Goal: Task Accomplishment & Management: Book appointment/travel/reservation

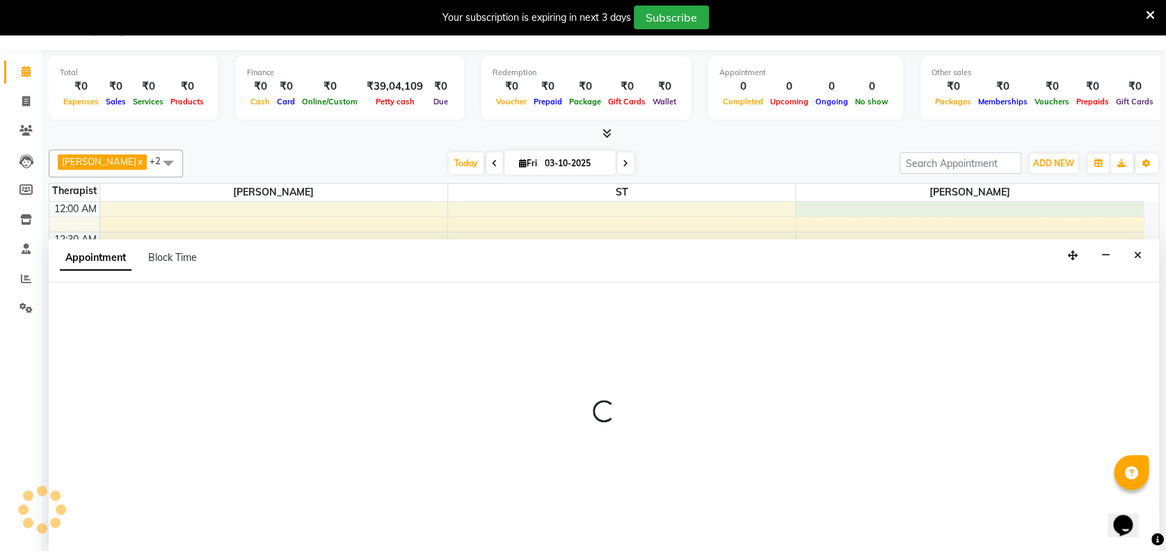
select select "91938"
select select "0"
select select "tentative"
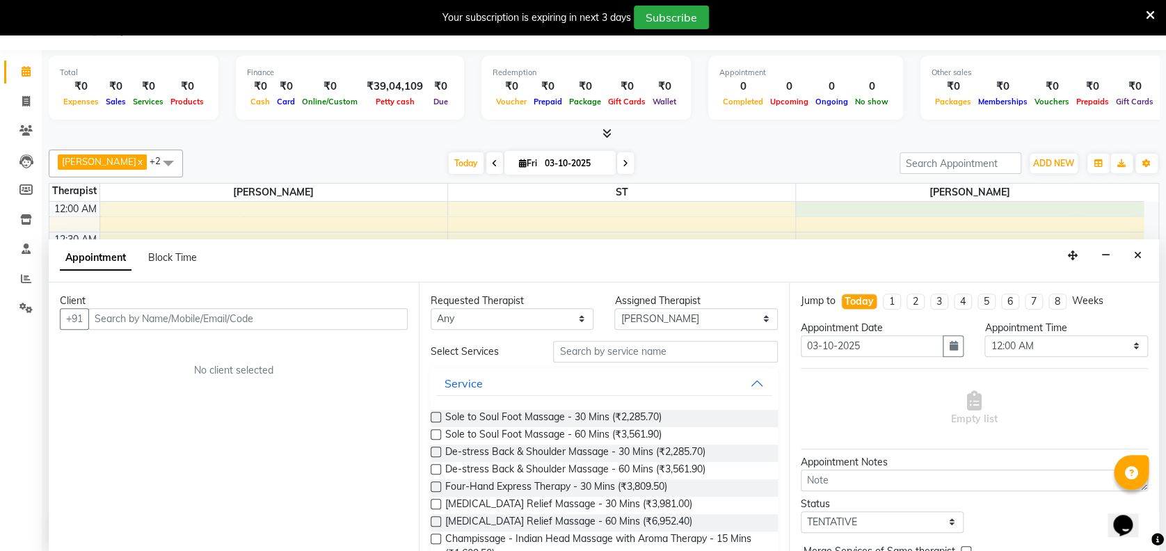
click at [379, 319] on input "text" at bounding box center [247, 319] width 319 height 22
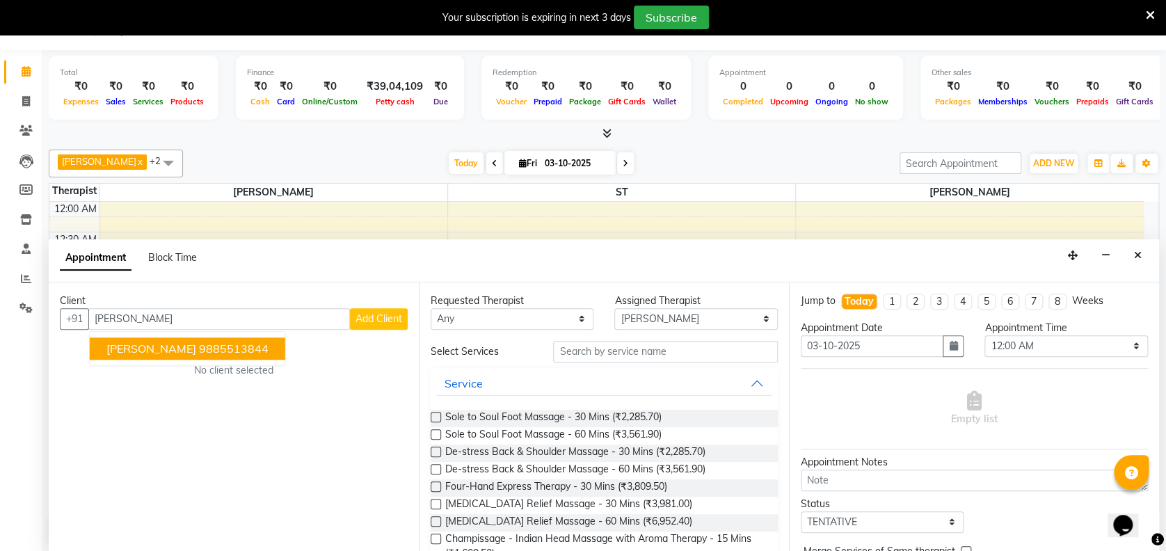
type input "[PERSON_NAME]"
click at [384, 319] on span "Add Client" at bounding box center [379, 318] width 47 height 13
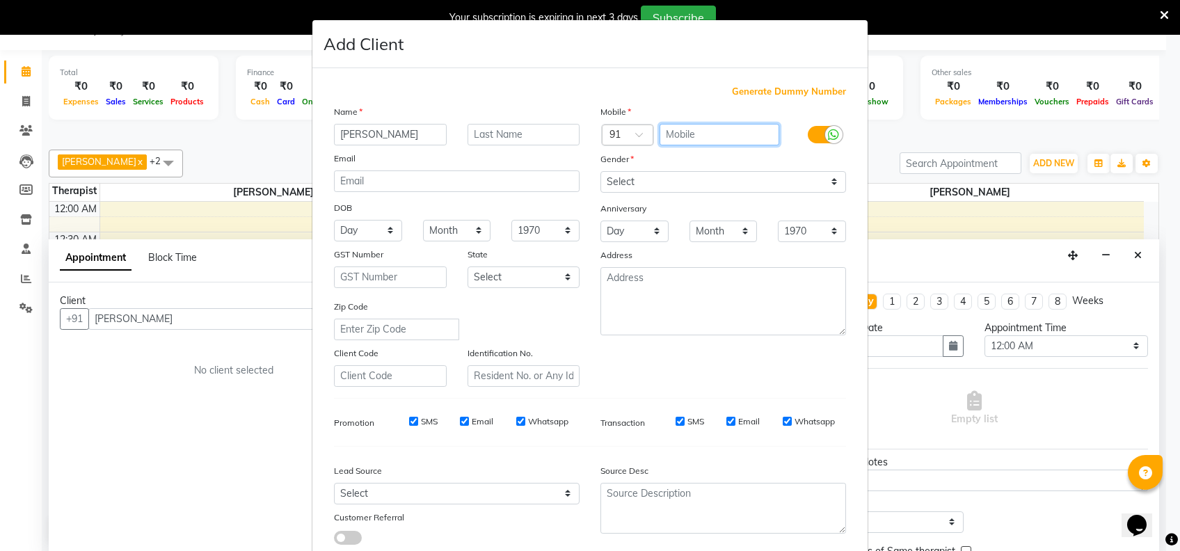
click at [742, 132] on input "text" at bounding box center [720, 135] width 120 height 22
type input "9866291353"
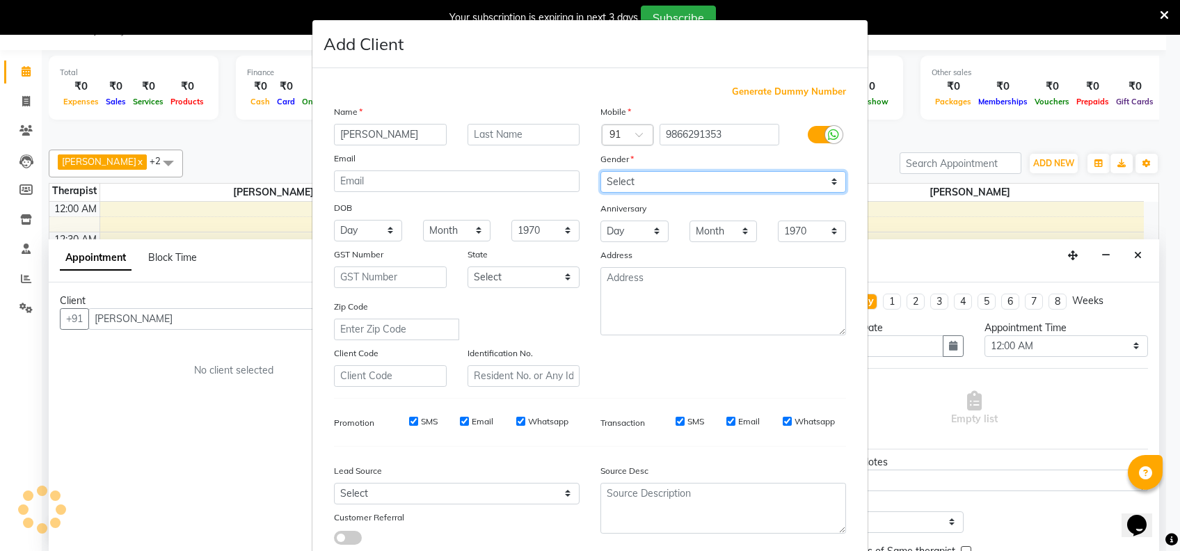
click at [729, 175] on select "Select [DEMOGRAPHIC_DATA] [DEMOGRAPHIC_DATA] Other Prefer Not To Say" at bounding box center [723, 182] width 246 height 22
select select "[DEMOGRAPHIC_DATA]"
click at [600, 171] on select "Select [DEMOGRAPHIC_DATA] [DEMOGRAPHIC_DATA] Other Prefer Not To Say" at bounding box center [723, 182] width 246 height 22
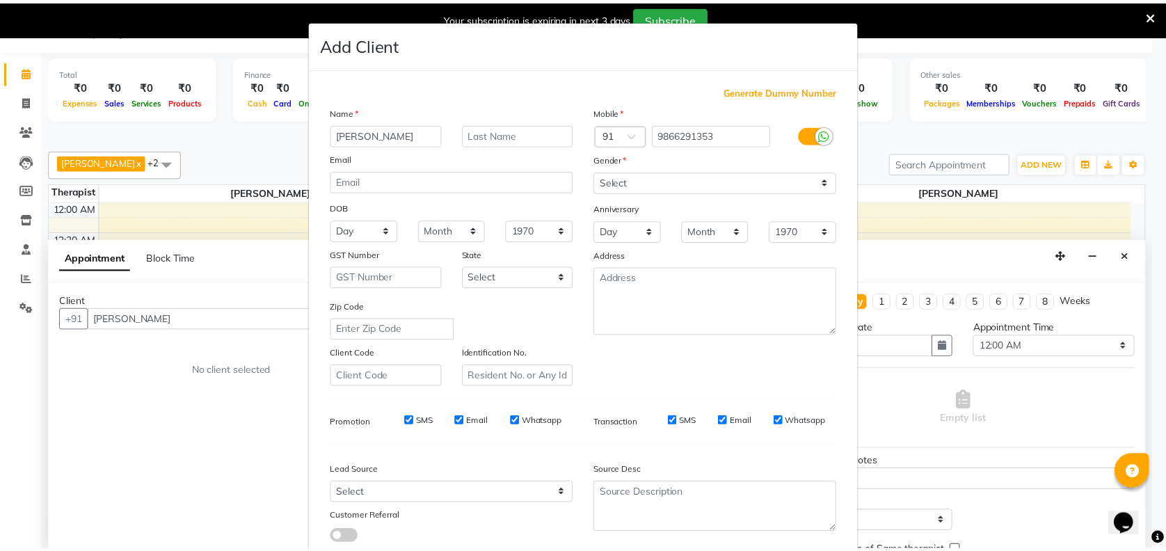
scroll to position [88, 0]
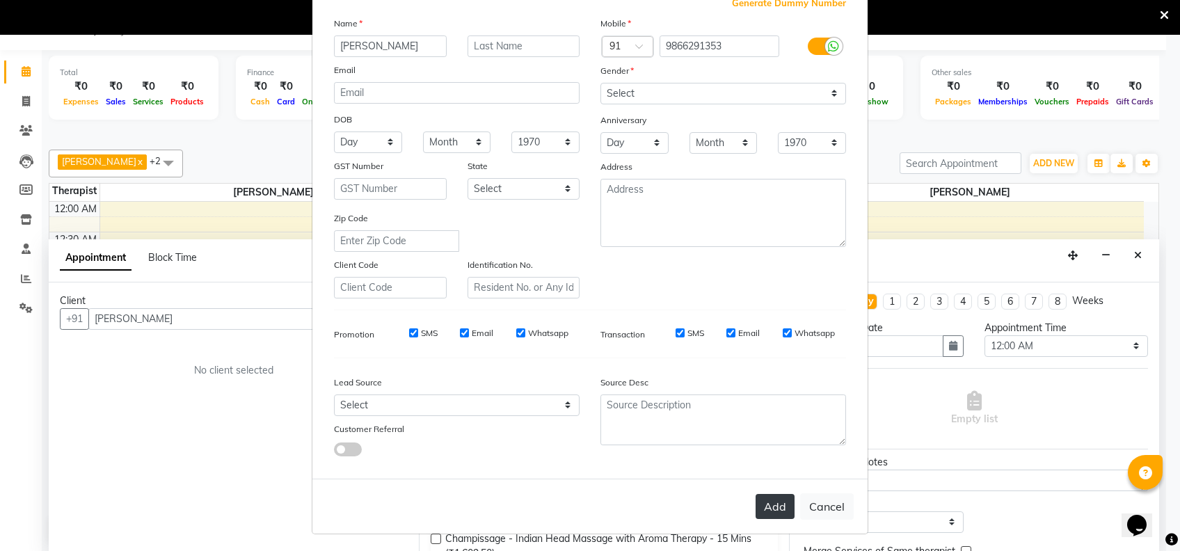
click at [769, 502] on button "Add" at bounding box center [775, 506] width 39 height 25
type input "9866291353"
select select
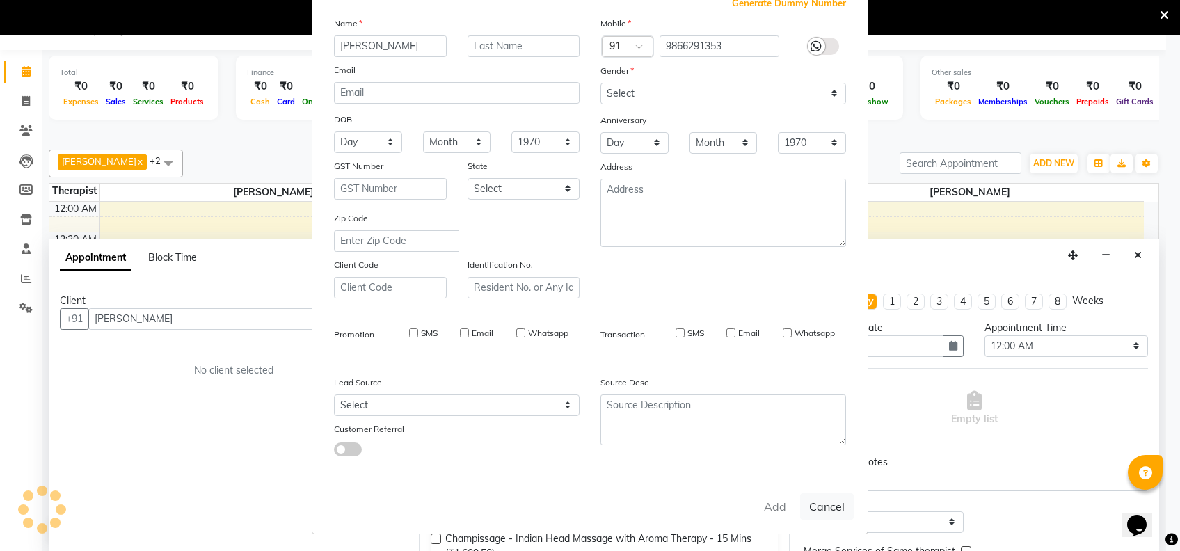
select select
checkbox input "false"
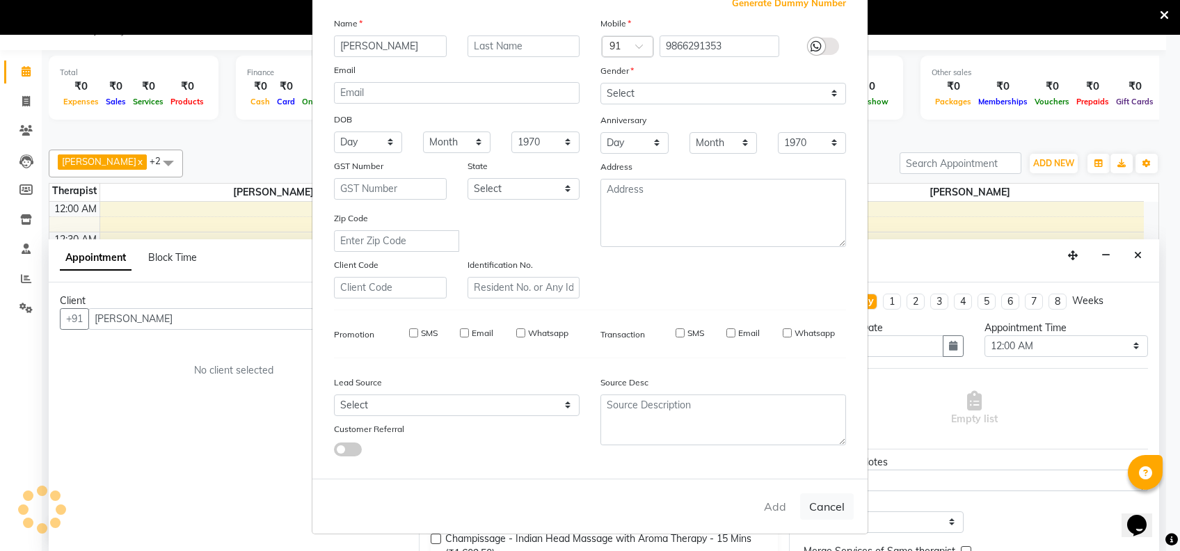
checkbox input "false"
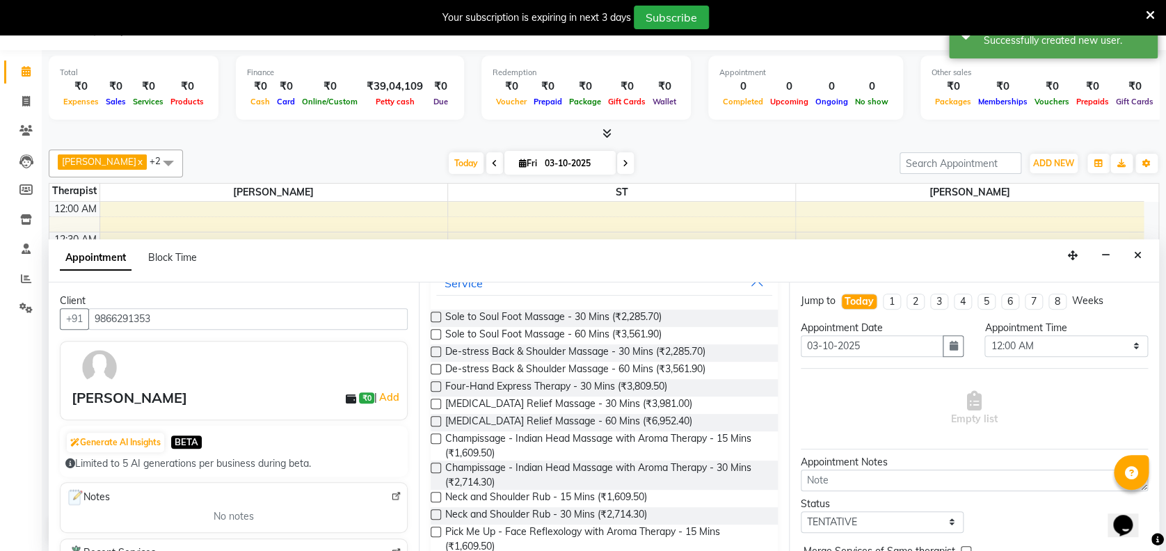
scroll to position [111, 0]
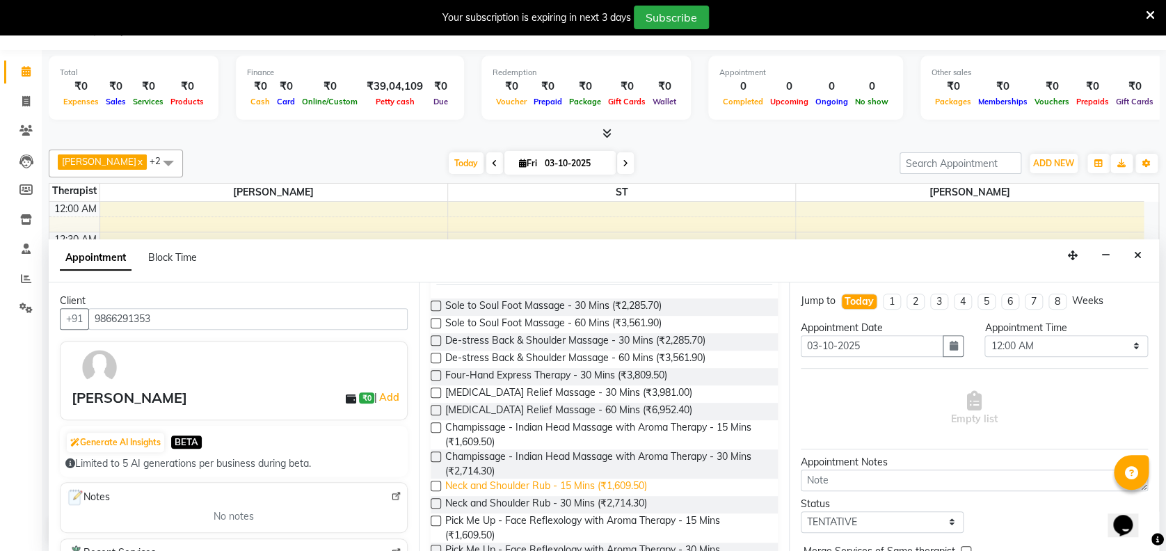
click at [625, 484] on span "Neck and Shoulder Rub - 15 Mins (₹1,609.50)" at bounding box center [546, 487] width 202 height 17
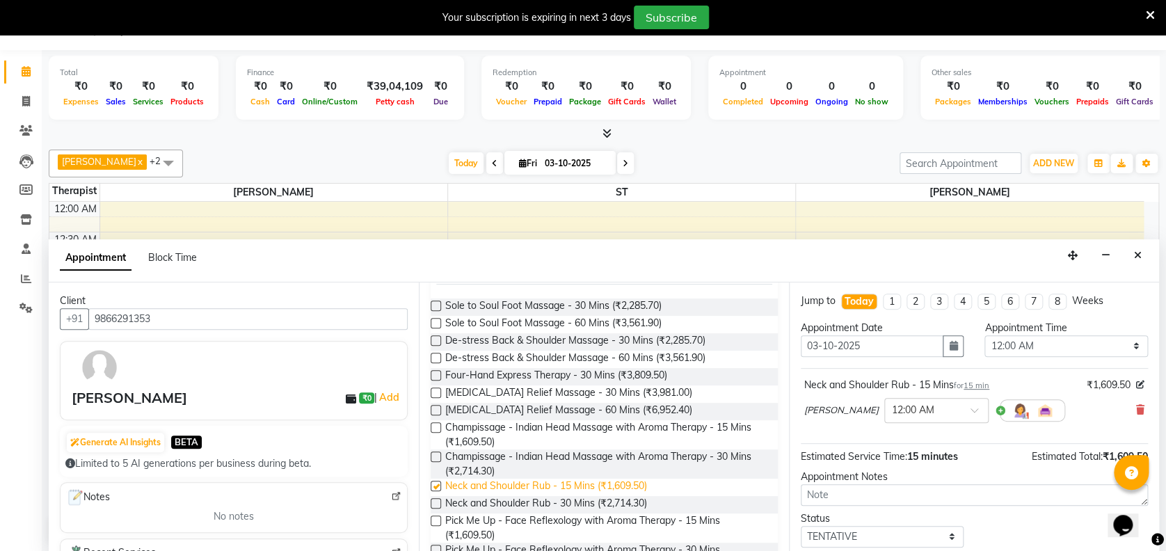
checkbox input "false"
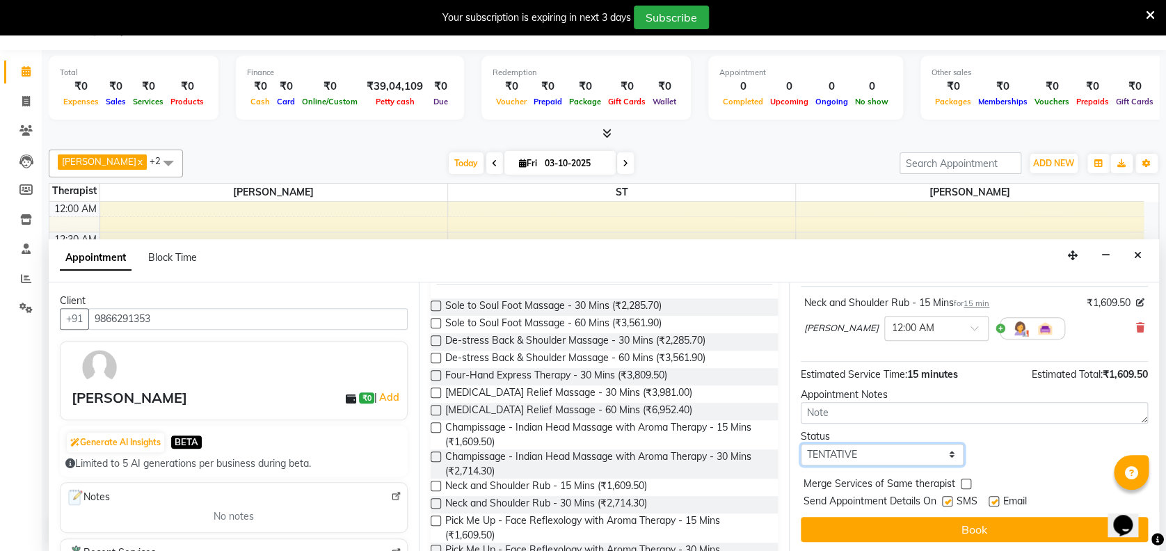
click at [912, 456] on select "Select TENTATIVE CONFIRM CHECK-IN UPCOMING" at bounding box center [882, 455] width 163 height 22
select select "confirm booking"
click at [801, 444] on select "Select TENTATIVE CONFIRM CHECK-IN UPCOMING" at bounding box center [882, 455] width 163 height 22
click at [948, 494] on div "SMS" at bounding box center [965, 502] width 47 height 17
click at [952, 498] on label at bounding box center [947, 501] width 10 height 10
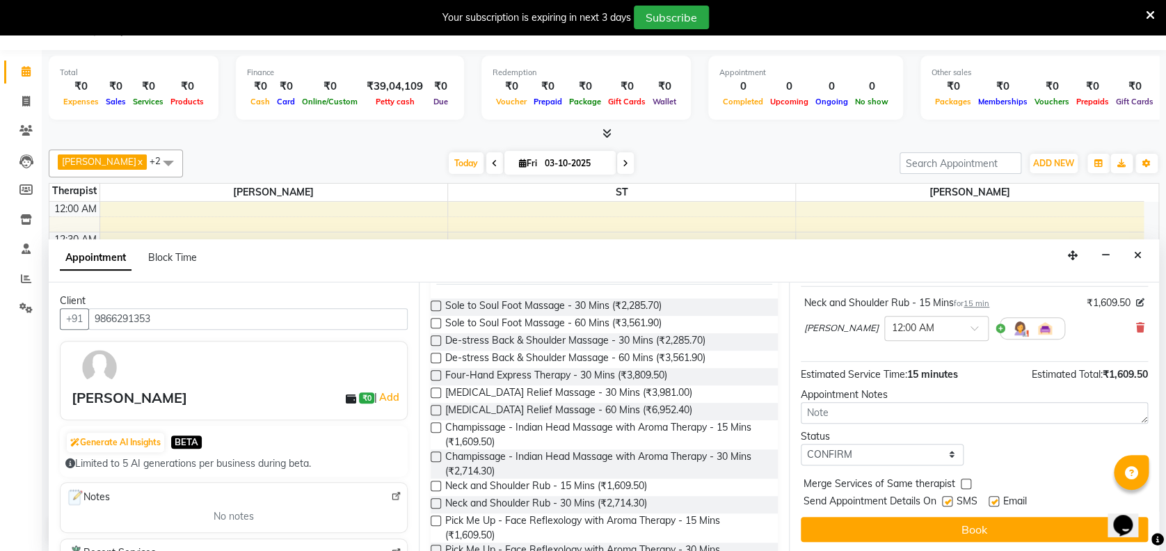
click at [951, 498] on input "checkbox" at bounding box center [946, 502] width 9 height 9
checkbox input "false"
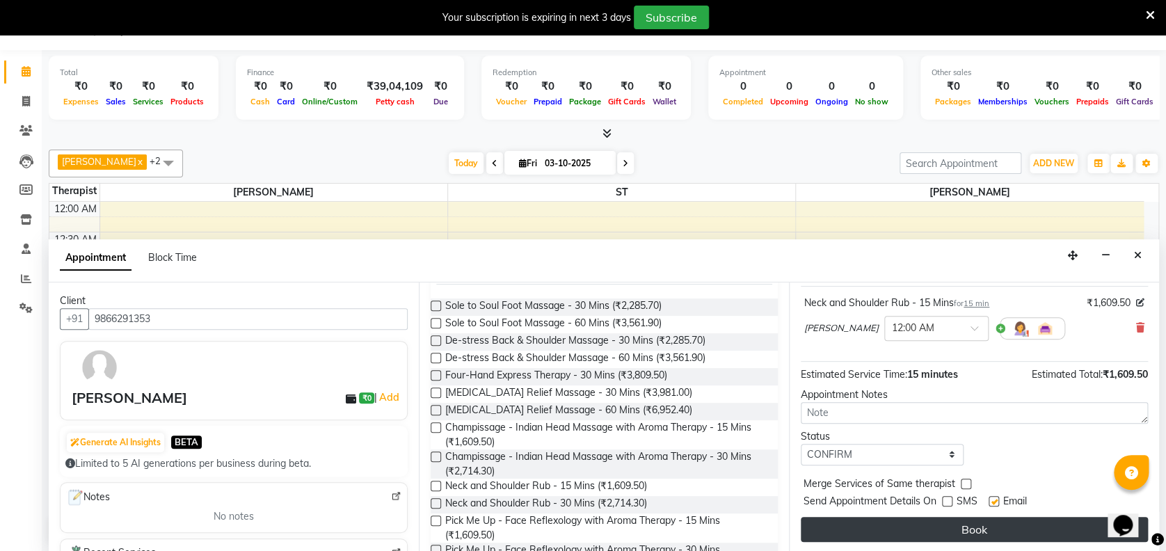
click at [966, 527] on button "Book" at bounding box center [974, 529] width 347 height 25
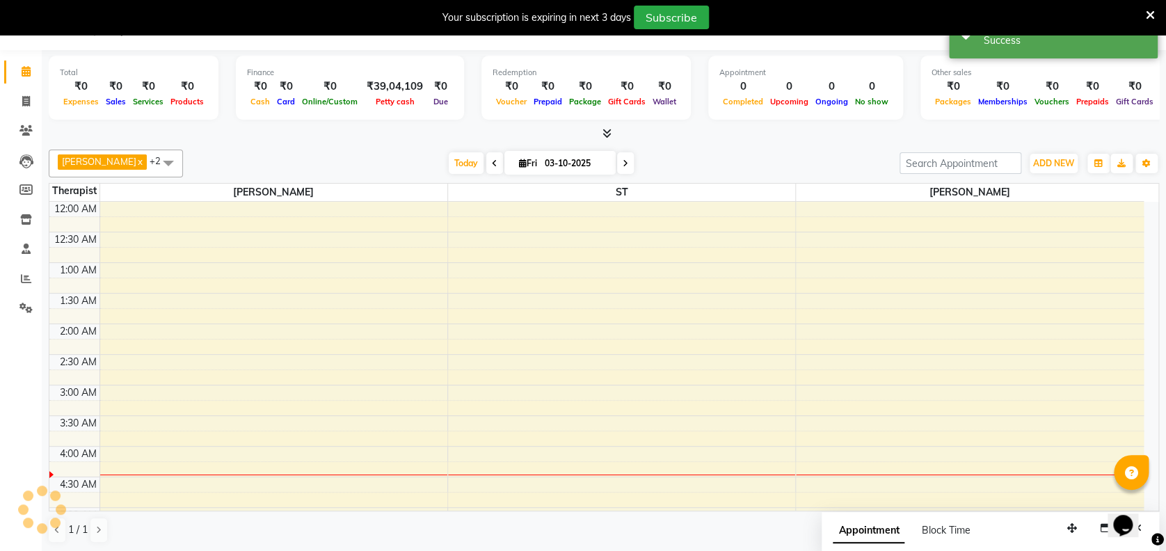
scroll to position [0, 0]
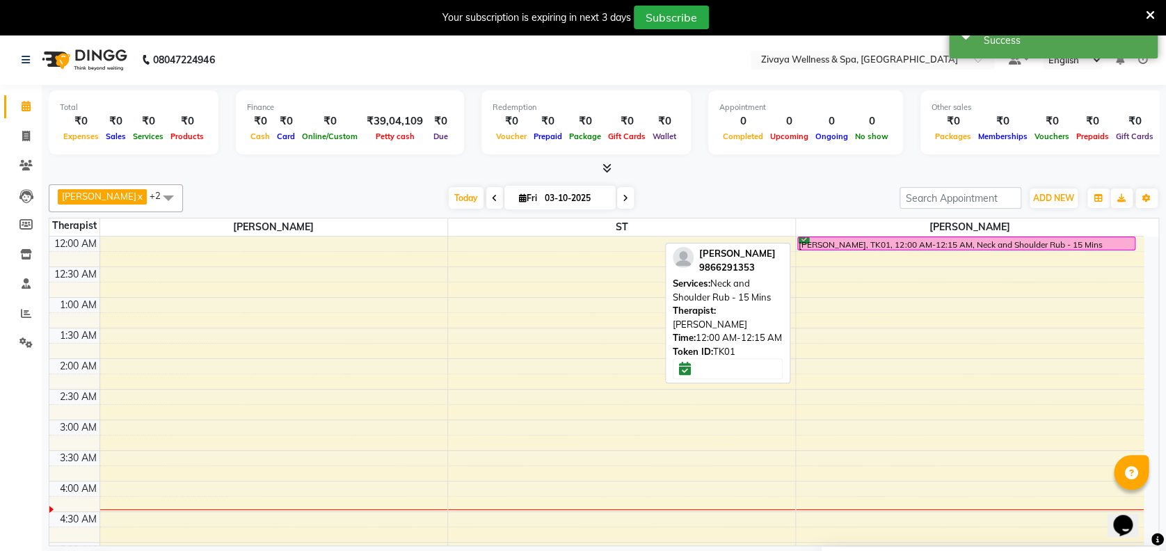
click at [1056, 240] on div "[PERSON_NAME], TK01, 12:00 AM-12:15 AM, Neck and Shoulder Rub - 15 Mins" at bounding box center [966, 243] width 336 height 13
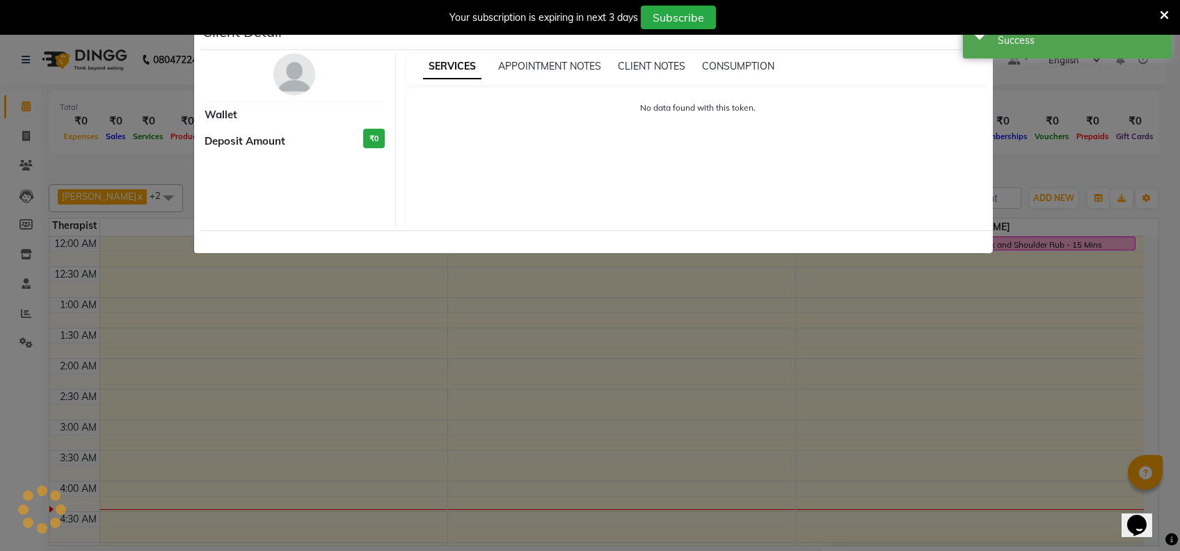
select select "6"
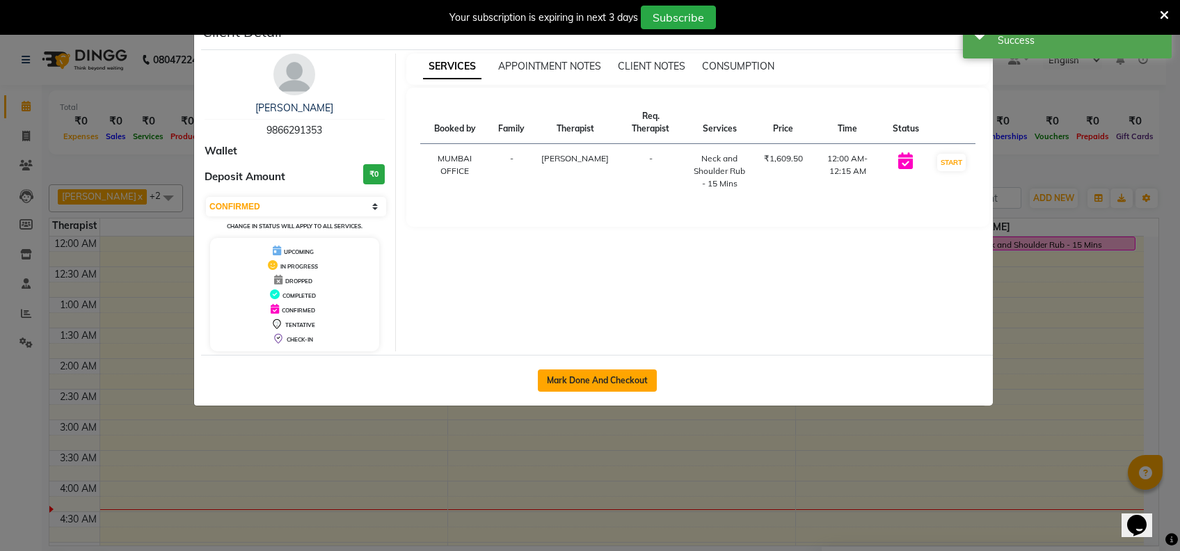
click at [607, 384] on button "Mark Done And Checkout" at bounding box center [597, 380] width 119 height 22
select select "service"
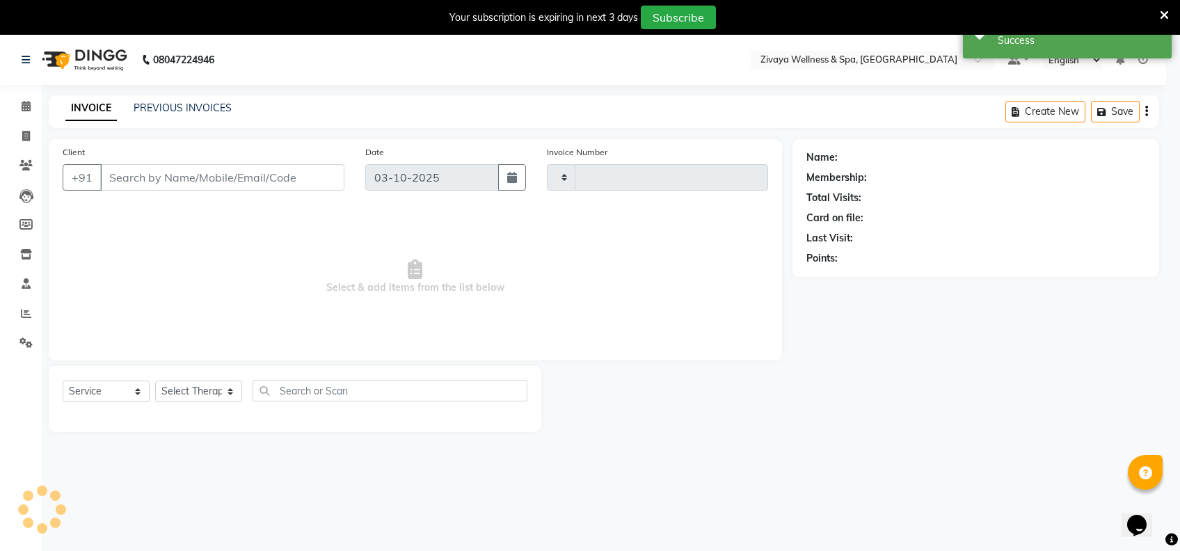
type input "2492"
select select "3"
select select "7072"
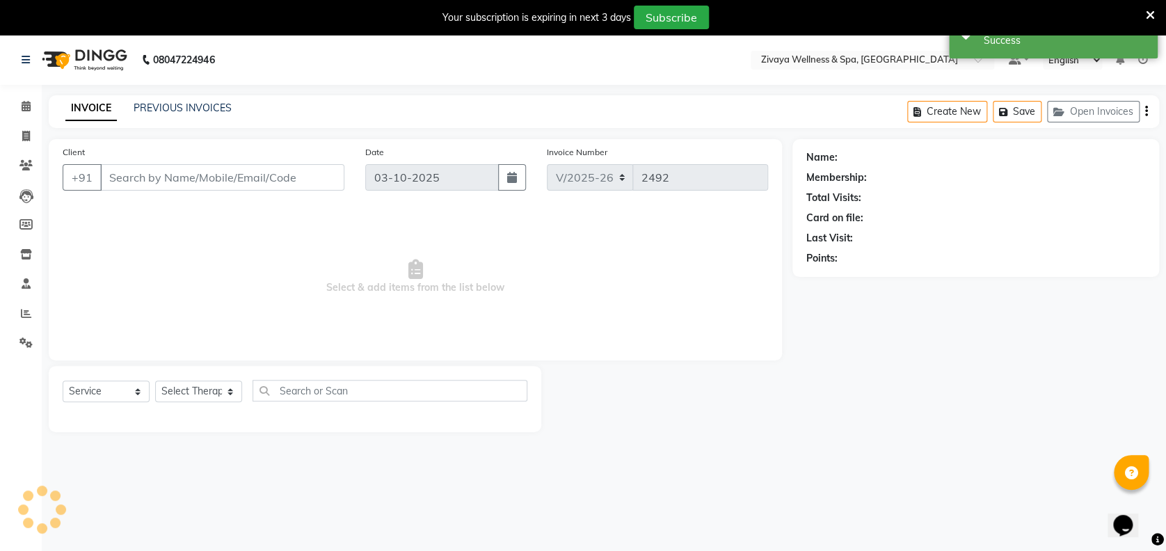
type input "9866291353"
select select "91938"
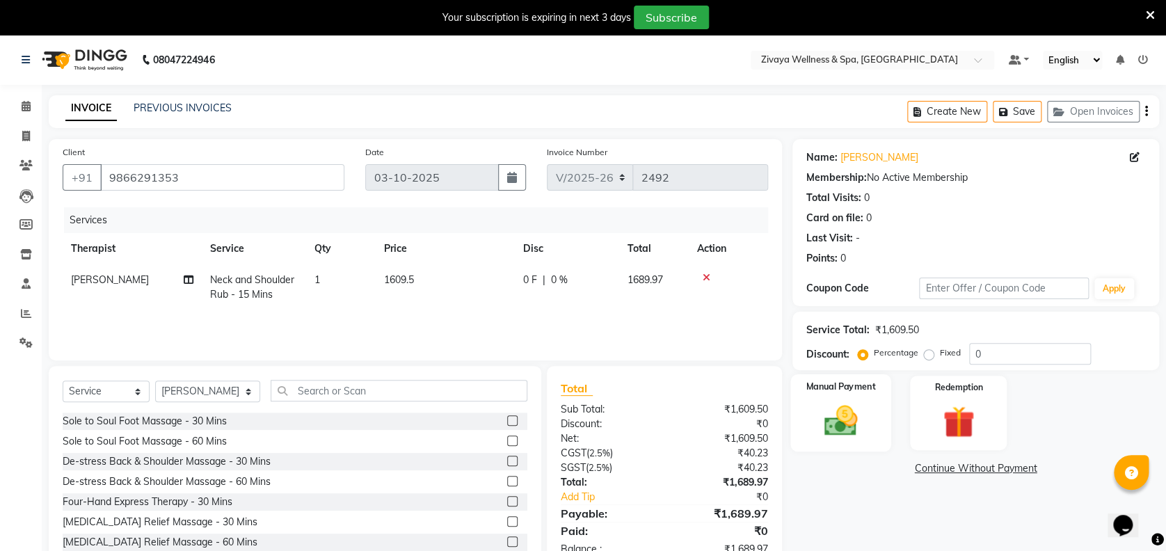
click at [857, 406] on img at bounding box center [841, 420] width 54 height 38
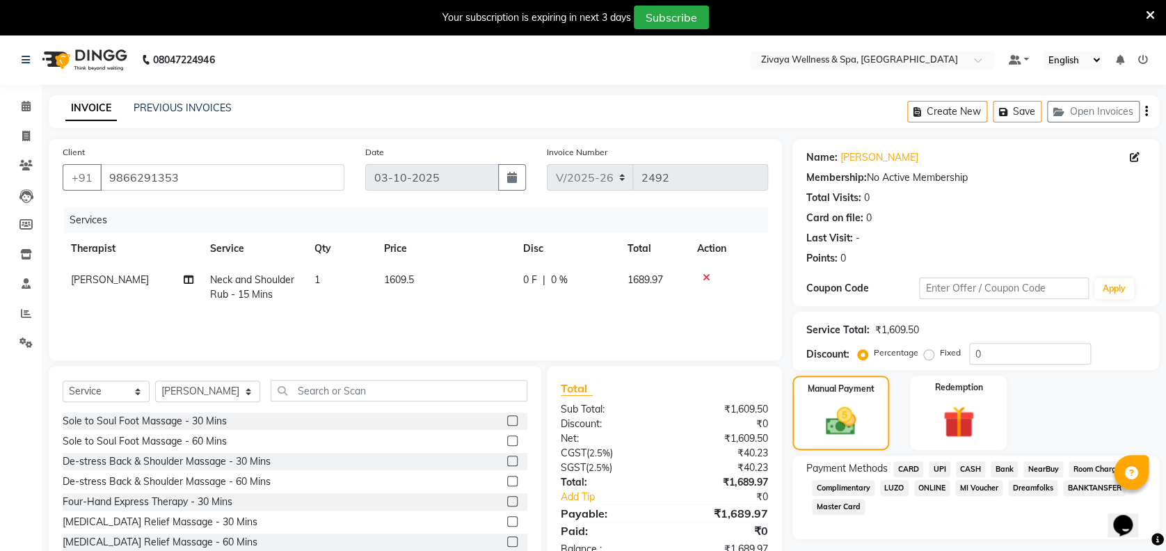
click at [938, 468] on span "UPI" at bounding box center [940, 469] width 22 height 16
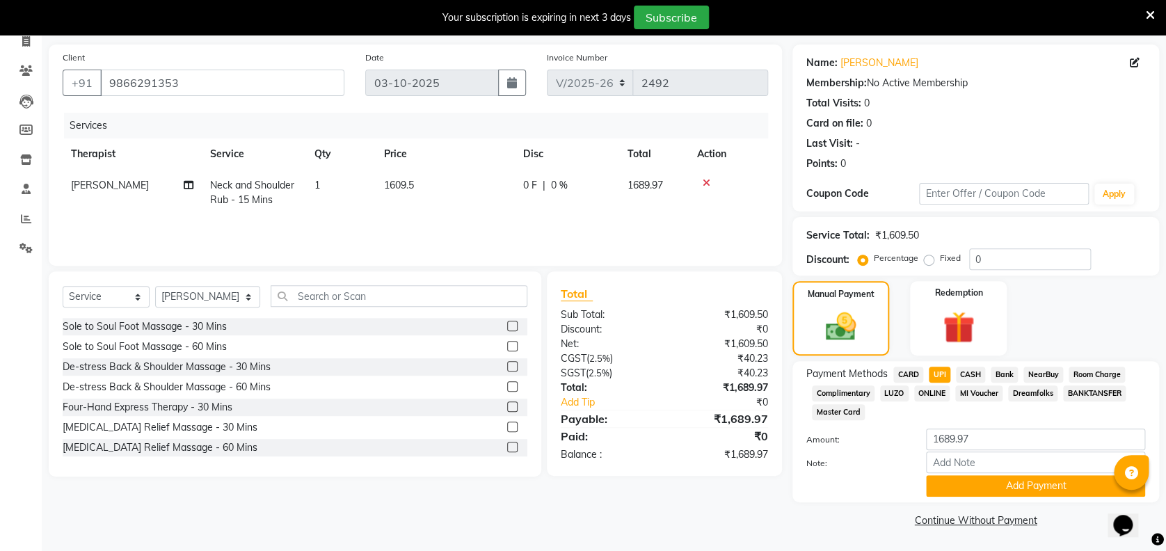
click at [1035, 496] on div "Payment Methods CARD UPI CASH Bank NearBuy Room Charge Complimentary LUZO ONLIN…" at bounding box center [976, 431] width 367 height 141
click at [1046, 490] on button "Add Payment" at bounding box center [1035, 486] width 219 height 22
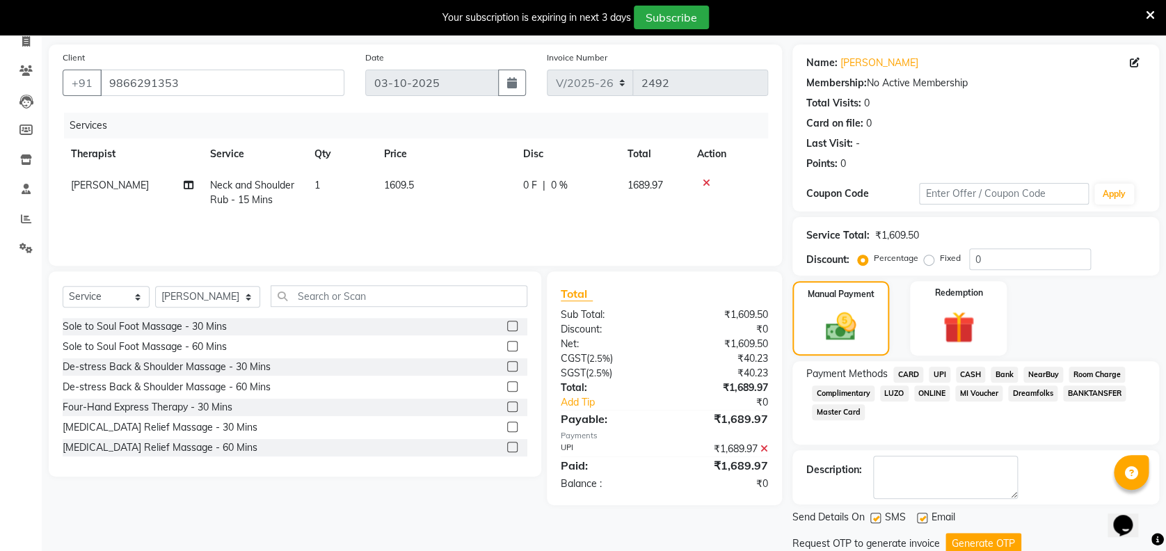
scroll to position [143, 0]
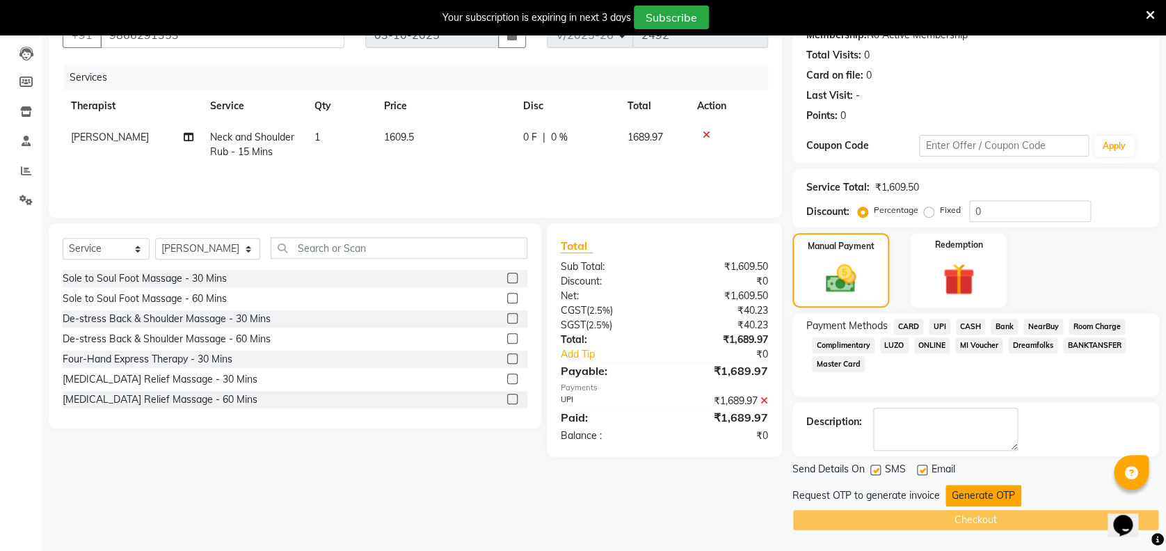
click at [974, 497] on button "Generate OTP" at bounding box center [984, 496] width 76 height 22
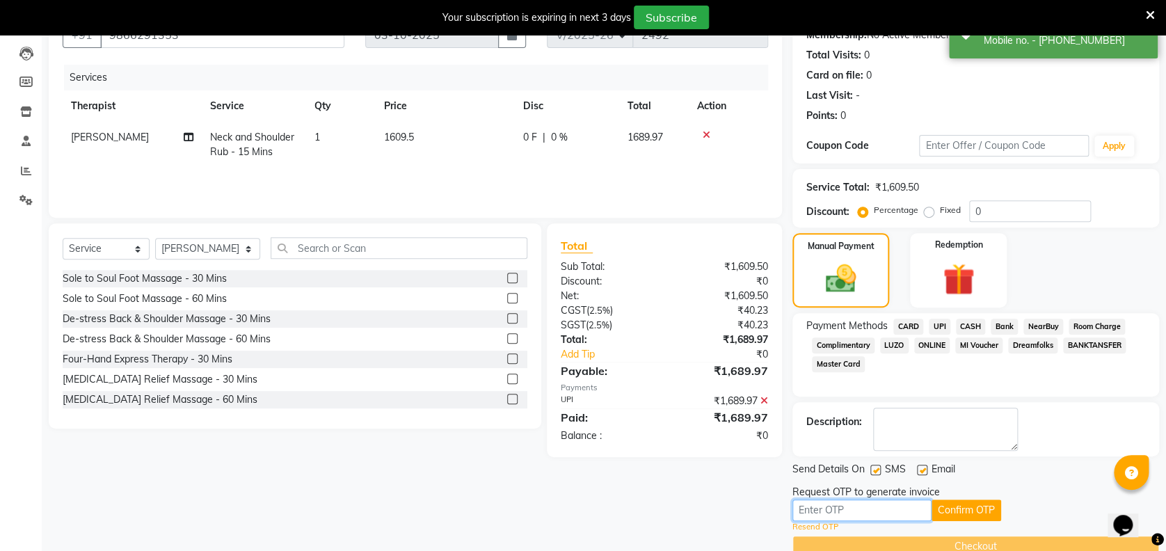
click at [905, 504] on input "text" at bounding box center [862, 511] width 139 height 22
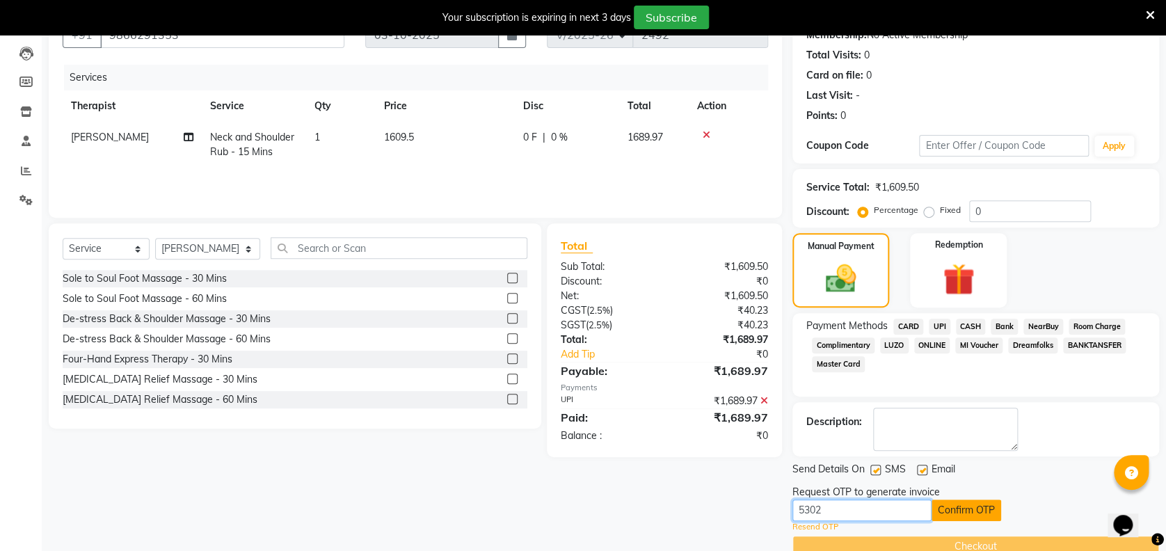
type input "5302"
click at [967, 516] on button "Confirm OTP" at bounding box center [967, 511] width 70 height 22
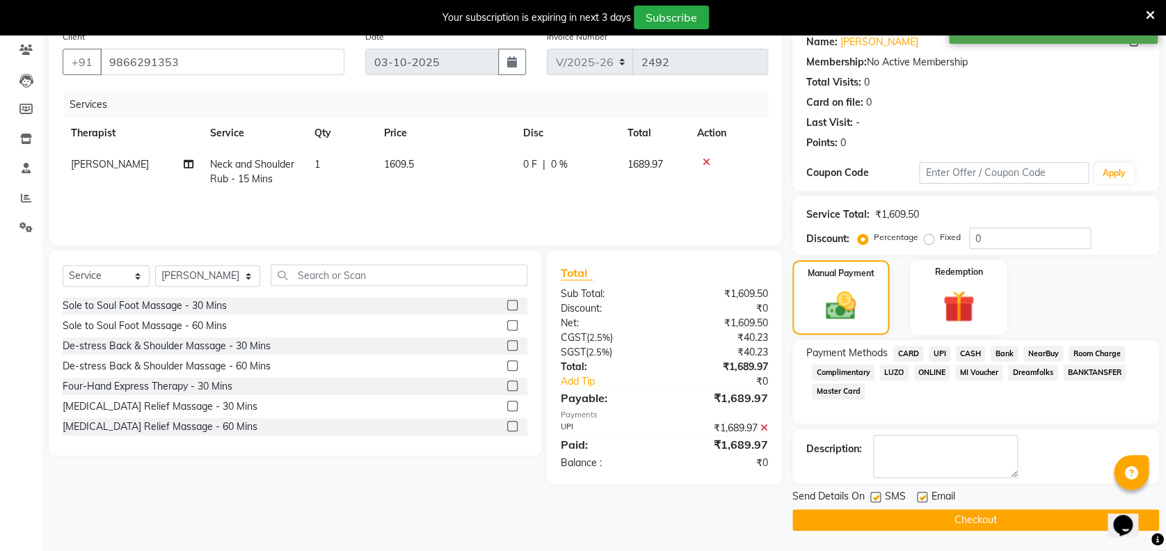
click at [967, 516] on button "Checkout" at bounding box center [976, 520] width 367 height 22
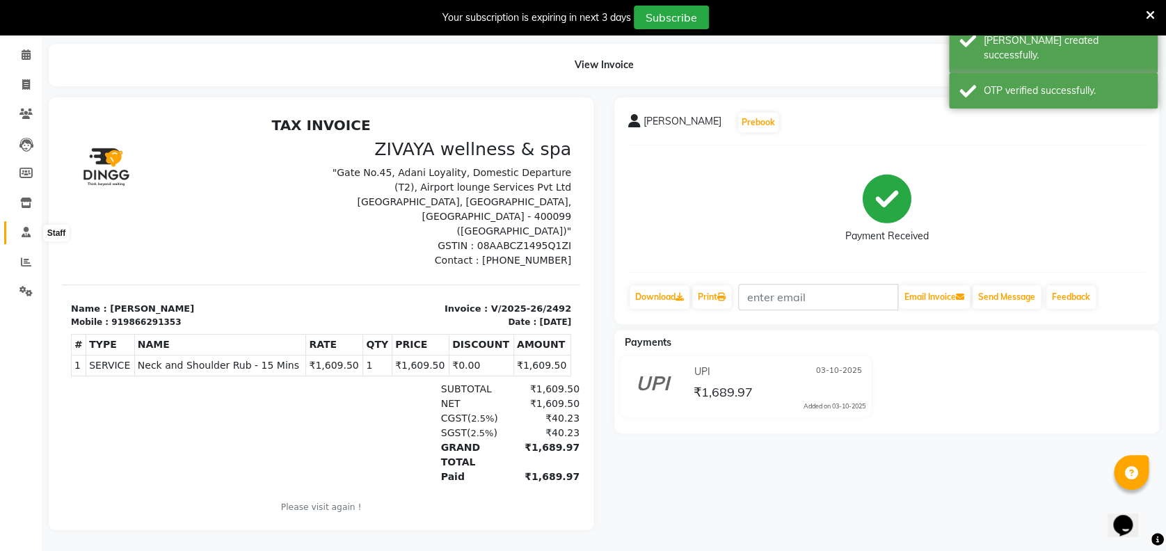
click at [30, 227] on icon at bounding box center [26, 232] width 9 height 10
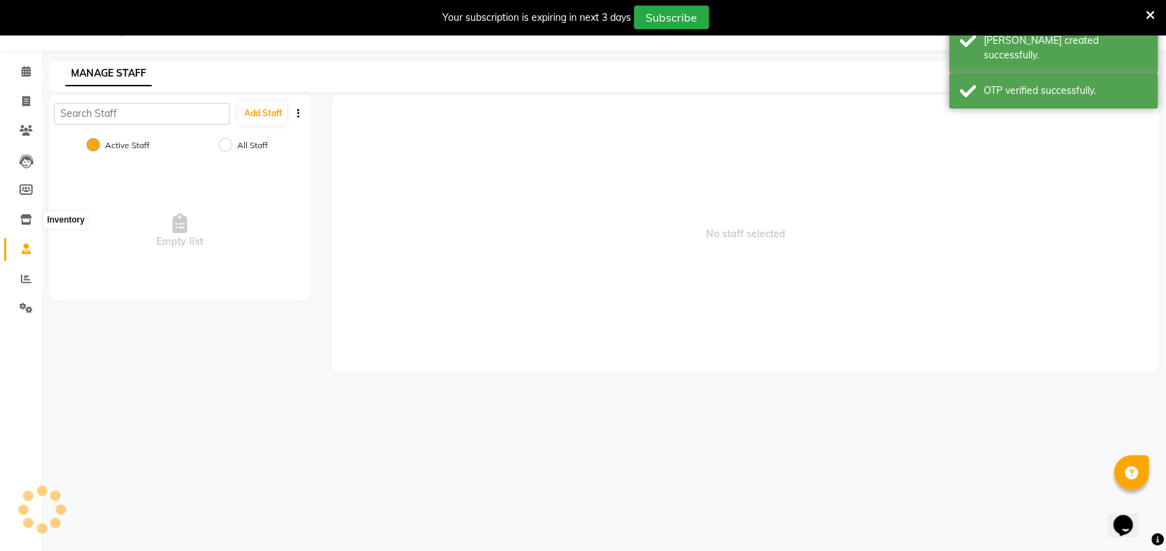
scroll to position [34, 0]
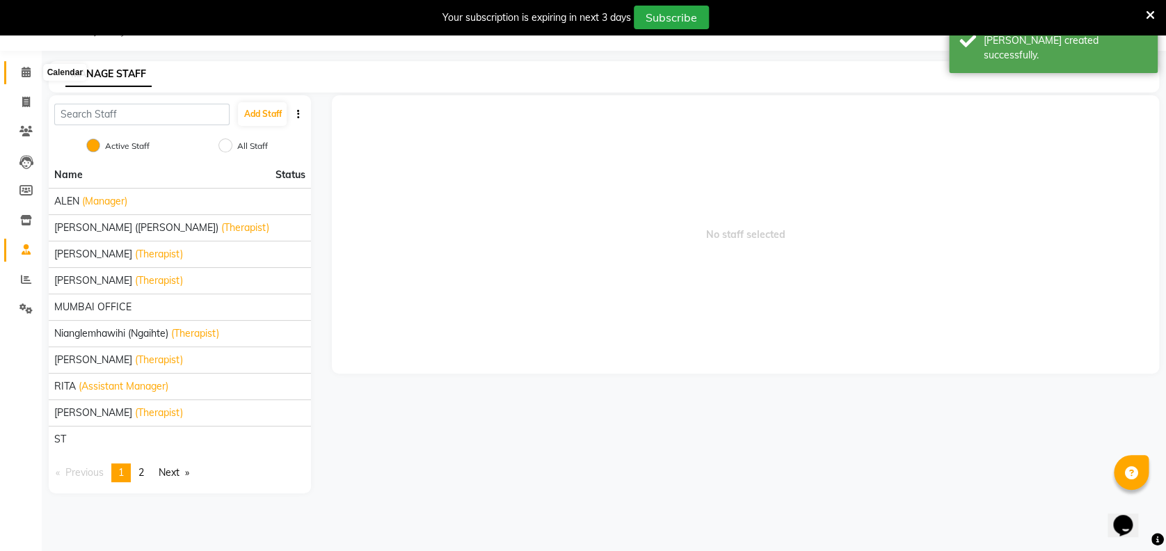
click at [28, 72] on icon at bounding box center [26, 72] width 9 height 10
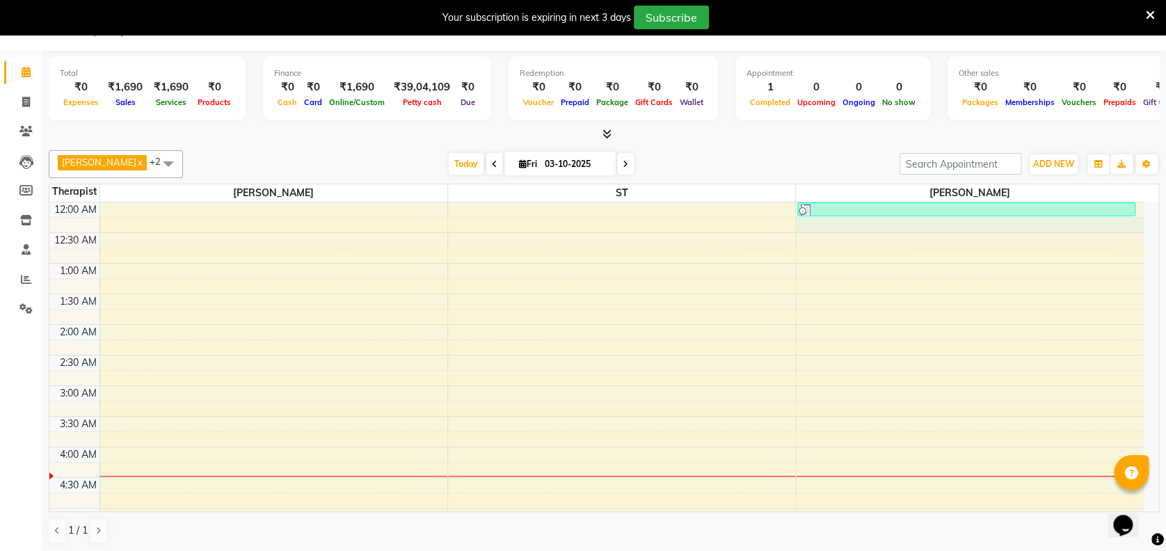
select select "91938"
select select "tentative"
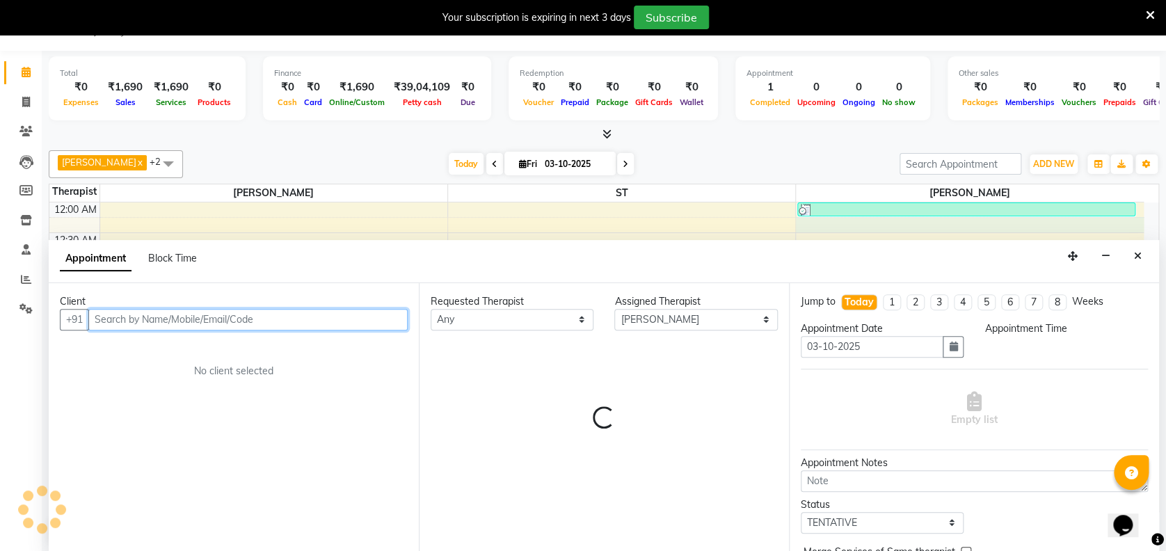
scroll to position [35, 0]
select select "15"
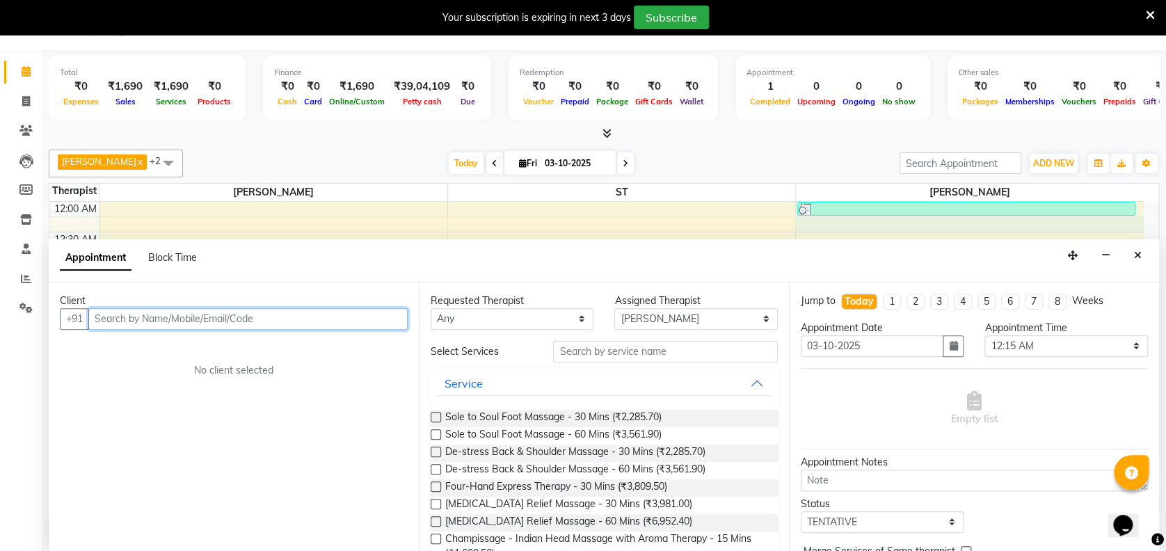
click at [342, 320] on input "text" at bounding box center [247, 319] width 319 height 22
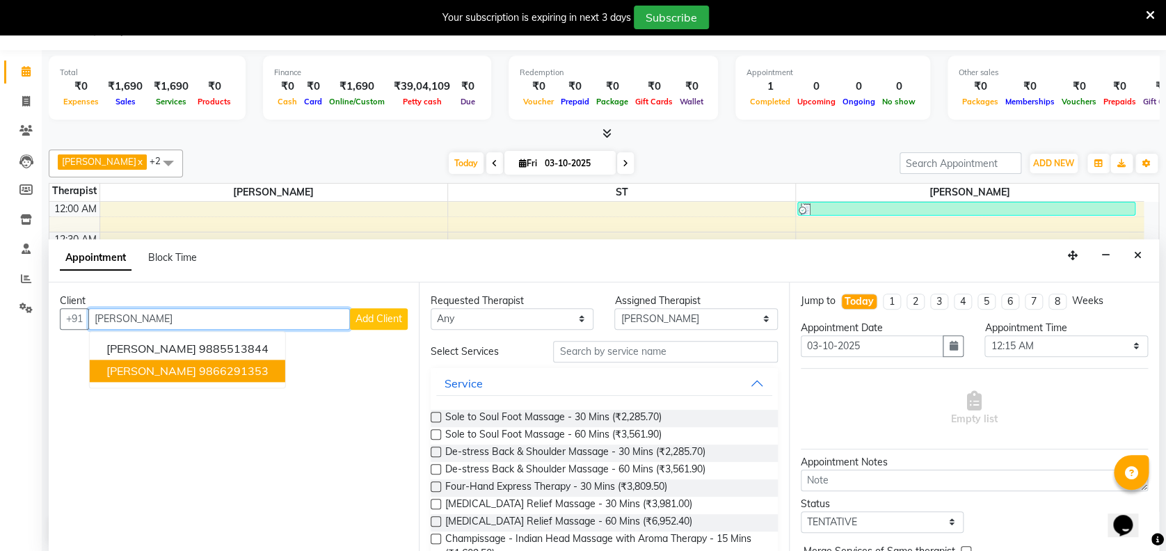
click at [123, 367] on span "[PERSON_NAME]" at bounding box center [151, 371] width 90 height 14
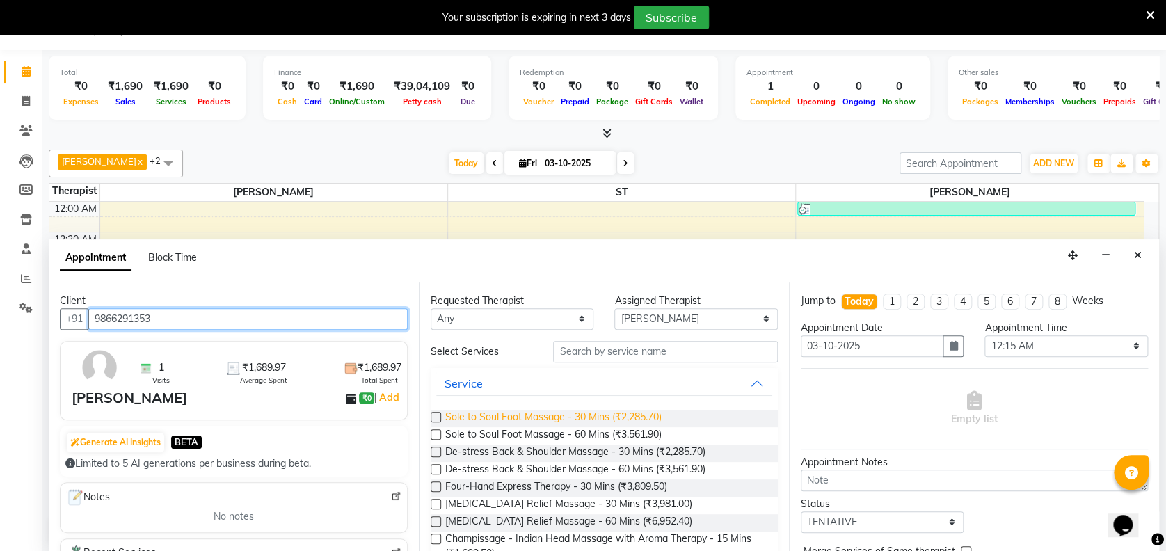
type input "9866291353"
click at [639, 420] on span "Sole to Soul Foot Massage - 30 Mins (₹2,285.70)" at bounding box center [553, 418] width 216 height 17
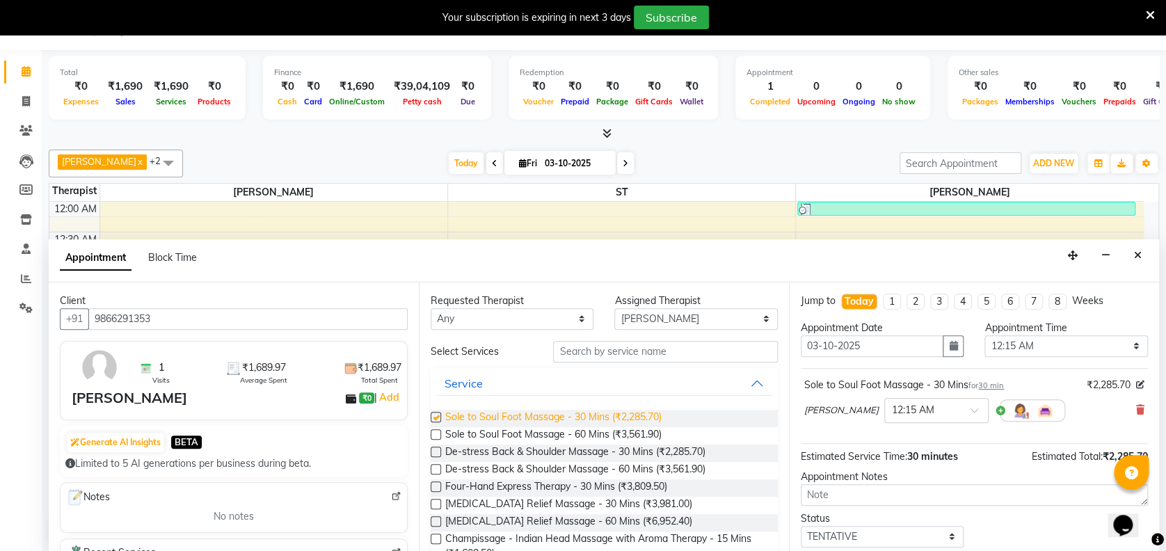
checkbox input "false"
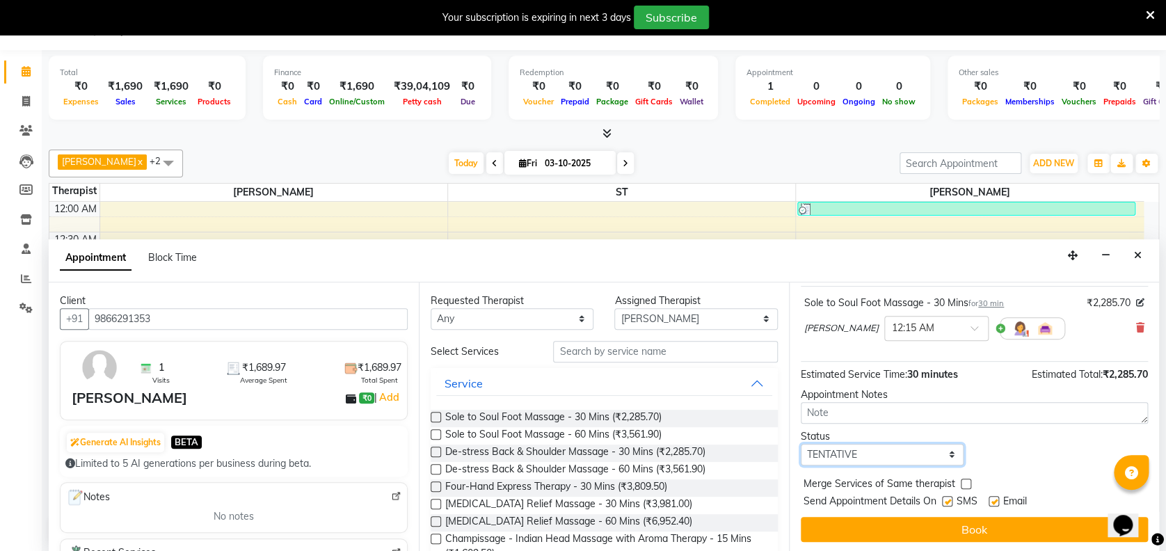
click at [888, 450] on select "Select TENTATIVE CONFIRM CHECK-IN UPCOMING" at bounding box center [882, 455] width 163 height 22
select select "confirm booking"
click at [801, 444] on select "Select TENTATIVE CONFIRM CHECK-IN UPCOMING" at bounding box center [882, 455] width 163 height 22
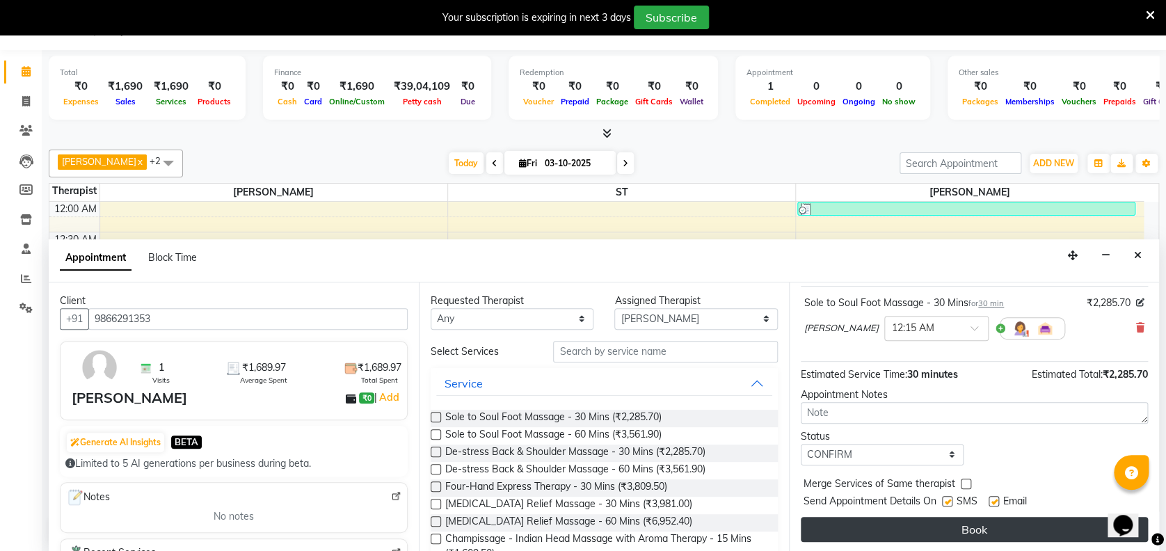
click at [957, 517] on button "Book" at bounding box center [974, 529] width 347 height 25
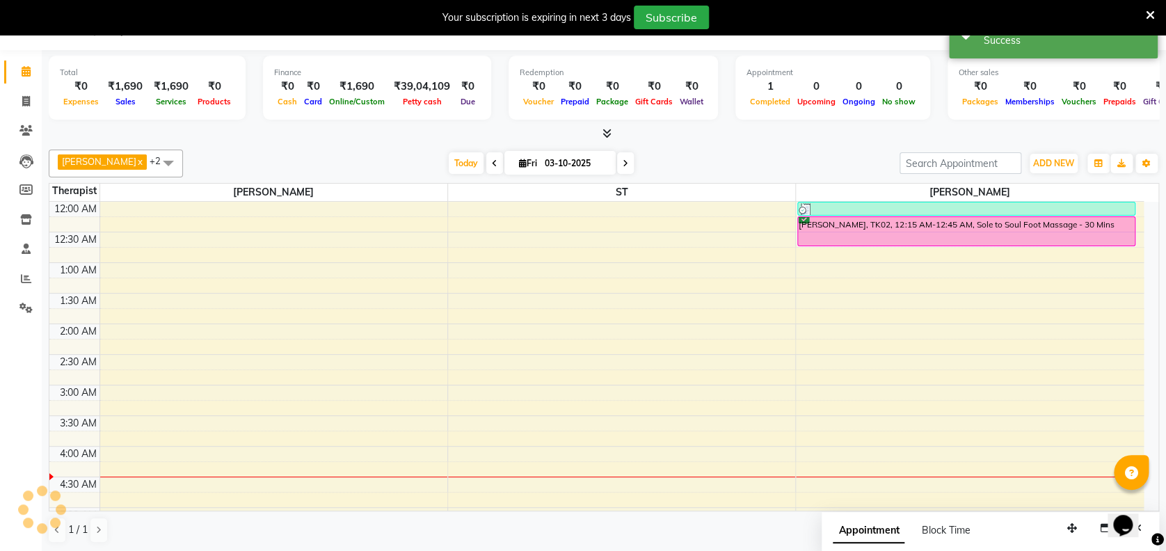
scroll to position [0, 0]
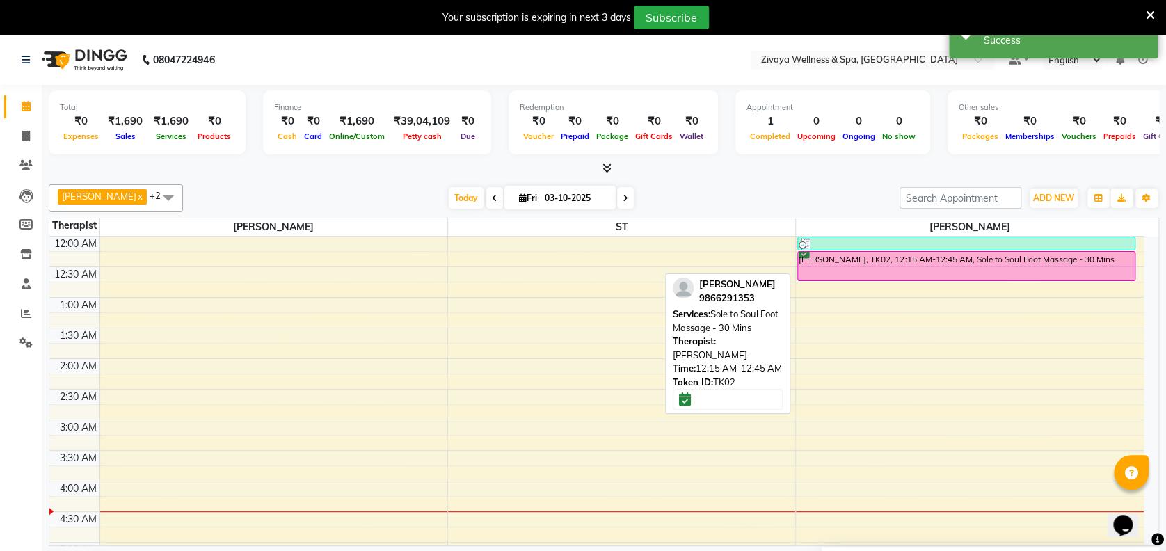
click at [1009, 265] on div "[PERSON_NAME], TK02, 12:15 AM-12:45 AM, Sole to Soul Foot Massage - 30 Mins" at bounding box center [966, 266] width 336 height 29
select select "6"
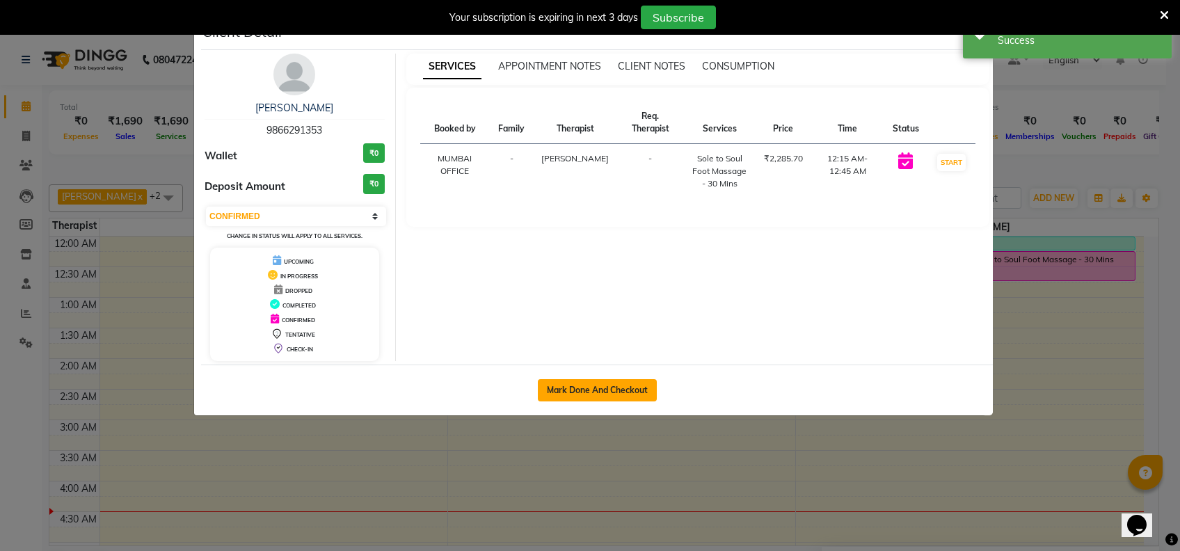
click at [623, 388] on button "Mark Done And Checkout" at bounding box center [597, 390] width 119 height 22
select select "7072"
select select "service"
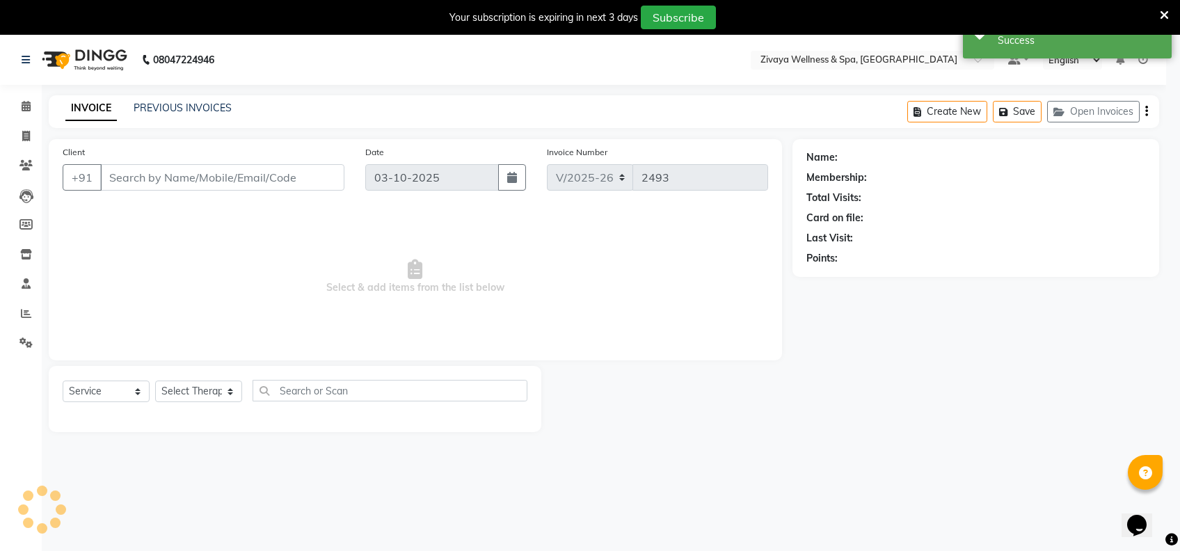
select select "3"
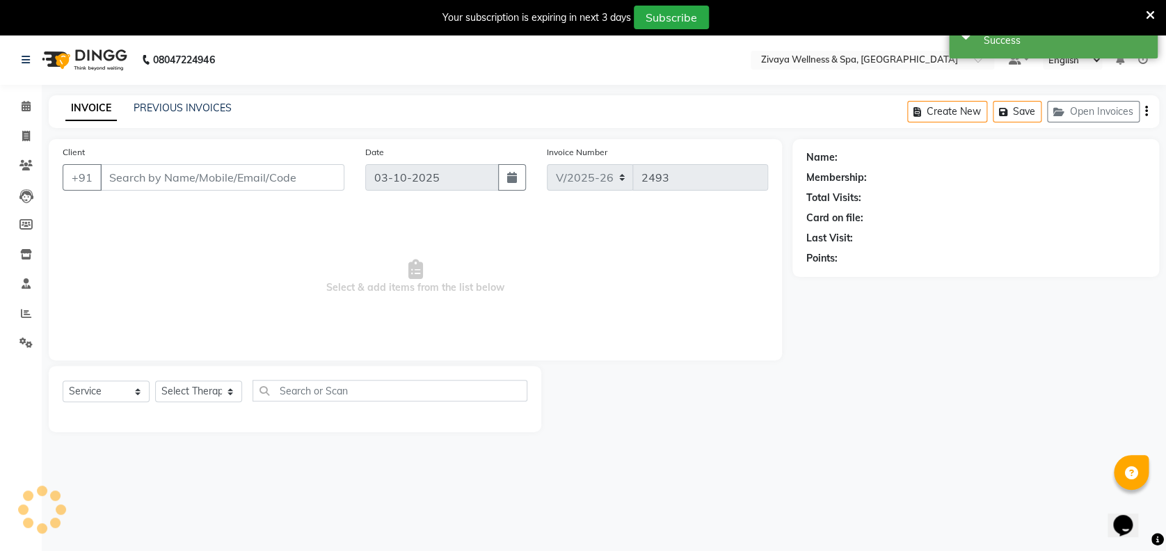
type input "9866291353"
select select "91938"
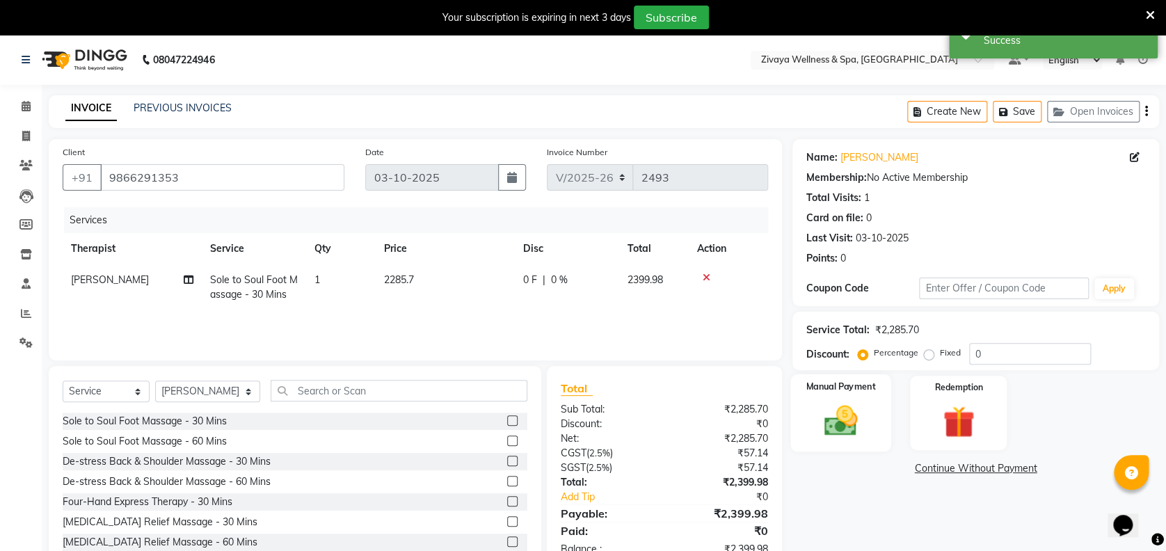
click at [844, 411] on img at bounding box center [841, 420] width 54 height 38
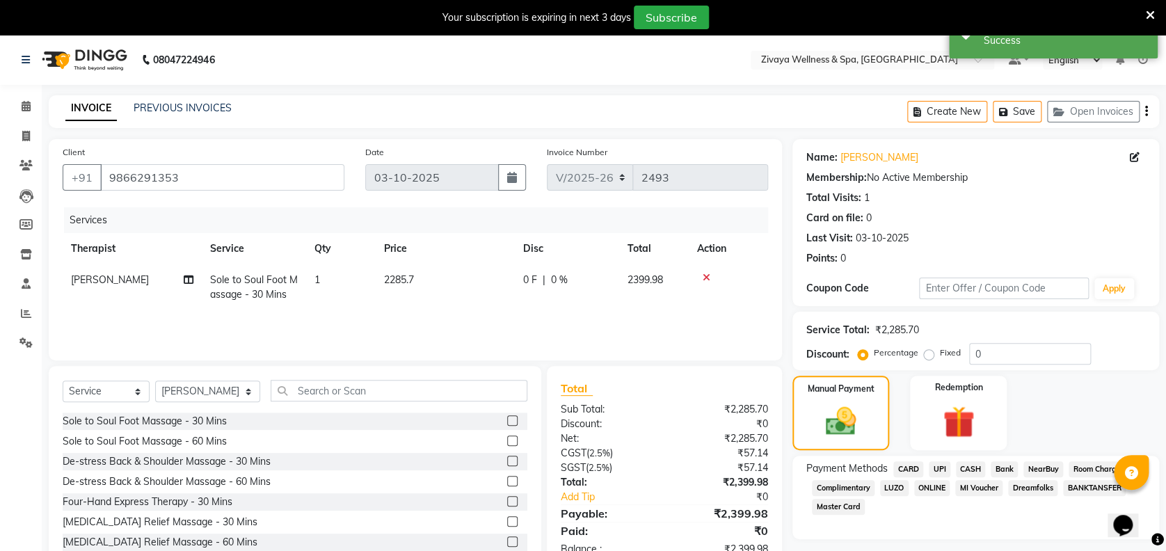
click at [916, 468] on span "CARD" at bounding box center [908, 469] width 30 height 16
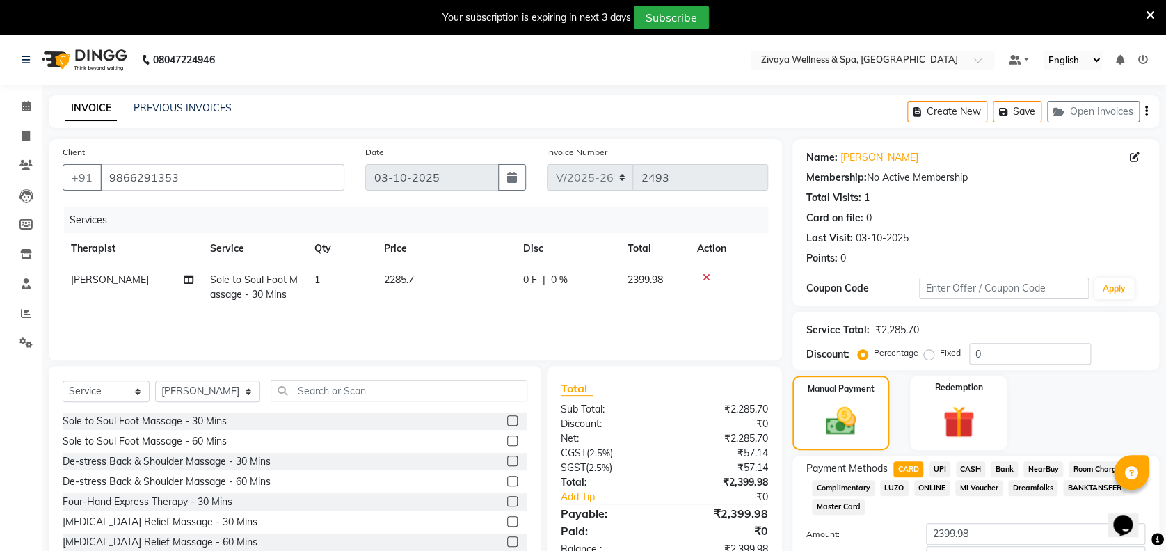
scroll to position [95, 0]
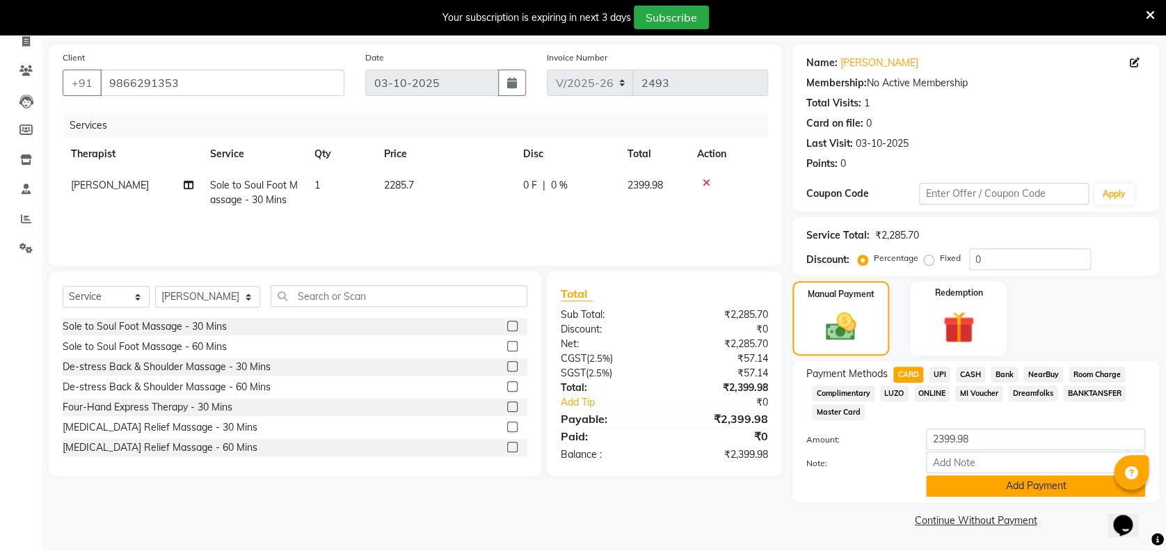
click at [1058, 486] on button "Add Payment" at bounding box center [1035, 486] width 219 height 22
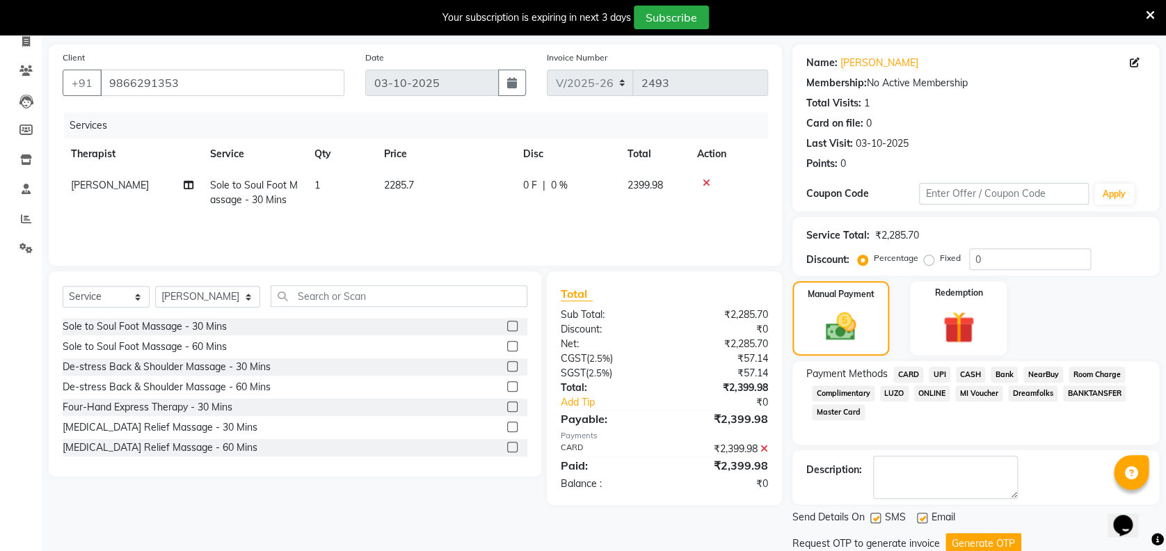
scroll to position [143, 0]
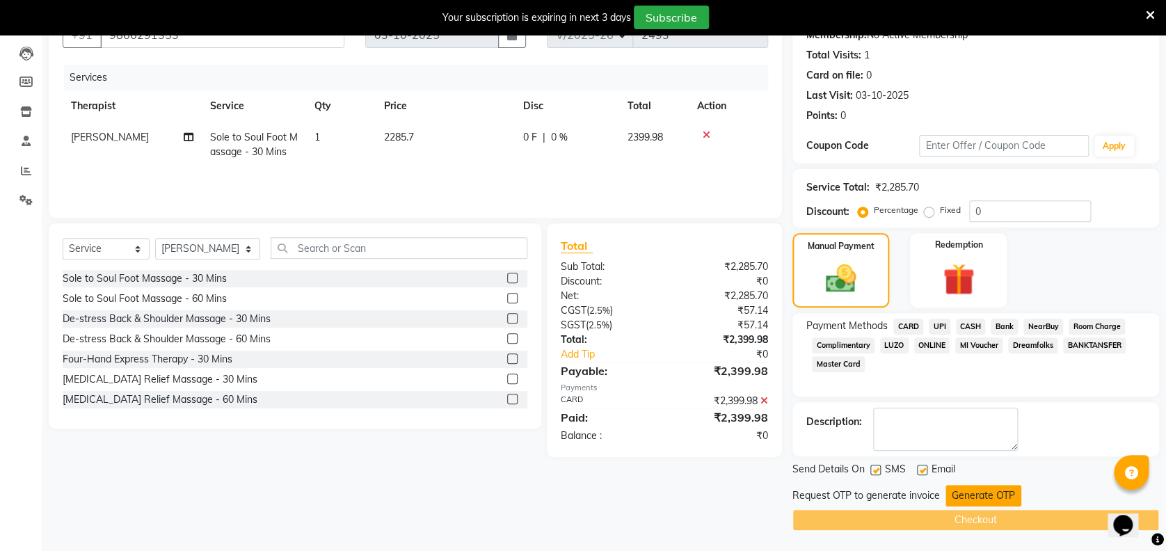
click at [998, 500] on button "Generate OTP" at bounding box center [984, 496] width 76 height 22
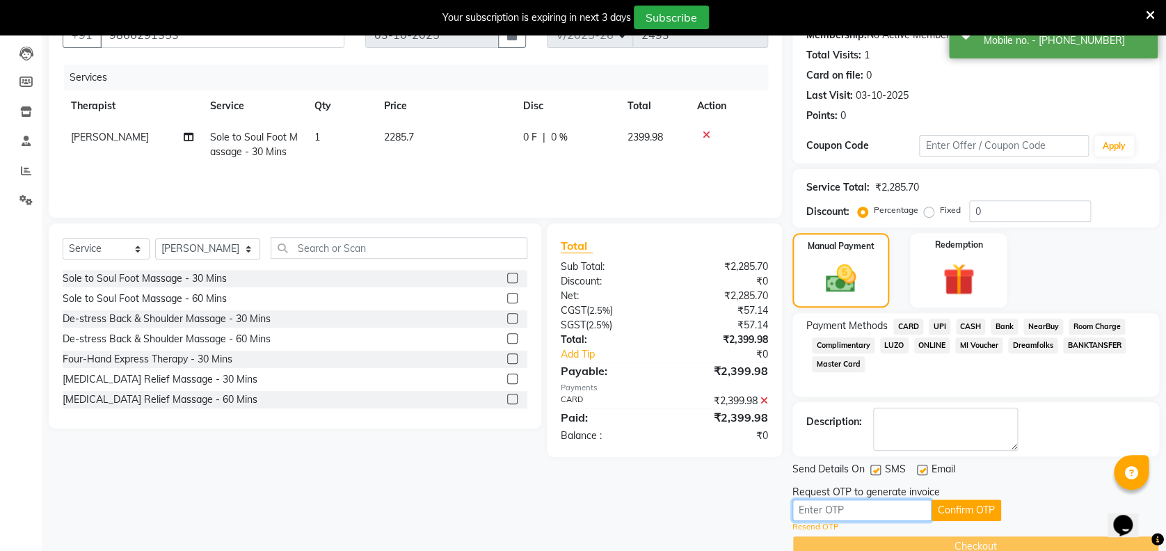
click at [885, 509] on input "text" at bounding box center [862, 511] width 139 height 22
type input "5302"
click at [976, 516] on button "Confirm OTP" at bounding box center [967, 511] width 70 height 22
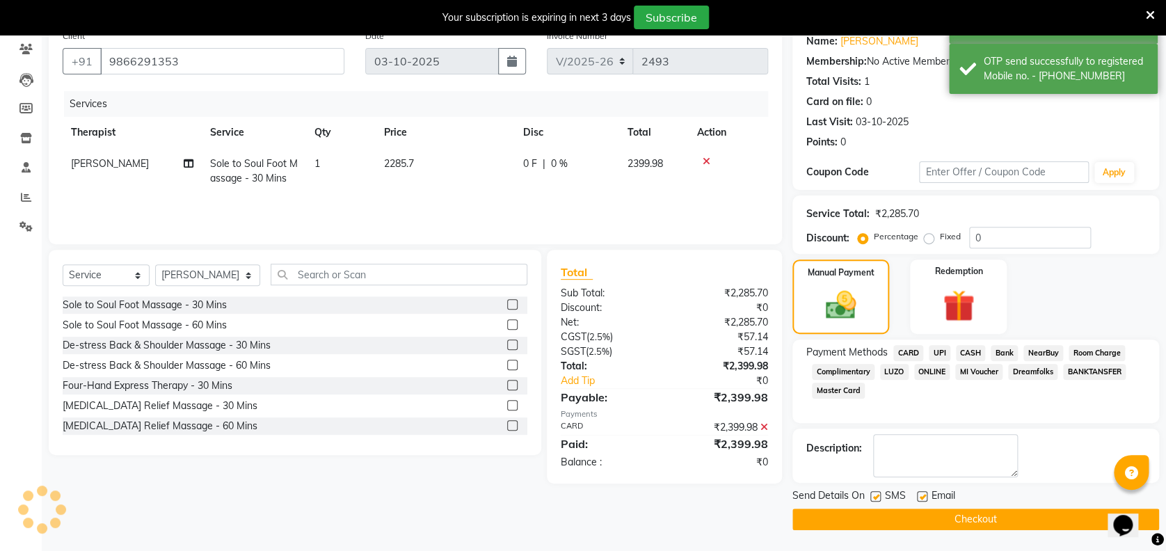
scroll to position [116, 0]
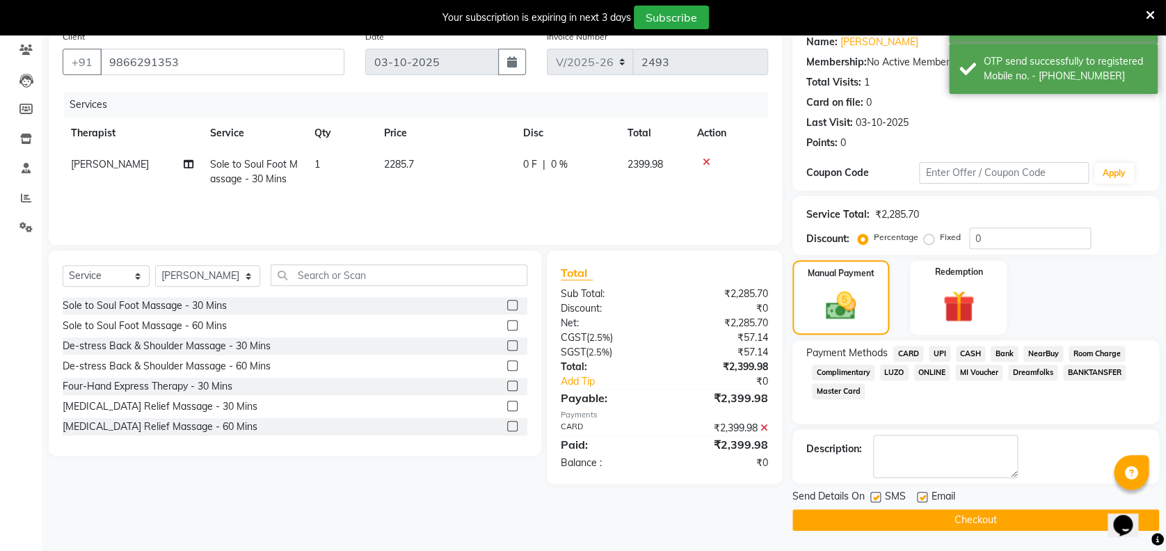
click at [976, 516] on button "Checkout" at bounding box center [976, 520] width 367 height 22
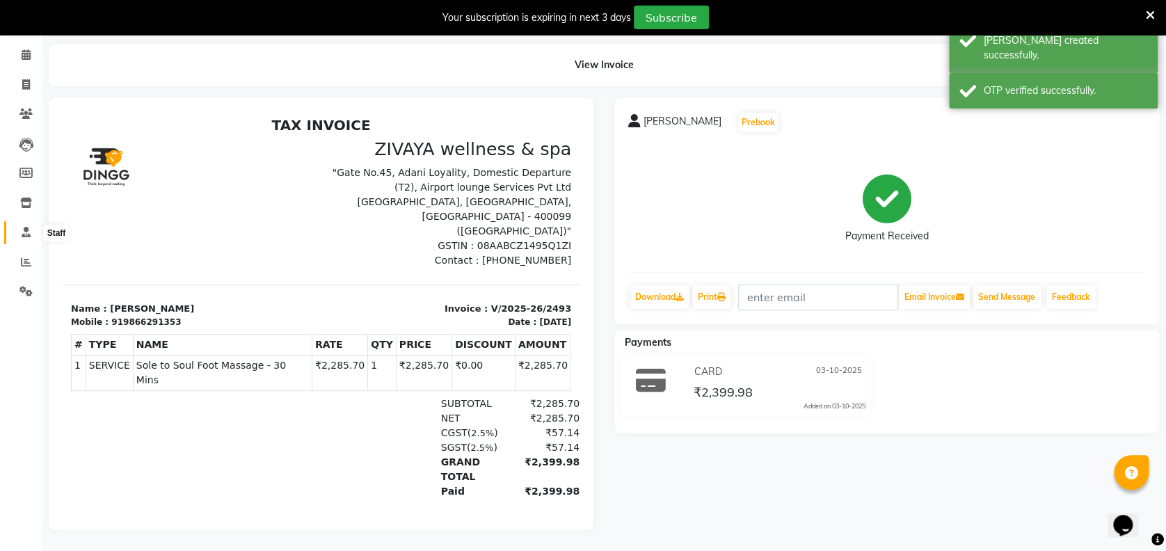
click at [18, 225] on span at bounding box center [26, 233] width 24 height 16
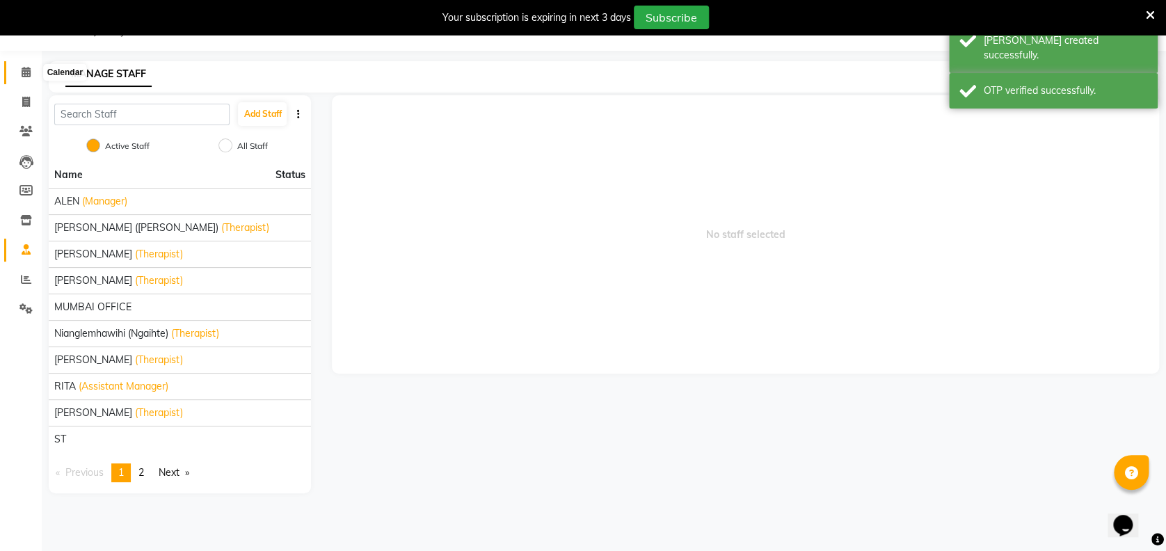
click at [31, 65] on span at bounding box center [26, 73] width 24 height 16
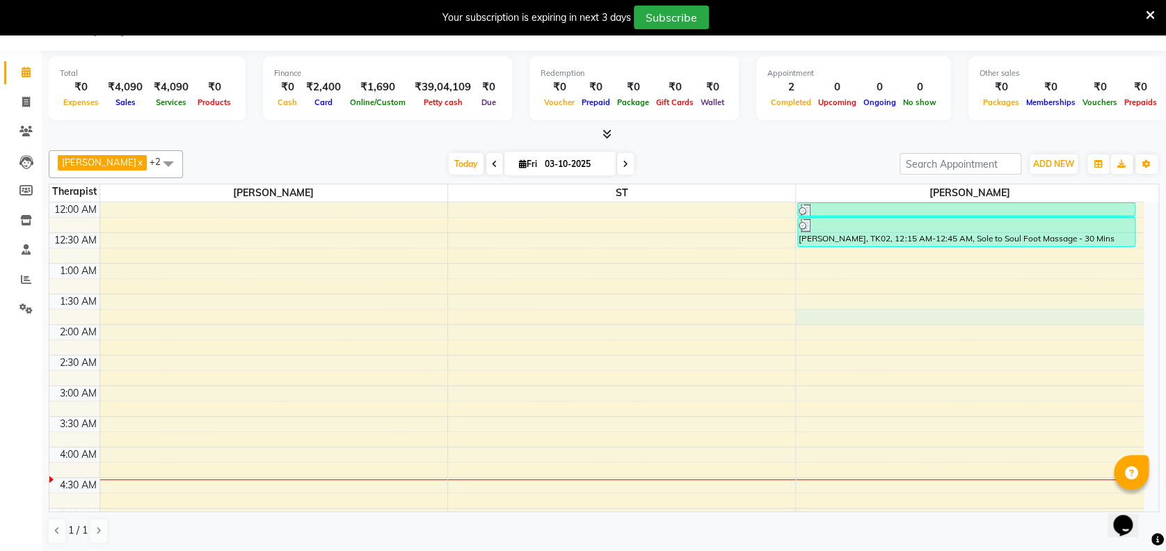
select select "91938"
select select "105"
select select "tentative"
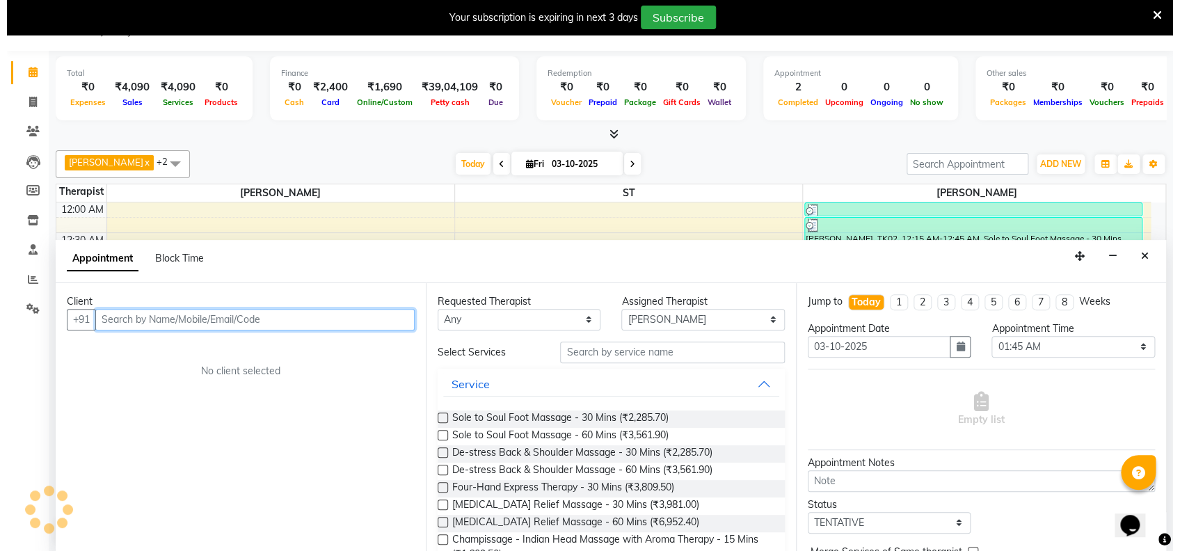
scroll to position [35, 0]
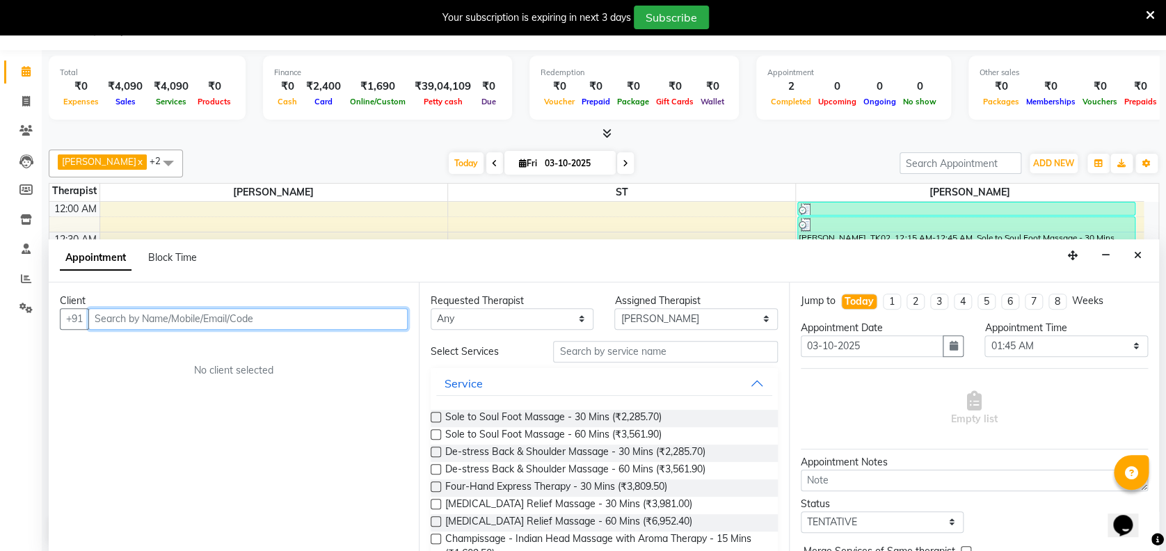
click at [381, 319] on input "text" at bounding box center [247, 319] width 319 height 22
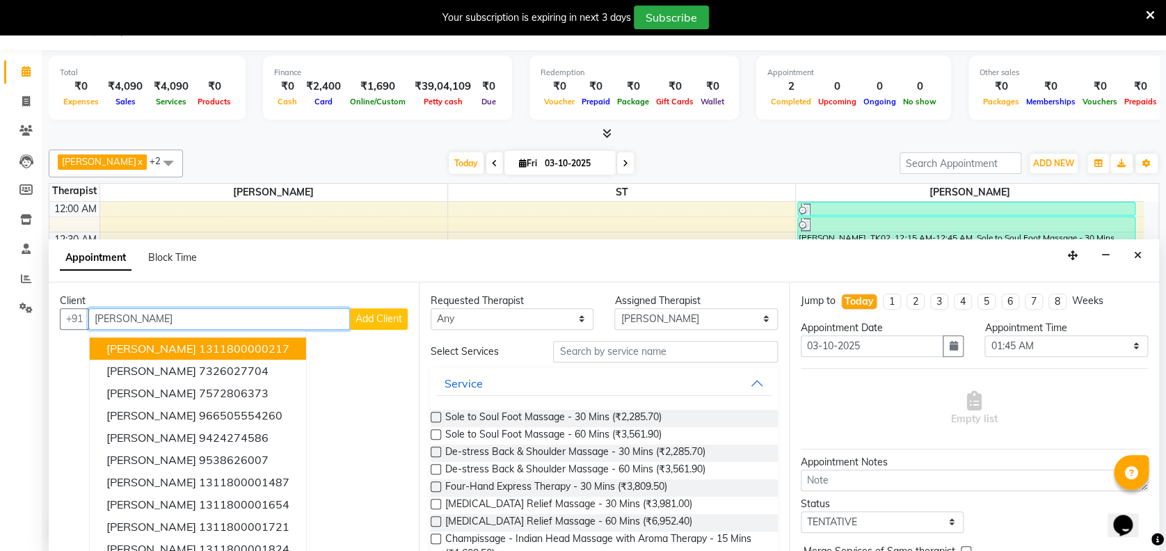
type input "[PERSON_NAME]"
click at [373, 308] on button "Add Client" at bounding box center [379, 319] width 58 height 22
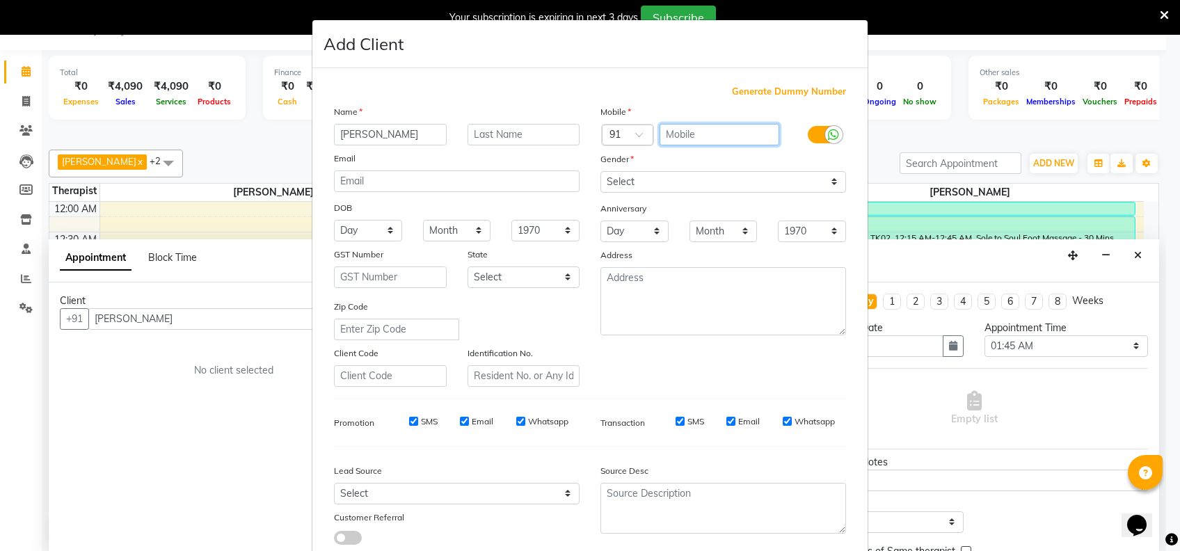
click at [733, 129] on input "text" at bounding box center [720, 135] width 120 height 22
type input "8982625031"
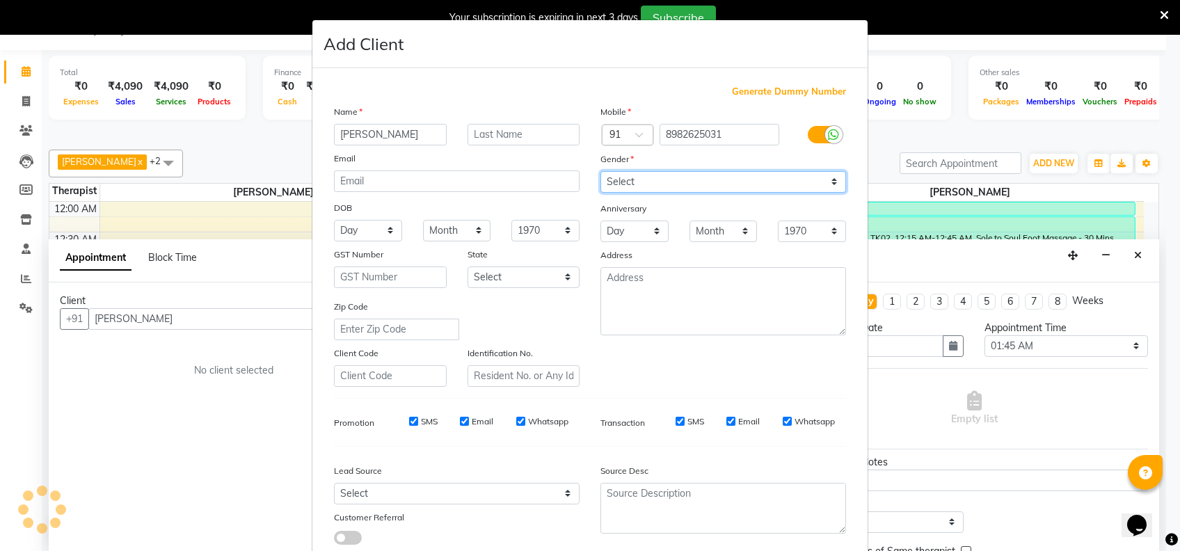
click at [761, 180] on select "Select [DEMOGRAPHIC_DATA] [DEMOGRAPHIC_DATA] Other Prefer Not To Say" at bounding box center [723, 182] width 246 height 22
select select "[DEMOGRAPHIC_DATA]"
click at [600, 171] on select "Select [DEMOGRAPHIC_DATA] [DEMOGRAPHIC_DATA] Other Prefer Not To Say" at bounding box center [723, 182] width 246 height 22
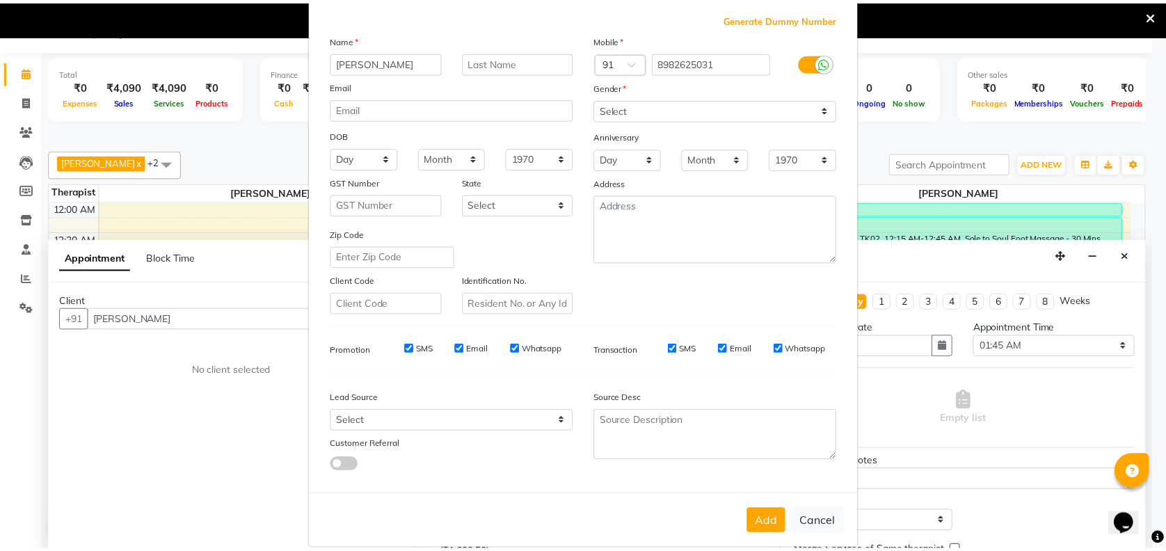
scroll to position [88, 0]
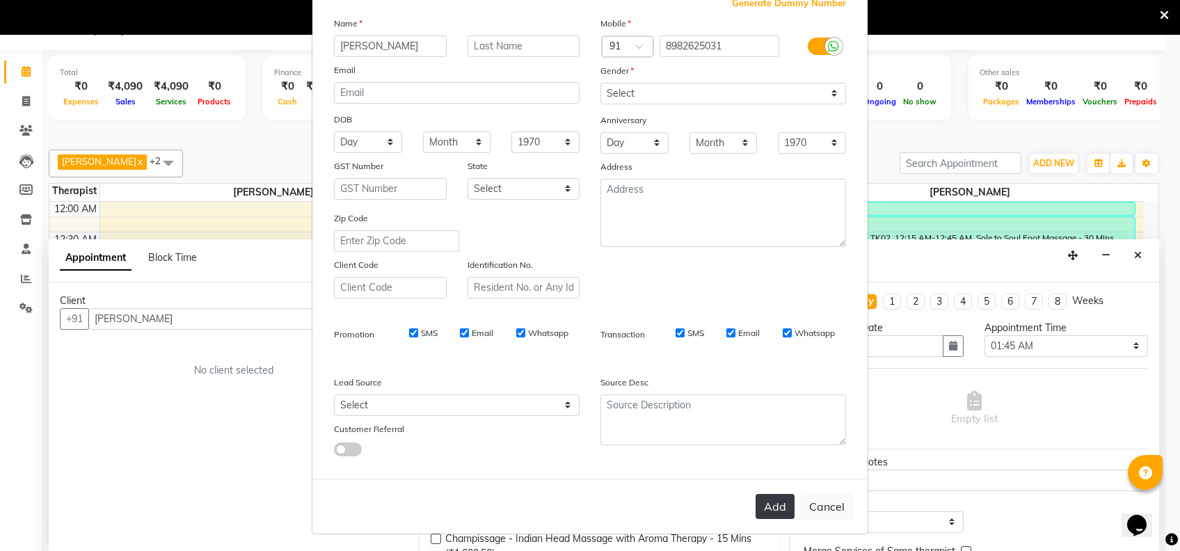
click at [773, 502] on button "Add" at bounding box center [775, 506] width 39 height 25
type input "8982625031"
select select
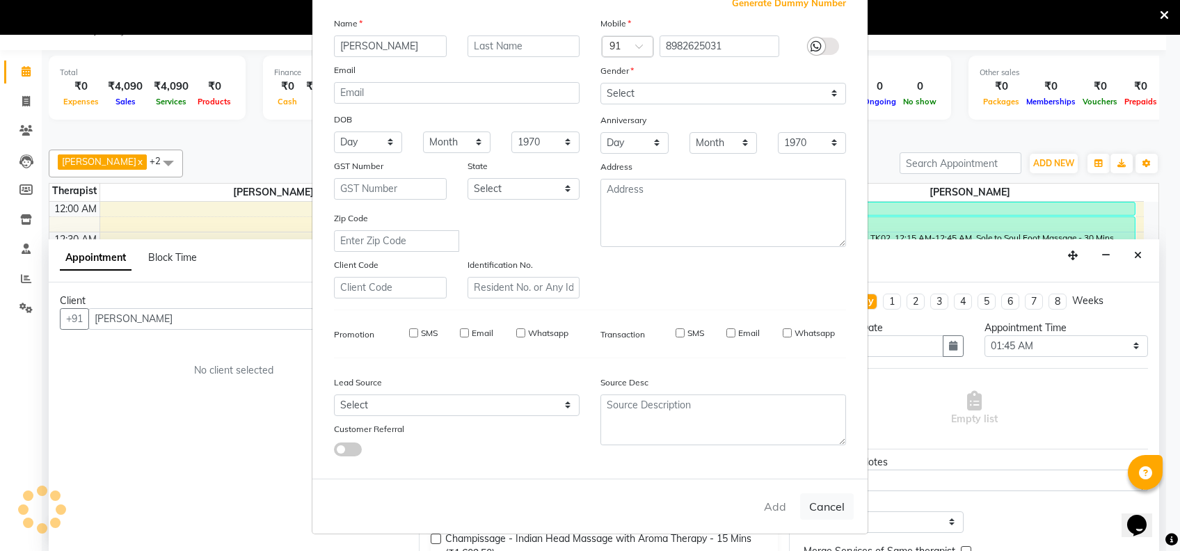
select select
checkbox input "false"
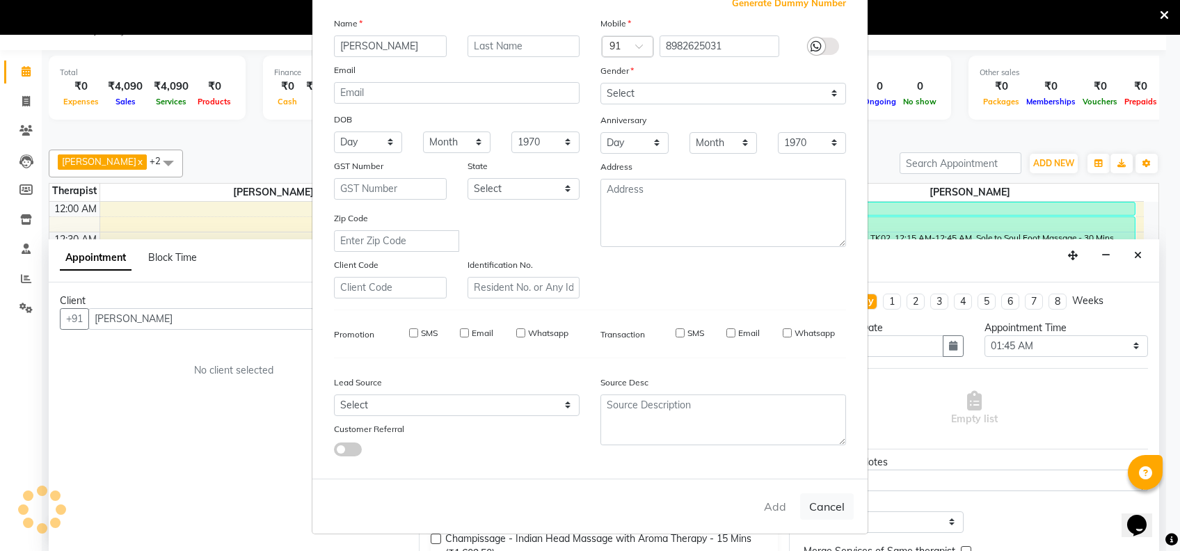
checkbox input "false"
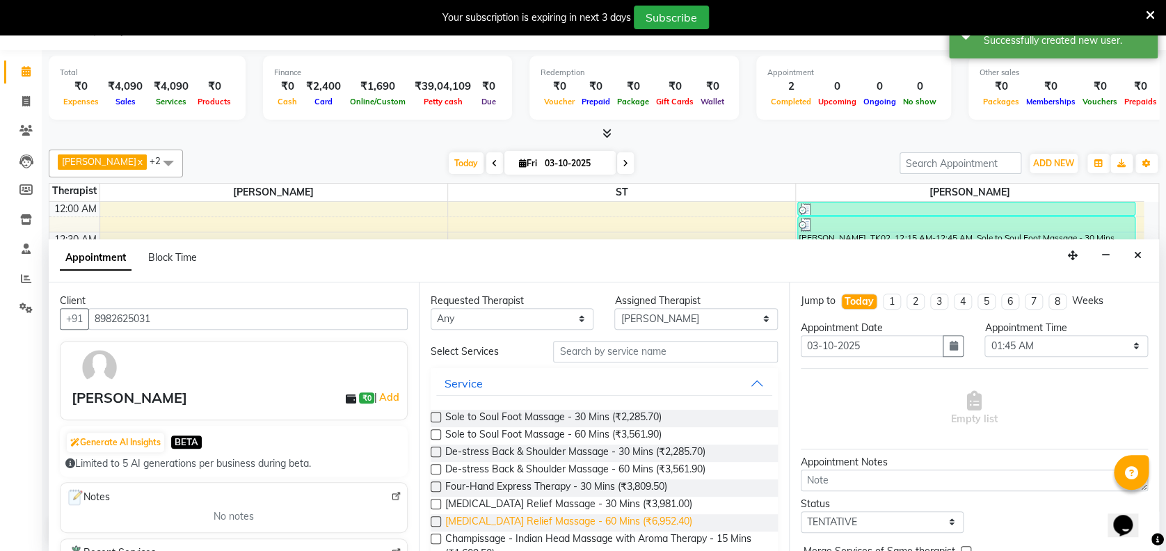
click at [635, 523] on span "[MEDICAL_DATA] Relief Massage - 60 Mins (₹6,952.40)" at bounding box center [568, 522] width 247 height 17
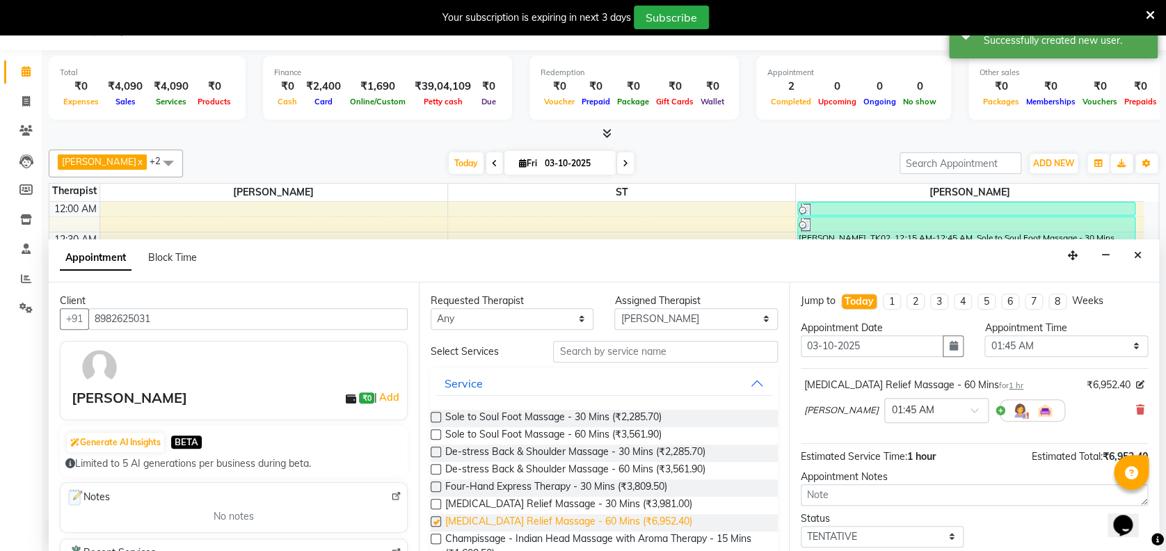
checkbox input "false"
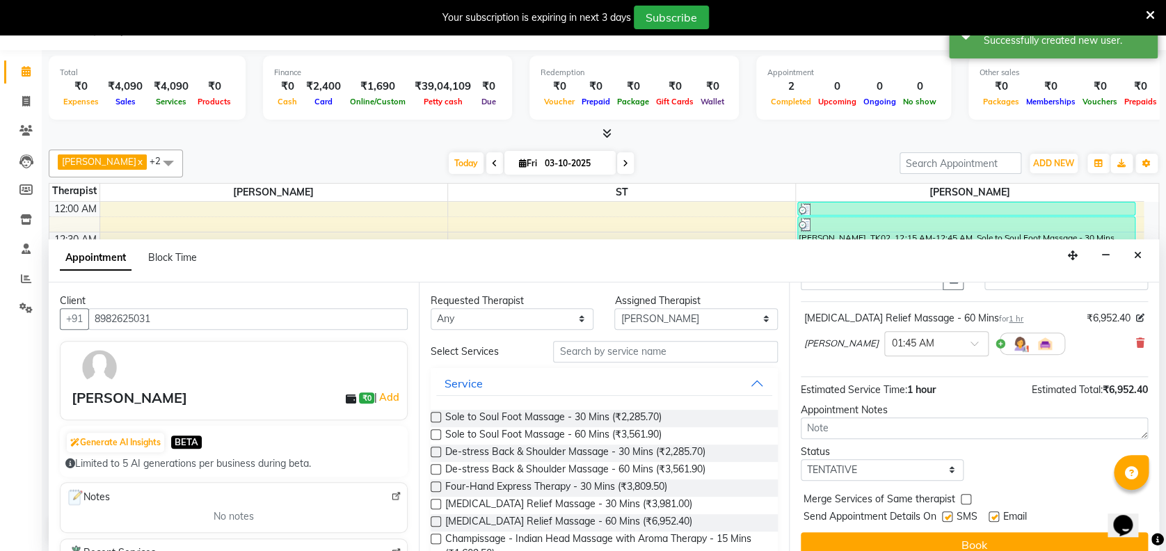
scroll to position [82, 0]
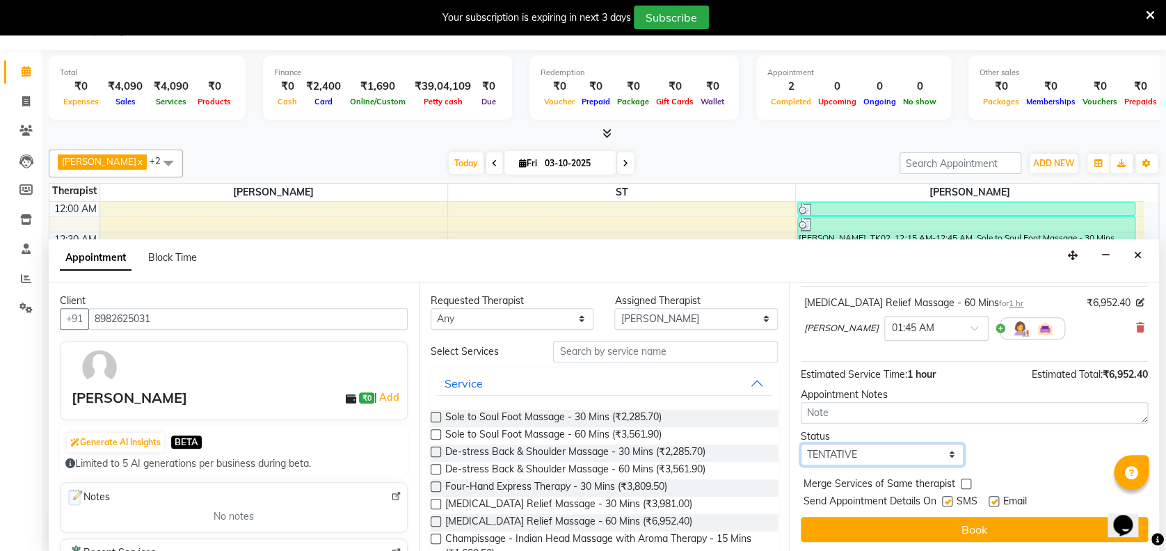
click at [907, 452] on select "Select TENTATIVE CONFIRM CHECK-IN UPCOMING" at bounding box center [882, 455] width 163 height 22
select select "confirm booking"
click at [801, 444] on select "Select TENTATIVE CONFIRM CHECK-IN UPCOMING" at bounding box center [882, 455] width 163 height 22
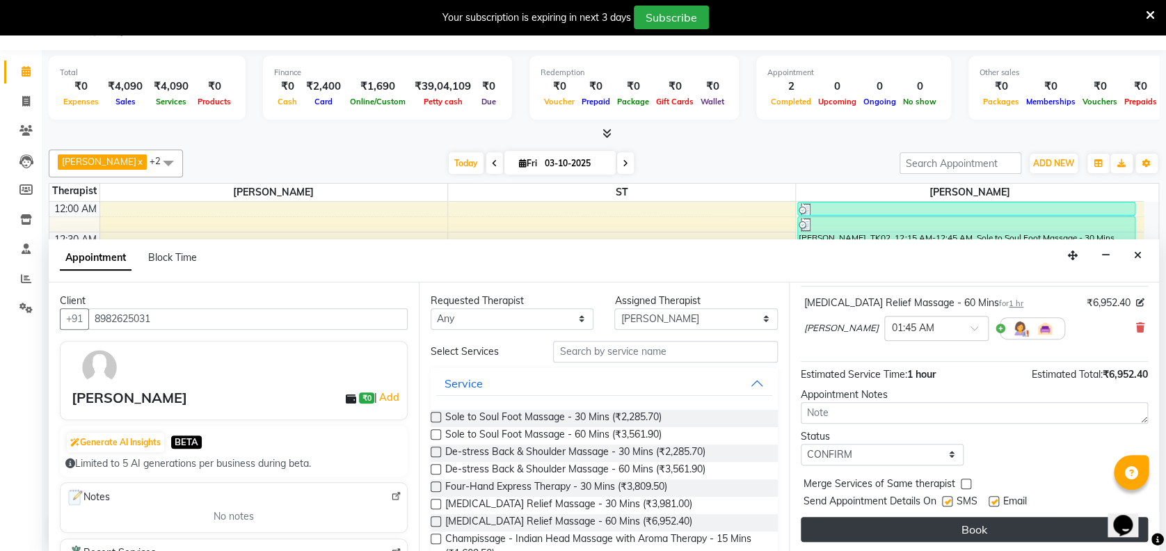
click at [962, 525] on button "Book" at bounding box center [974, 529] width 347 height 25
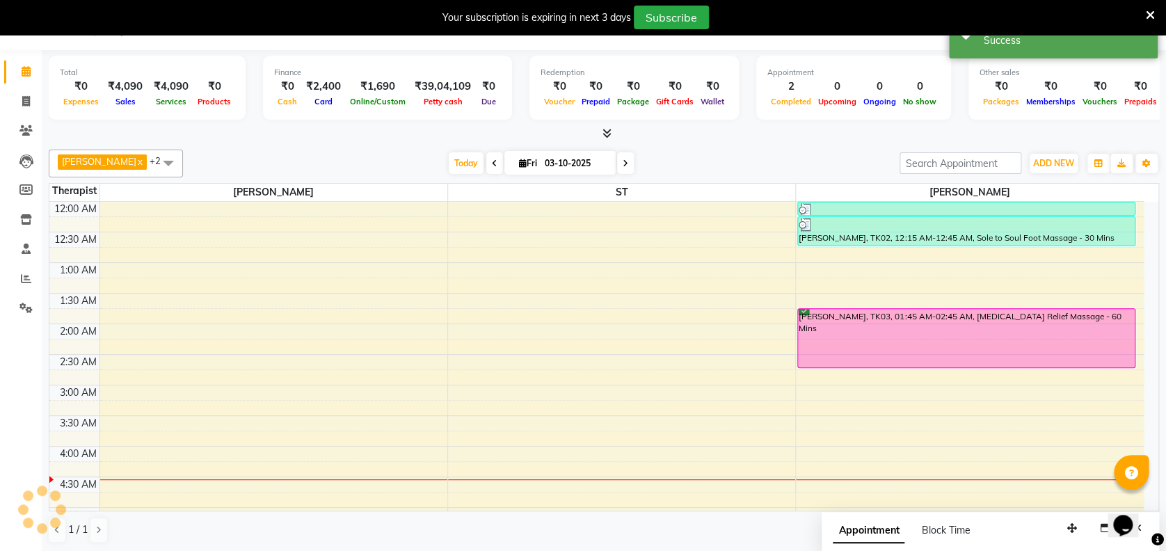
scroll to position [0, 0]
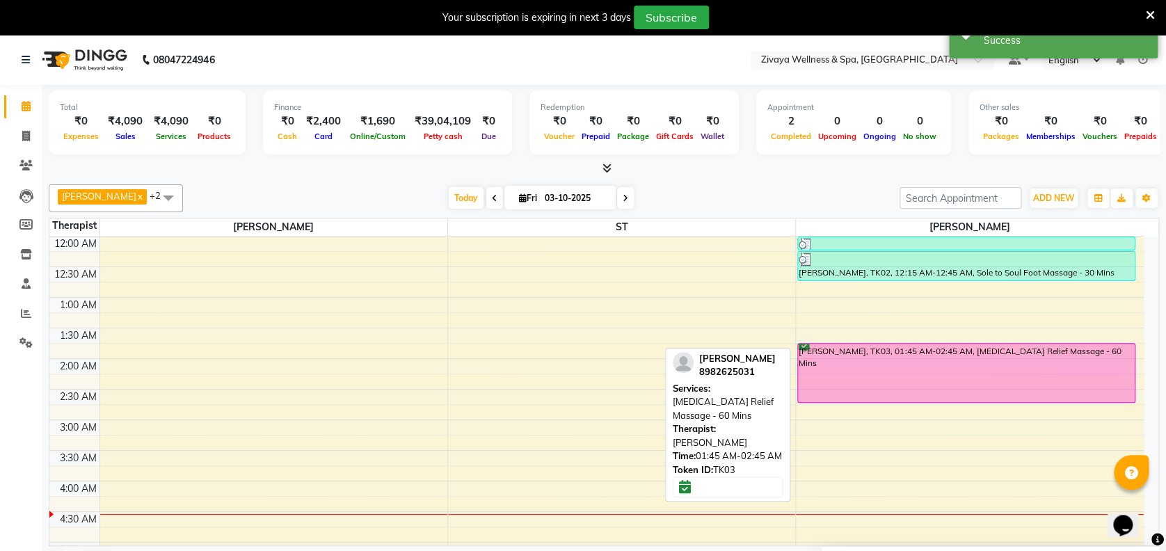
click at [949, 380] on div "[PERSON_NAME], TK03, 01:45 AM-02:45 AM, [MEDICAL_DATA] Relief Massage - 60 Mins" at bounding box center [966, 373] width 336 height 58
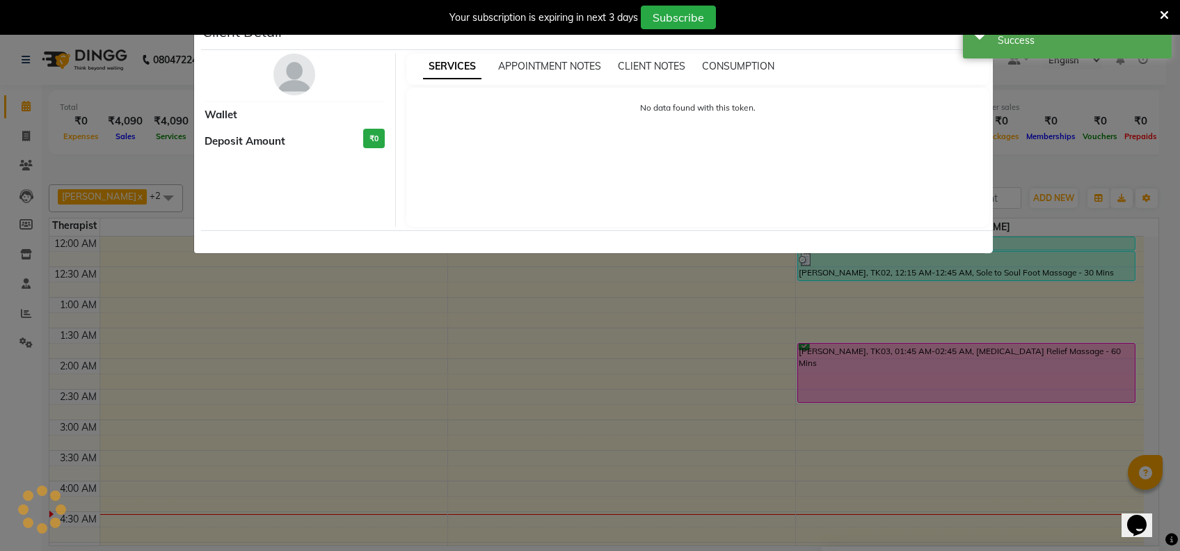
select select "6"
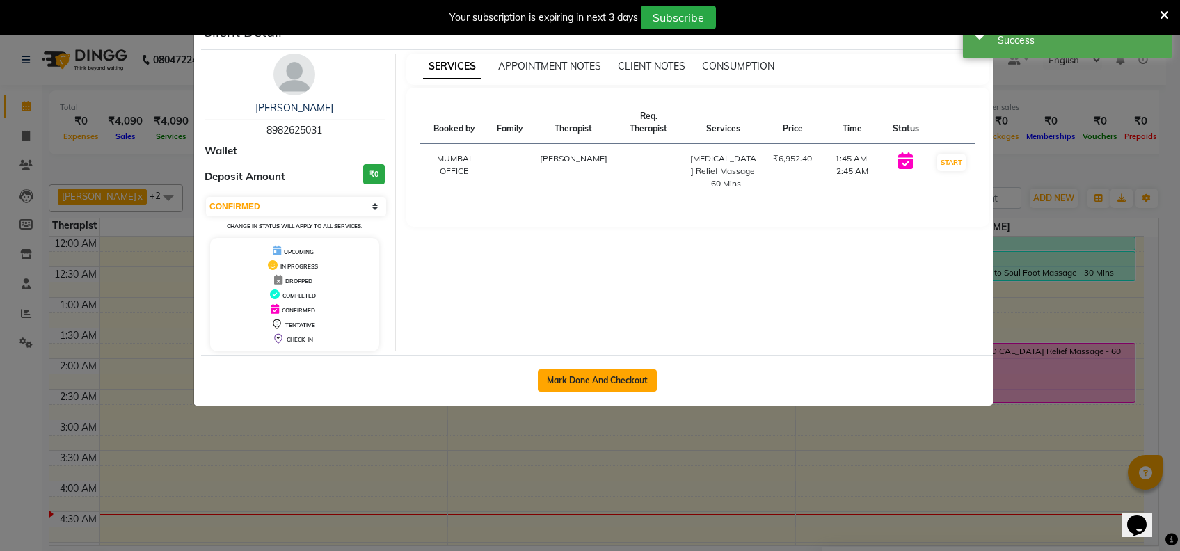
click at [632, 370] on button "Mark Done And Checkout" at bounding box center [597, 380] width 119 height 22
select select "service"
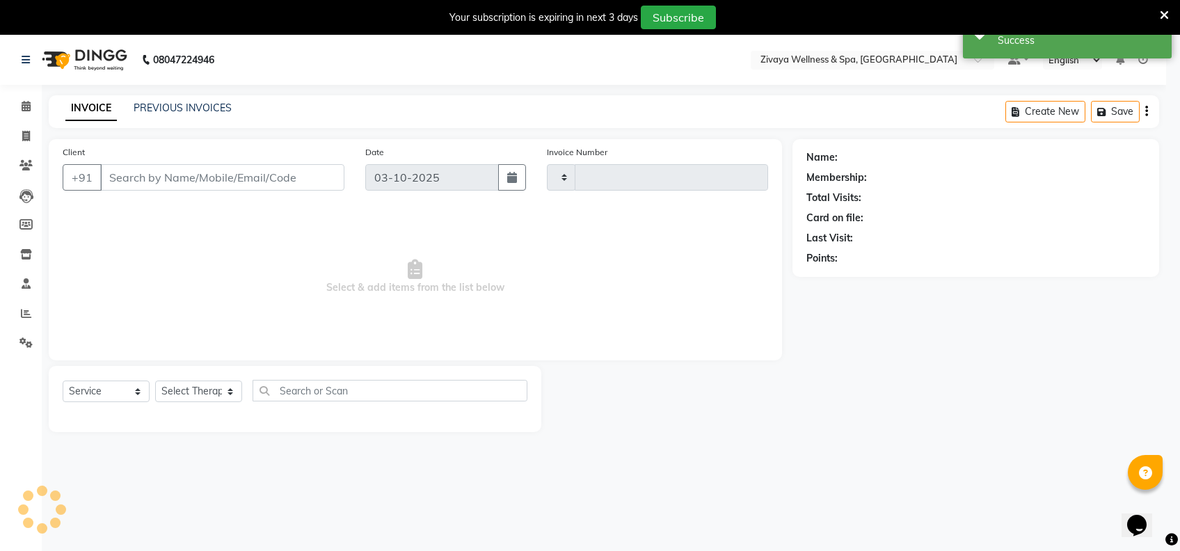
type input "2494"
select select "3"
select select "7072"
type input "8982625031"
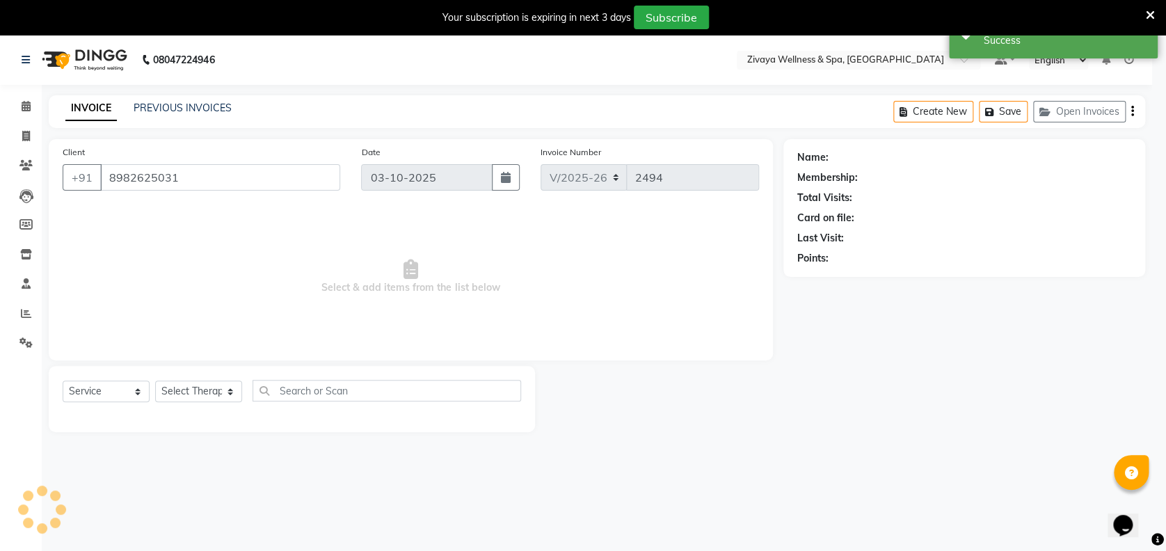
select select "91938"
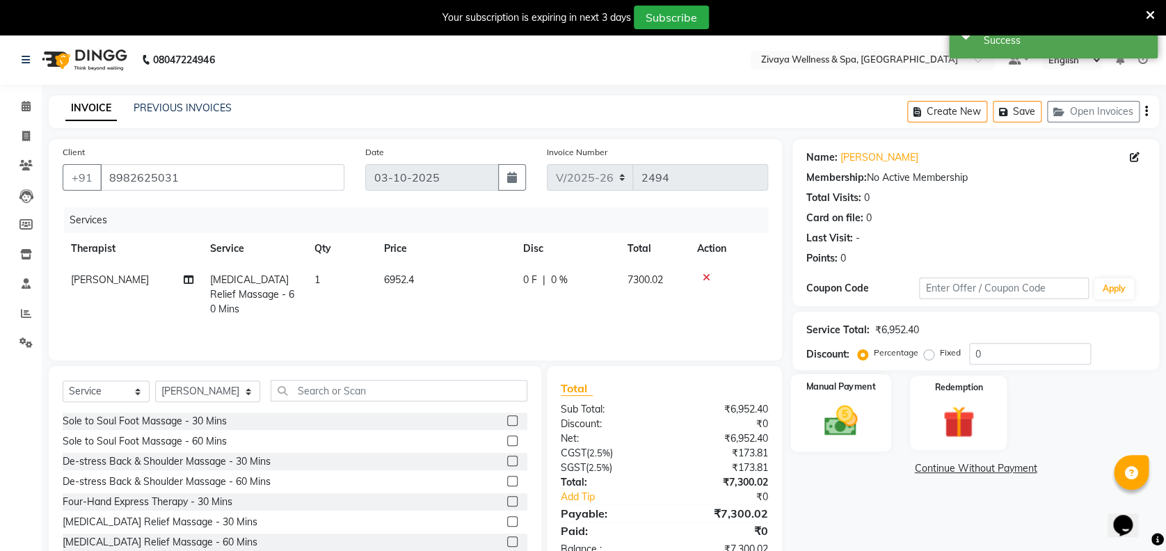
click at [856, 408] on img at bounding box center [841, 420] width 54 height 38
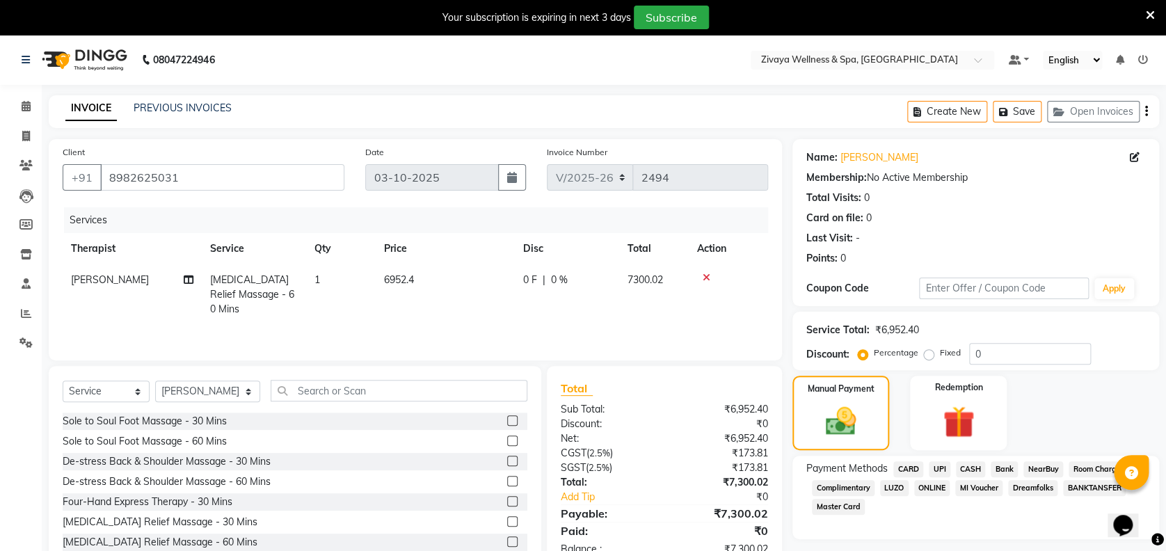
click at [936, 468] on span "UPI" at bounding box center [940, 469] width 22 height 16
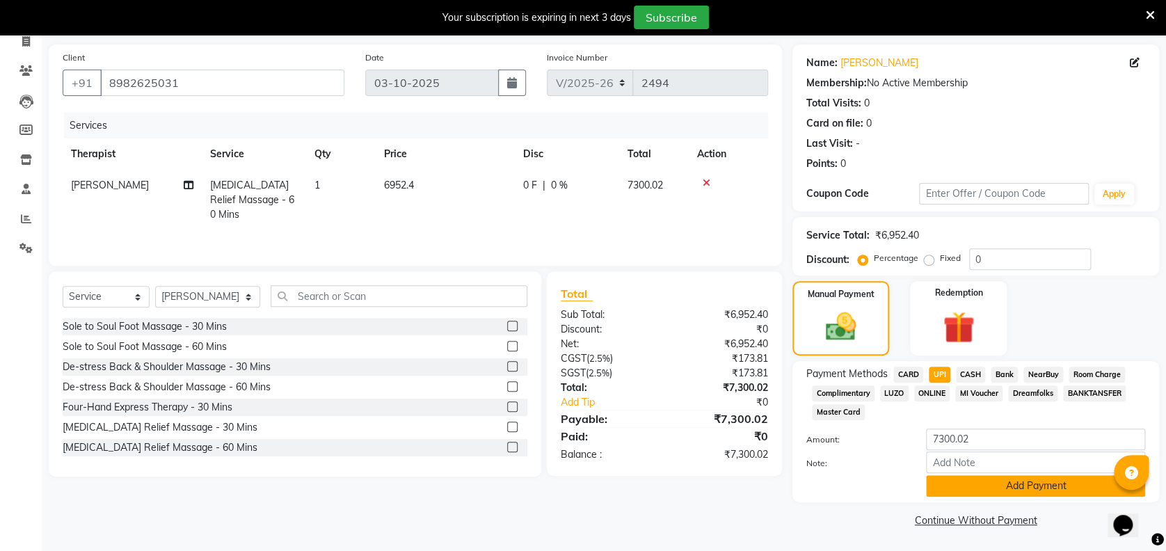
click at [1010, 485] on button "Add Payment" at bounding box center [1035, 486] width 219 height 22
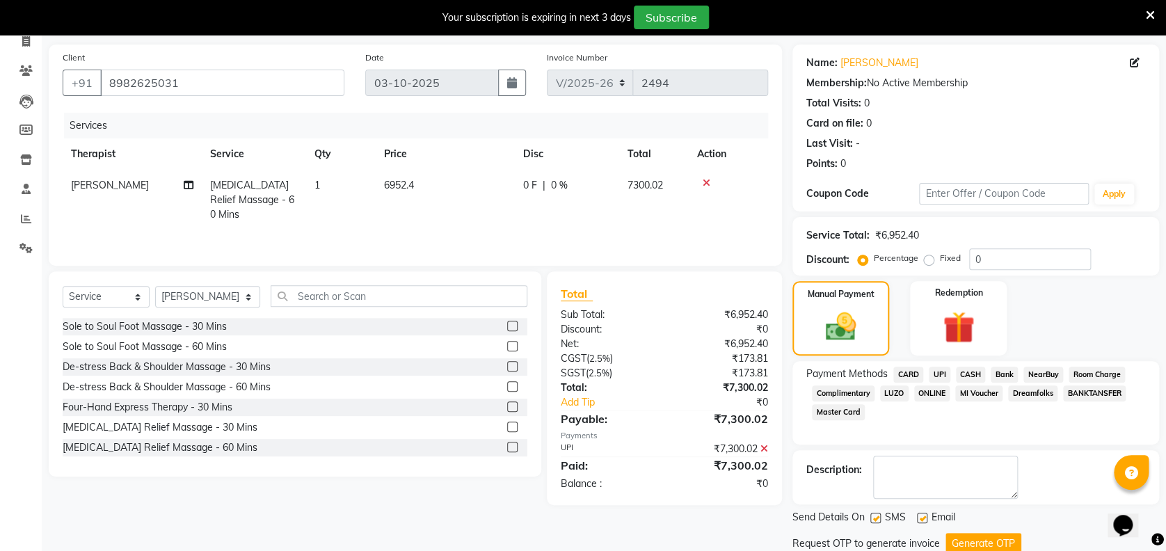
scroll to position [143, 0]
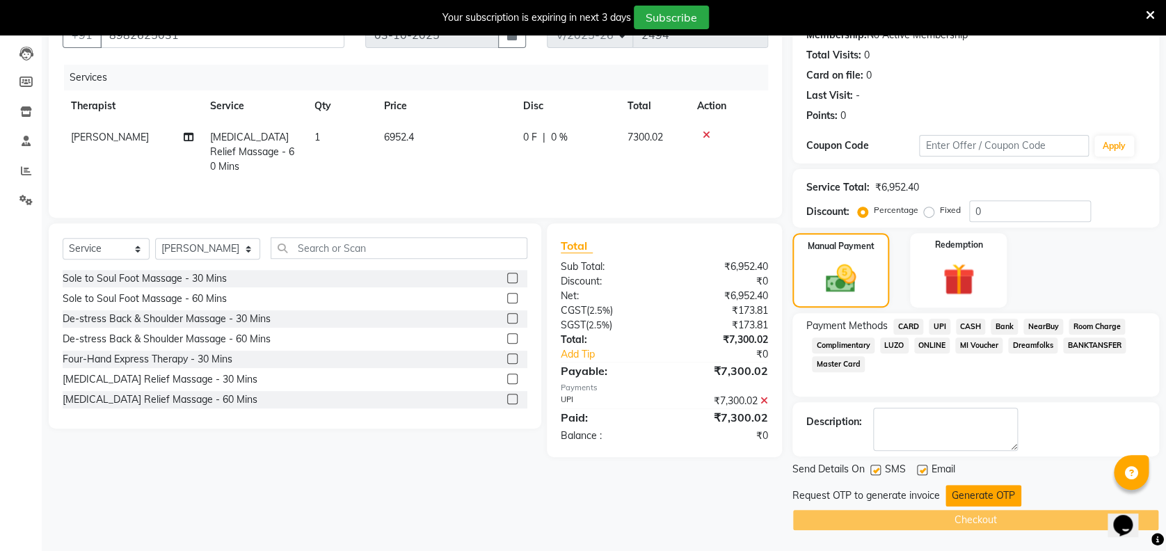
click at [982, 488] on button "Generate OTP" at bounding box center [984, 496] width 76 height 22
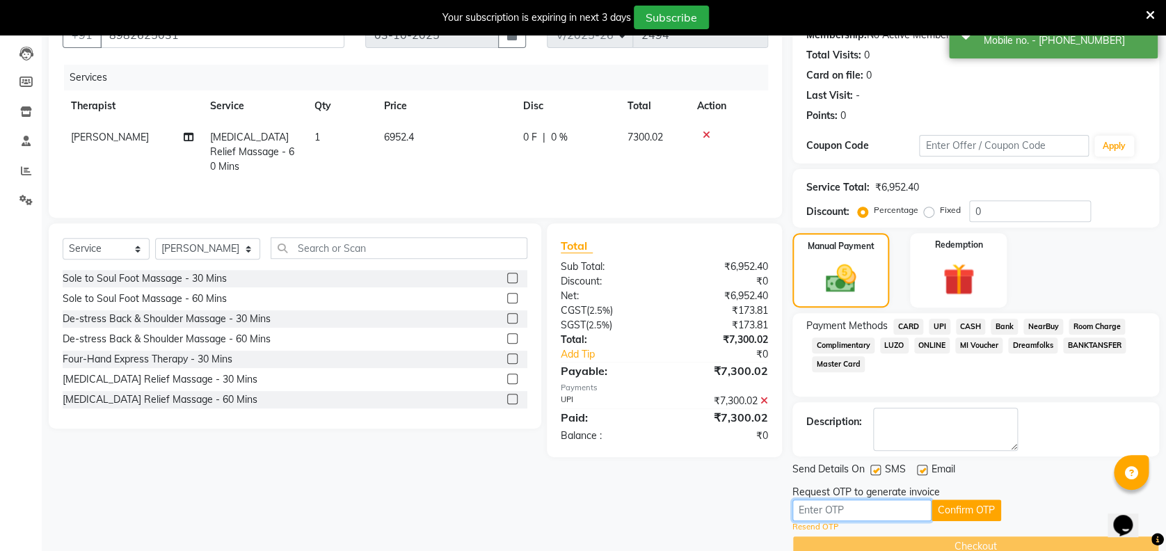
click at [877, 513] on input "text" at bounding box center [862, 511] width 139 height 22
type input "5302"
click at [979, 512] on button "Confirm OTP" at bounding box center [967, 511] width 70 height 22
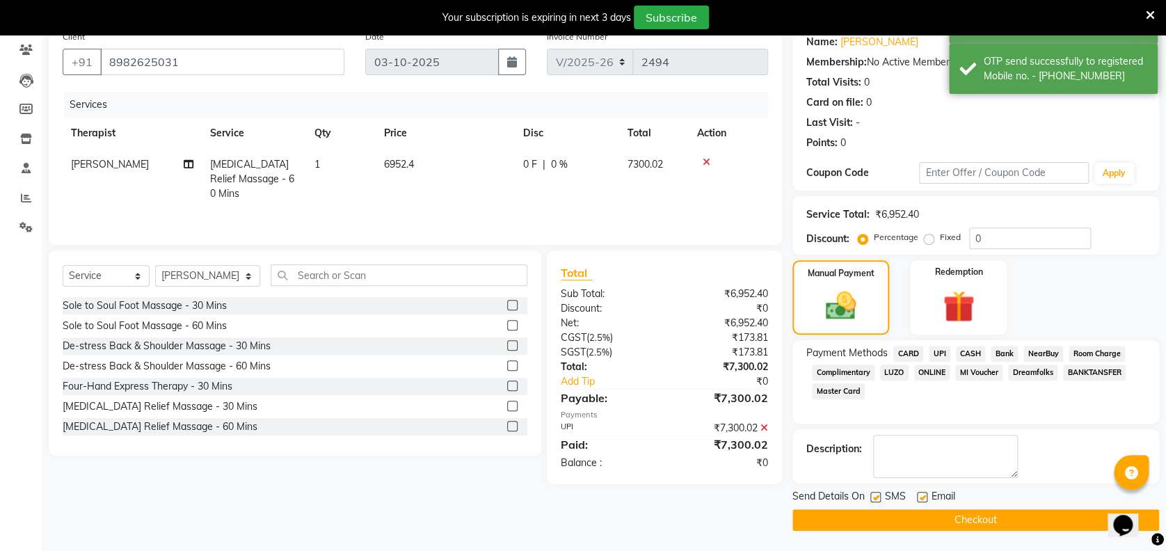
click at [979, 512] on button "Checkout" at bounding box center [976, 520] width 367 height 22
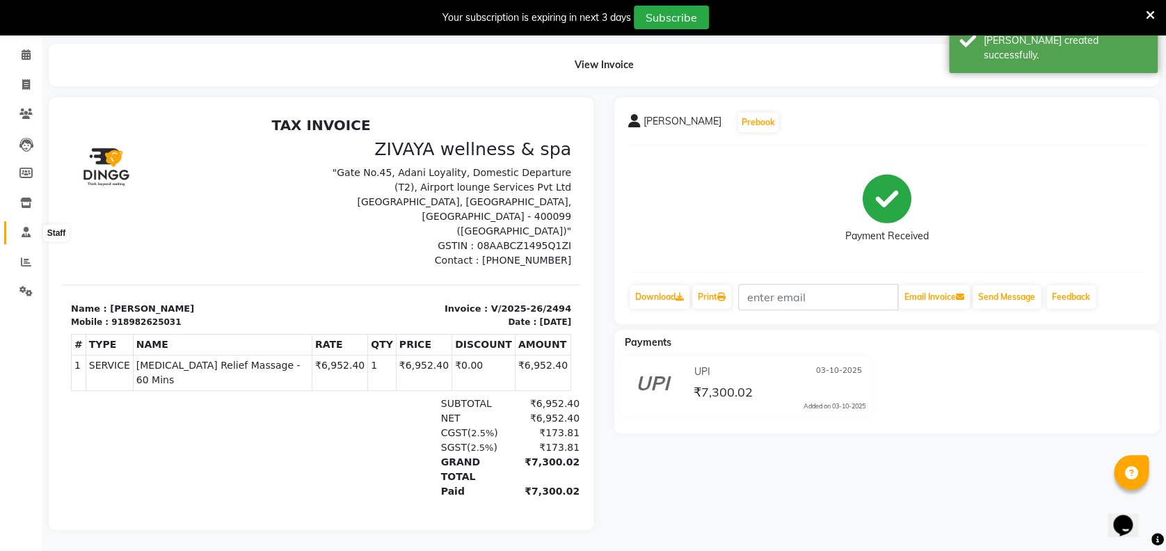
click at [30, 227] on icon at bounding box center [26, 232] width 9 height 10
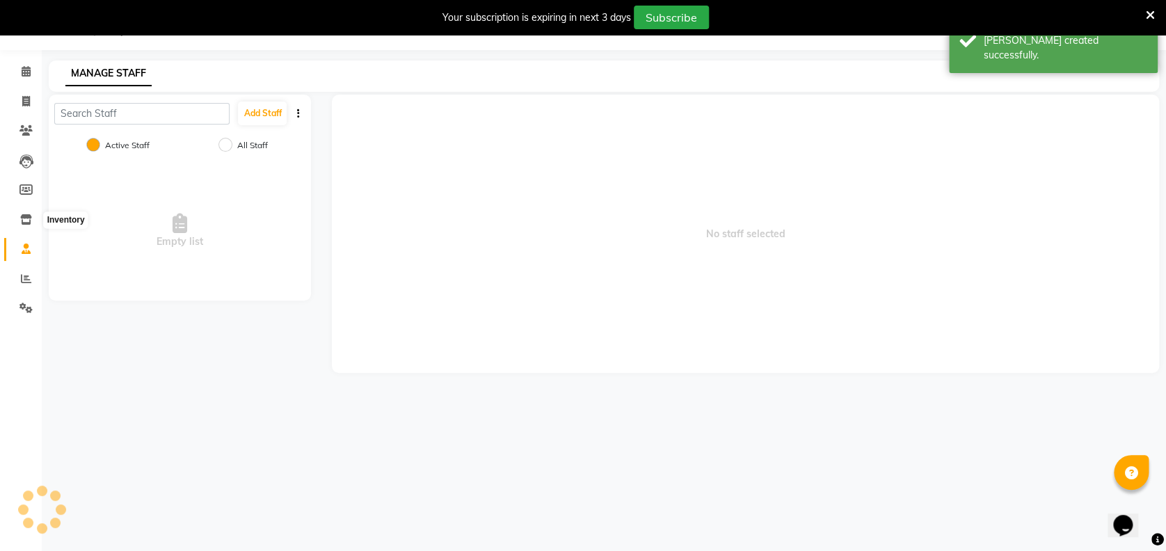
scroll to position [34, 0]
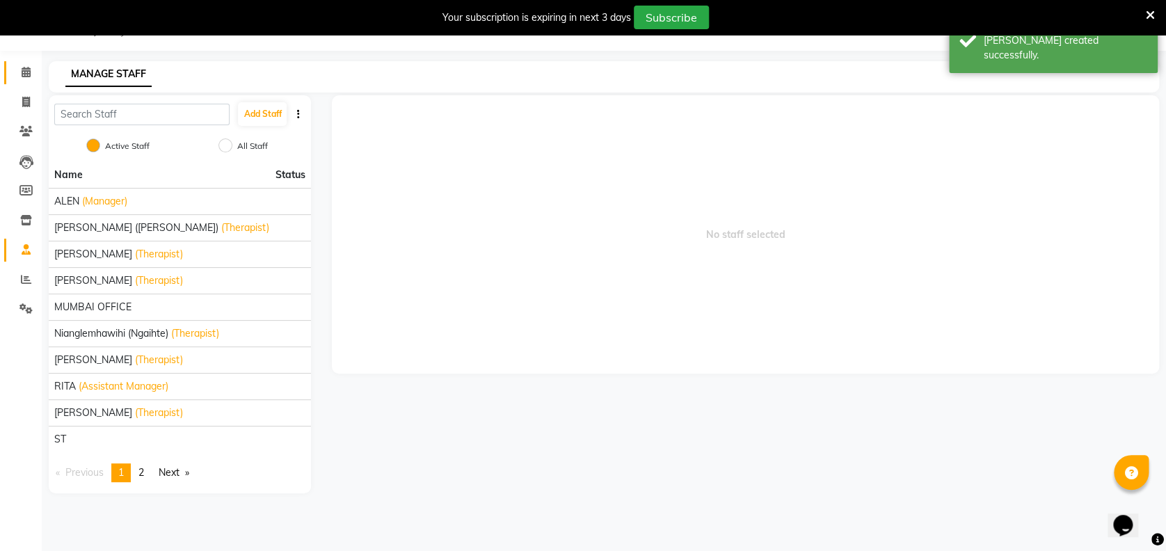
click at [28, 69] on icon at bounding box center [26, 72] width 9 height 10
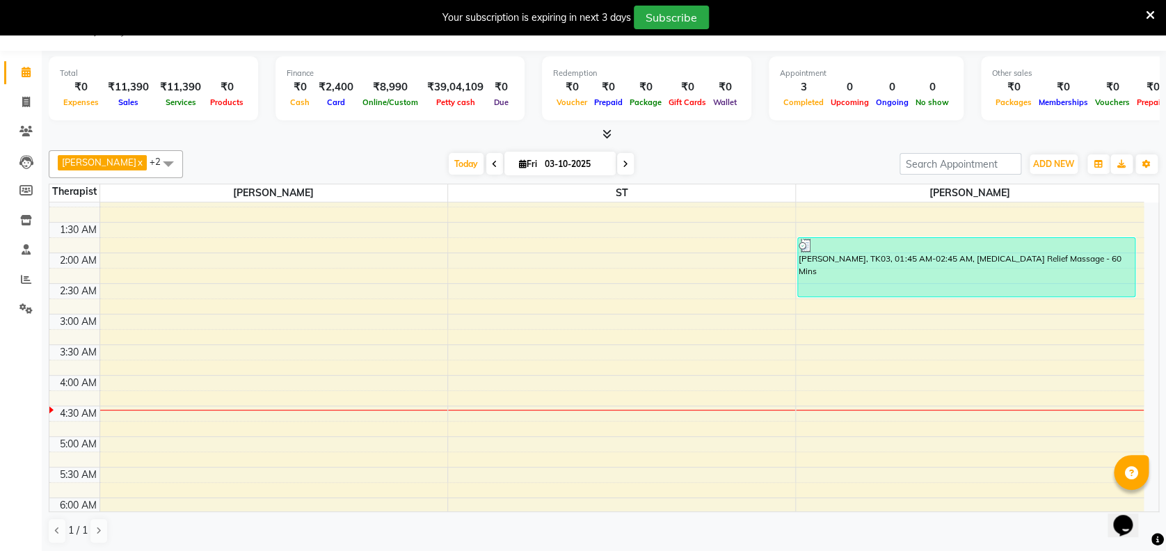
scroll to position [32, 0]
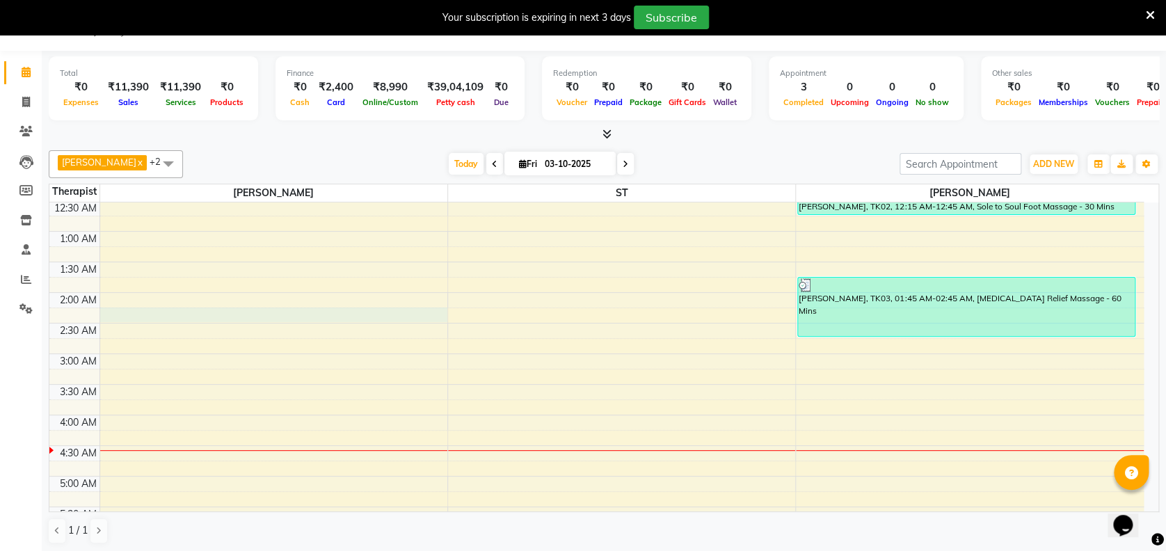
select select "61709"
select select "tentative"
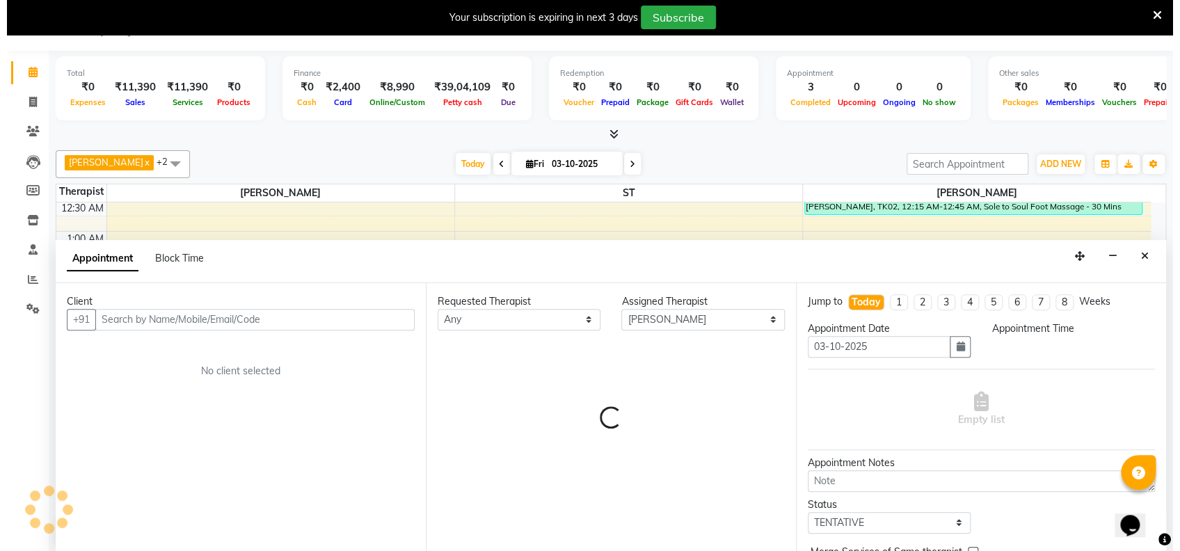
scroll to position [35, 0]
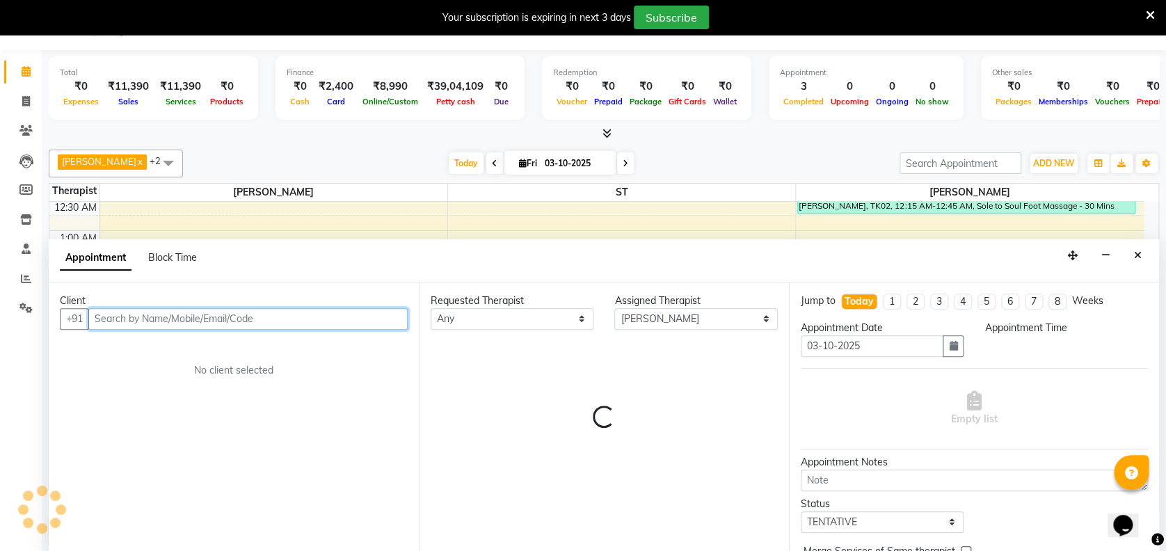
select select "135"
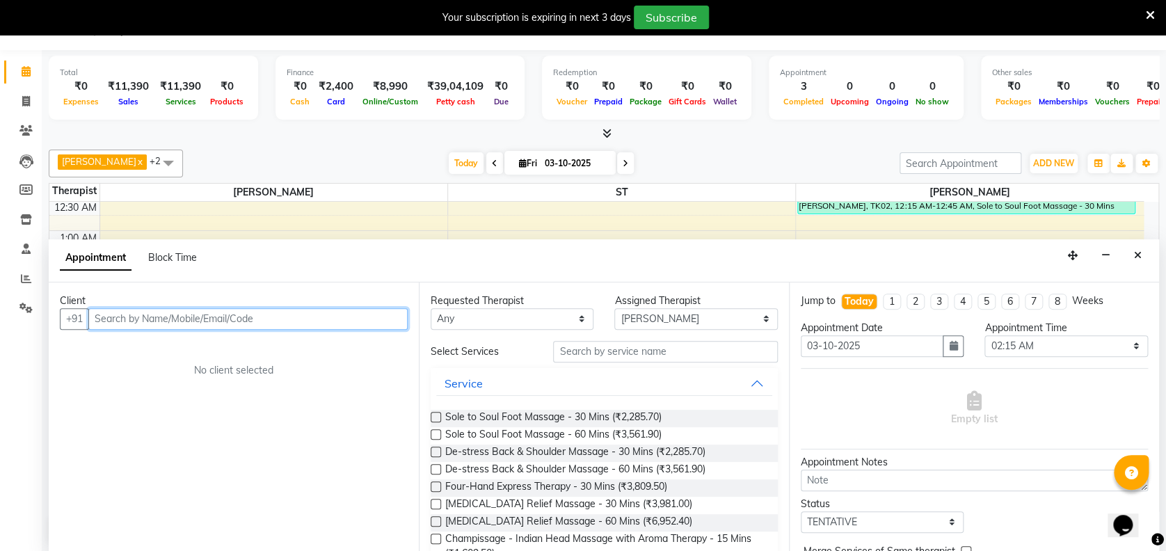
click at [205, 309] on input "text" at bounding box center [247, 319] width 319 height 22
type input "[PERSON_NAME]"
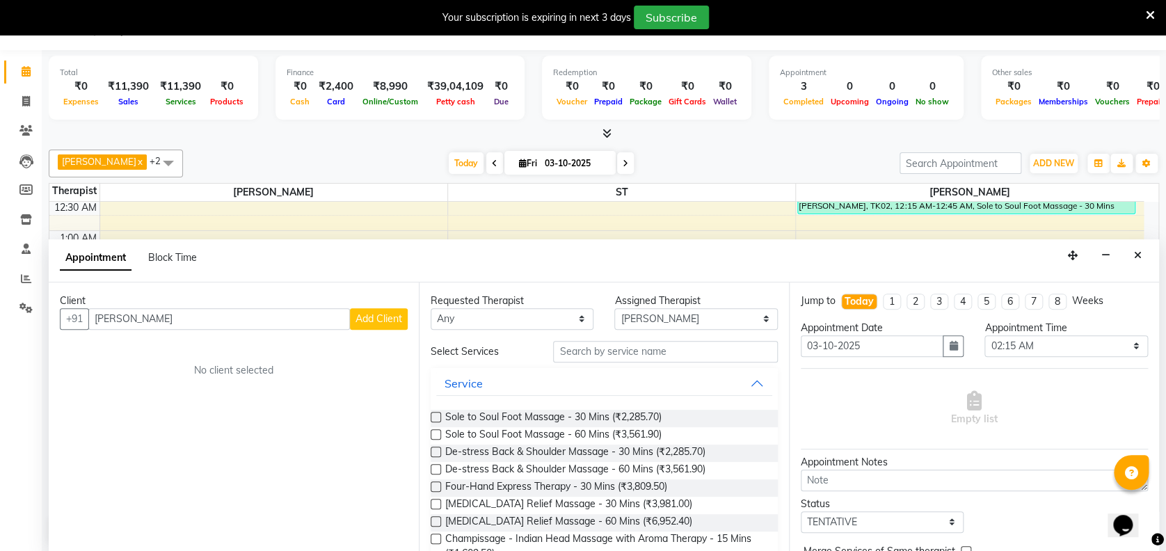
click at [388, 320] on span "Add Client" at bounding box center [379, 318] width 47 height 13
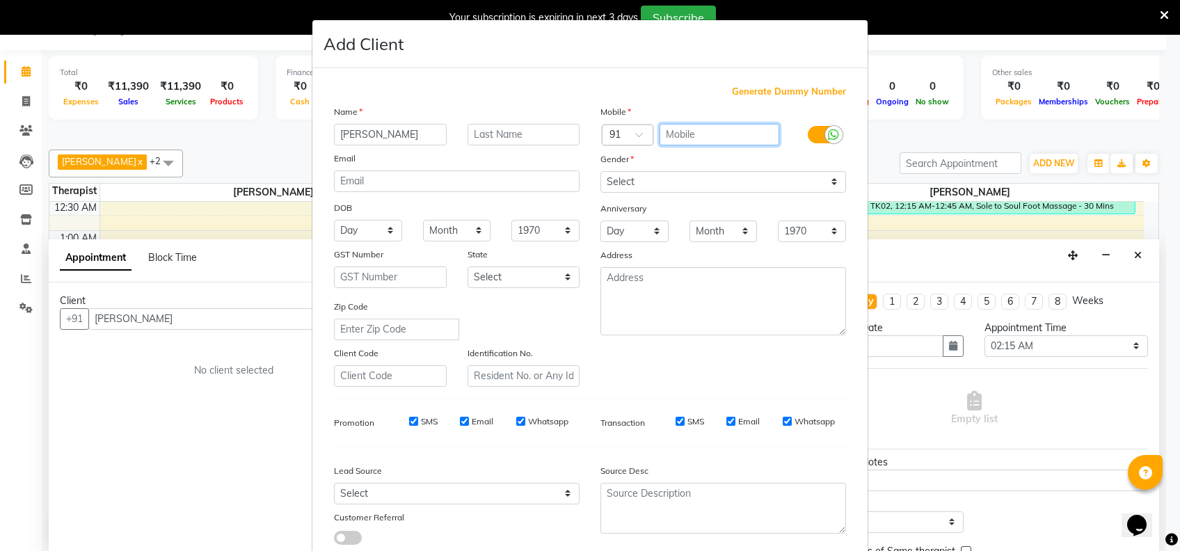
click at [737, 135] on input "text" at bounding box center [720, 135] width 120 height 22
type input "98405027488"
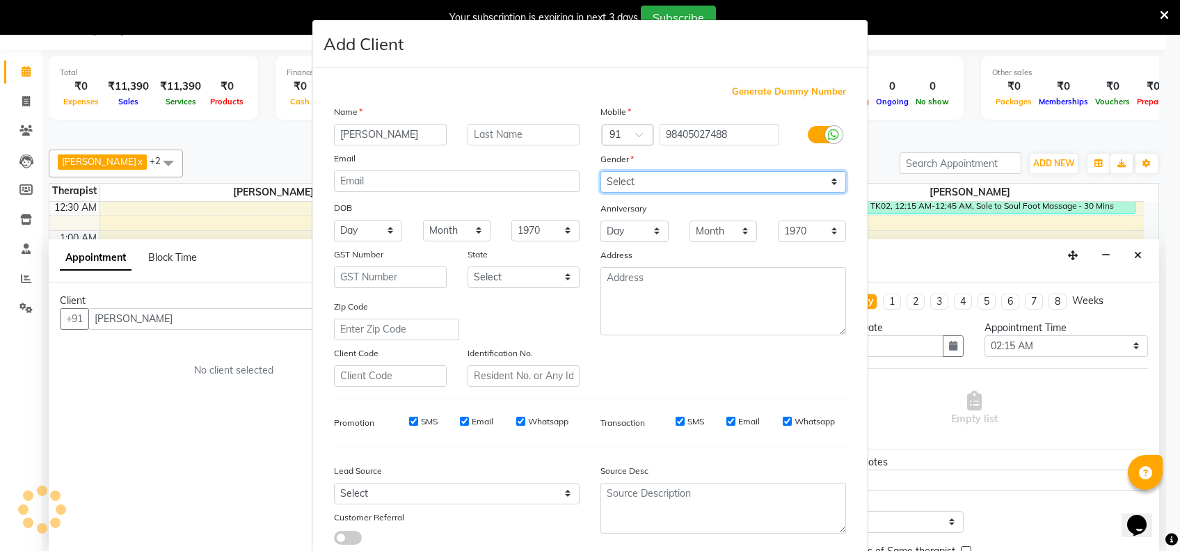
click at [694, 184] on select "Select [DEMOGRAPHIC_DATA] [DEMOGRAPHIC_DATA] Other Prefer Not To Say" at bounding box center [723, 182] width 246 height 22
select select "[DEMOGRAPHIC_DATA]"
click at [600, 171] on select "Select [DEMOGRAPHIC_DATA] [DEMOGRAPHIC_DATA] Other Prefer Not To Say" at bounding box center [723, 182] width 246 height 22
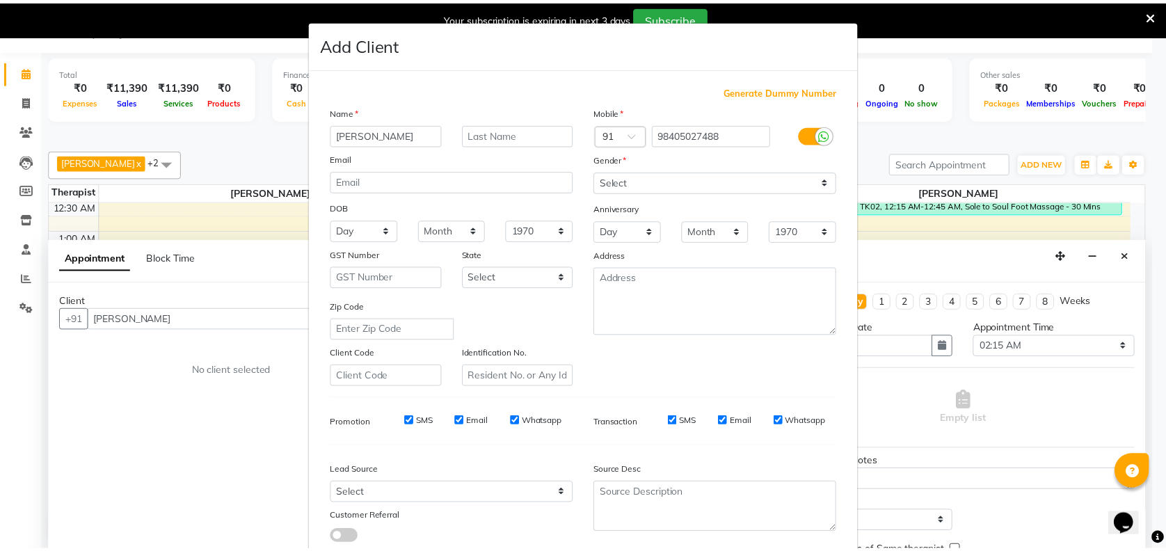
scroll to position [88, 0]
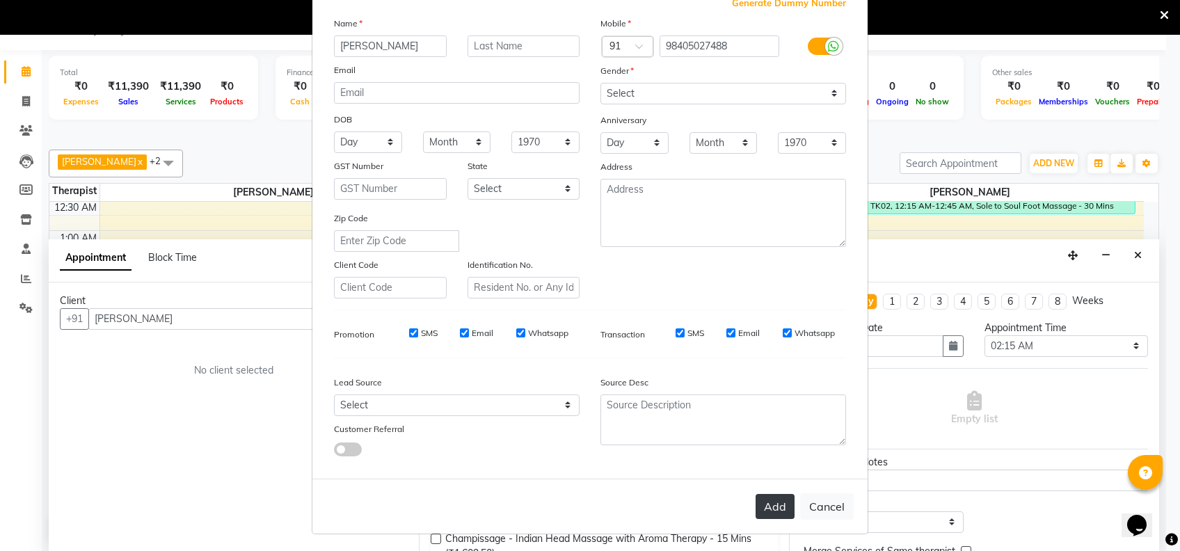
click at [773, 507] on button "Add" at bounding box center [775, 506] width 39 height 25
type input "98405027488"
select select
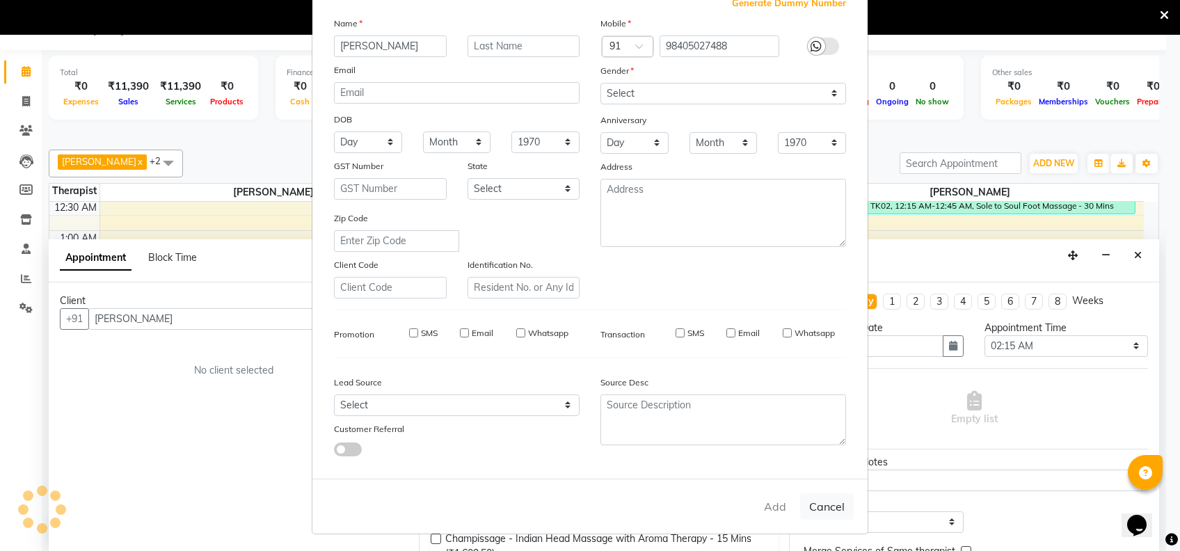
select select
checkbox input "false"
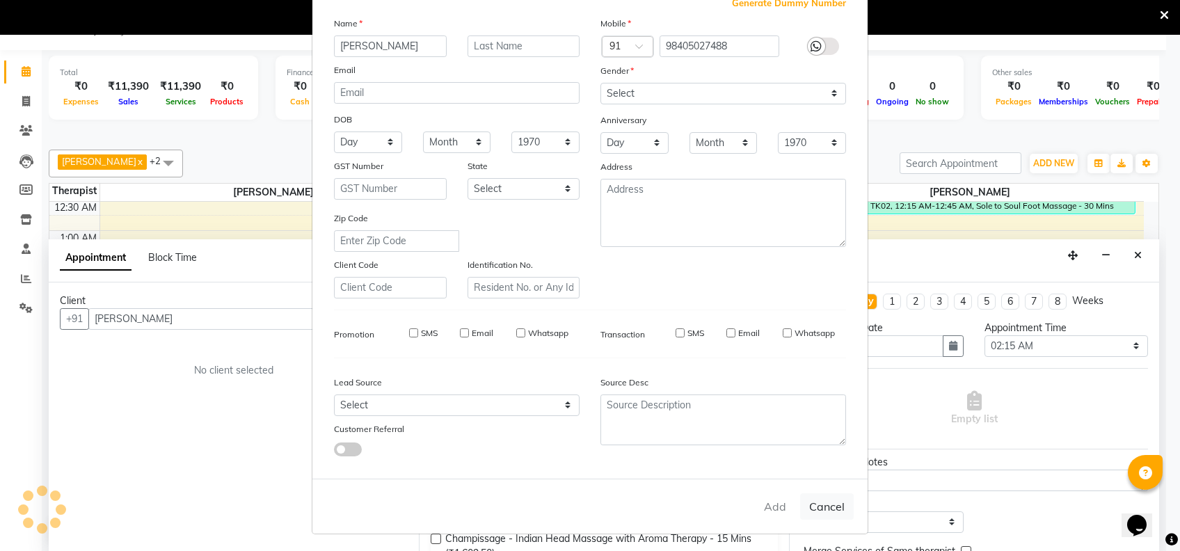
checkbox input "false"
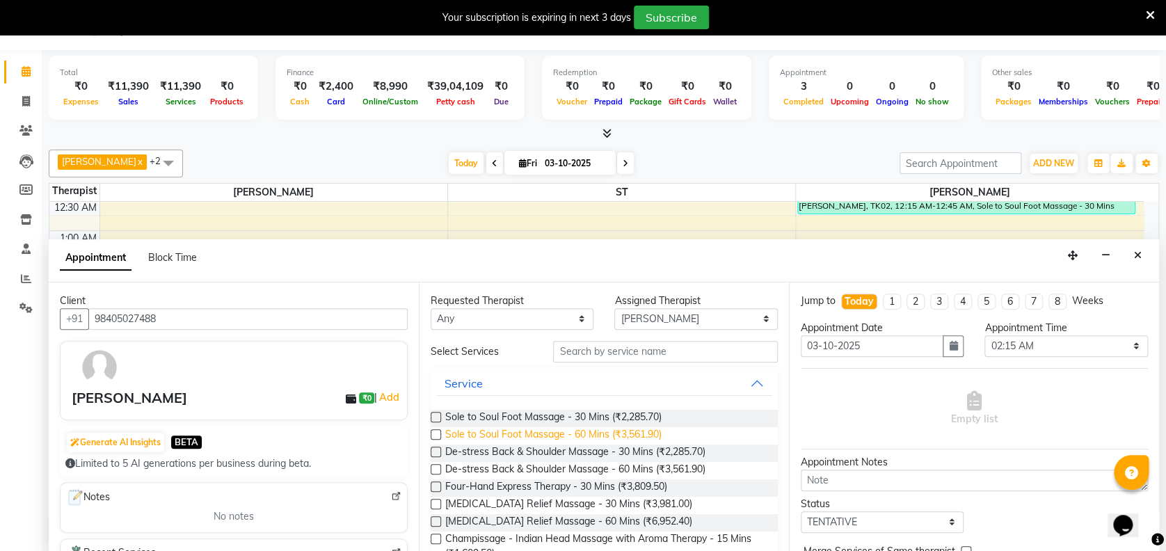
click at [658, 429] on span "Sole to Soul Foot Massage - 60 Mins (₹3,561.90)" at bounding box center [553, 435] width 216 height 17
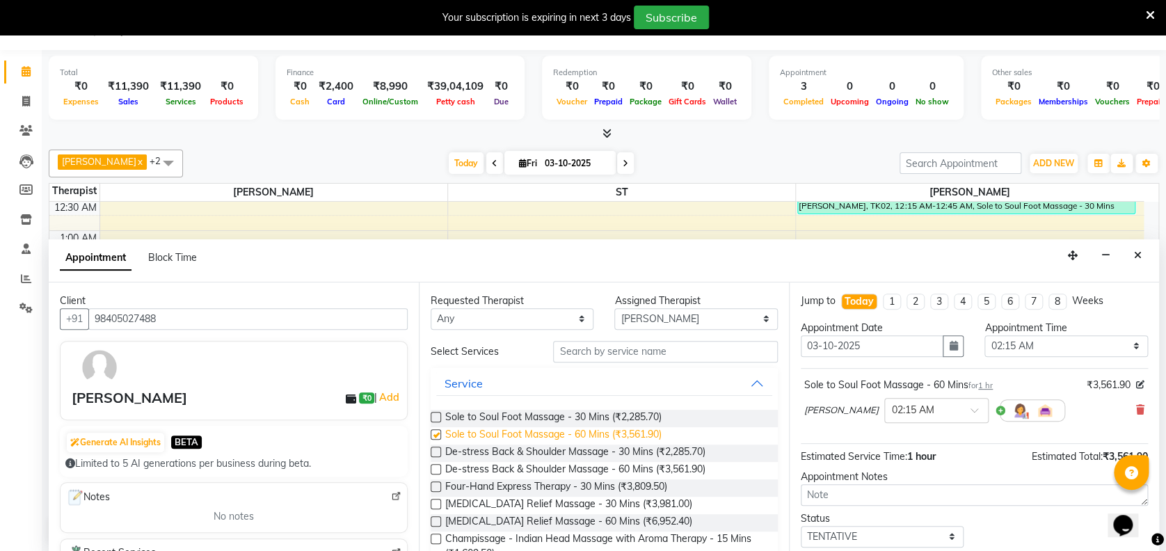
checkbox input "false"
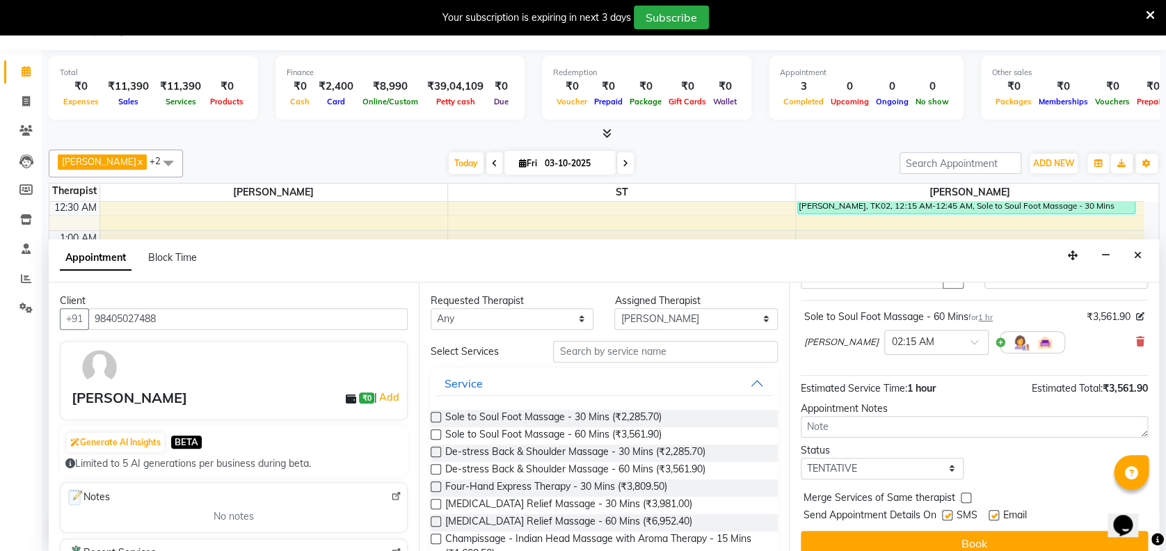
scroll to position [82, 0]
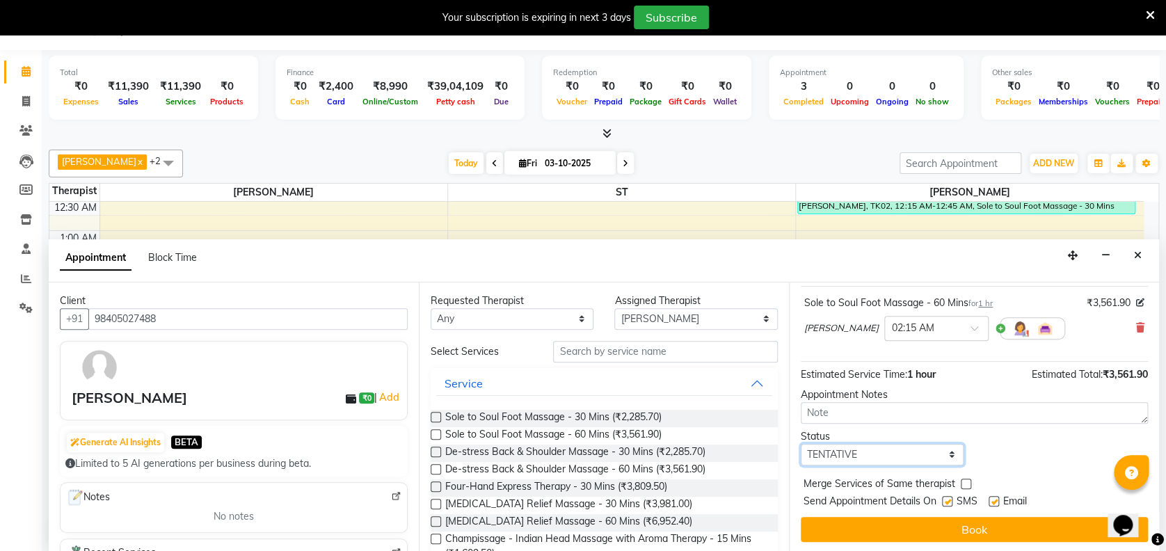
click at [877, 456] on select "Select TENTATIVE CONFIRM CHECK-IN UPCOMING" at bounding box center [882, 455] width 163 height 22
select select "confirm booking"
click at [801, 444] on select "Select TENTATIVE CONFIRM CHECK-IN UPCOMING" at bounding box center [882, 455] width 163 height 22
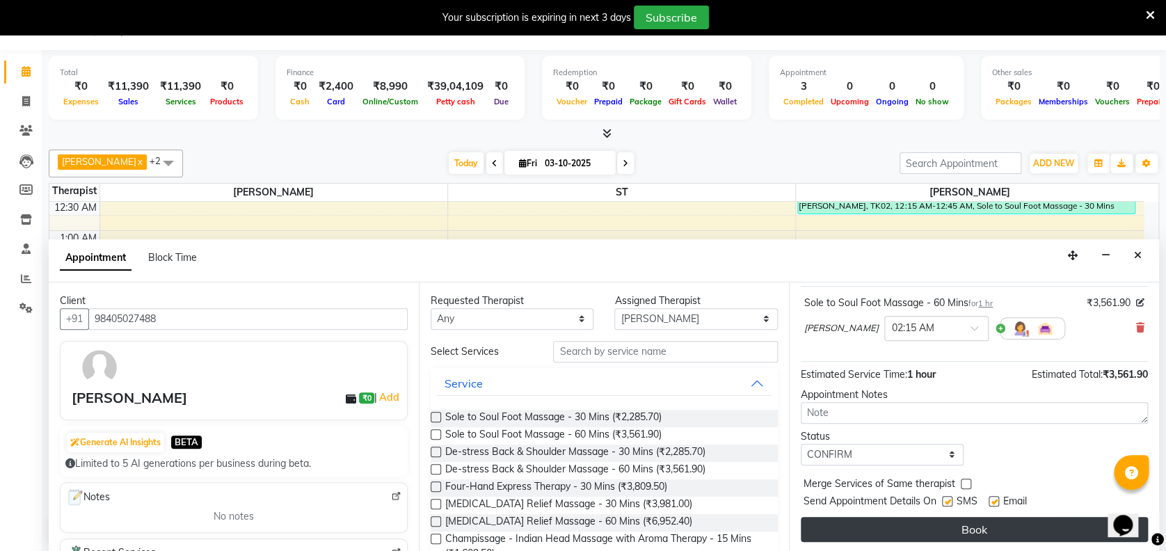
click at [963, 518] on button "Book" at bounding box center [974, 529] width 347 height 25
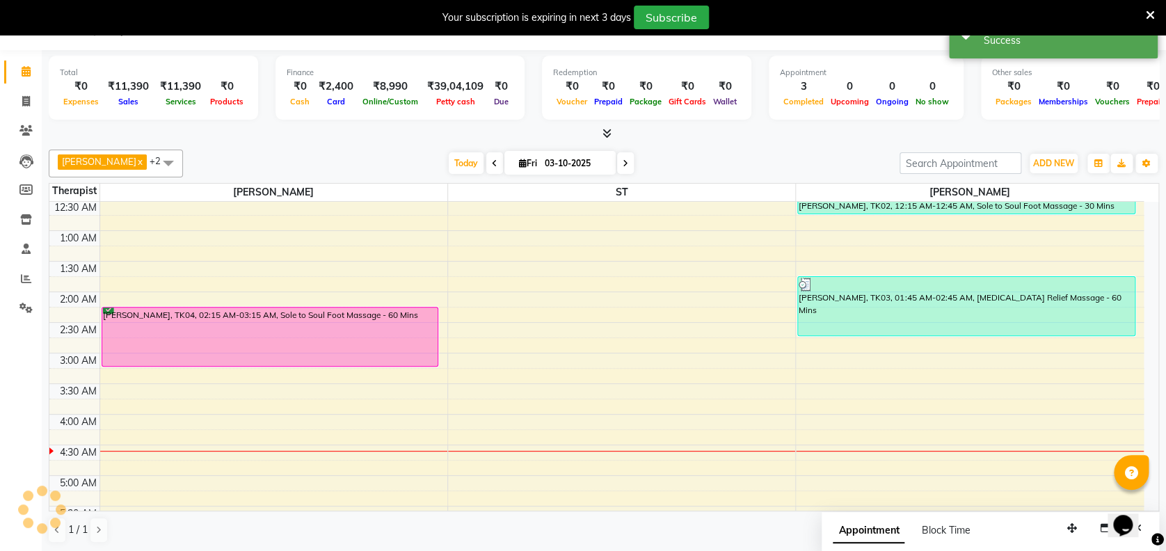
scroll to position [0, 0]
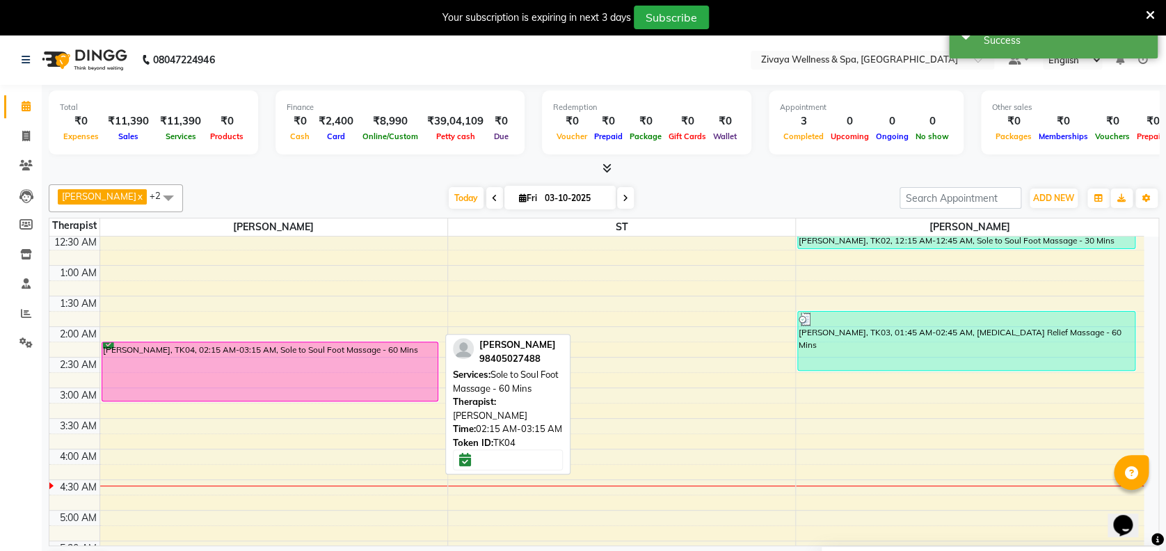
click at [362, 345] on div "[PERSON_NAME], TK04, 02:15 AM-03:15 AM, Sole to Soul Foot Massage - 60 Mins" at bounding box center [270, 371] width 336 height 58
select select "6"
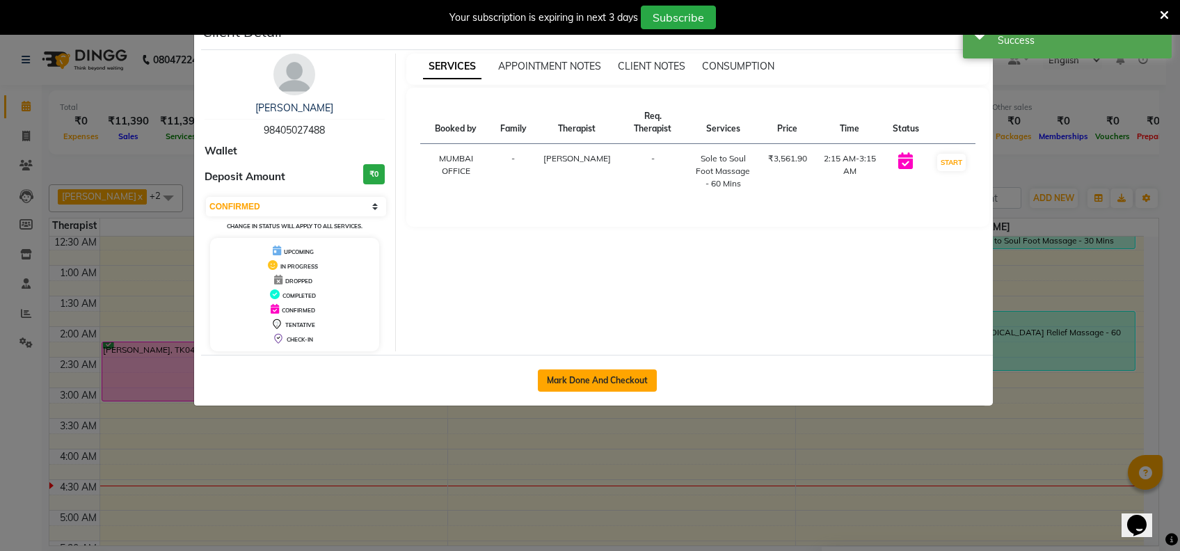
click at [597, 373] on button "Mark Done And Checkout" at bounding box center [597, 380] width 119 height 22
select select "service"
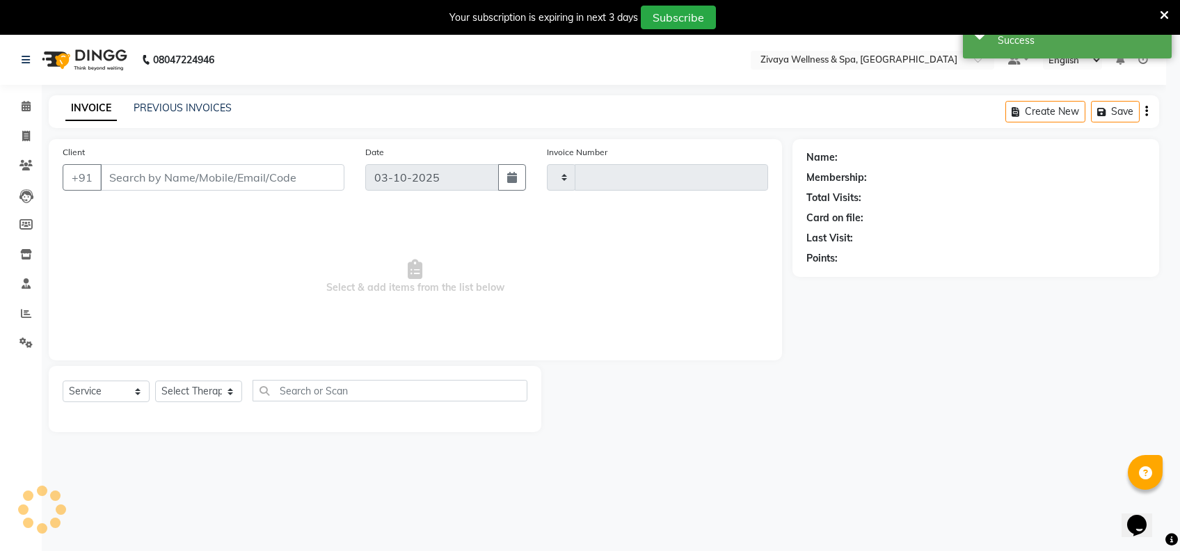
type input "2495"
select select "3"
select select "7072"
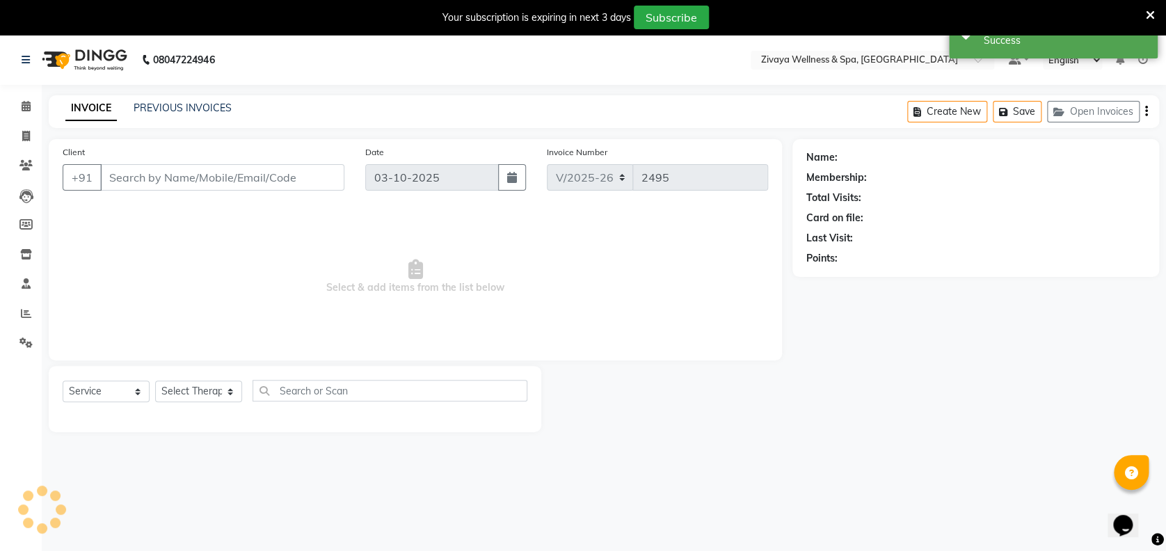
type input "98405027488"
select select "61709"
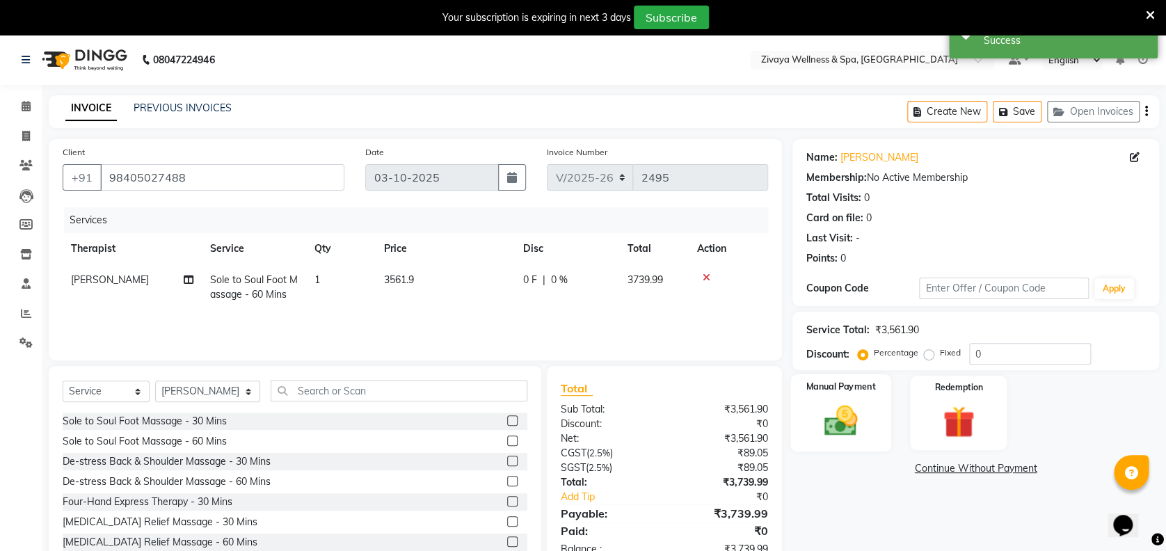
click at [836, 418] on img at bounding box center [841, 420] width 54 height 38
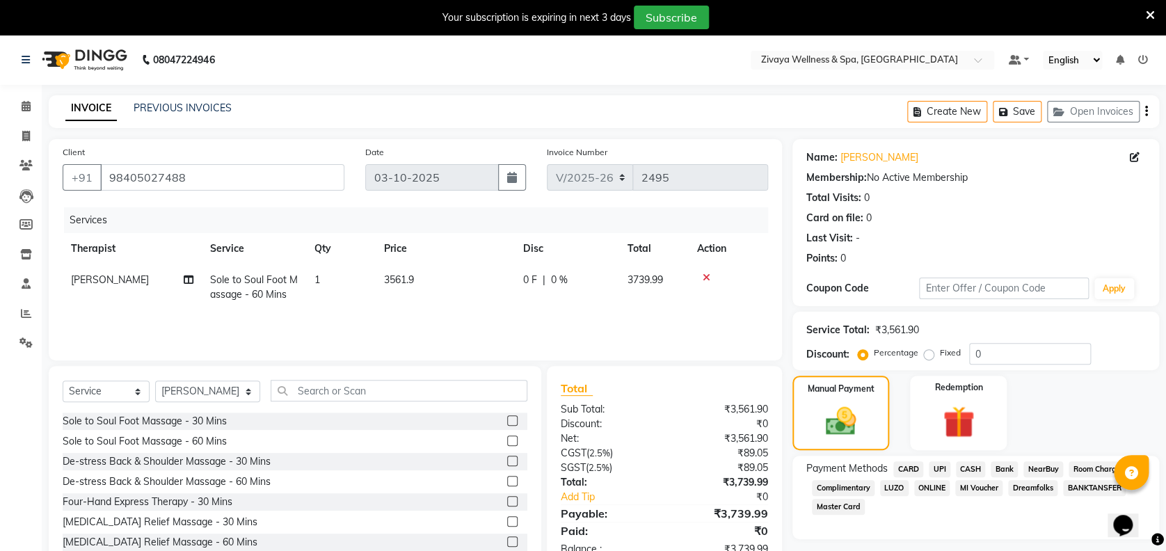
click at [906, 472] on span "CARD" at bounding box center [908, 469] width 30 height 16
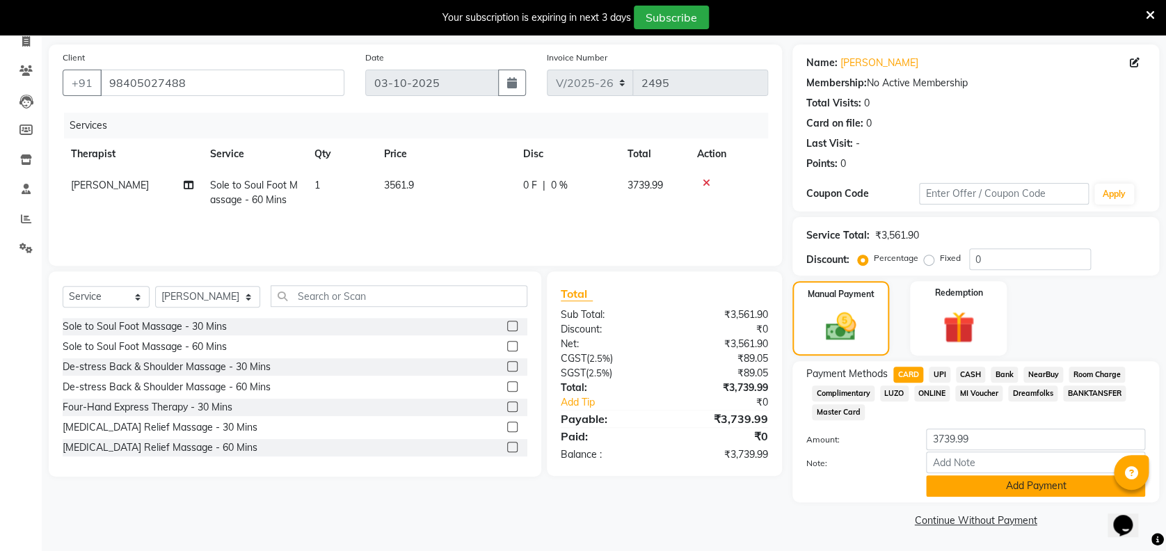
click at [1073, 486] on button "Add Payment" at bounding box center [1035, 486] width 219 height 22
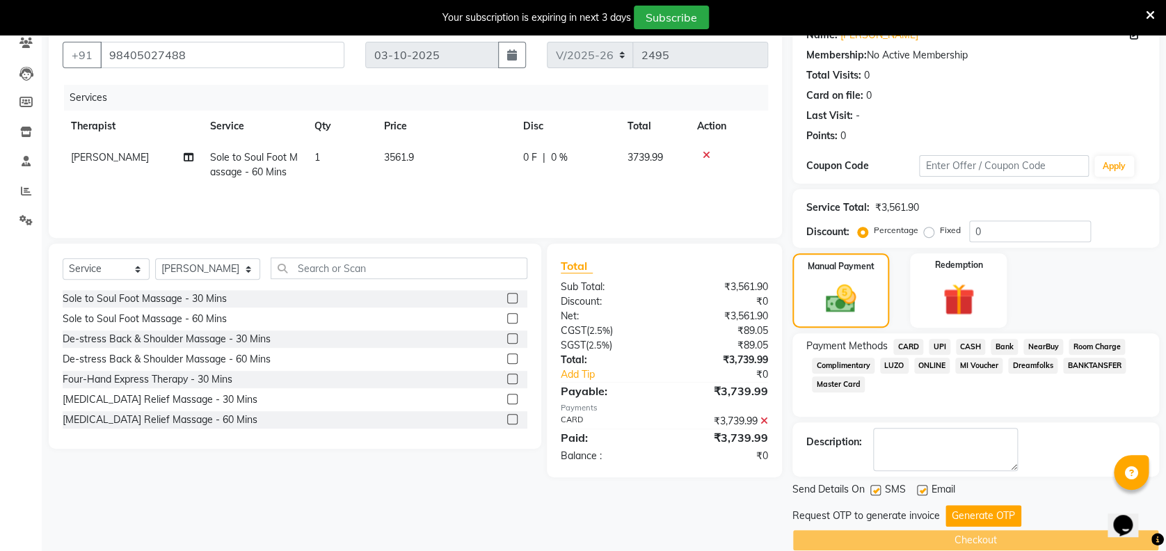
scroll to position [143, 0]
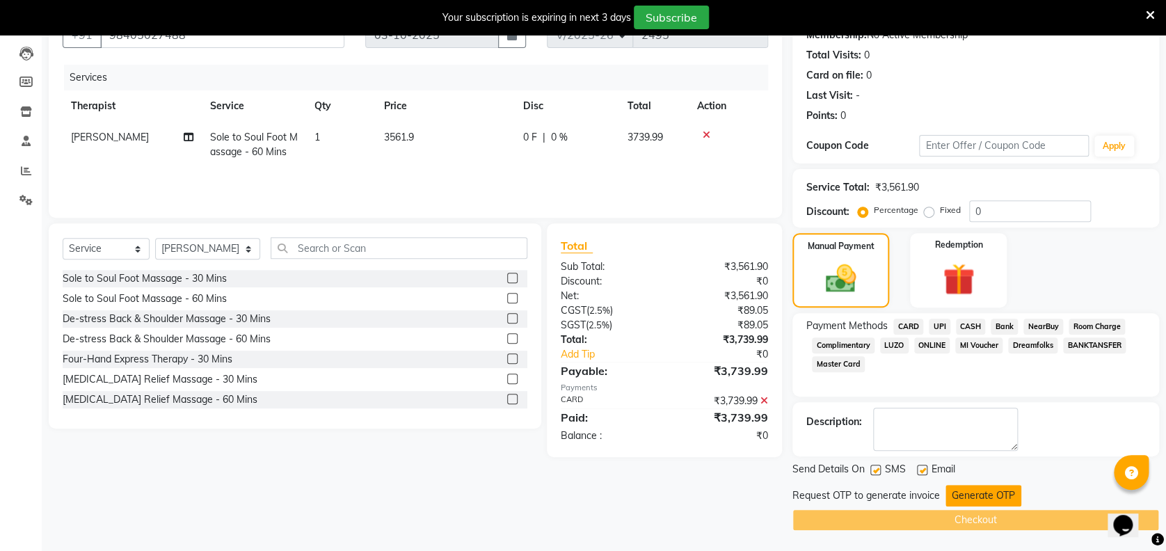
click at [979, 486] on button "Generate OTP" at bounding box center [984, 496] width 76 height 22
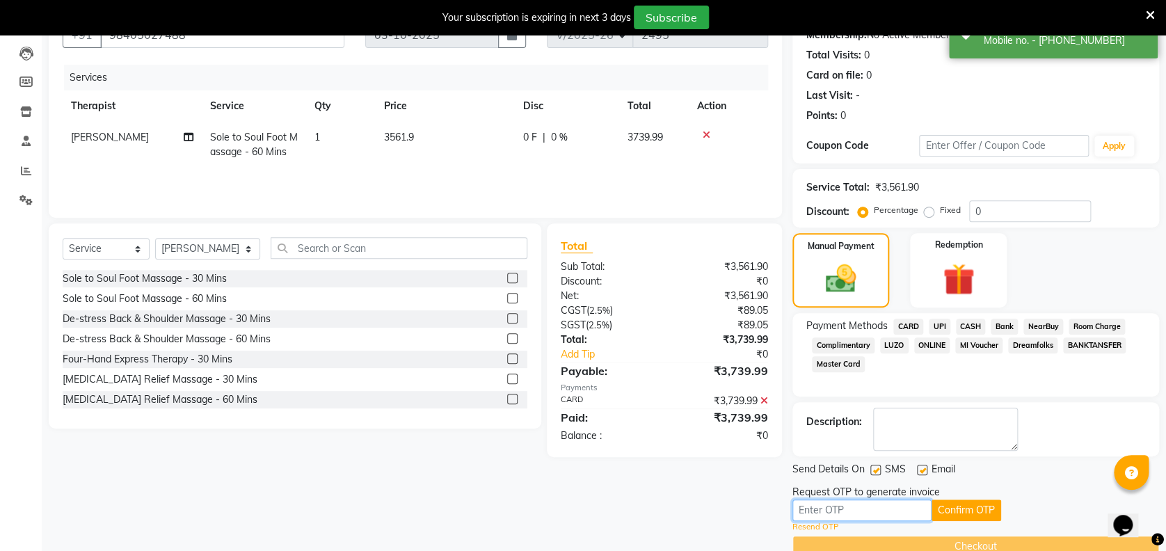
click at [905, 511] on input "text" at bounding box center [862, 511] width 139 height 22
type input "5302"
click at [973, 508] on button "Confirm OTP" at bounding box center [967, 511] width 70 height 22
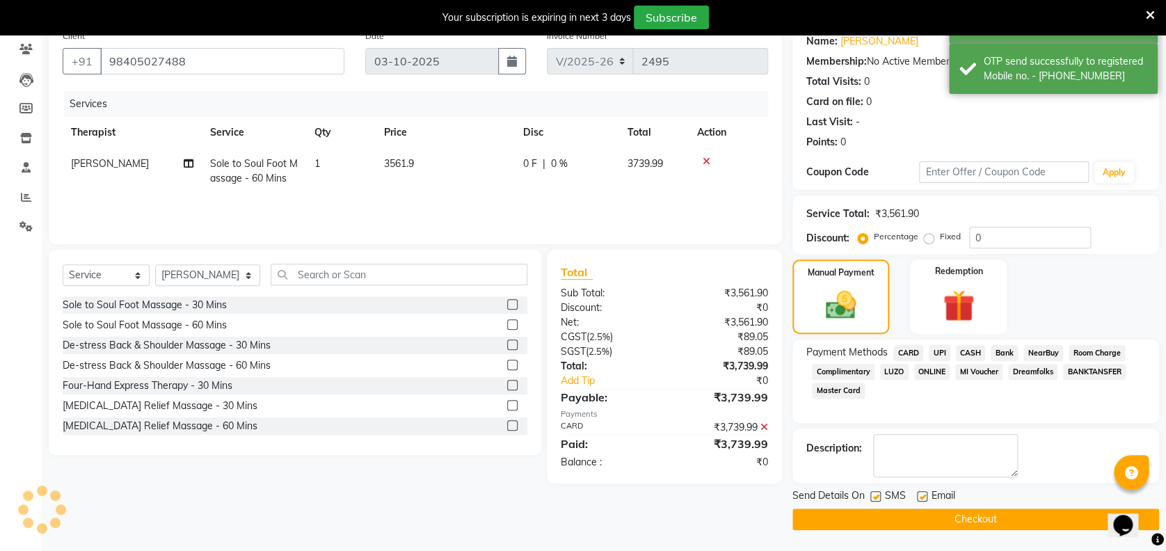
scroll to position [116, 0]
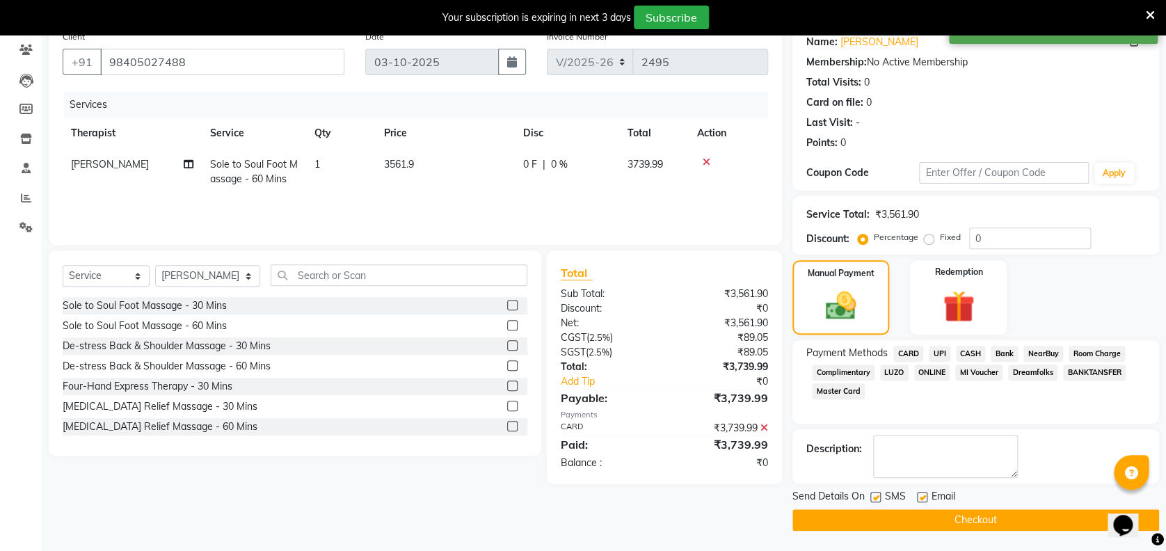
click at [973, 509] on button "Checkout" at bounding box center [976, 520] width 367 height 22
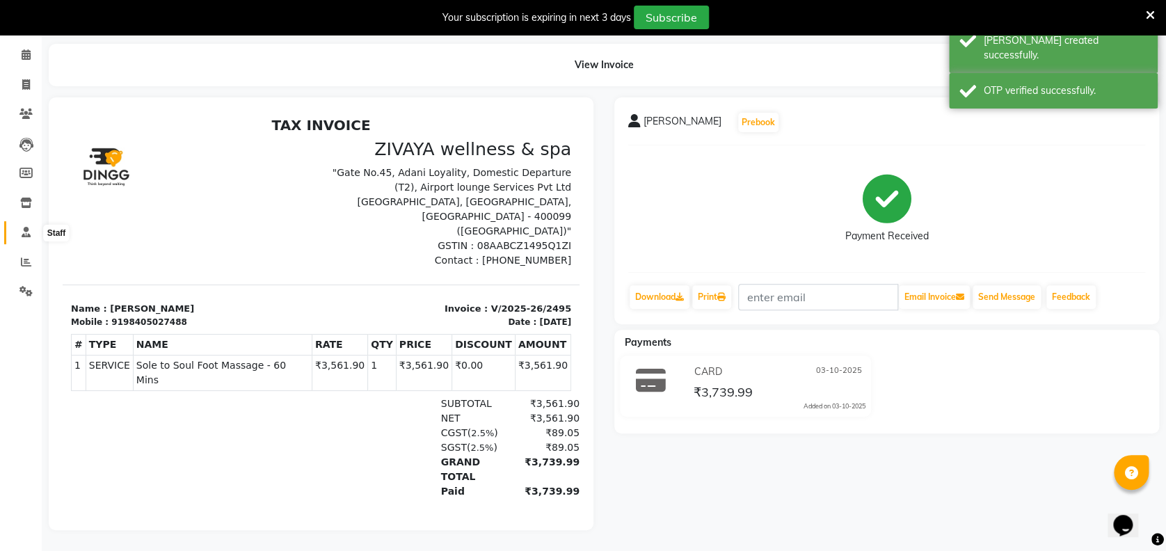
click at [22, 227] on icon at bounding box center [26, 232] width 9 height 10
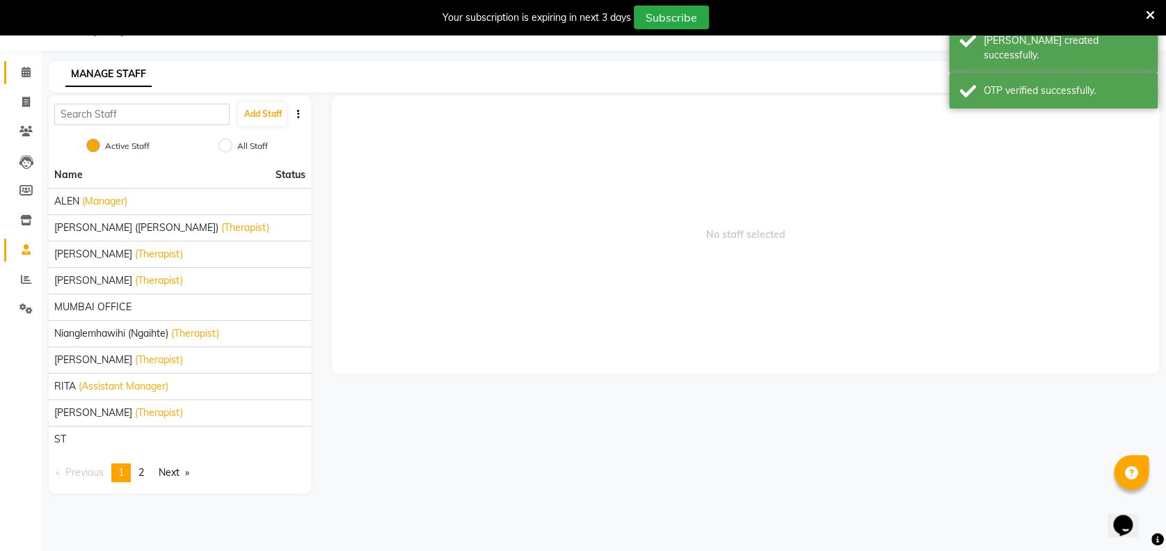
click at [23, 63] on link "Calendar" at bounding box center [20, 72] width 33 height 23
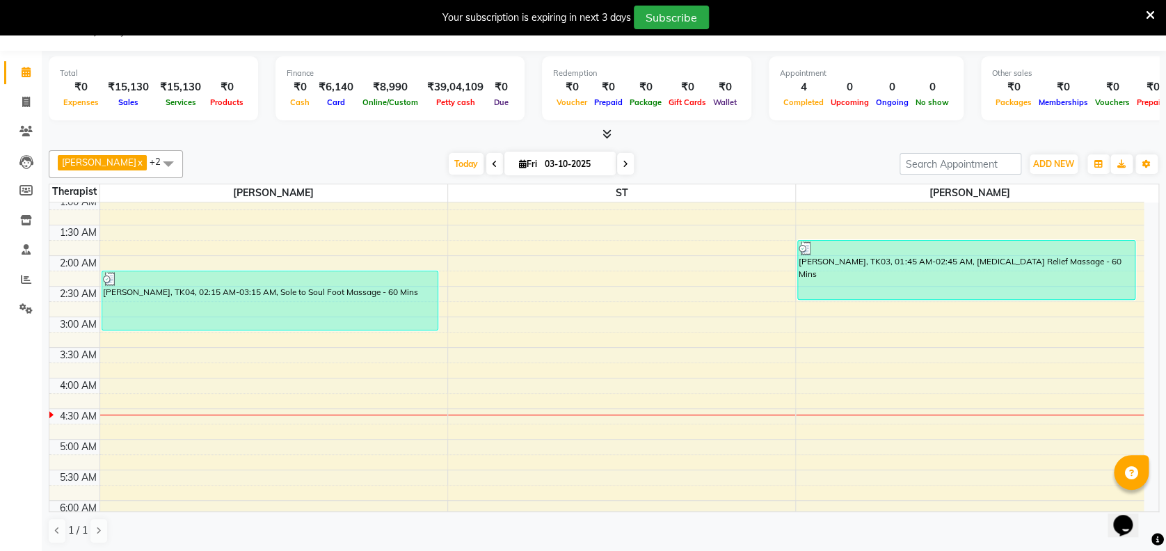
scroll to position [32, 0]
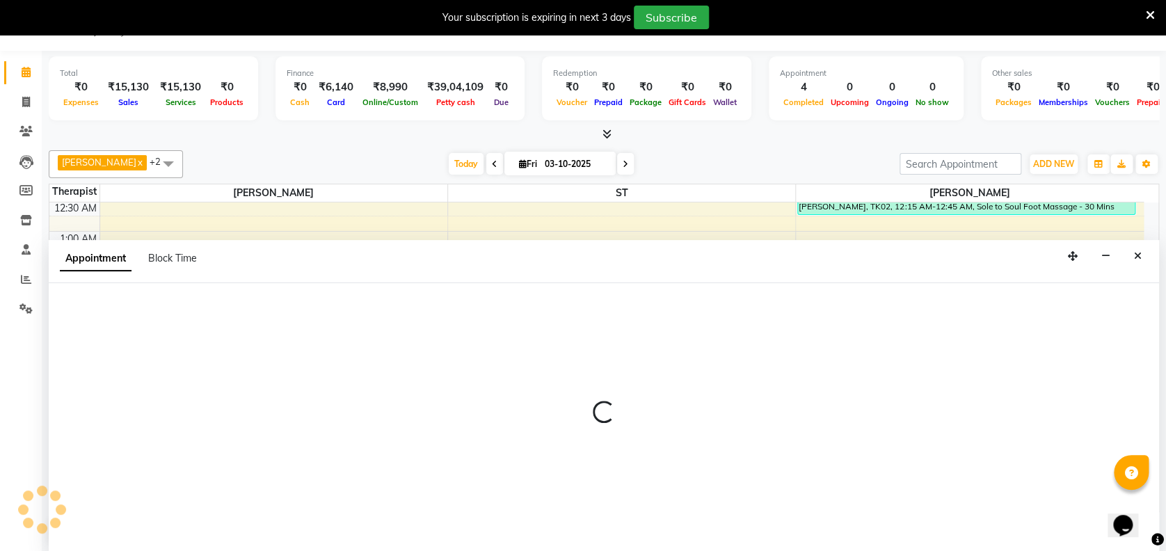
select select "62791"
select select "165"
select select "tentative"
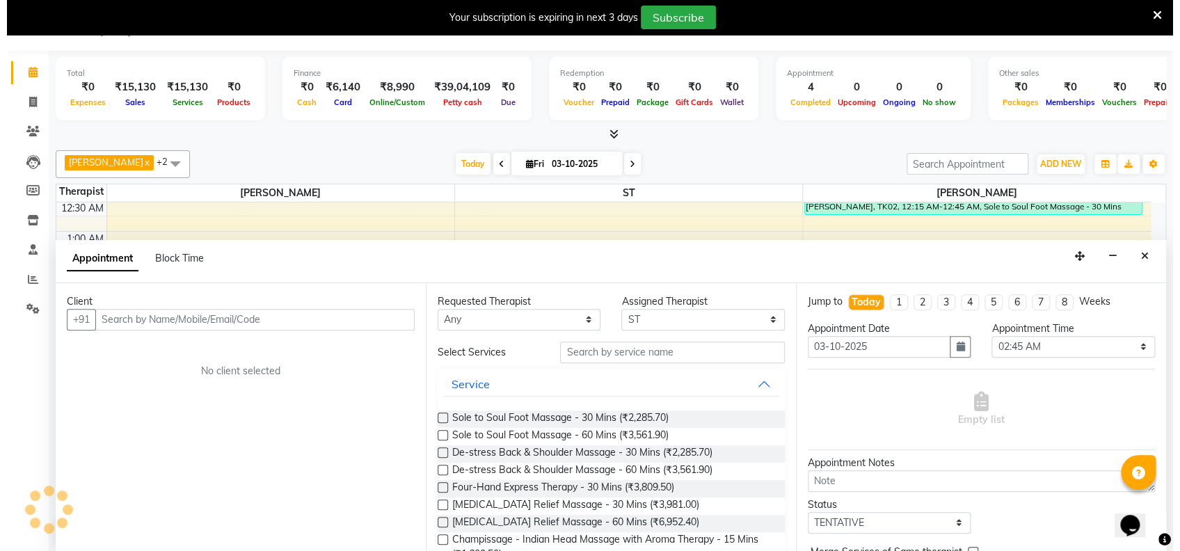
scroll to position [35, 0]
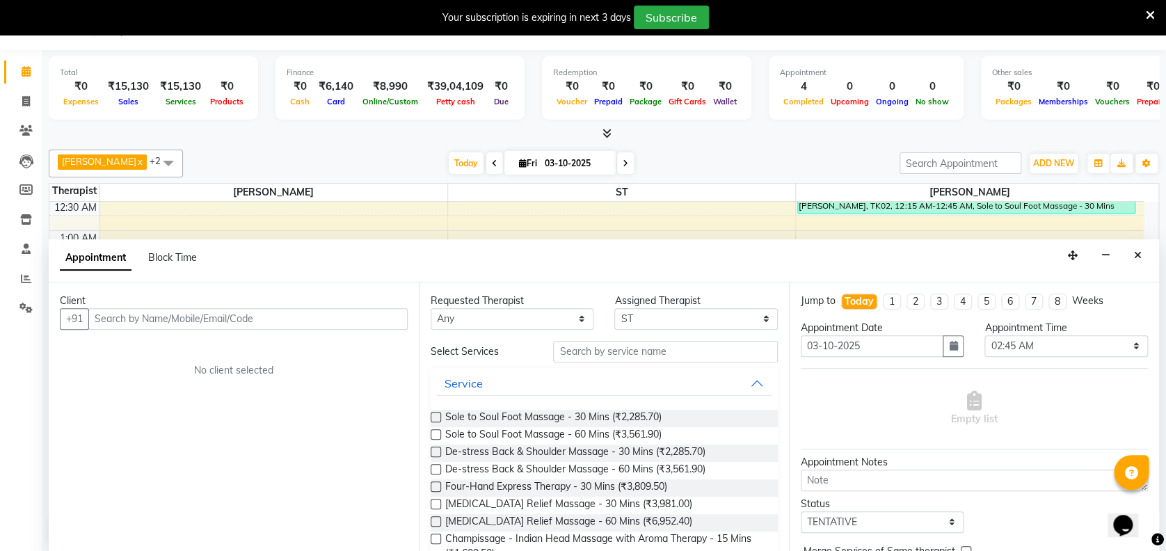
click at [369, 319] on input "text" at bounding box center [247, 319] width 319 height 22
type input "Anni"
click at [390, 317] on span "Add Client" at bounding box center [379, 318] width 47 height 13
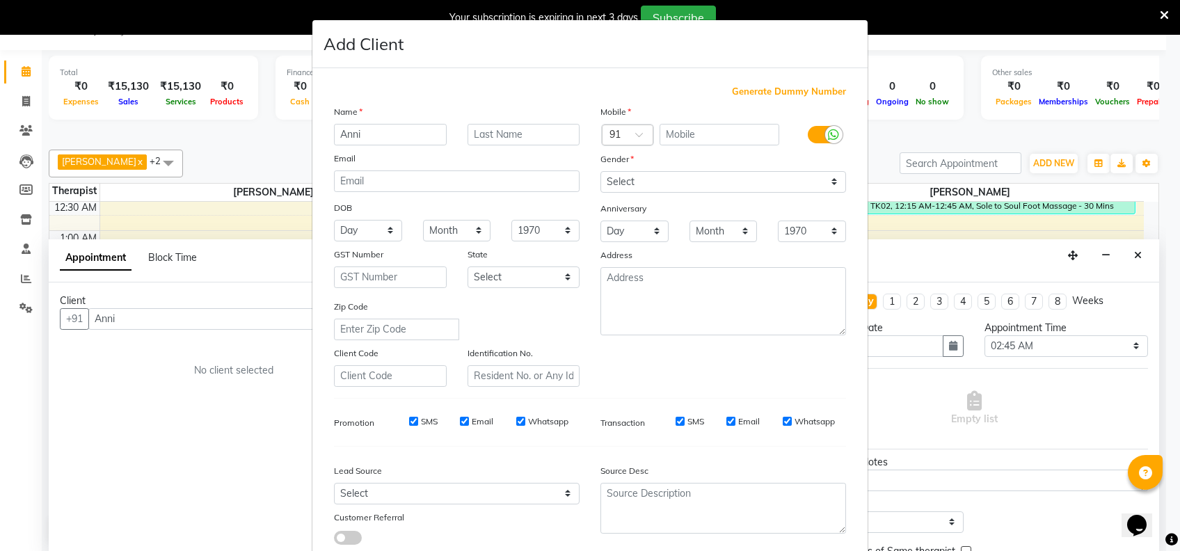
click at [793, 83] on div "Generate Dummy Number Name Anni Email DOB Day 01 02 03 04 05 06 07 08 09 10 11 …" at bounding box center [589, 317] width 555 height 499
click at [788, 95] on span "Generate Dummy Number" at bounding box center [789, 92] width 114 height 14
type input "1311800001862"
checkbox input "false"
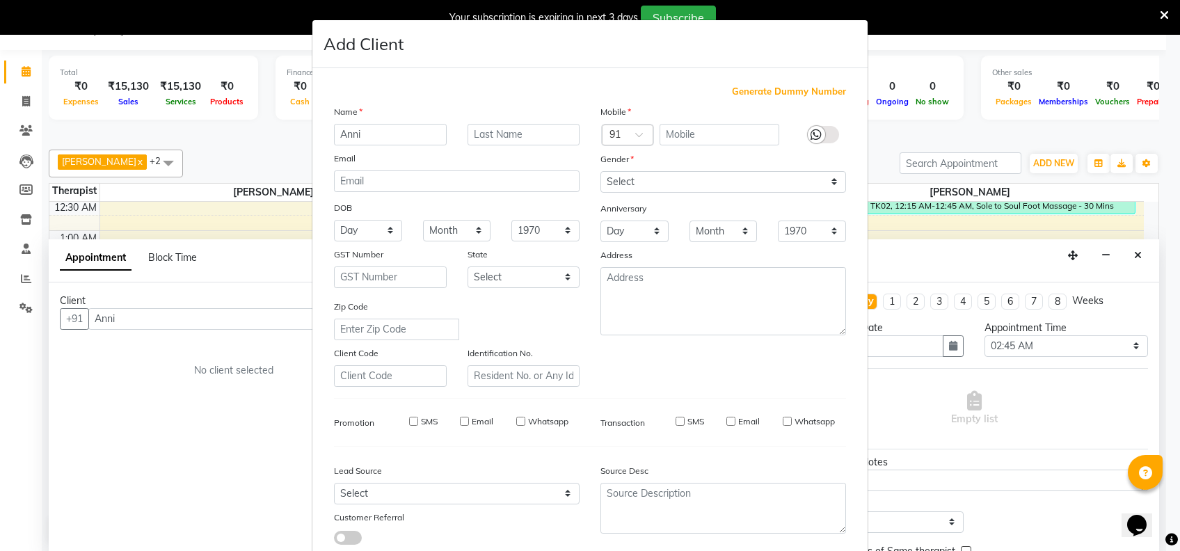
checkbox input "false"
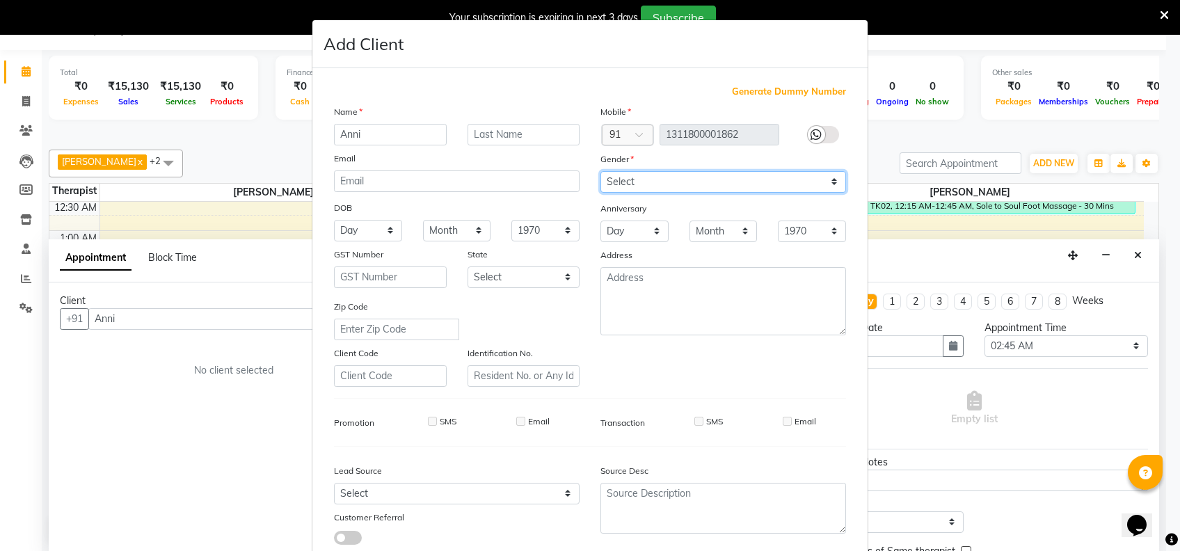
click at [734, 175] on select "Select [DEMOGRAPHIC_DATA] [DEMOGRAPHIC_DATA] Other Prefer Not To Say" at bounding box center [723, 182] width 246 height 22
select select "[DEMOGRAPHIC_DATA]"
click at [600, 171] on select "Select [DEMOGRAPHIC_DATA] [DEMOGRAPHIC_DATA] Other Prefer Not To Say" at bounding box center [723, 182] width 246 height 22
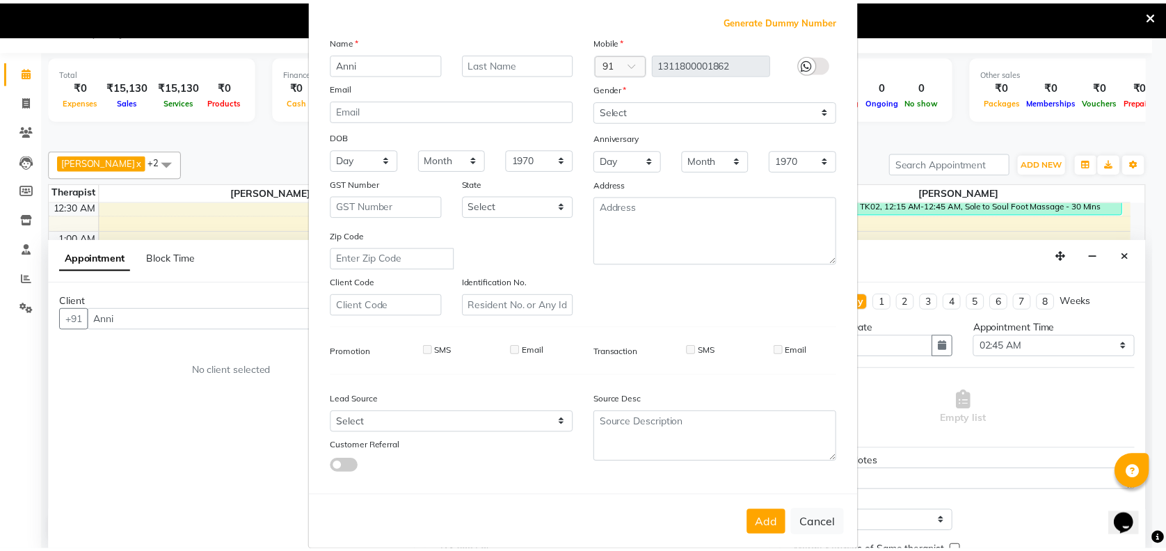
scroll to position [88, 0]
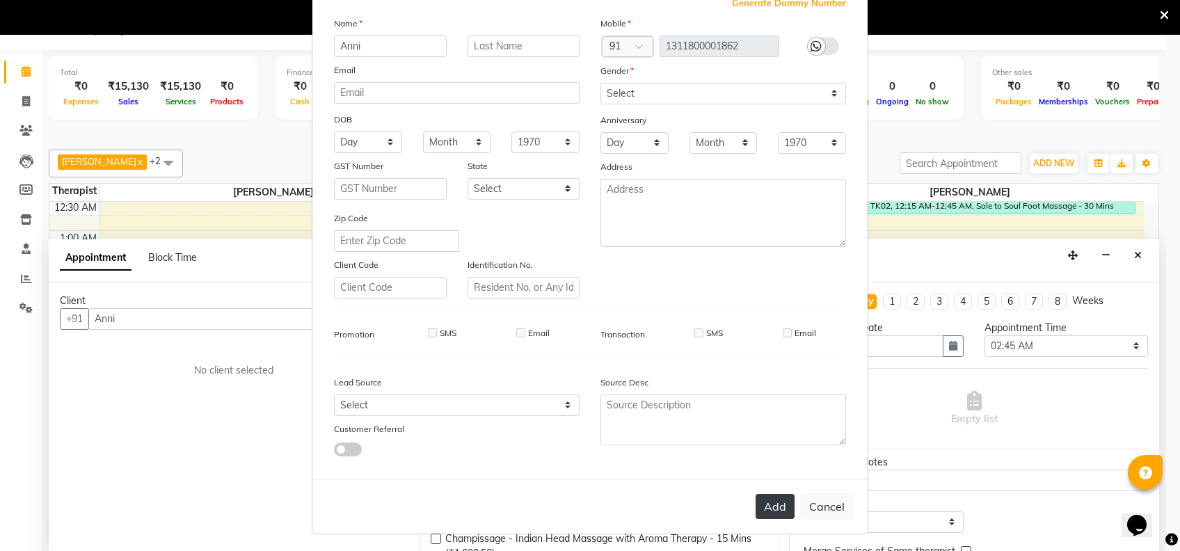
click at [771, 510] on button "Add" at bounding box center [775, 506] width 39 height 25
type input "1311800001862"
select select
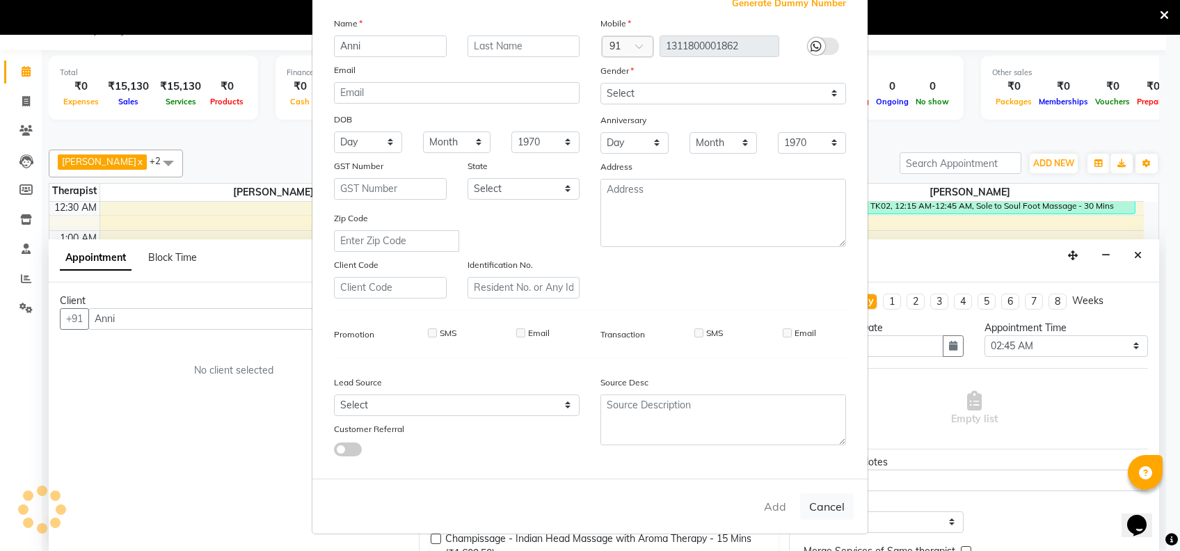
select select
checkbox input "false"
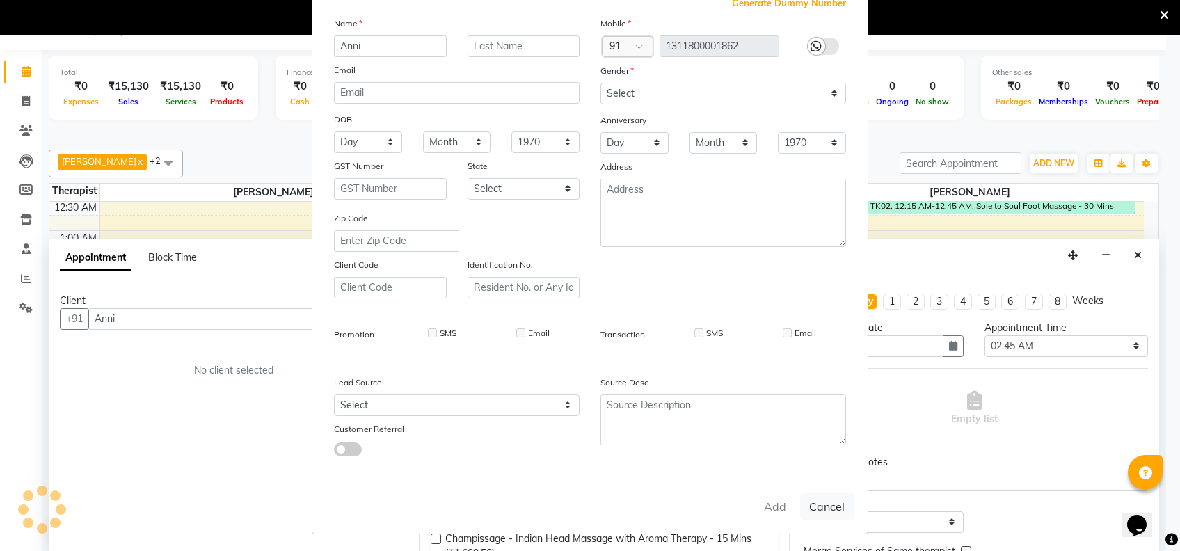
checkbox input "false"
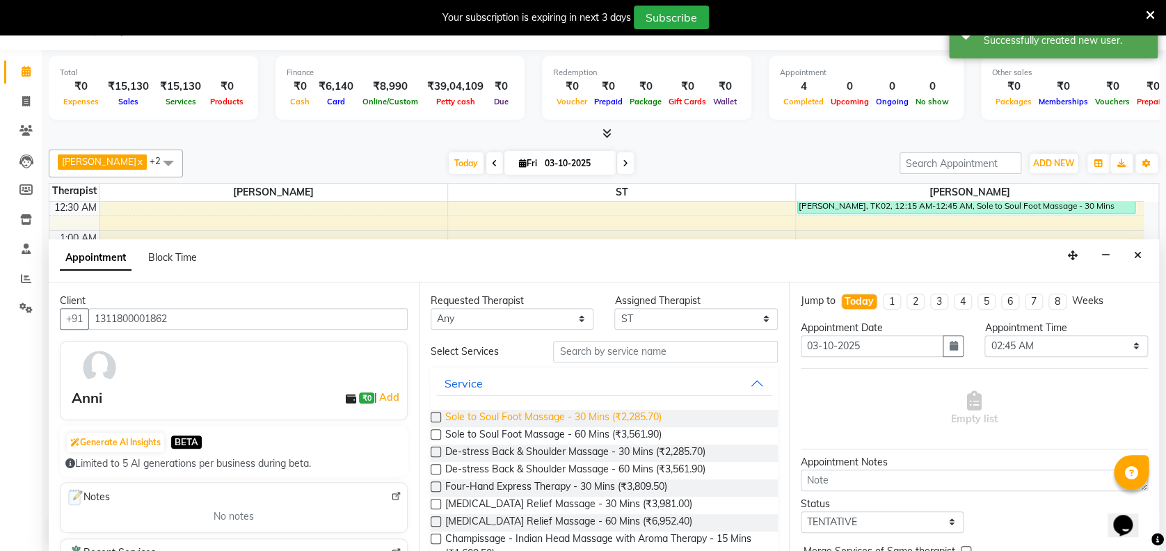
click at [648, 411] on span "Sole to Soul Foot Massage - 30 Mins (₹2,285.70)" at bounding box center [553, 418] width 216 height 17
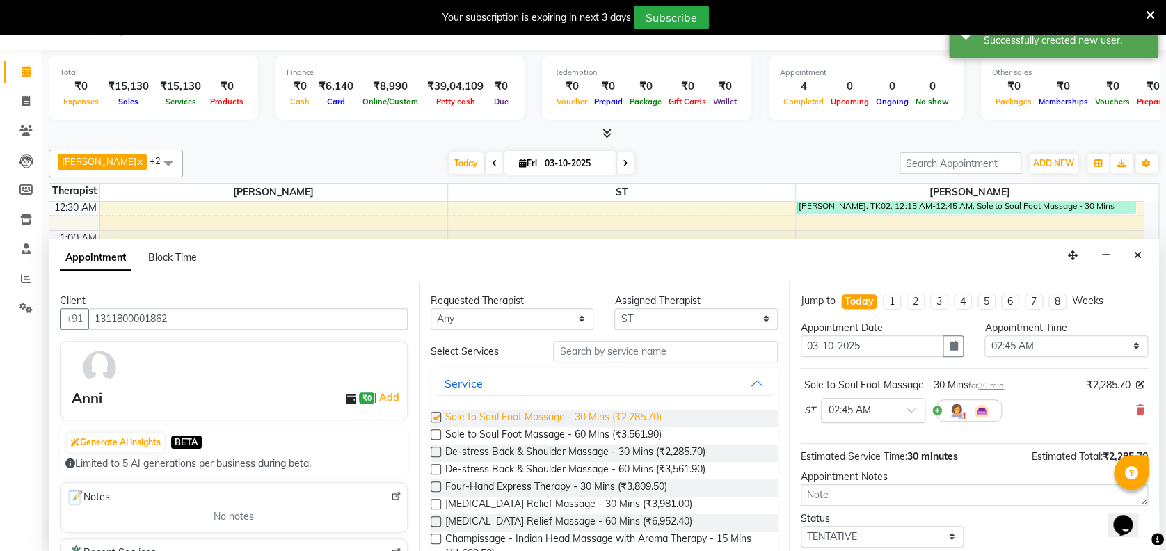
checkbox input "false"
click at [1147, 501] on div "Opens Chat This icon Opens the chat window." at bounding box center [1129, 501] width 33 height 0
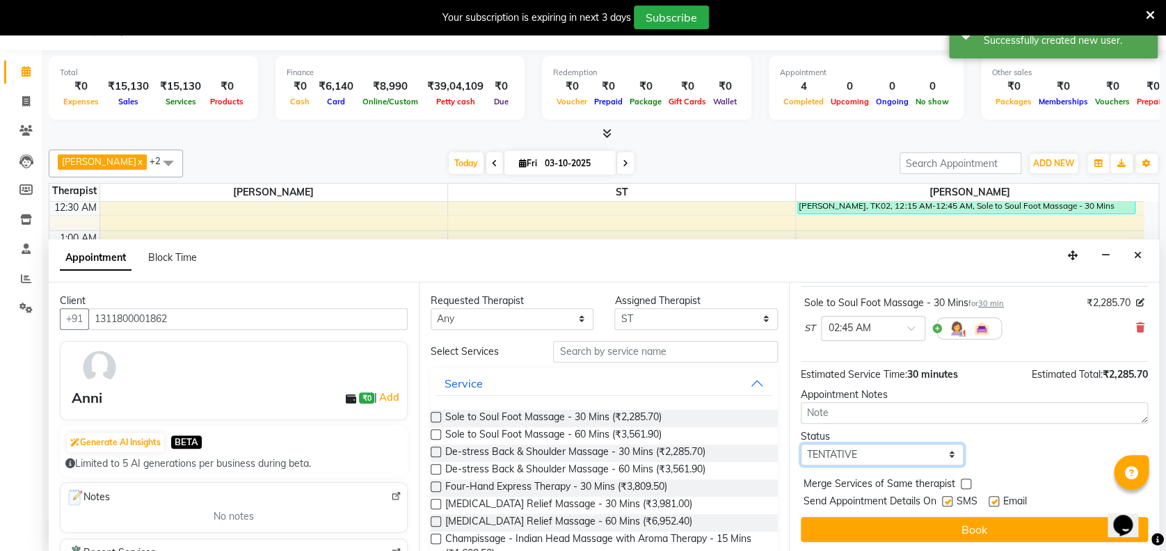
click at [857, 448] on select "Select TENTATIVE CONFIRM CHECK-IN UPCOMING" at bounding box center [882, 455] width 163 height 22
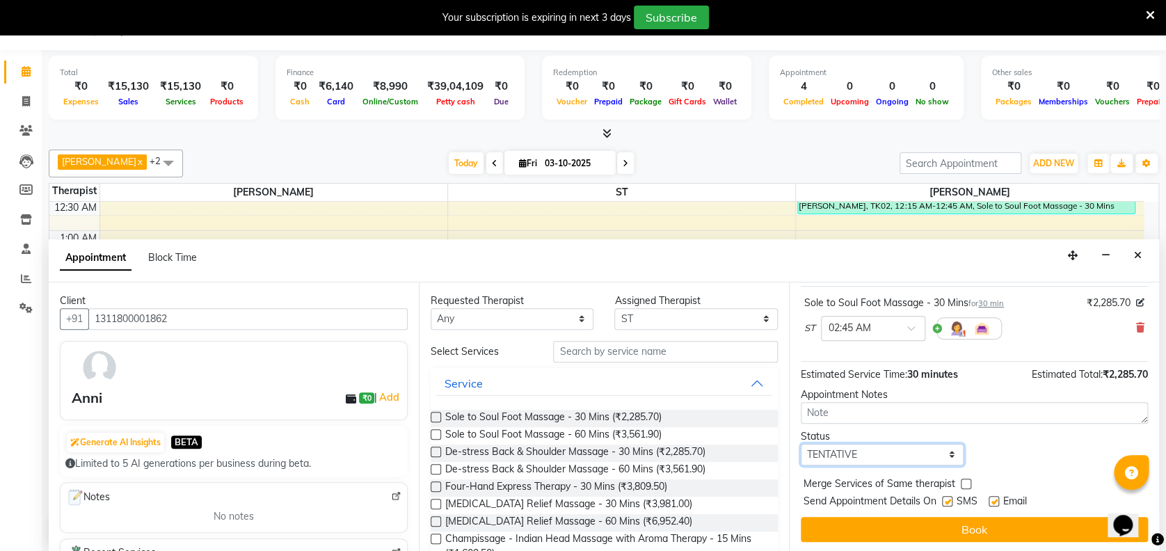
select select "confirm booking"
click at [801, 444] on select "Select TENTATIVE CONFIRM CHECK-IN UPCOMING" at bounding box center [882, 455] width 163 height 22
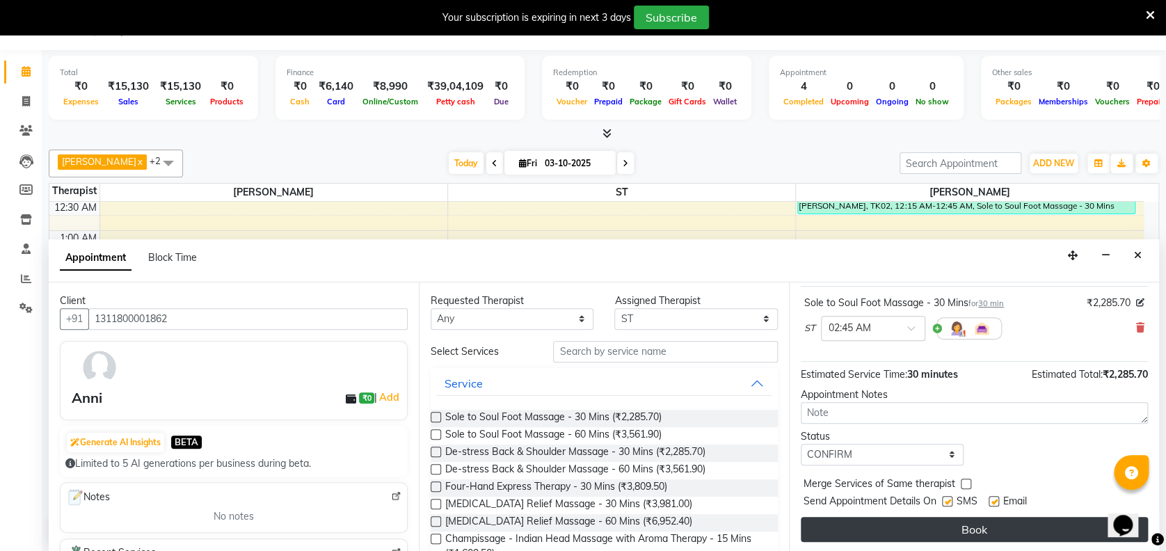
click at [973, 522] on button "Book" at bounding box center [974, 529] width 347 height 25
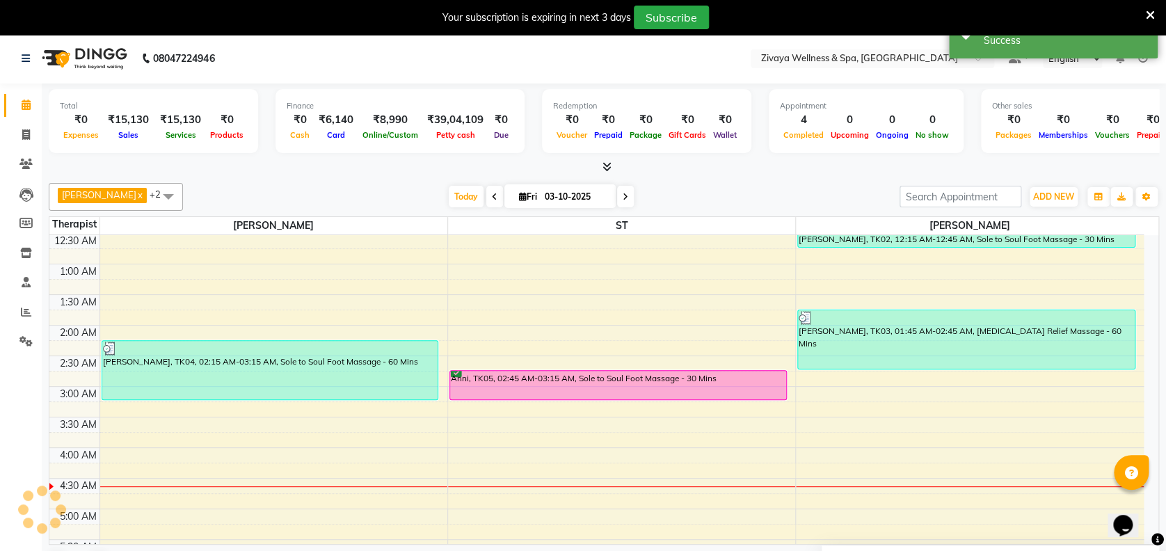
scroll to position [0, 0]
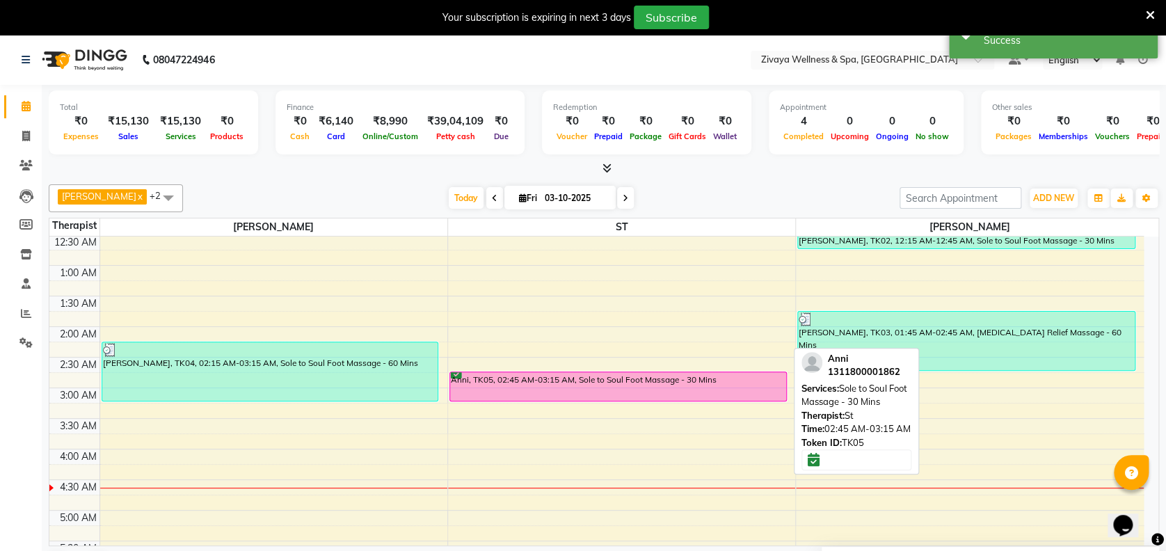
click at [712, 379] on div "Anni, TK05, 02:45 AM-03:15 AM, Sole to Soul Foot Massage - 30 Mins" at bounding box center [618, 386] width 336 height 29
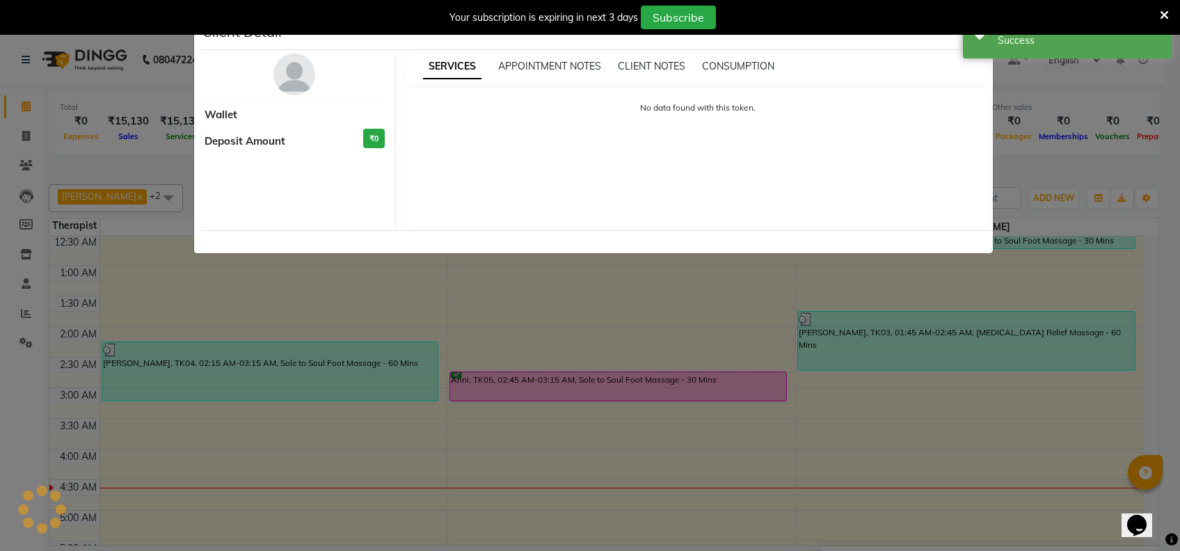
select select "6"
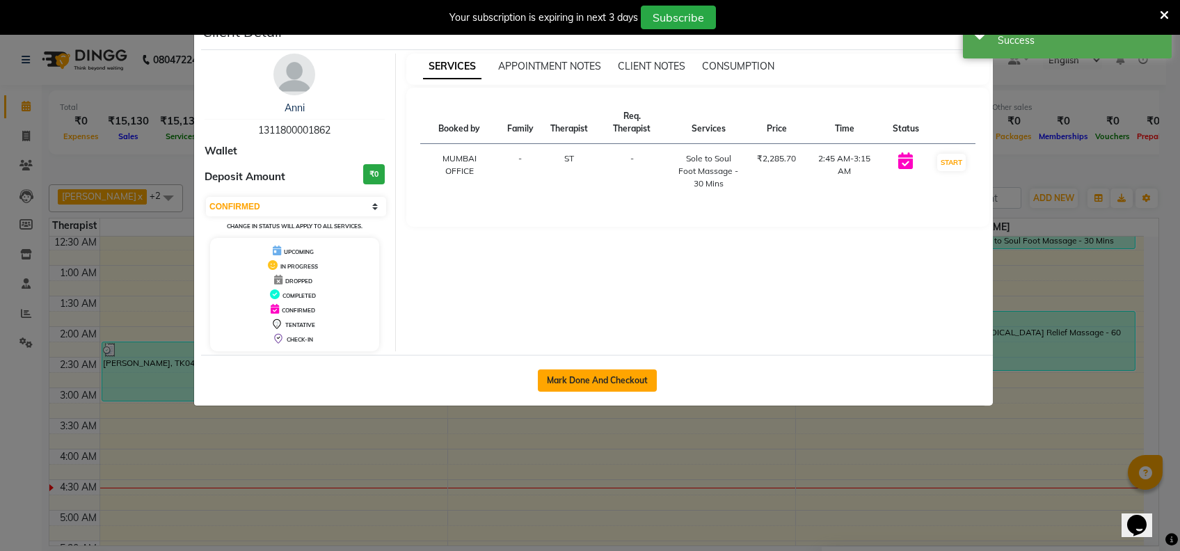
click at [603, 379] on button "Mark Done And Checkout" at bounding box center [597, 380] width 119 height 22
select select "service"
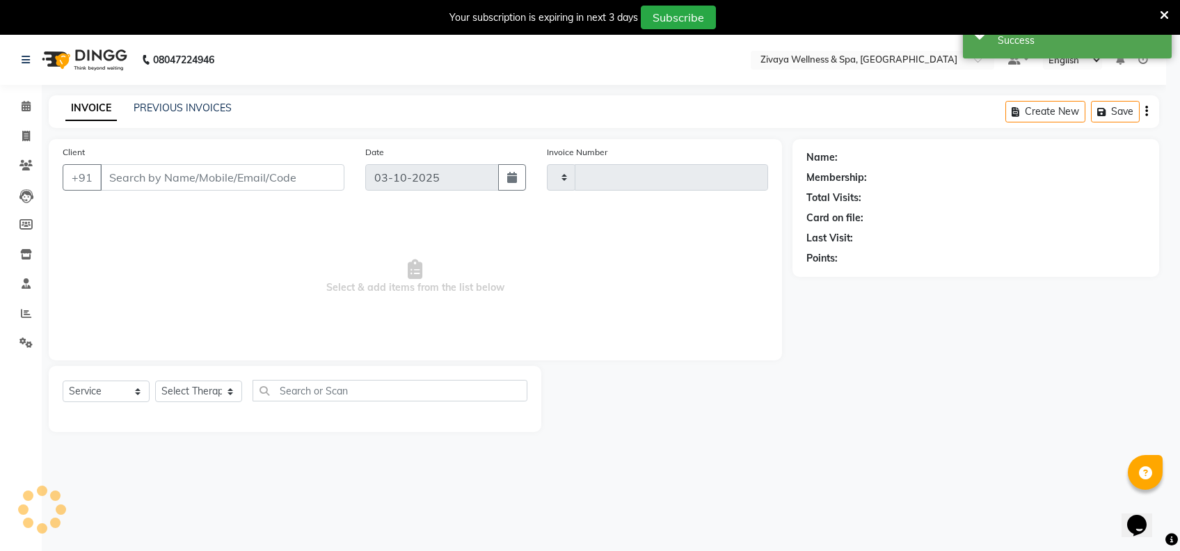
type input "2496"
select select "3"
select select "7072"
type input "1311800001862"
select select "62791"
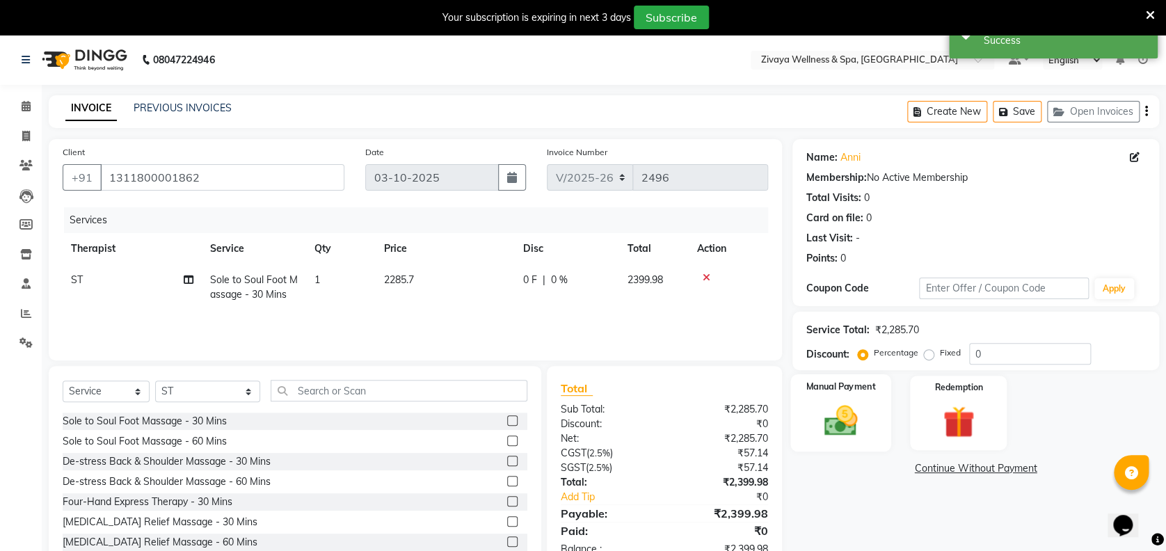
click at [866, 425] on img at bounding box center [841, 420] width 54 height 38
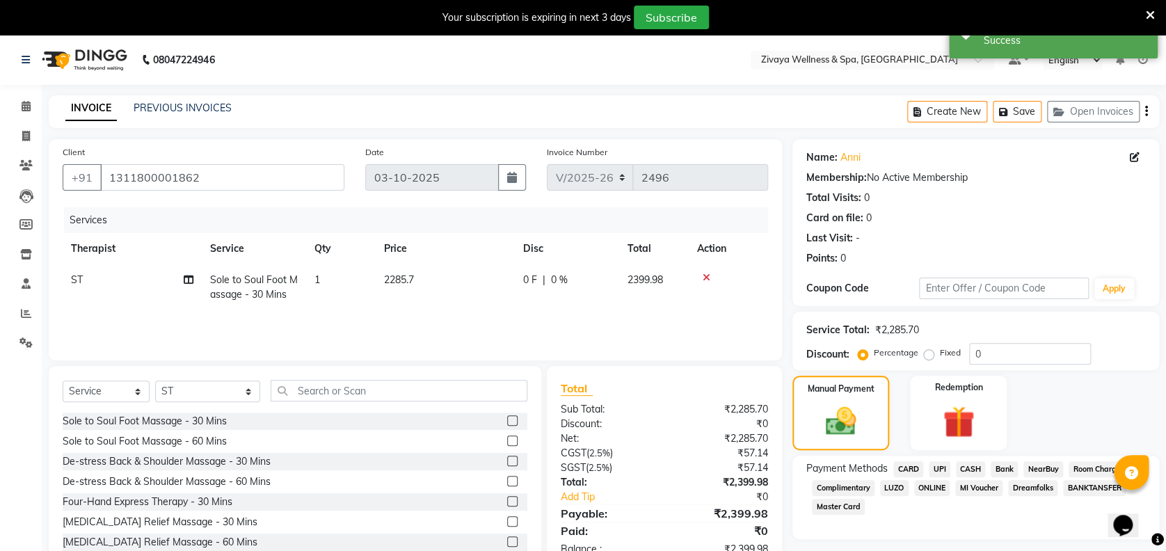
click at [941, 467] on span "UPI" at bounding box center [940, 469] width 22 height 16
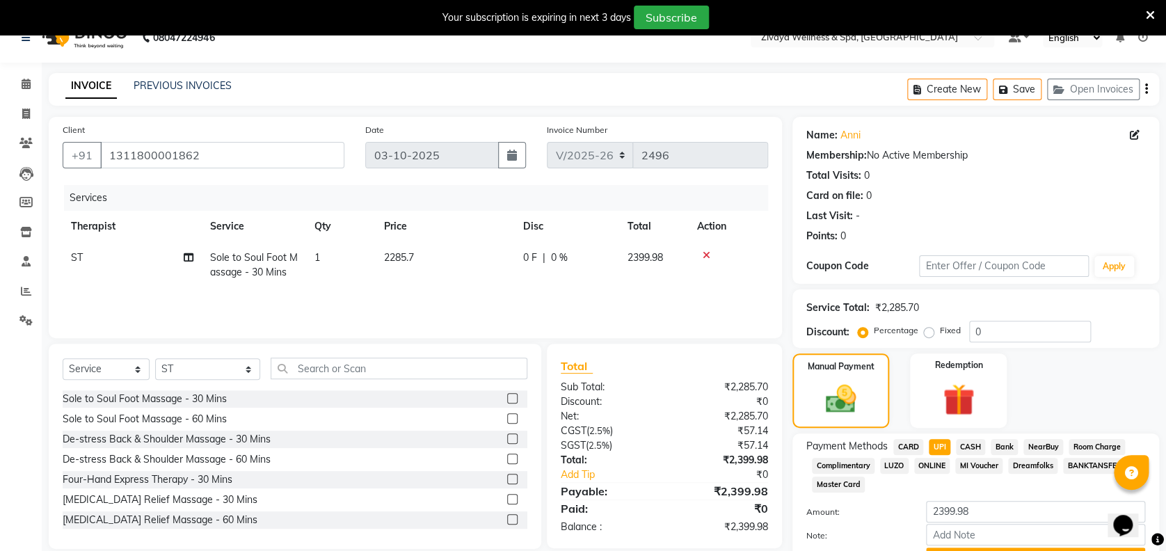
scroll to position [95, 0]
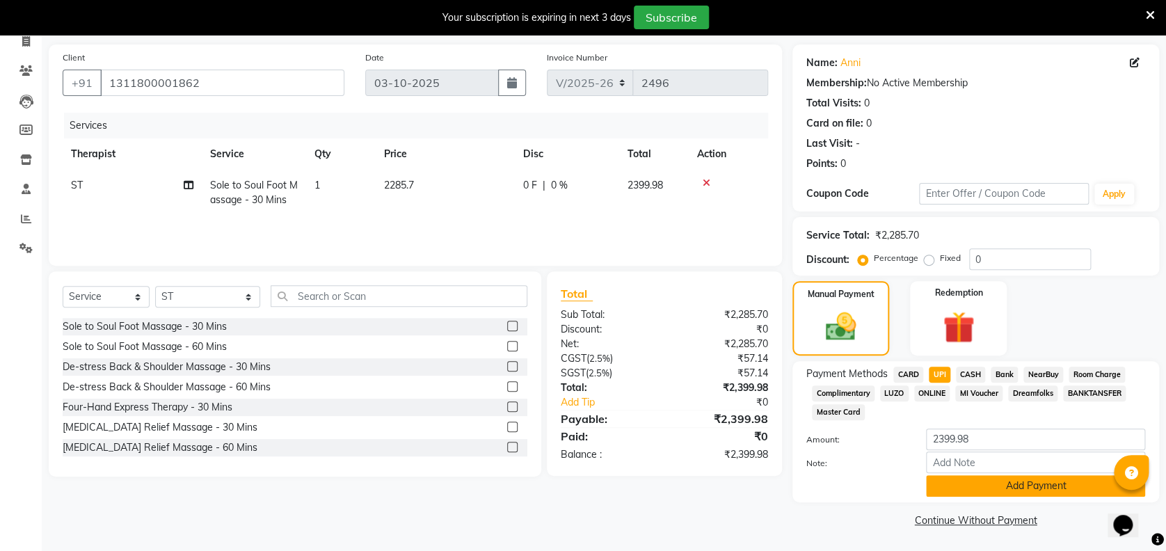
click at [1056, 484] on button "Add Payment" at bounding box center [1035, 486] width 219 height 22
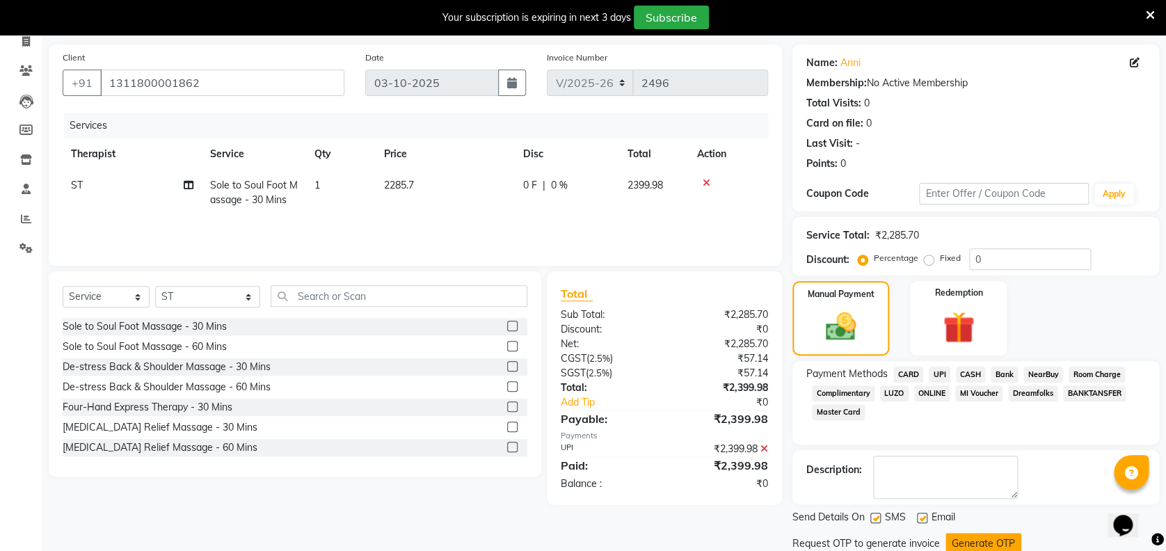
click at [1005, 539] on button "Generate OTP" at bounding box center [984, 544] width 76 height 22
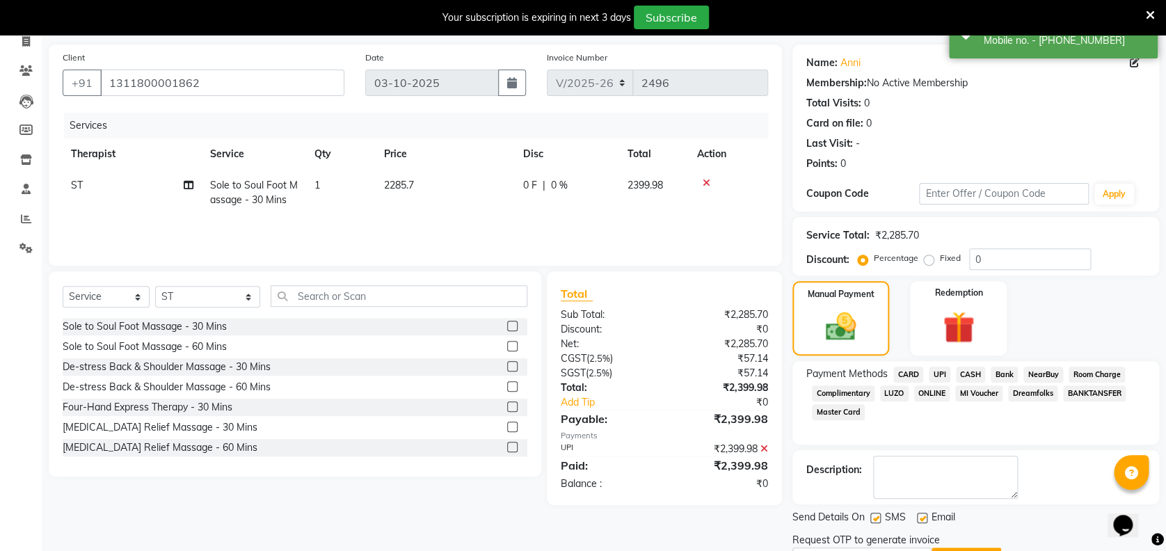
scroll to position [168, 0]
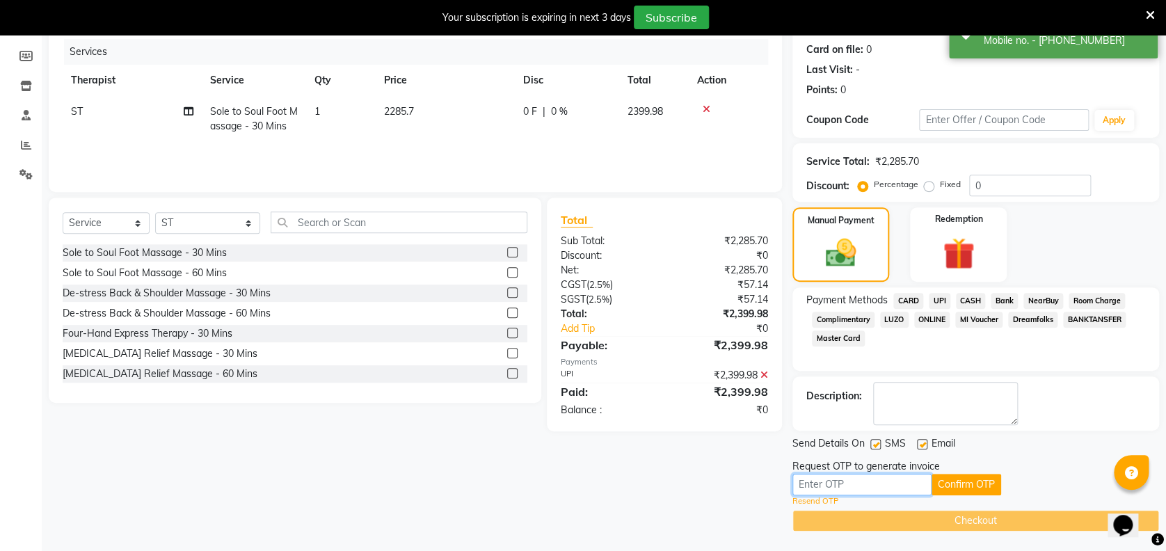
click at [892, 480] on input "text" at bounding box center [862, 485] width 139 height 22
type input "5302"
click at [994, 488] on button "Confirm OTP" at bounding box center [967, 485] width 70 height 22
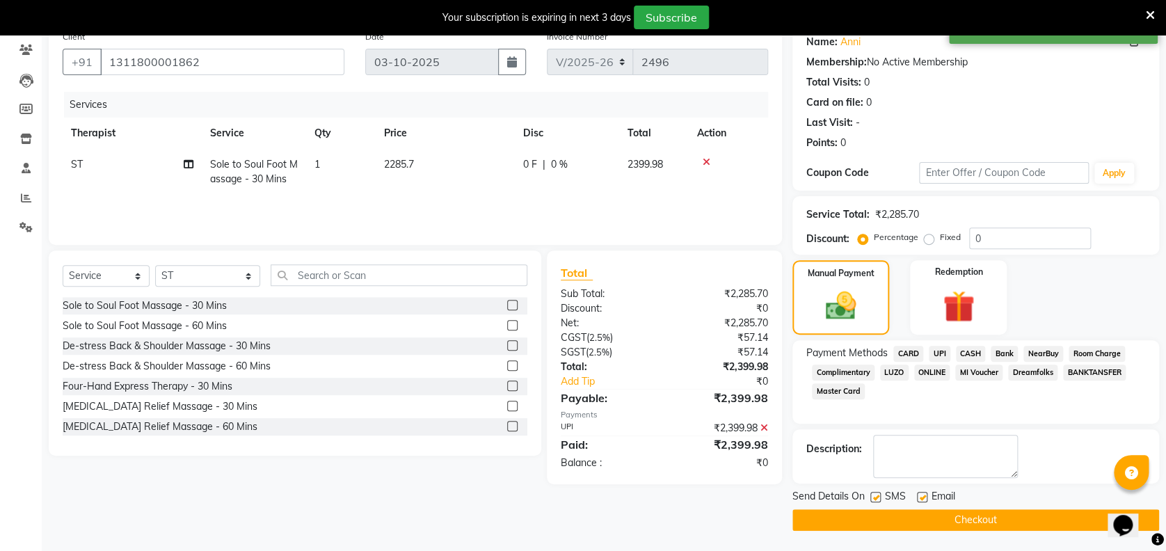
click at [994, 521] on button "Checkout" at bounding box center [976, 520] width 367 height 22
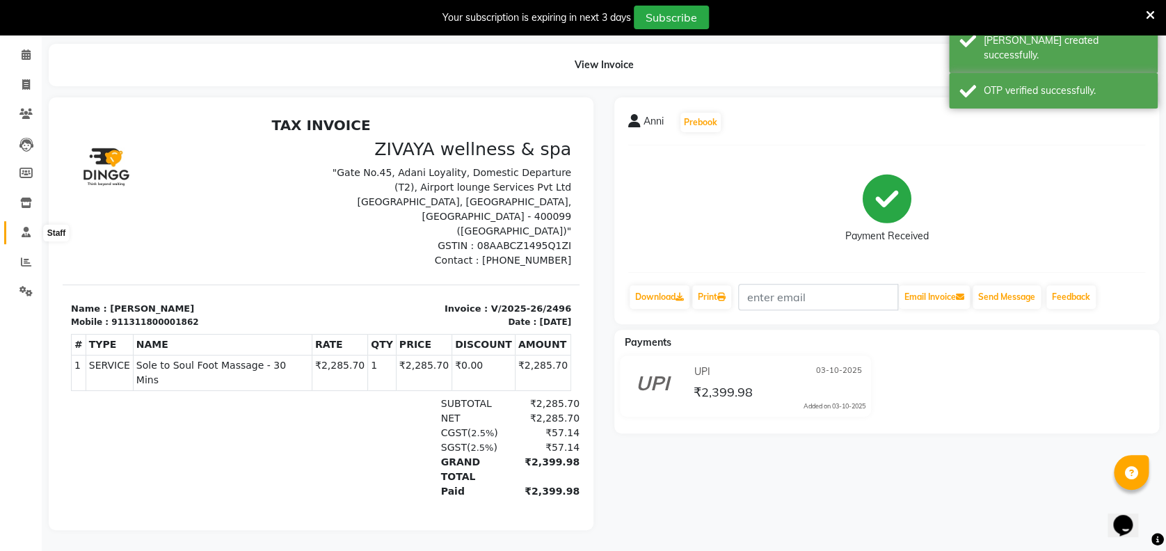
click at [25, 227] on icon at bounding box center [26, 232] width 9 height 10
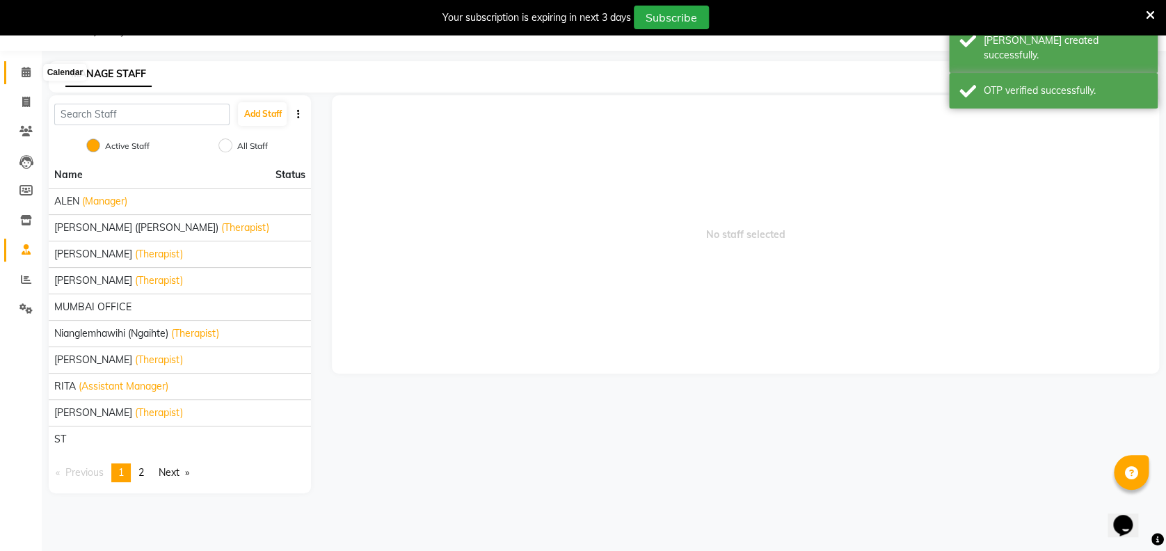
click at [28, 70] on icon at bounding box center [26, 72] width 9 height 10
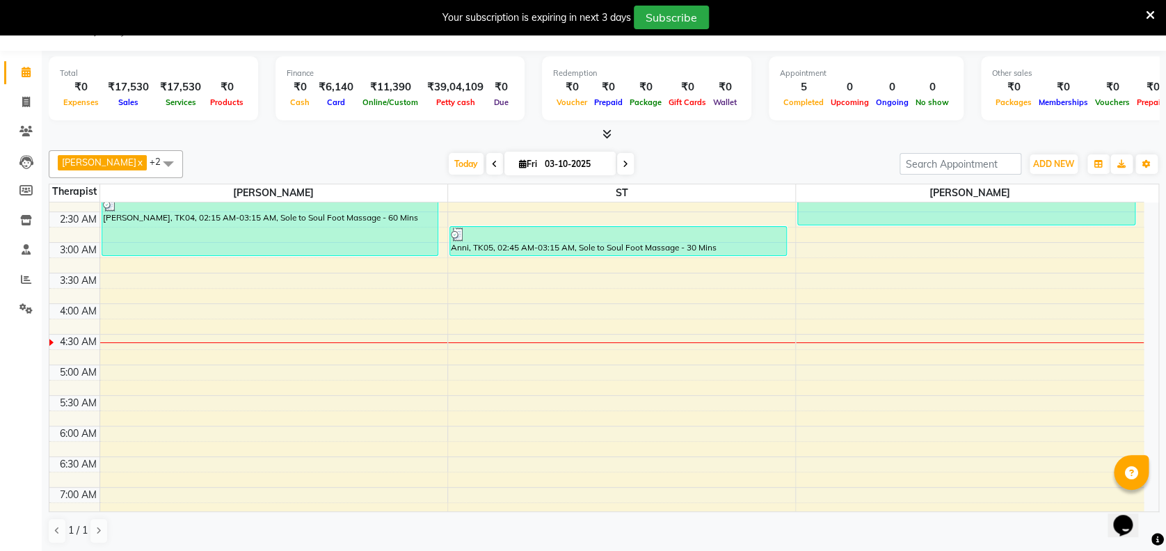
scroll to position [106, 0]
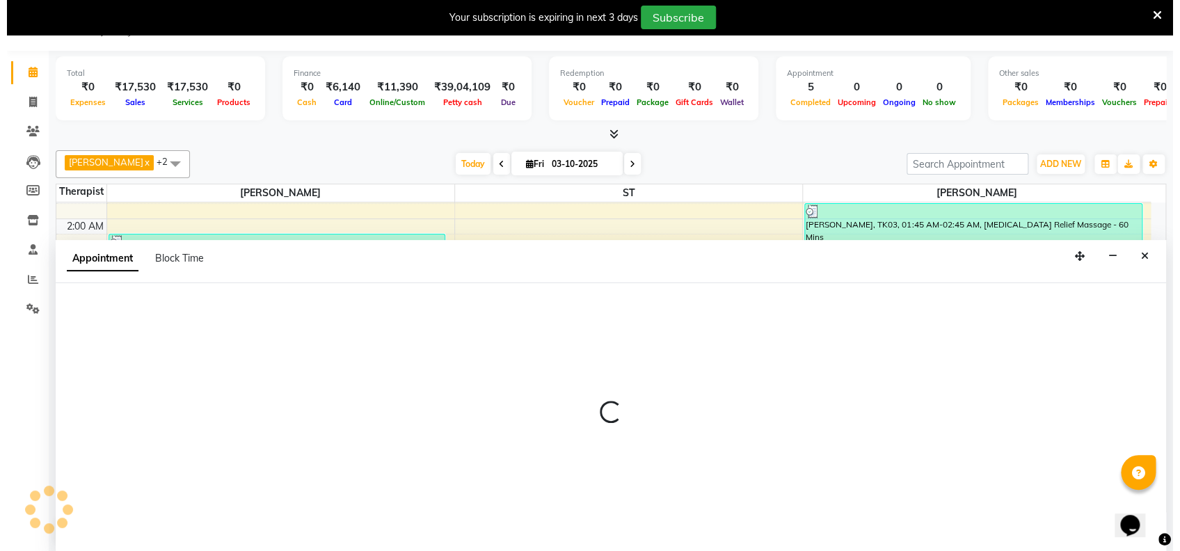
scroll to position [35, 0]
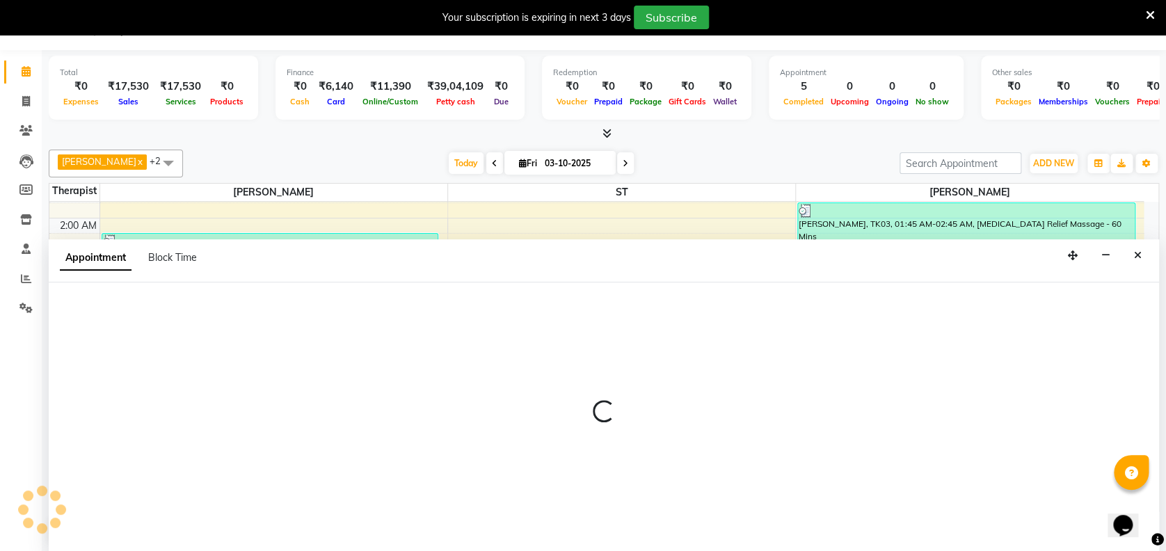
select select "61709"
select select "195"
select select "tentative"
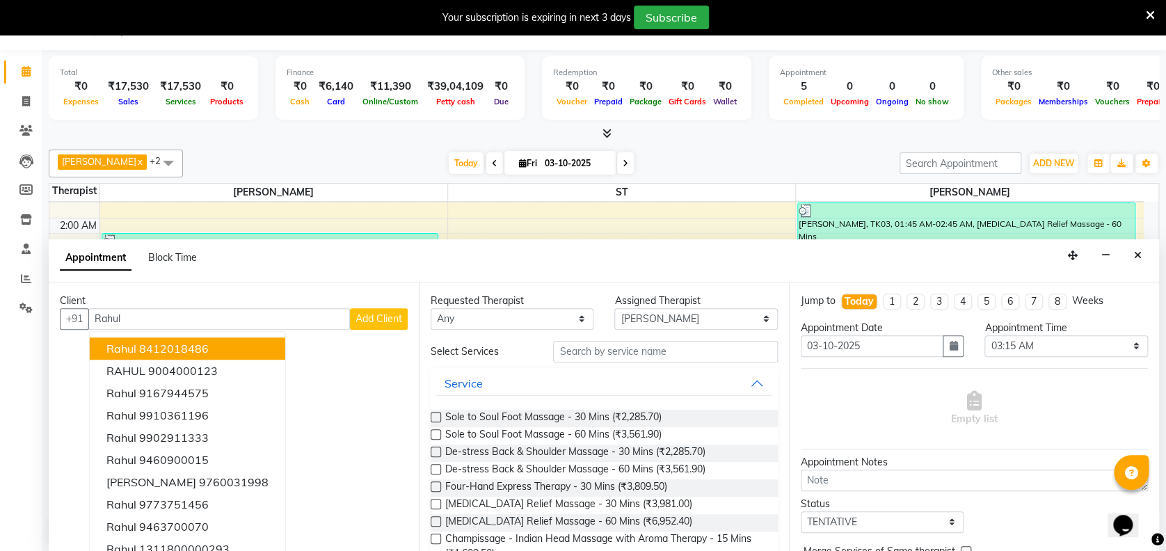
type input "Rahul"
click at [366, 323] on button "Add Client" at bounding box center [379, 319] width 58 height 22
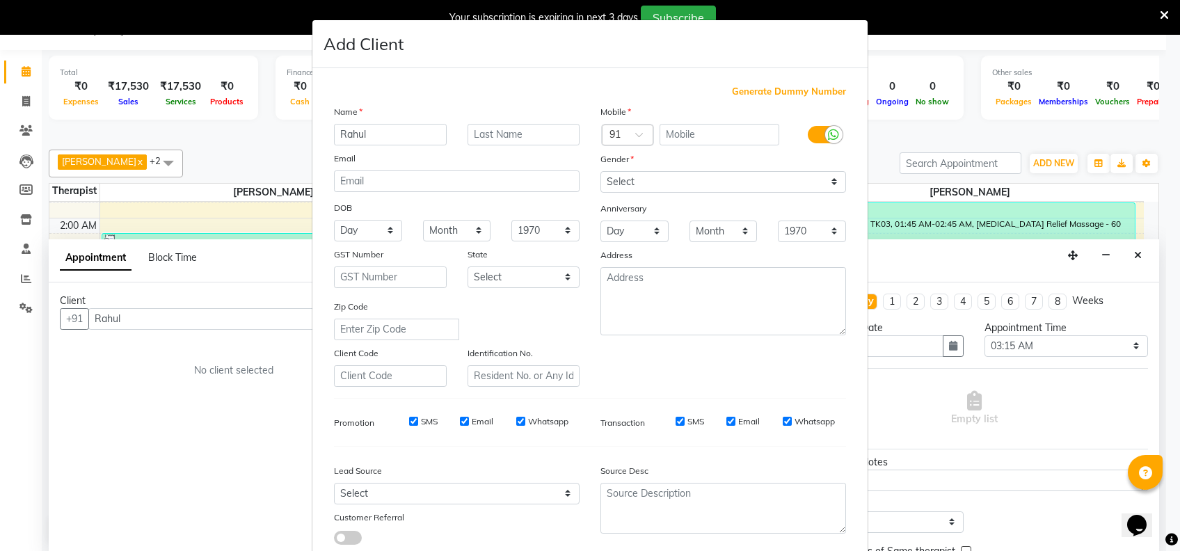
click at [809, 92] on span "Generate Dummy Number" at bounding box center [789, 92] width 114 height 14
type input "1311800001863"
checkbox input "false"
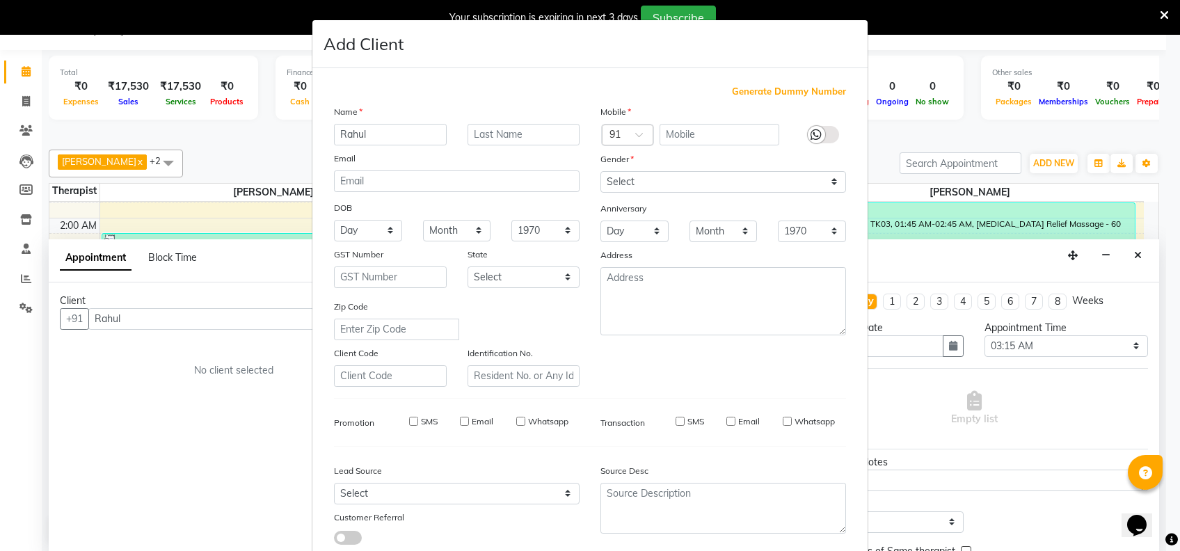
checkbox input "false"
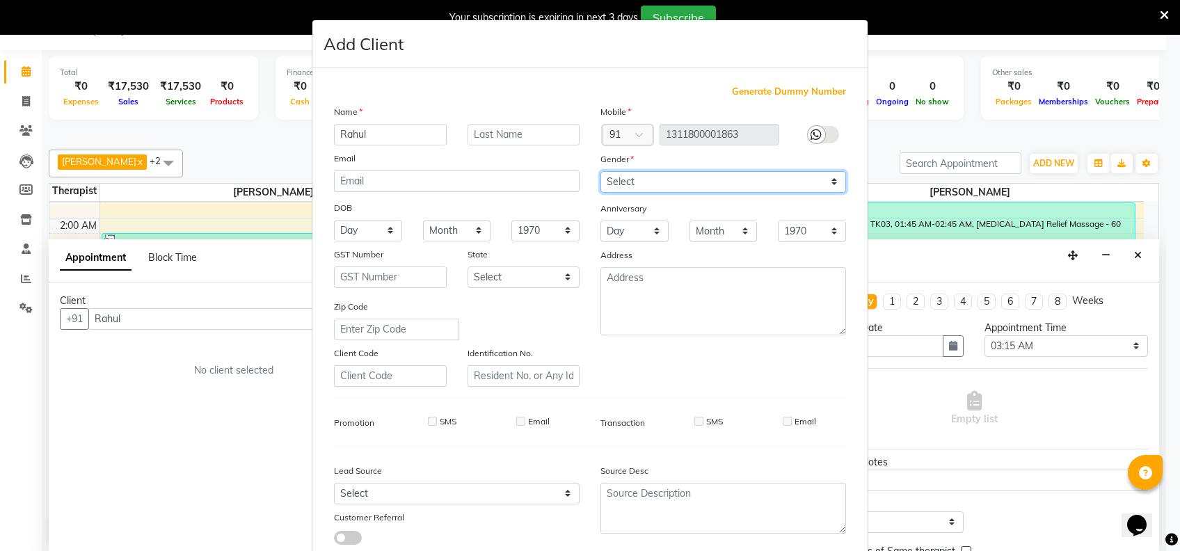
click at [748, 173] on select "Select [DEMOGRAPHIC_DATA] [DEMOGRAPHIC_DATA] Other Prefer Not To Say" at bounding box center [723, 182] width 246 height 22
select select "[DEMOGRAPHIC_DATA]"
click at [600, 171] on select "Select [DEMOGRAPHIC_DATA] [DEMOGRAPHIC_DATA] Other Prefer Not To Say" at bounding box center [723, 182] width 246 height 22
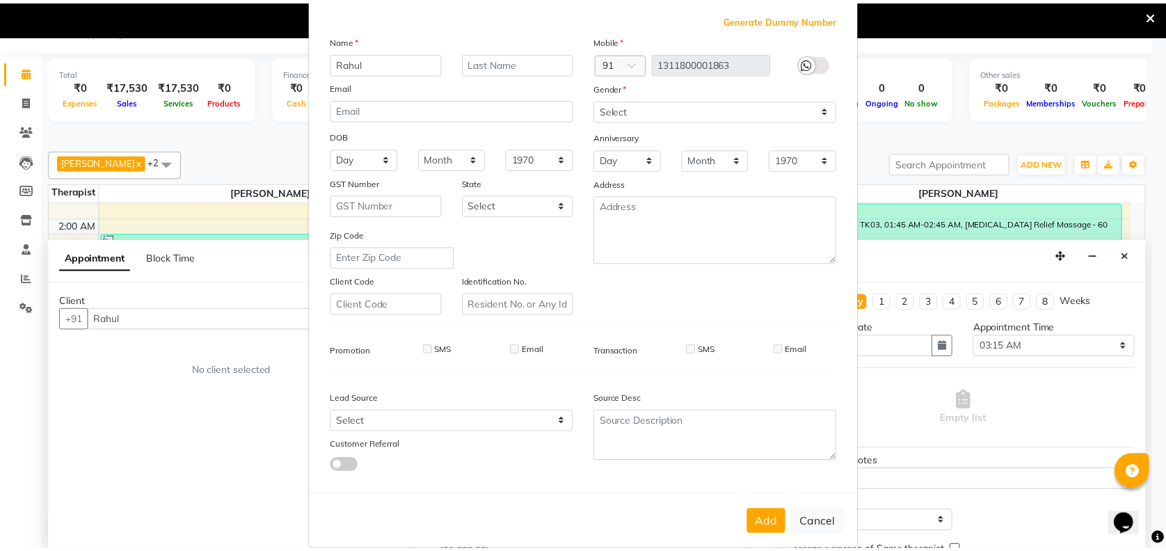
scroll to position [88, 0]
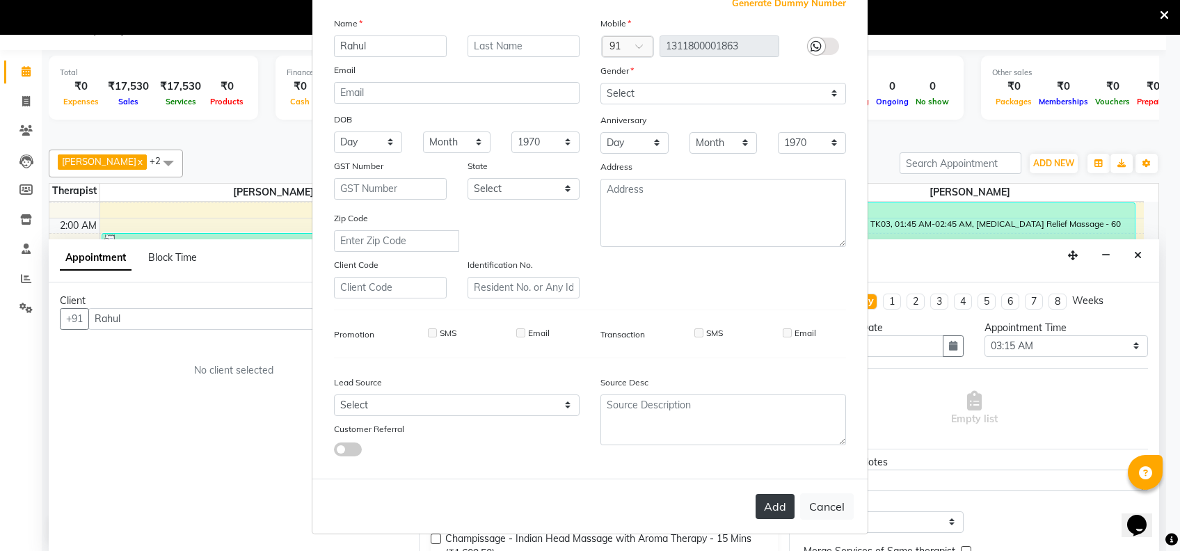
click at [768, 497] on button "Add" at bounding box center [775, 506] width 39 height 25
type input "1311800001863"
select select
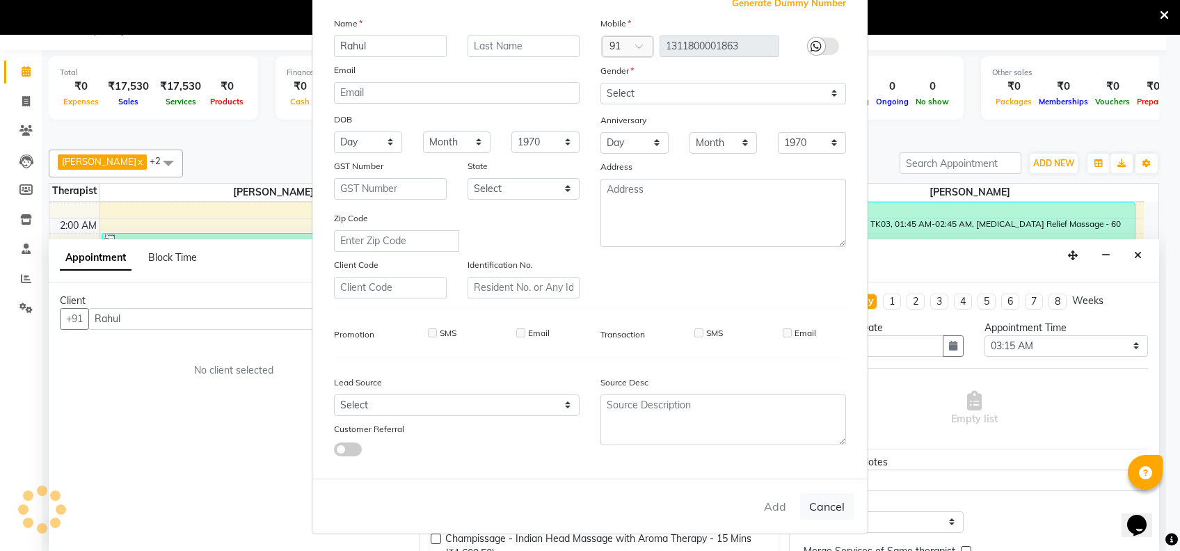
select select
checkbox input "false"
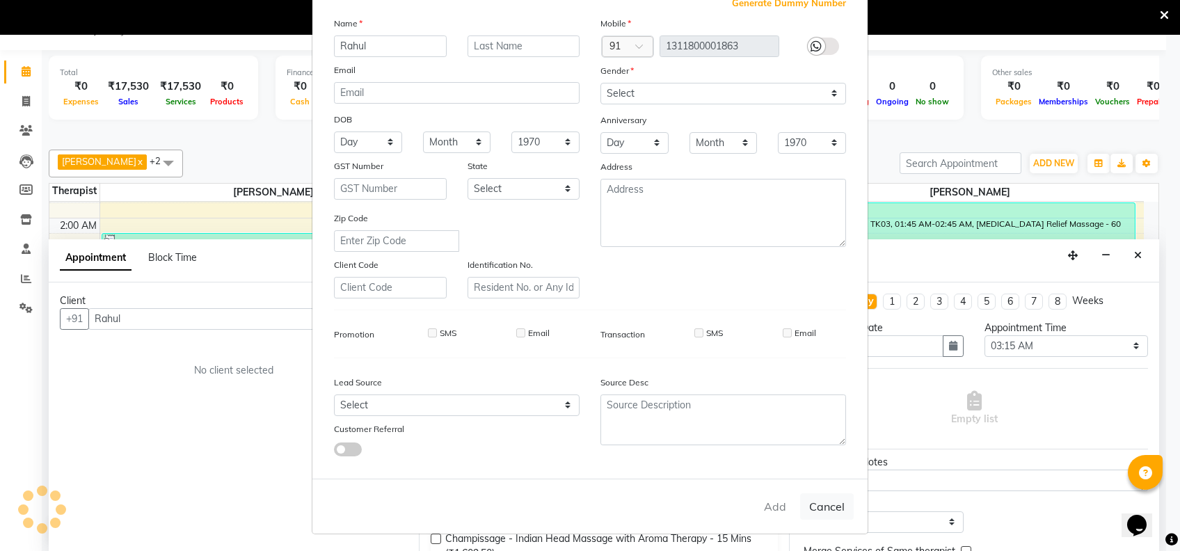
checkbox input "false"
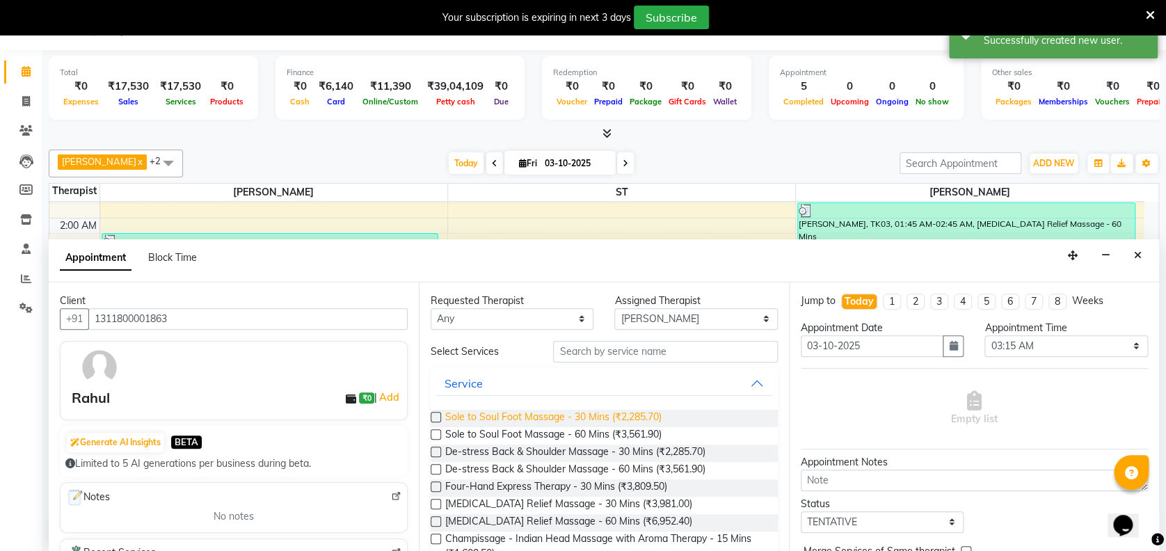
click at [655, 412] on span "Sole to Soul Foot Massage - 30 Mins (₹2,285.70)" at bounding box center [553, 418] width 216 height 17
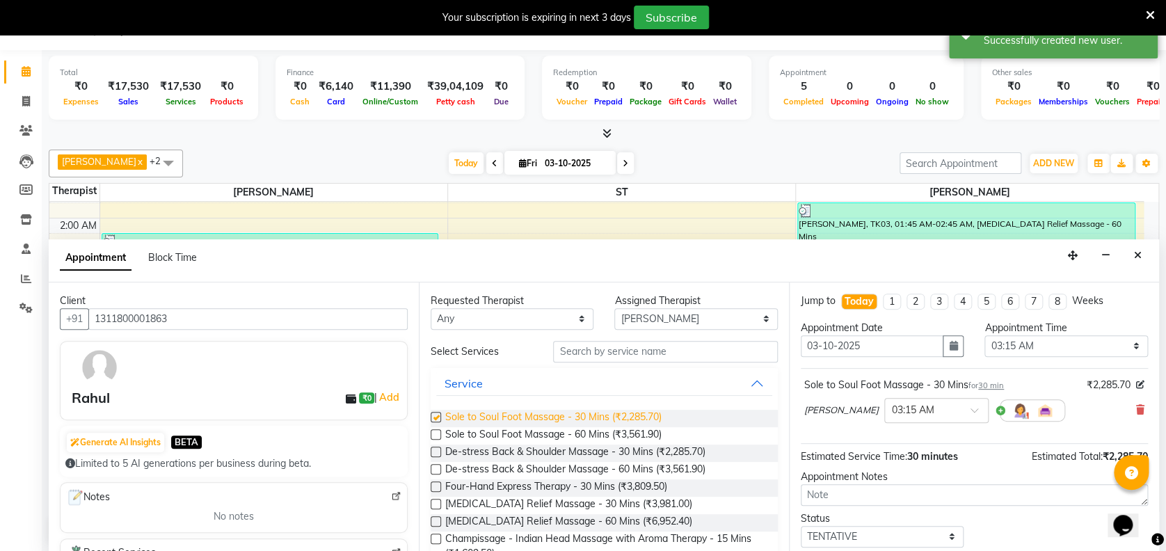
checkbox input "false"
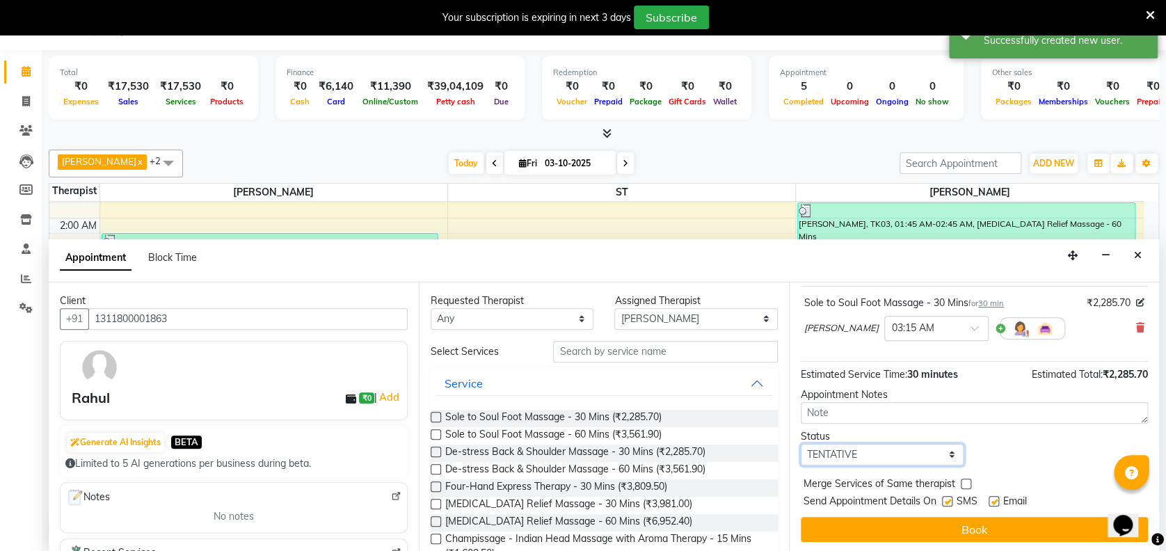
click at [906, 456] on select "Select TENTATIVE CONFIRM CHECK-IN UPCOMING" at bounding box center [882, 455] width 163 height 22
select select "confirm booking"
click at [801, 444] on select "Select TENTATIVE CONFIRM CHECK-IN UPCOMING" at bounding box center [882, 455] width 163 height 22
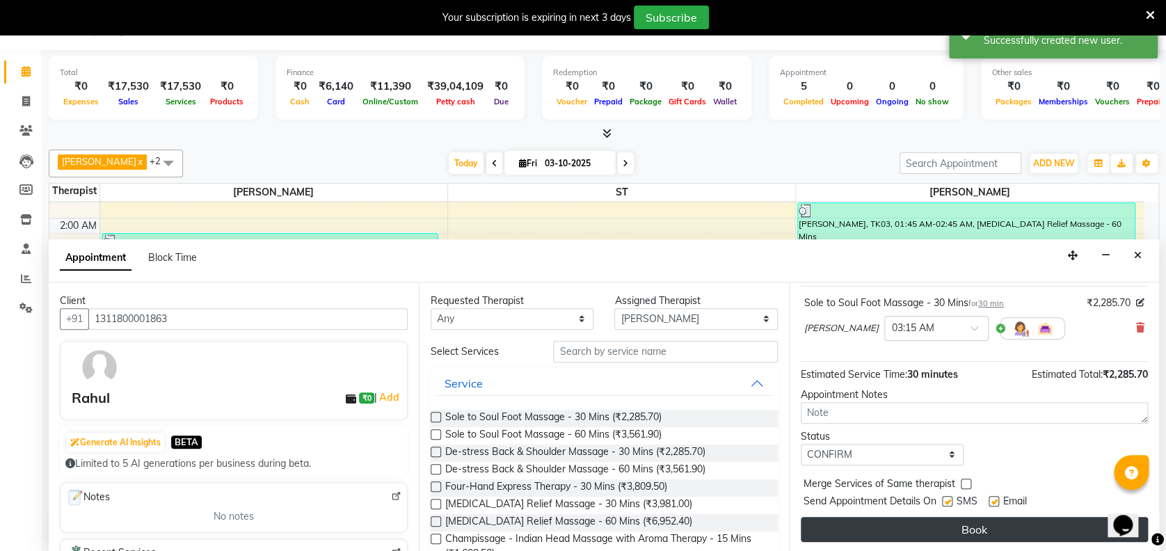
click at [1001, 518] on button "Book" at bounding box center [974, 529] width 347 height 25
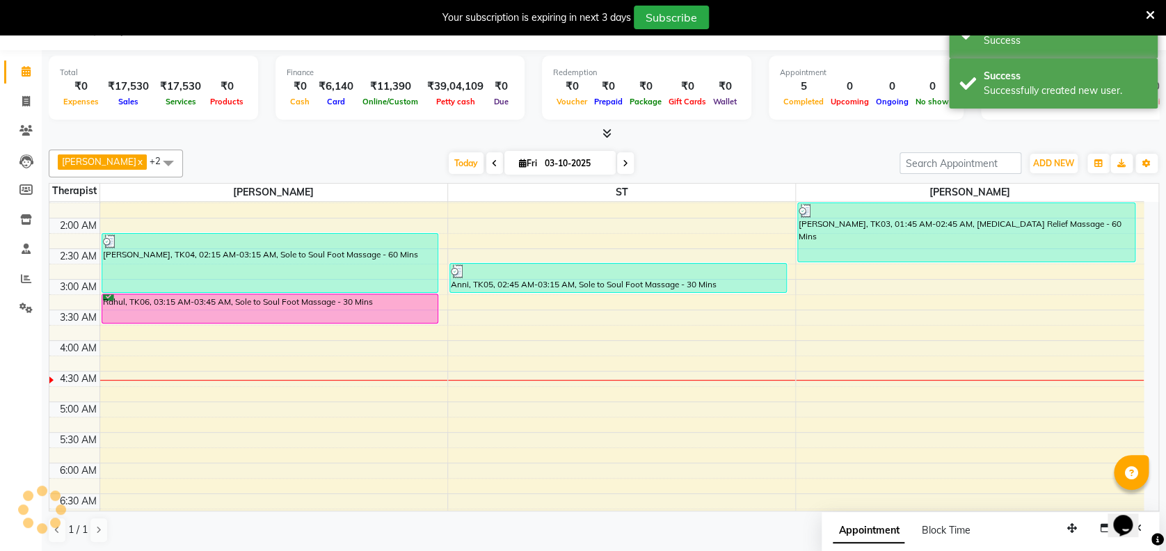
scroll to position [0, 0]
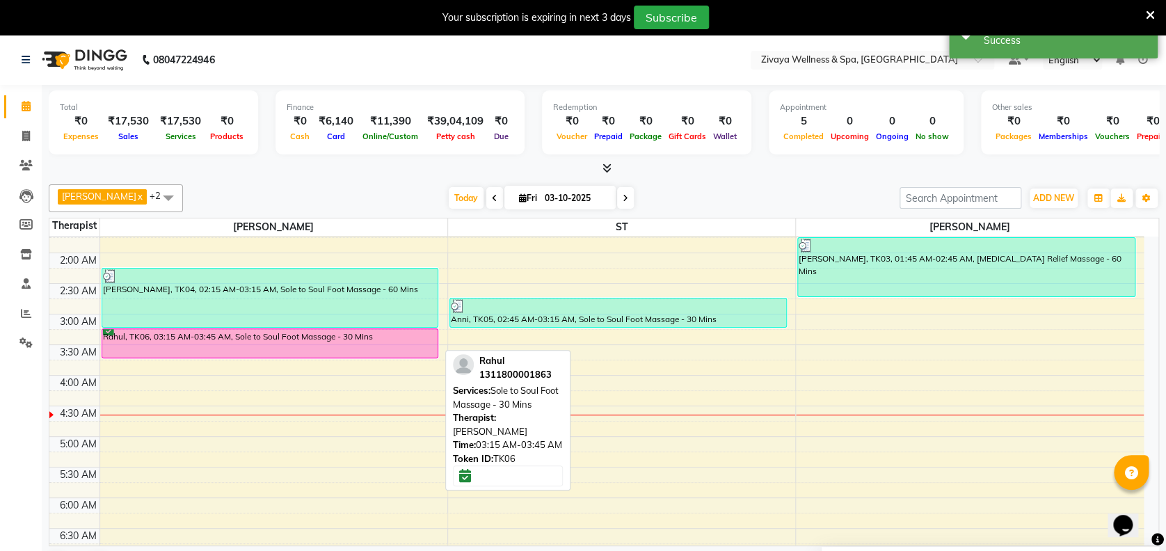
click at [332, 339] on div "Rahul, TK06, 03:15 AM-03:45 AM, Sole to Soul Foot Massage - 30 Mins" at bounding box center [270, 343] width 336 height 29
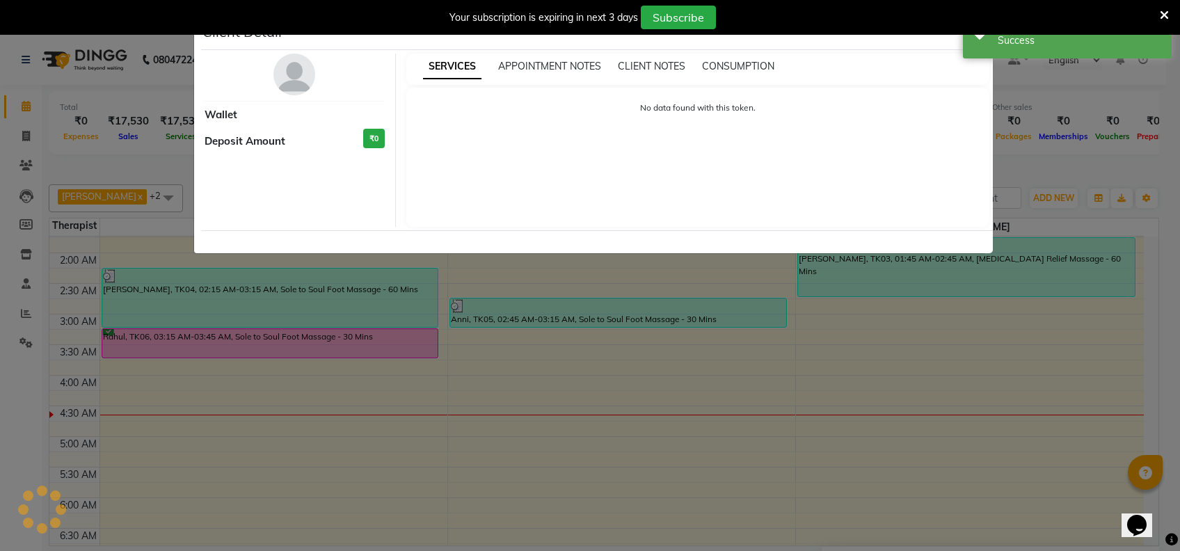
select select "6"
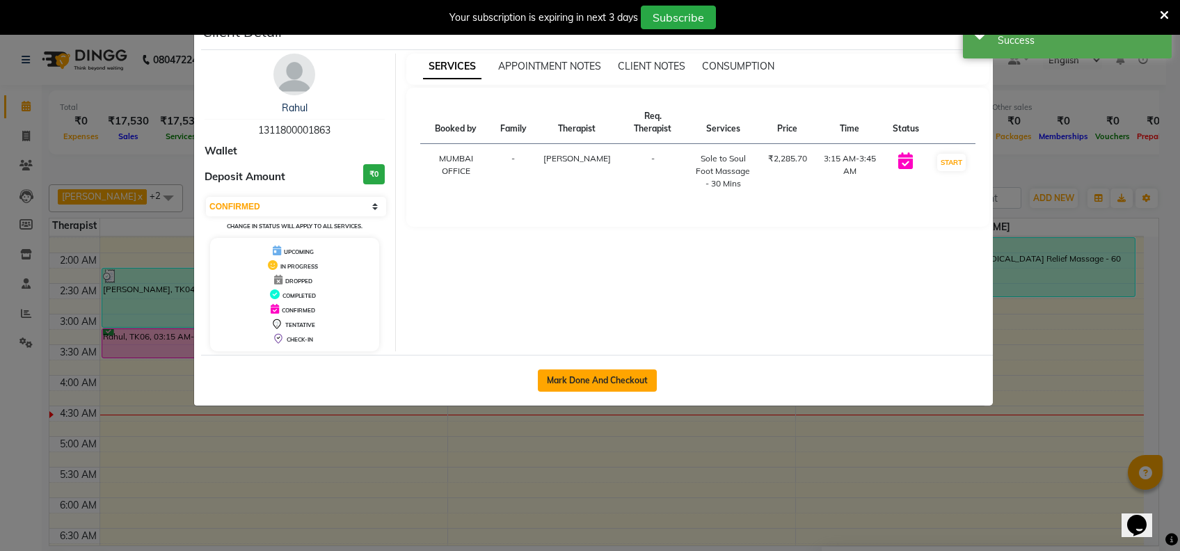
click at [601, 377] on button "Mark Done And Checkout" at bounding box center [597, 380] width 119 height 22
select select "service"
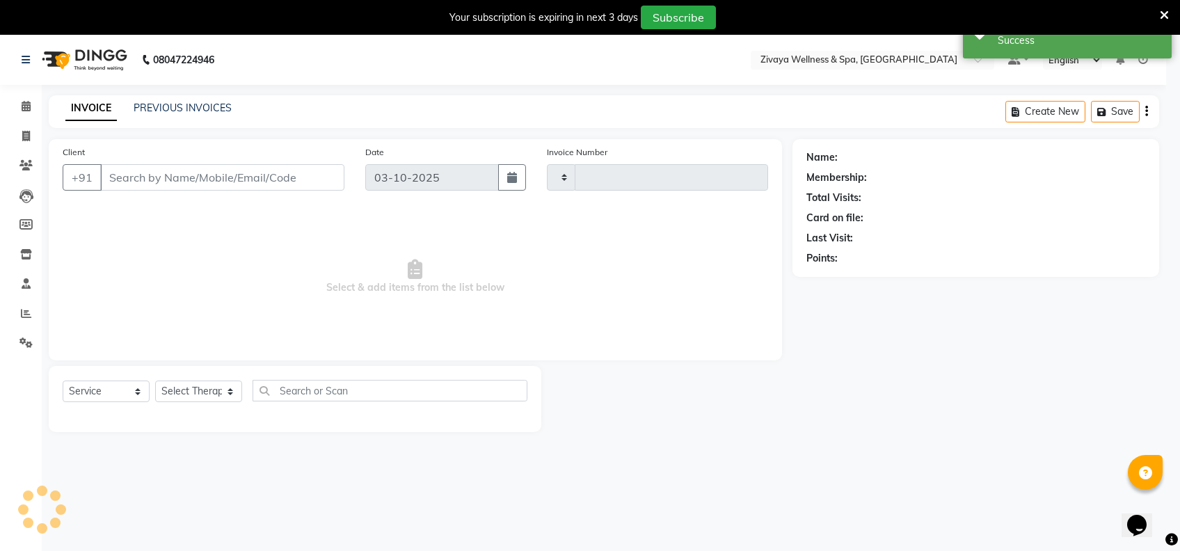
type input "2497"
select select "7072"
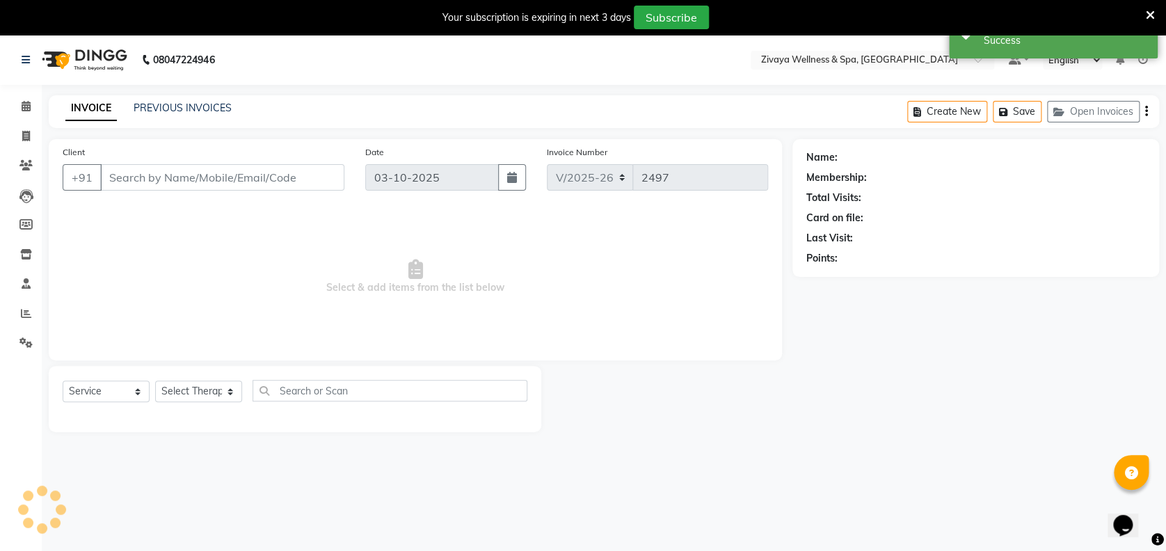
type input "1311800001863"
select select "61709"
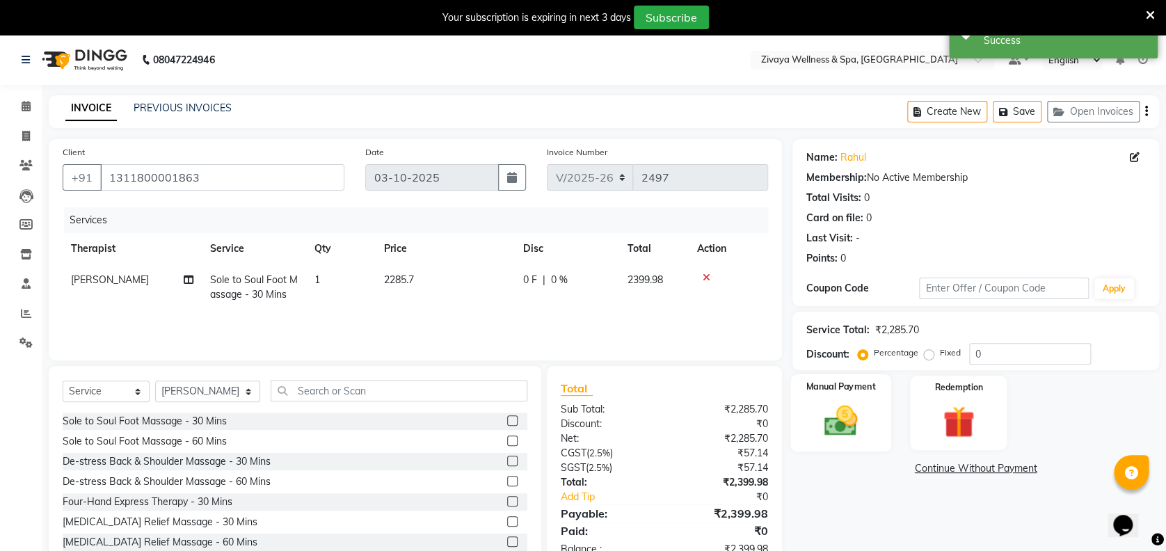
click at [873, 390] on label "Manual Payment" at bounding box center [841, 386] width 70 height 13
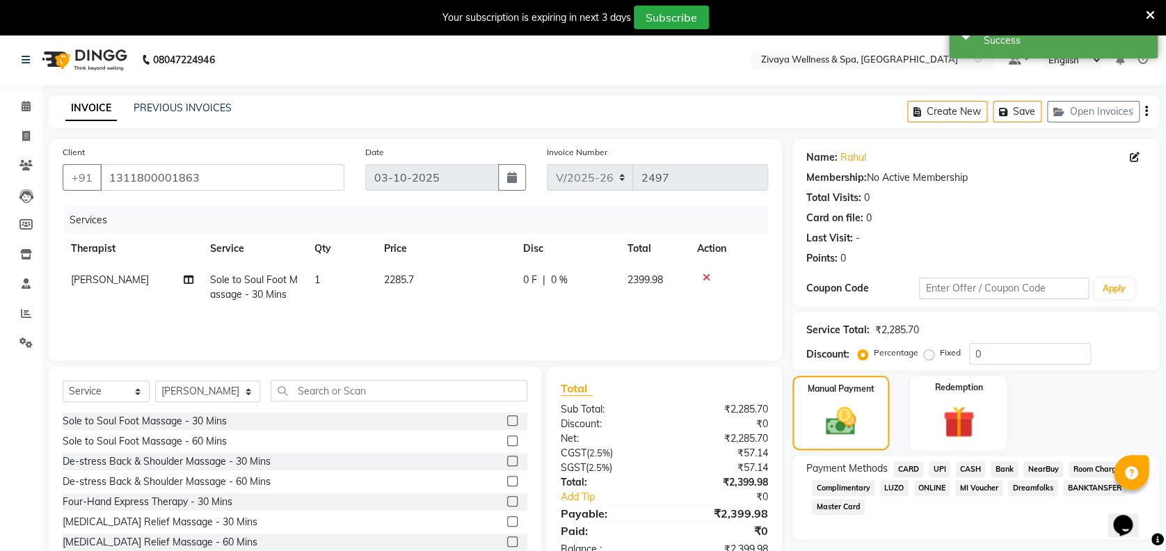
click at [913, 472] on span "CARD" at bounding box center [908, 469] width 30 height 16
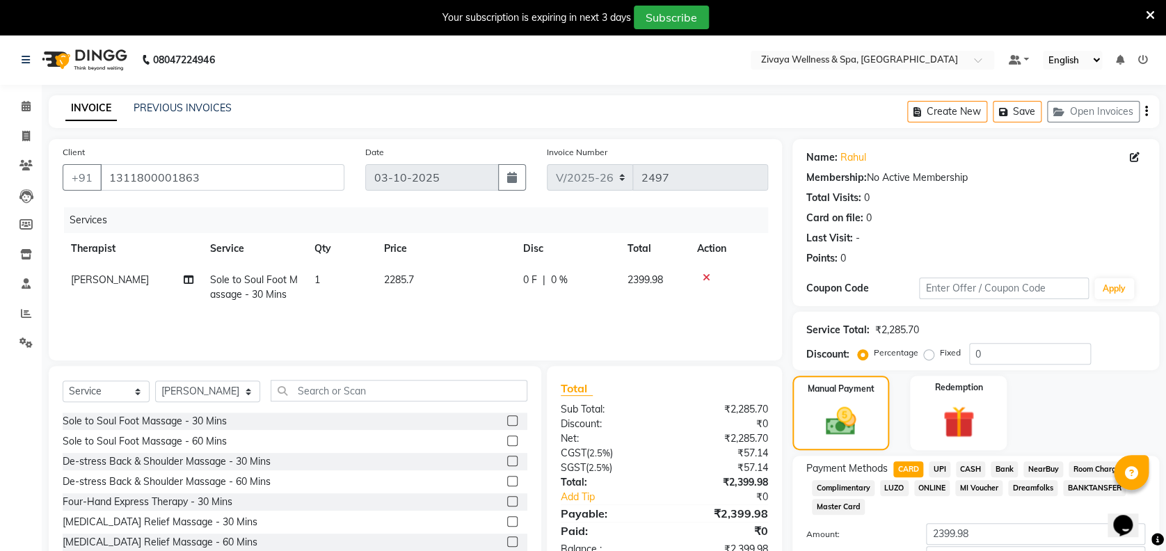
scroll to position [95, 0]
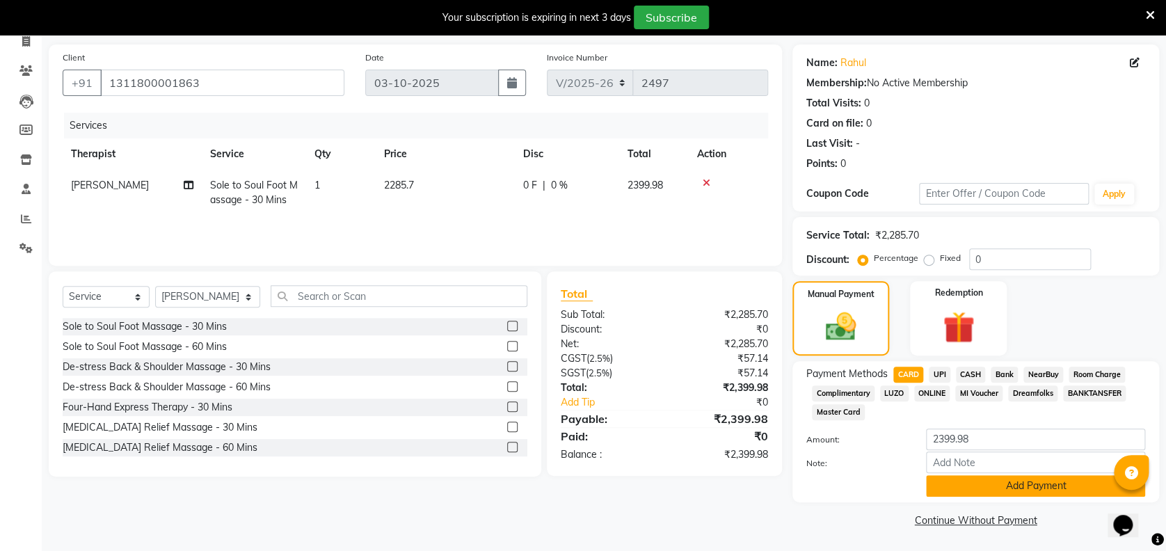
click at [1036, 490] on button "Add Payment" at bounding box center [1035, 486] width 219 height 22
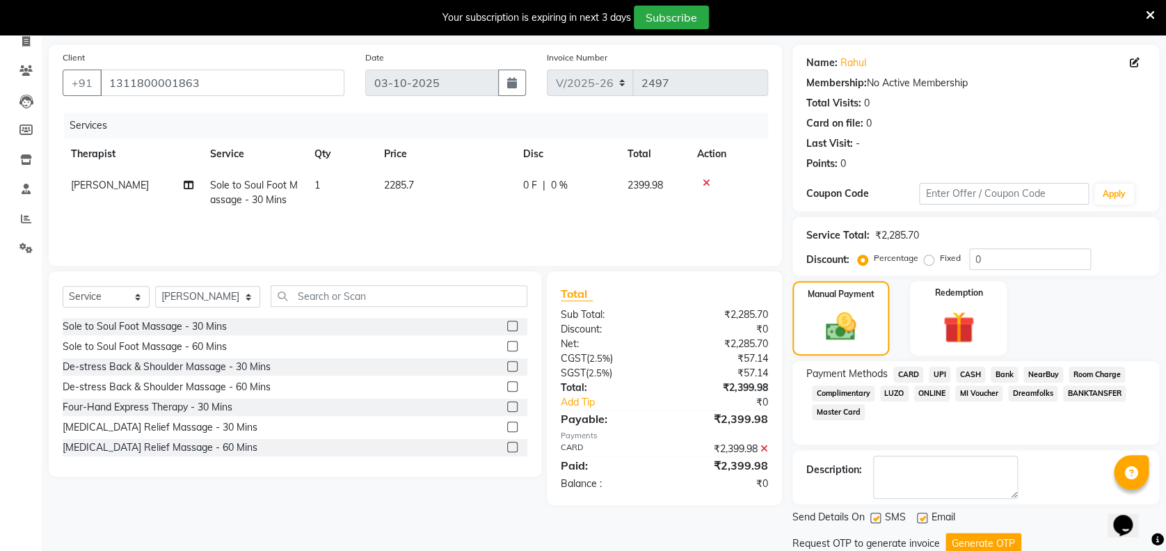
scroll to position [143, 0]
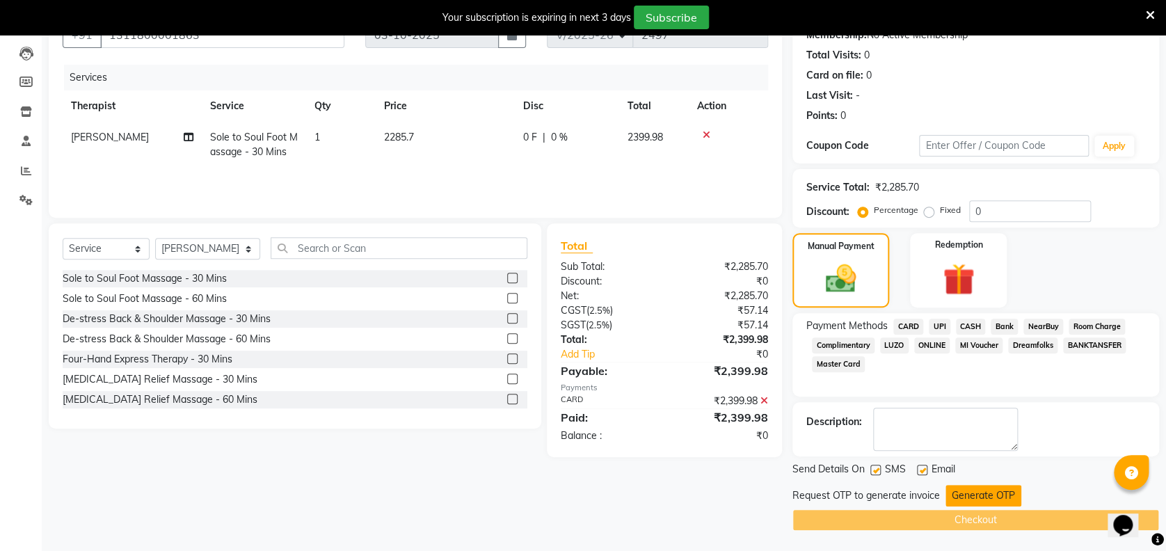
click at [1008, 489] on button "Generate OTP" at bounding box center [984, 496] width 76 height 22
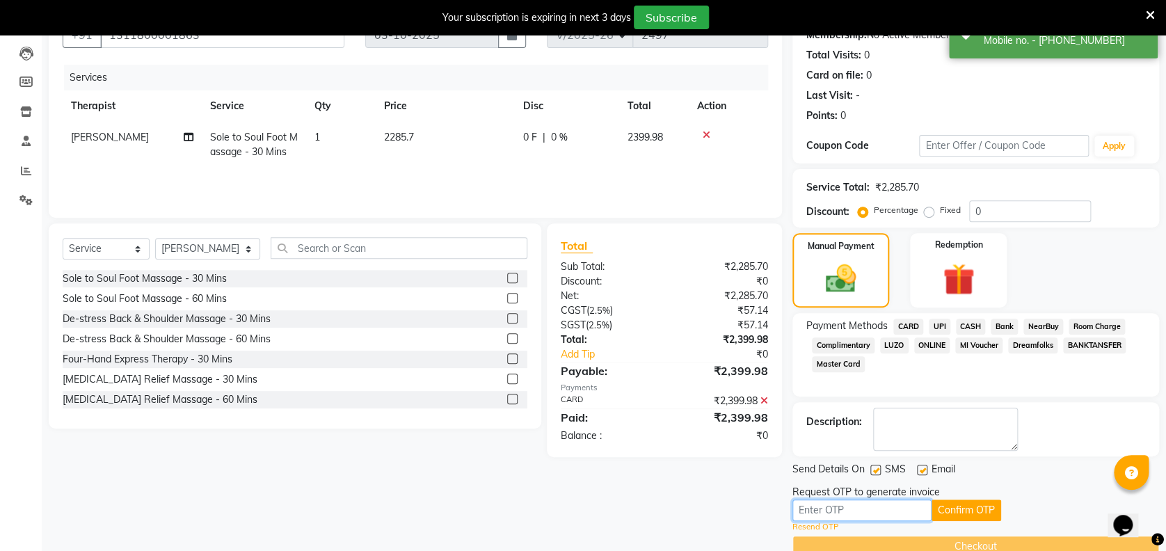
click at [916, 513] on input "text" at bounding box center [862, 511] width 139 height 22
type input "5302"
click at [976, 521] on div "Resend OTP" at bounding box center [976, 527] width 367 height 12
click at [985, 508] on button "Confirm OTP" at bounding box center [967, 511] width 70 height 22
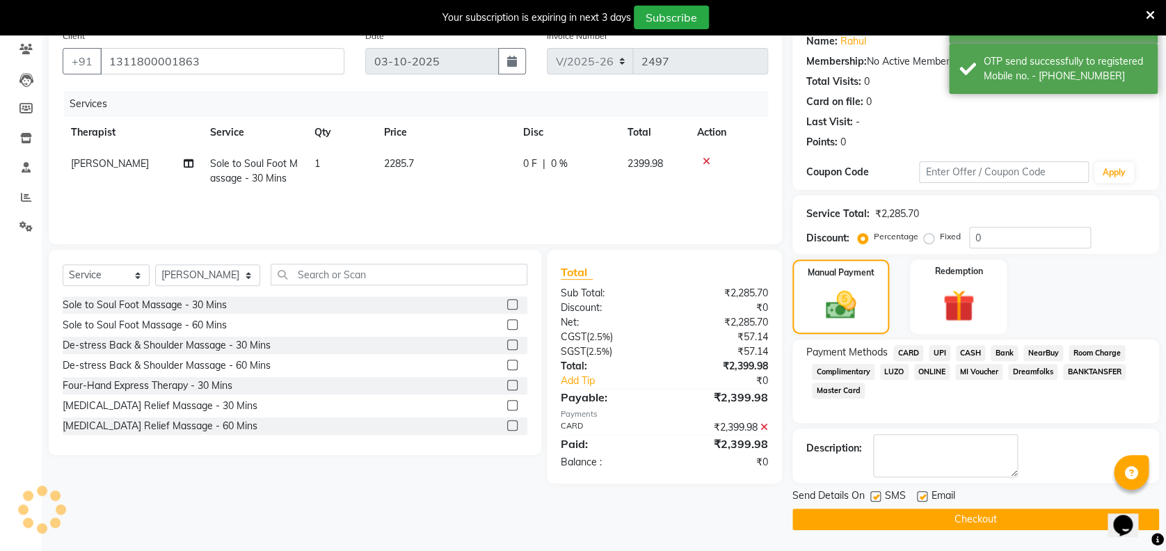
scroll to position [116, 0]
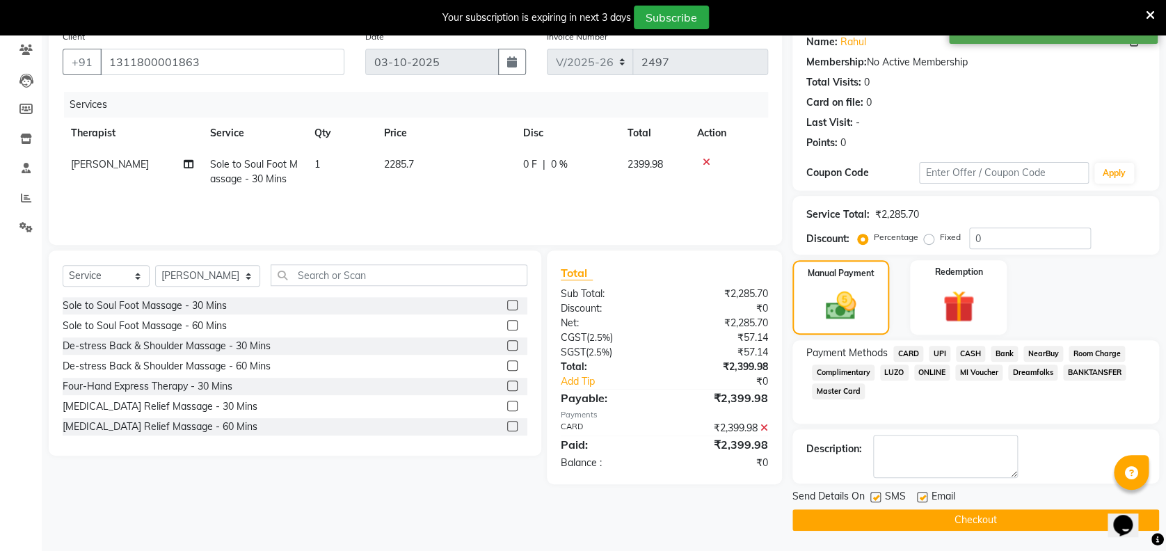
click at [988, 518] on button "Checkout" at bounding box center [976, 520] width 367 height 22
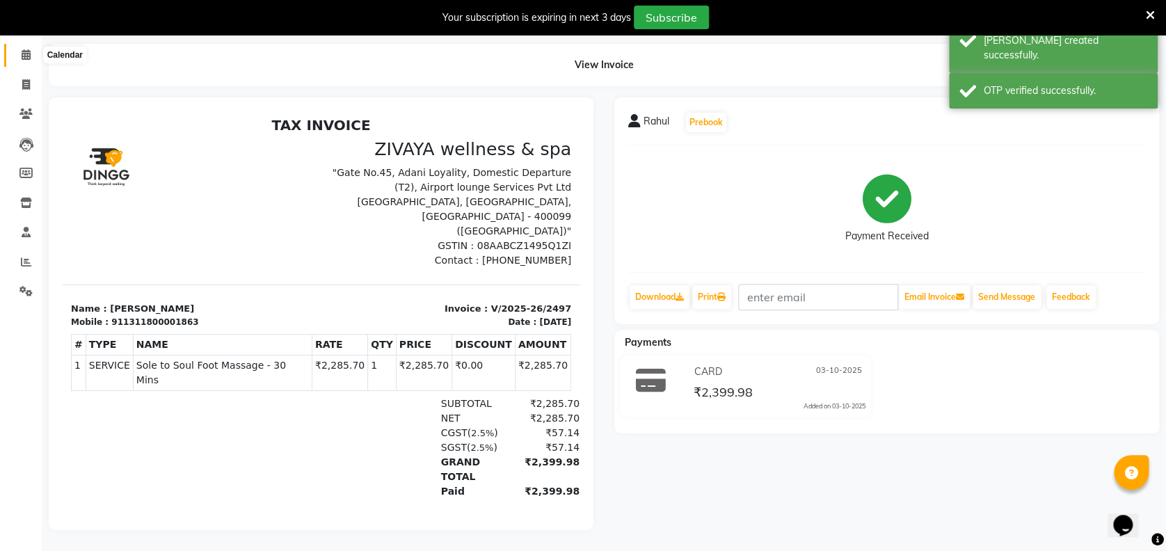
click at [23, 49] on icon at bounding box center [26, 54] width 9 height 10
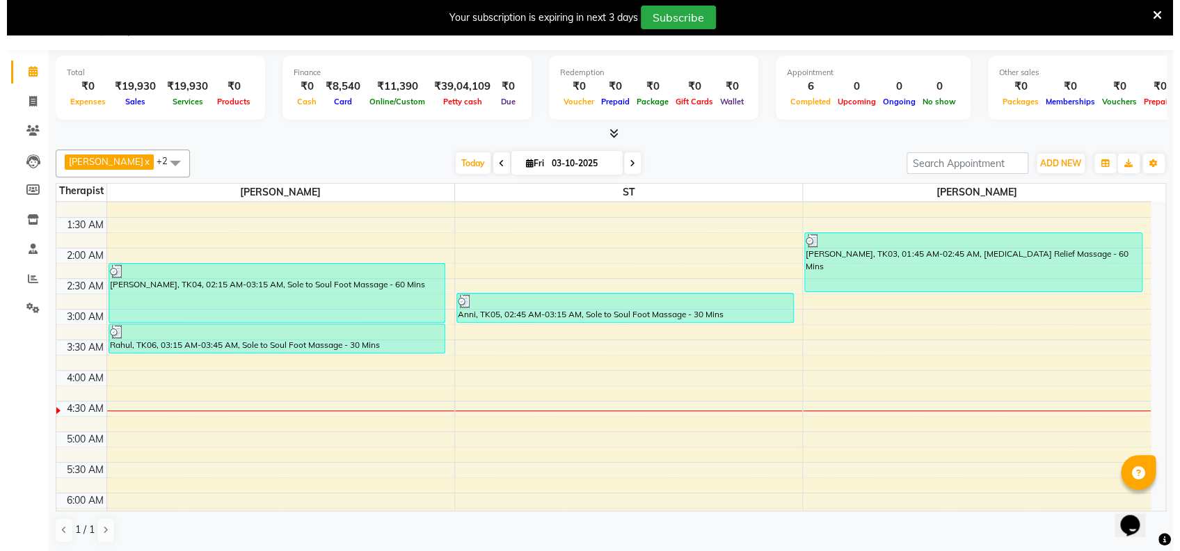
scroll to position [69, 0]
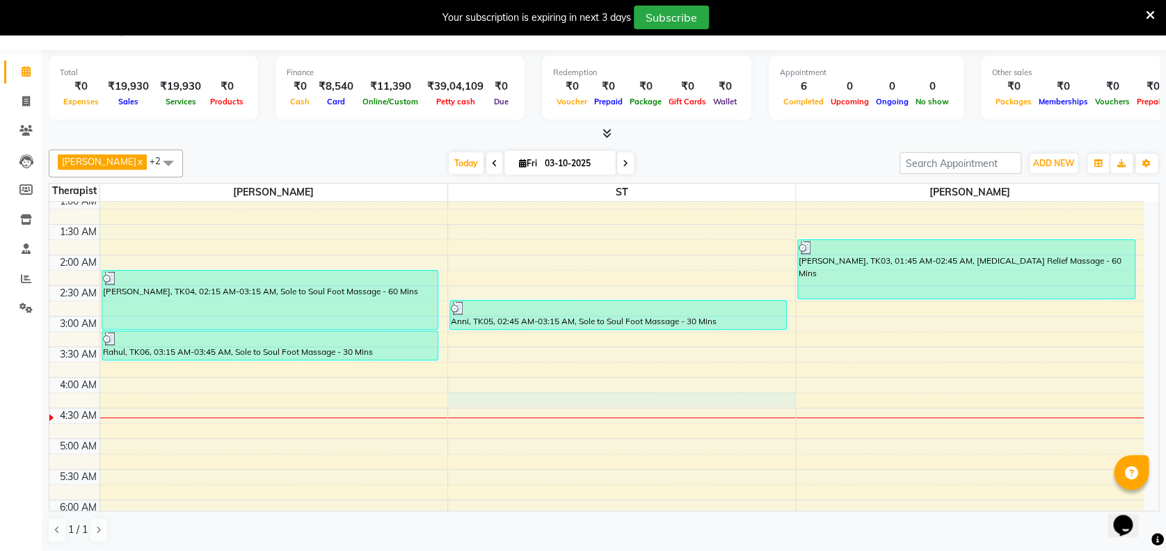
select select "62791"
select select "tentative"
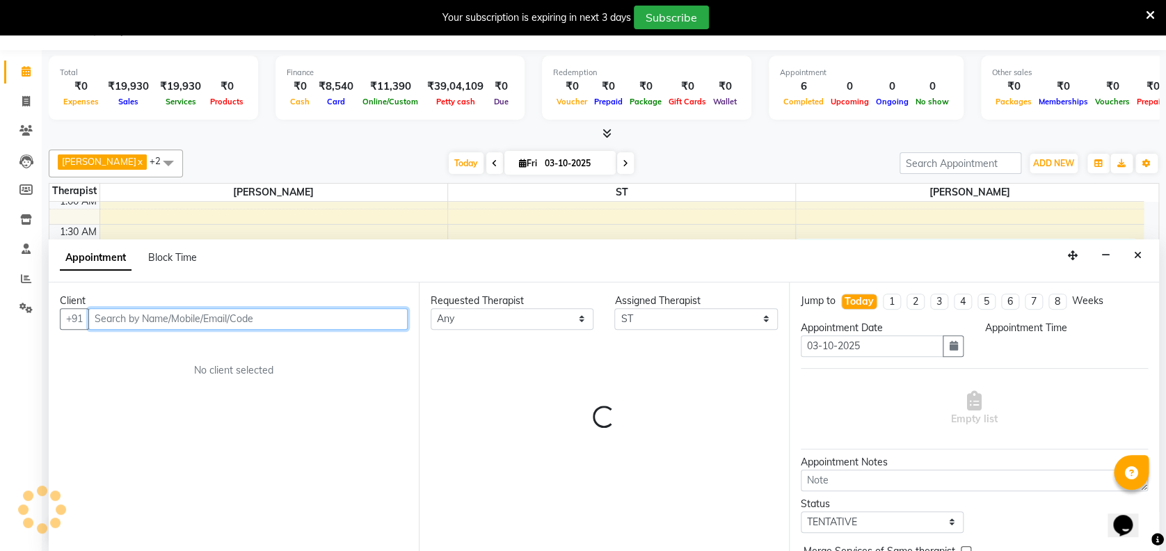
select select "255"
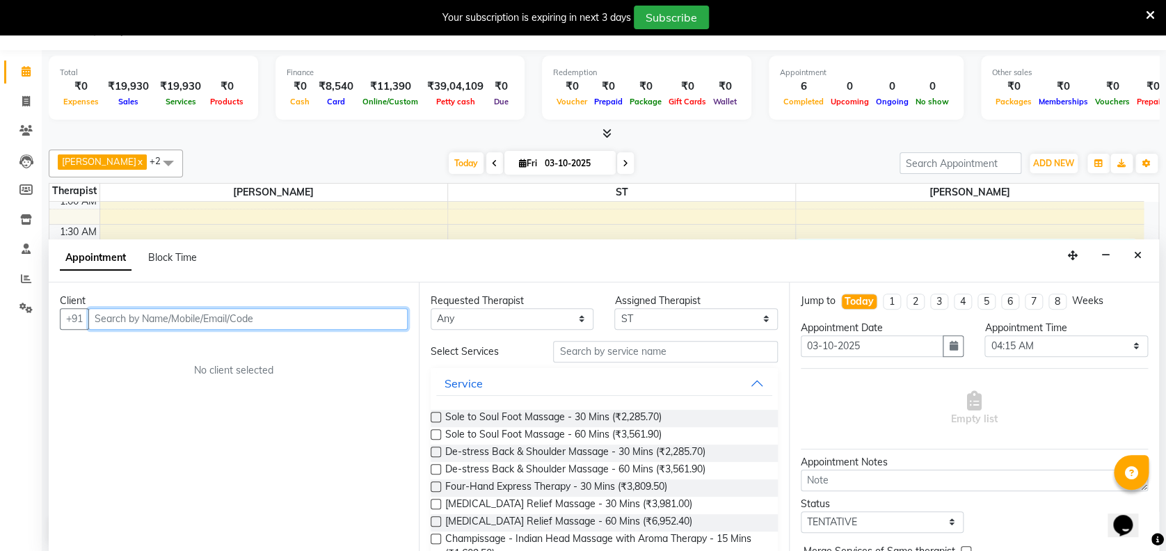
click at [380, 313] on input "text" at bounding box center [247, 319] width 319 height 22
type input "s"
type input "S Venkatesh"
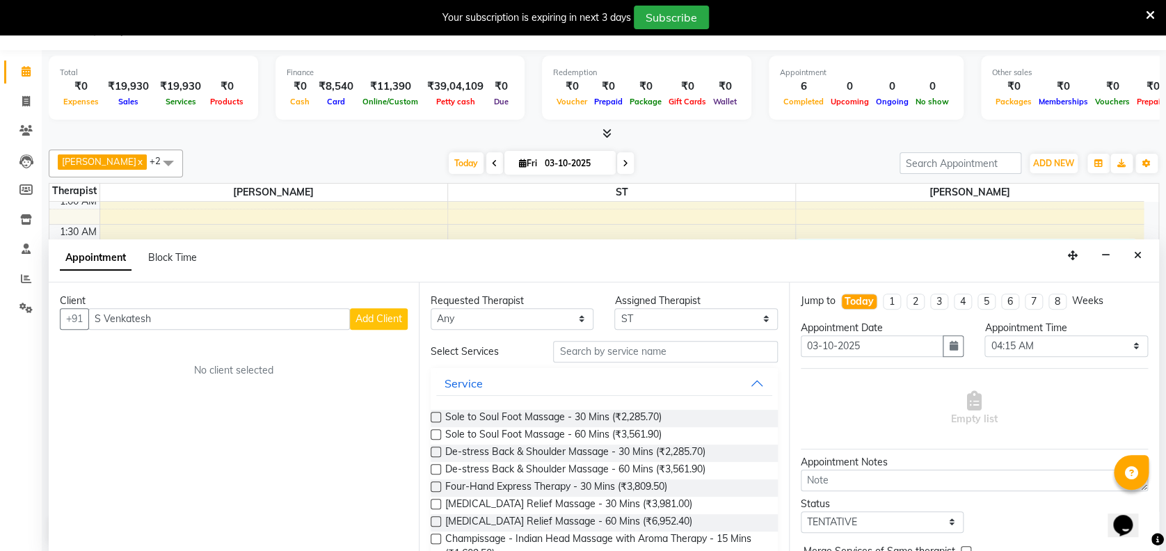
click at [390, 316] on span "Add Client" at bounding box center [379, 318] width 47 height 13
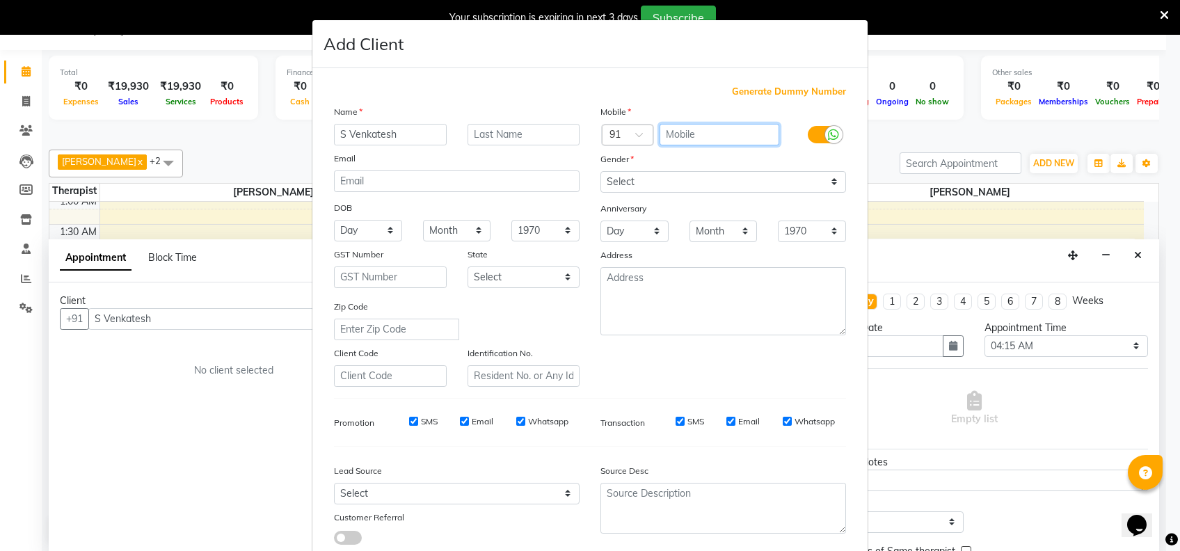
click at [705, 131] on input "text" at bounding box center [720, 135] width 120 height 22
type input "9538273161"
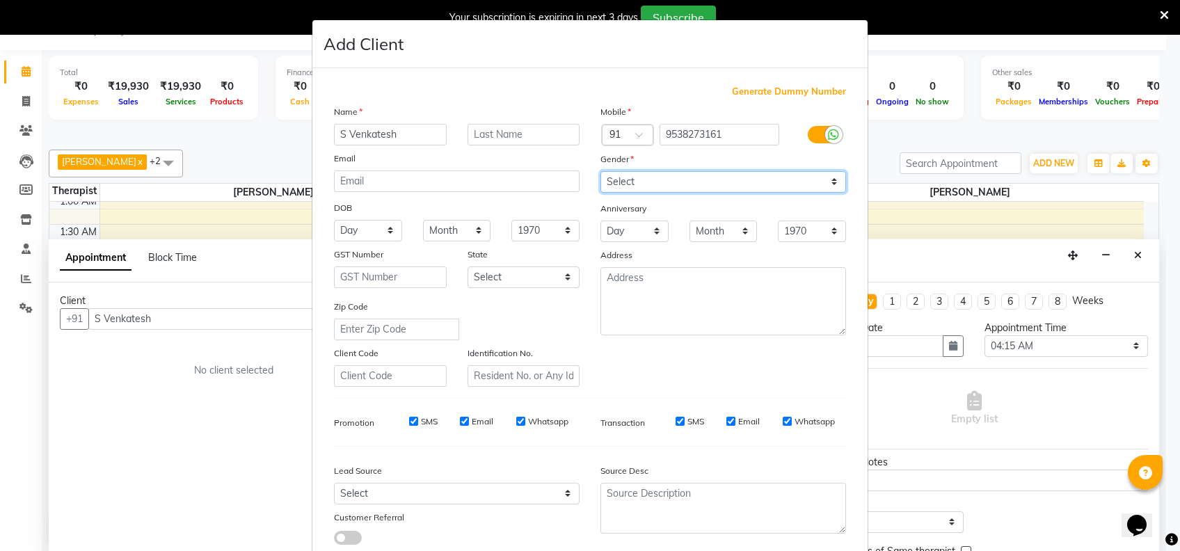
click at [729, 178] on select "Select [DEMOGRAPHIC_DATA] [DEMOGRAPHIC_DATA] Other Prefer Not To Say" at bounding box center [723, 182] width 246 height 22
click at [600, 171] on select "Select [DEMOGRAPHIC_DATA] [DEMOGRAPHIC_DATA] Other Prefer Not To Say" at bounding box center [723, 182] width 246 height 22
click at [746, 172] on select "Select [DEMOGRAPHIC_DATA] [DEMOGRAPHIC_DATA] Other Prefer Not To Say" at bounding box center [723, 182] width 246 height 22
select select "[DEMOGRAPHIC_DATA]"
click at [600, 171] on select "Select [DEMOGRAPHIC_DATA] [DEMOGRAPHIC_DATA] Other Prefer Not To Say" at bounding box center [723, 182] width 246 height 22
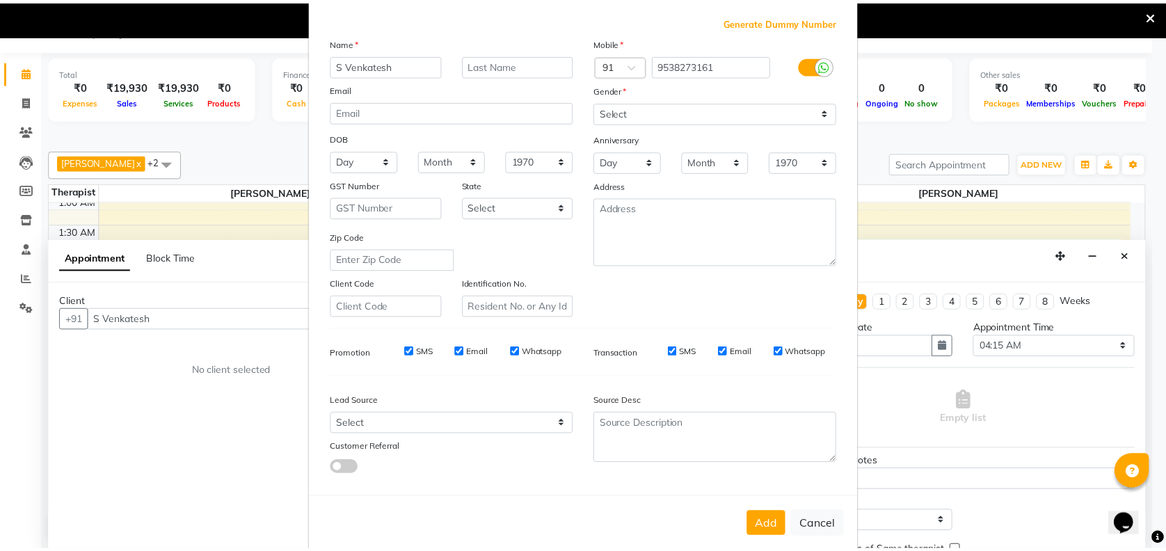
scroll to position [88, 0]
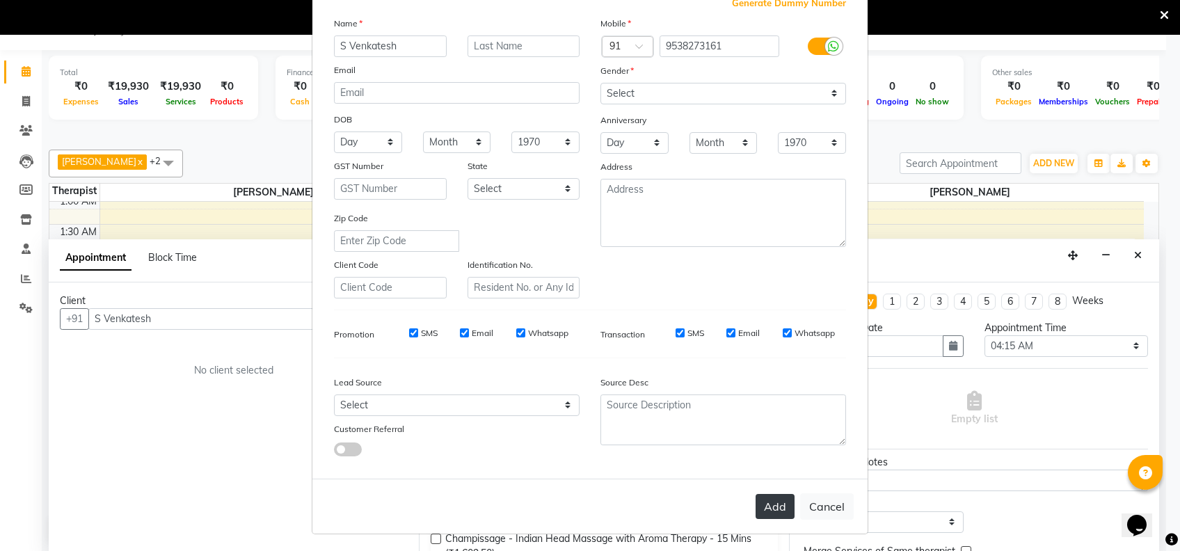
click at [761, 501] on button "Add" at bounding box center [775, 506] width 39 height 25
type input "9538273161"
select select
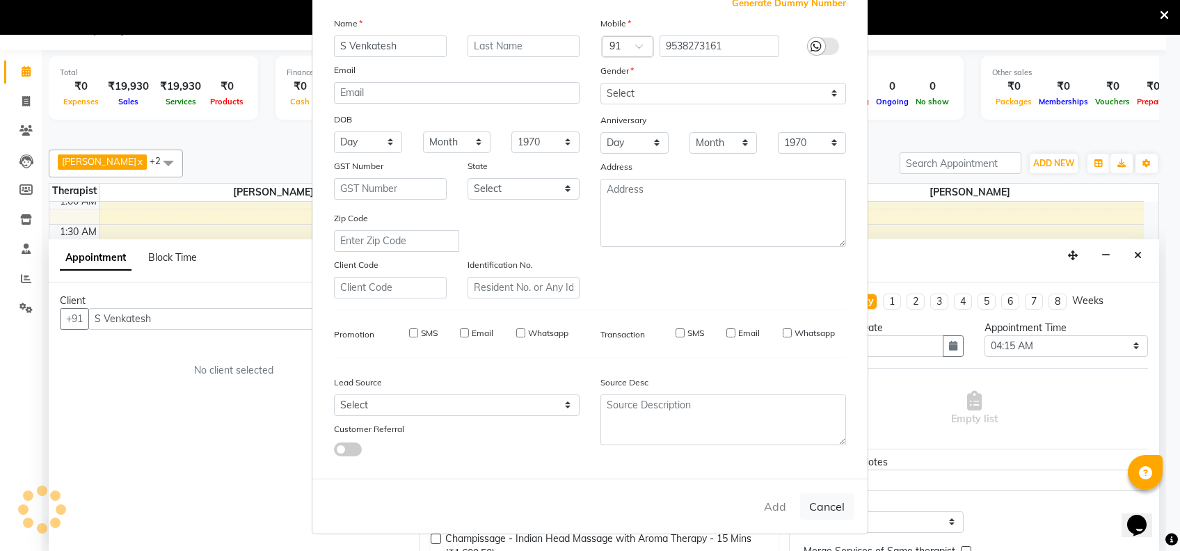
select select
checkbox input "false"
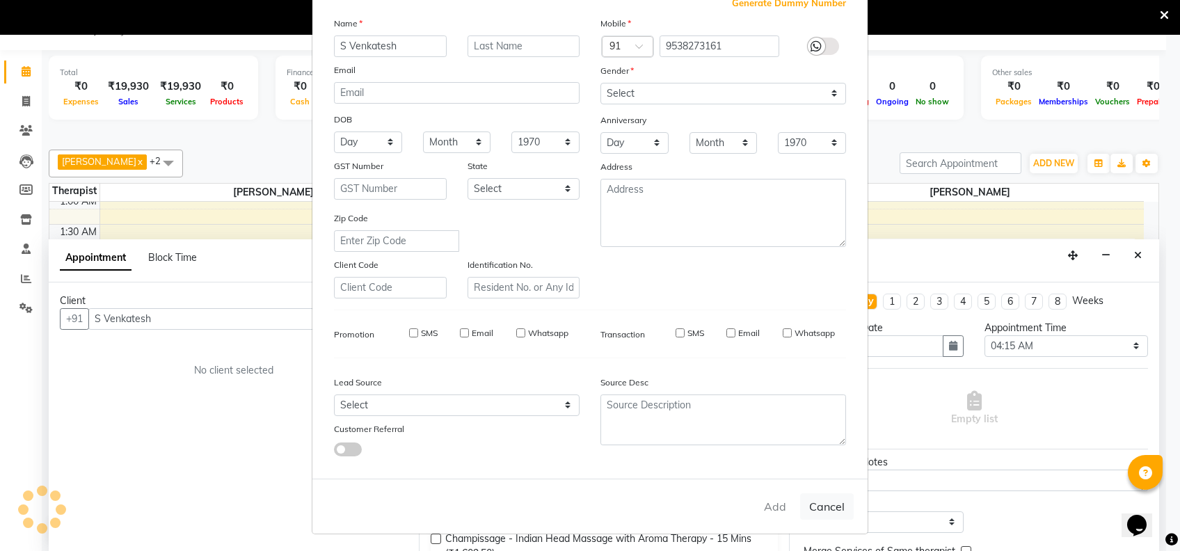
checkbox input "false"
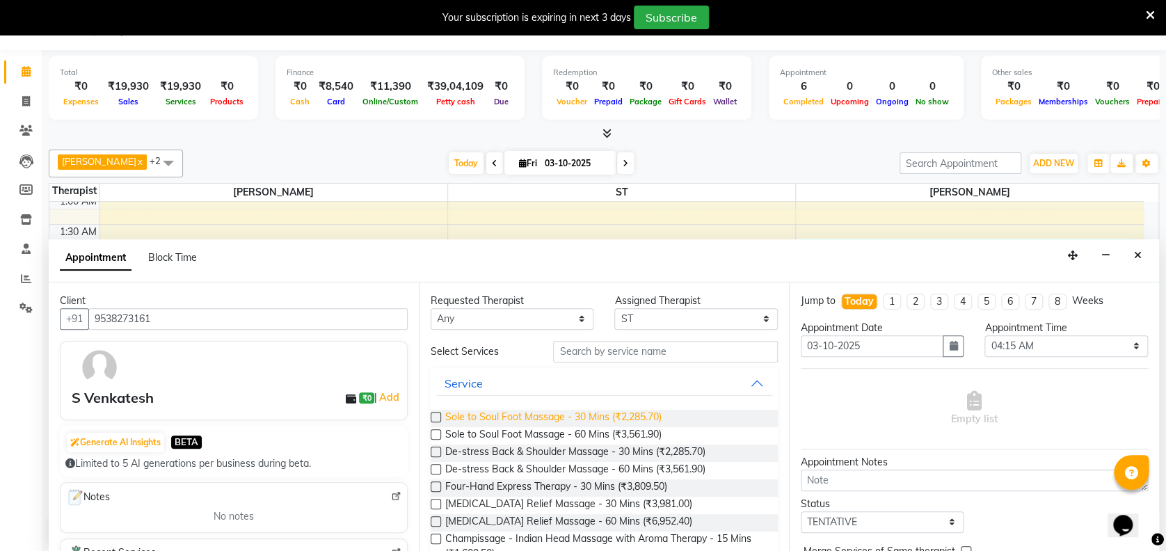
click at [635, 413] on span "Sole to Soul Foot Massage - 30 Mins (₹2,285.70)" at bounding box center [553, 418] width 216 height 17
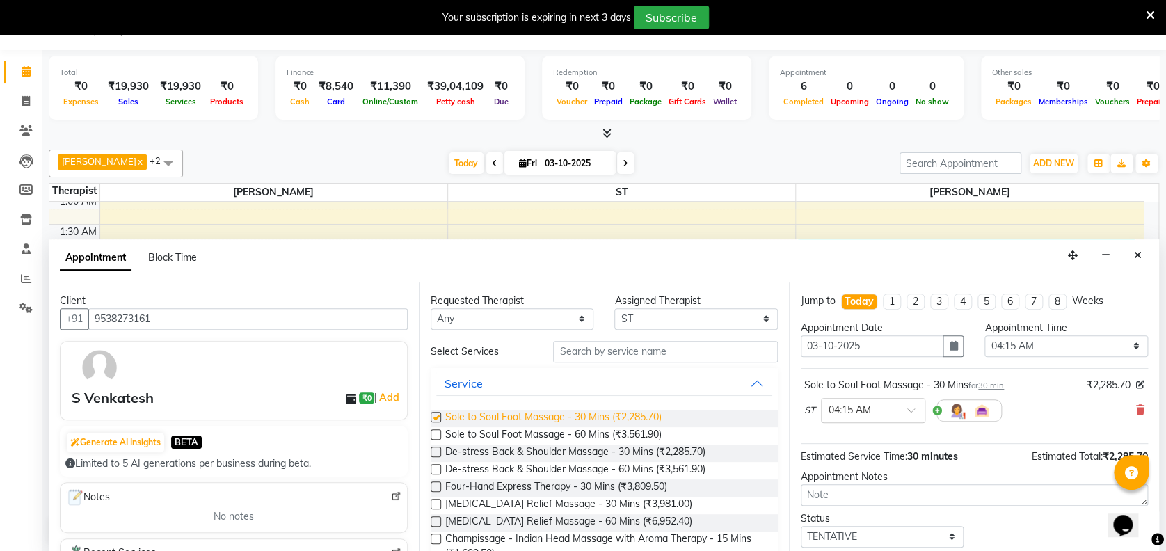
checkbox input "false"
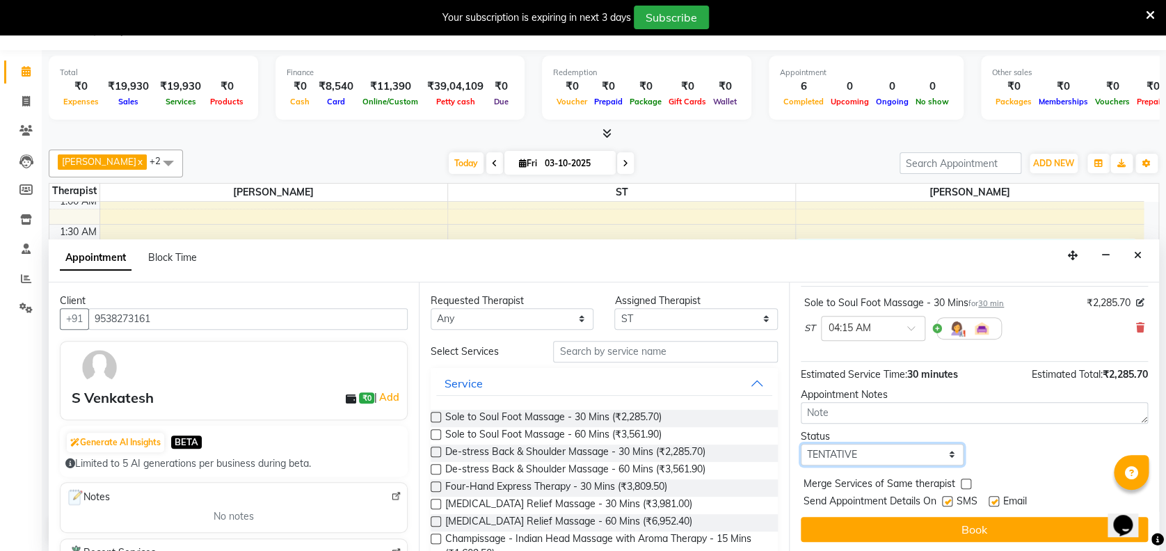
click at [911, 448] on select "Select TENTATIVE CONFIRM CHECK-IN UPCOMING" at bounding box center [882, 455] width 163 height 22
select select "confirm booking"
click at [801, 444] on select "Select TENTATIVE CONFIRM CHECK-IN UPCOMING" at bounding box center [882, 455] width 163 height 22
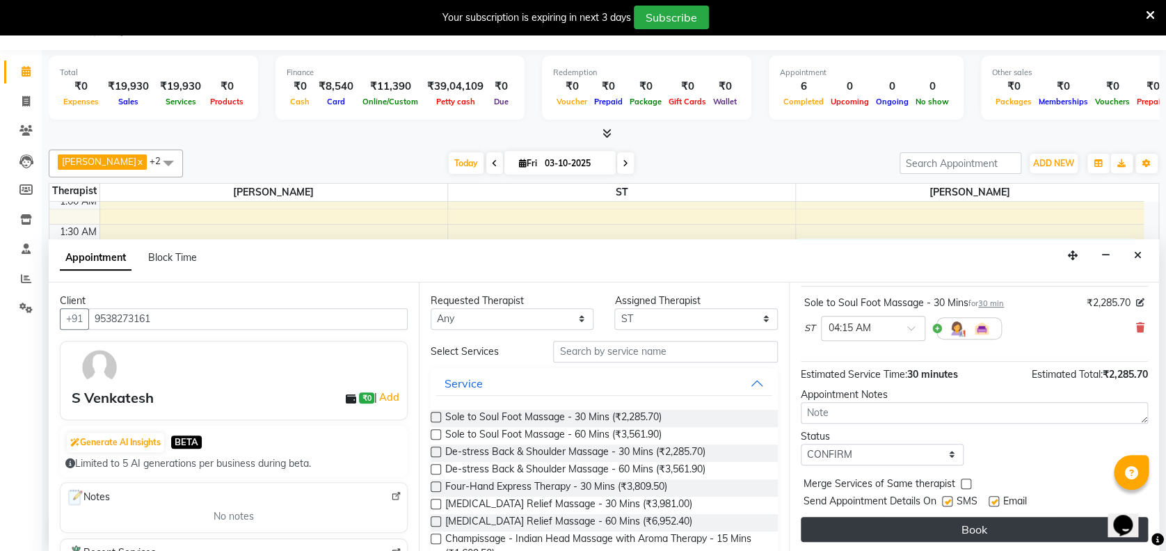
click at [958, 525] on button "Book" at bounding box center [974, 529] width 347 height 25
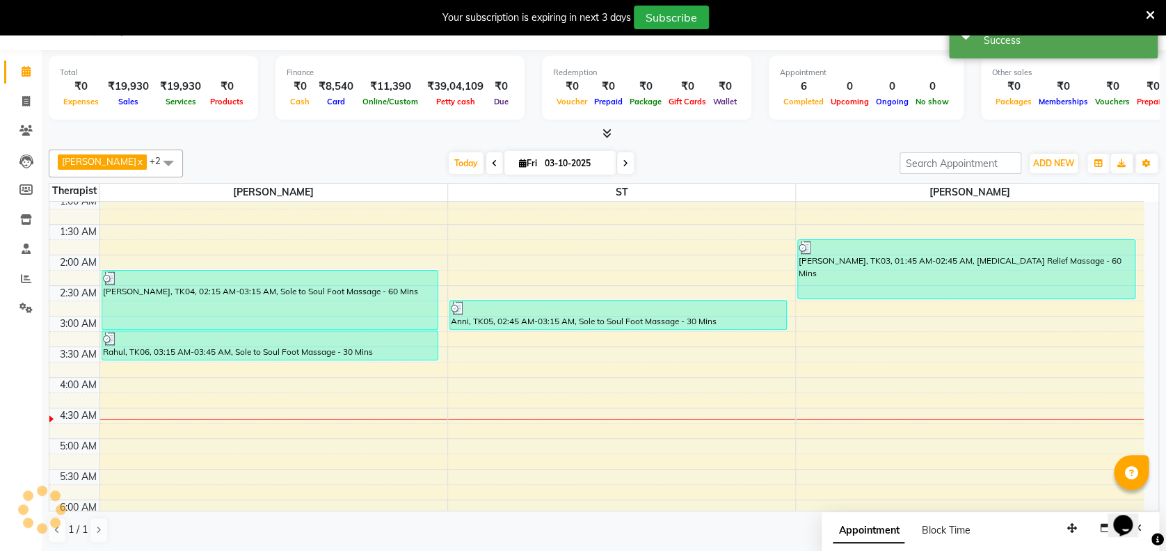
scroll to position [0, 0]
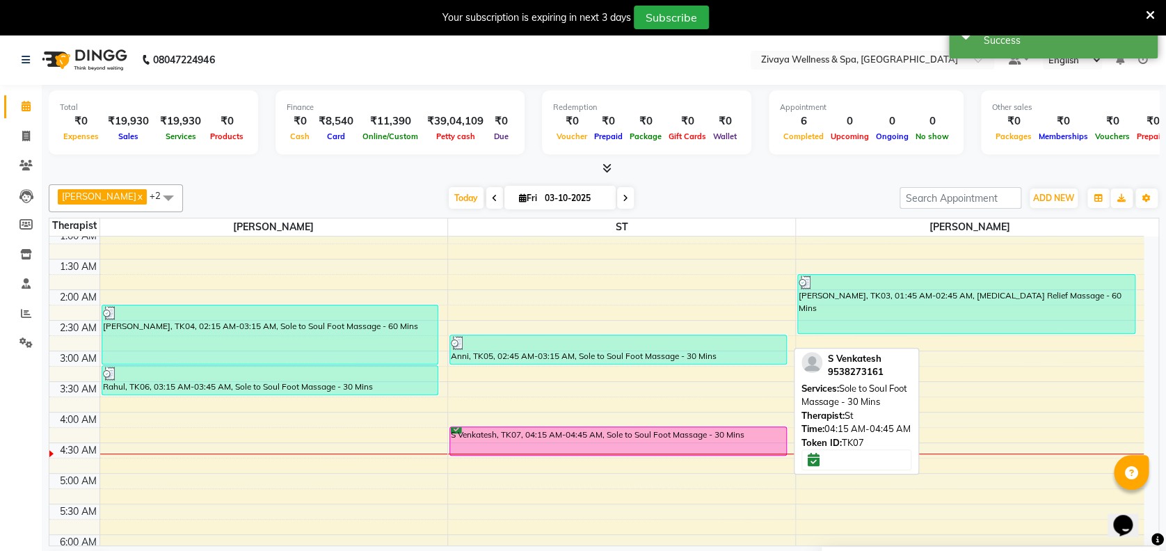
click at [726, 437] on div "S Venkatesh, TK07, 04:15 AM-04:45 AM, Sole to Soul Foot Massage - 30 Mins" at bounding box center [618, 441] width 336 height 28
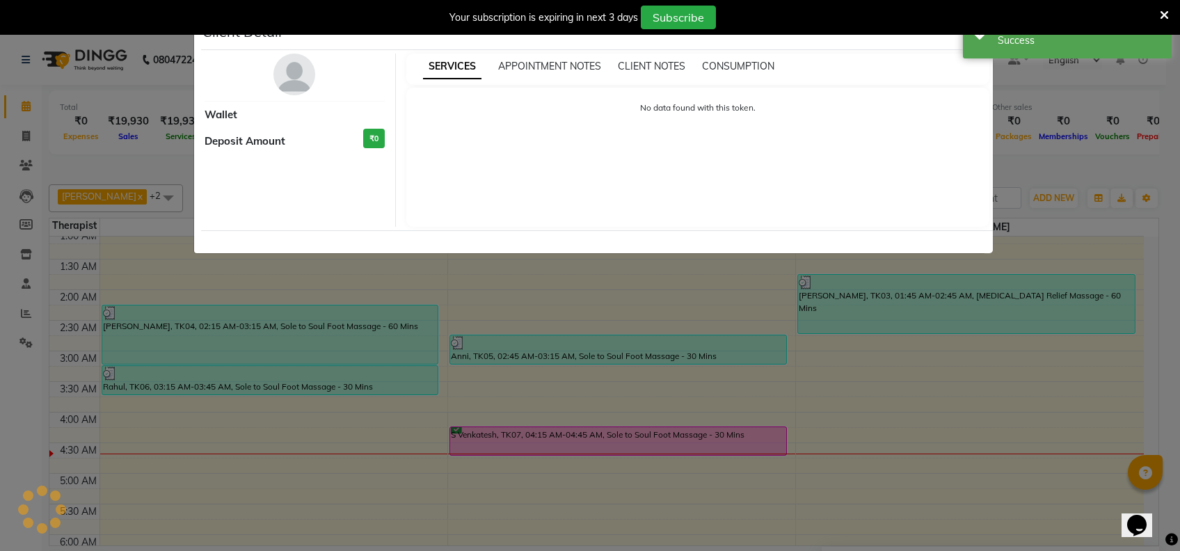
select select "6"
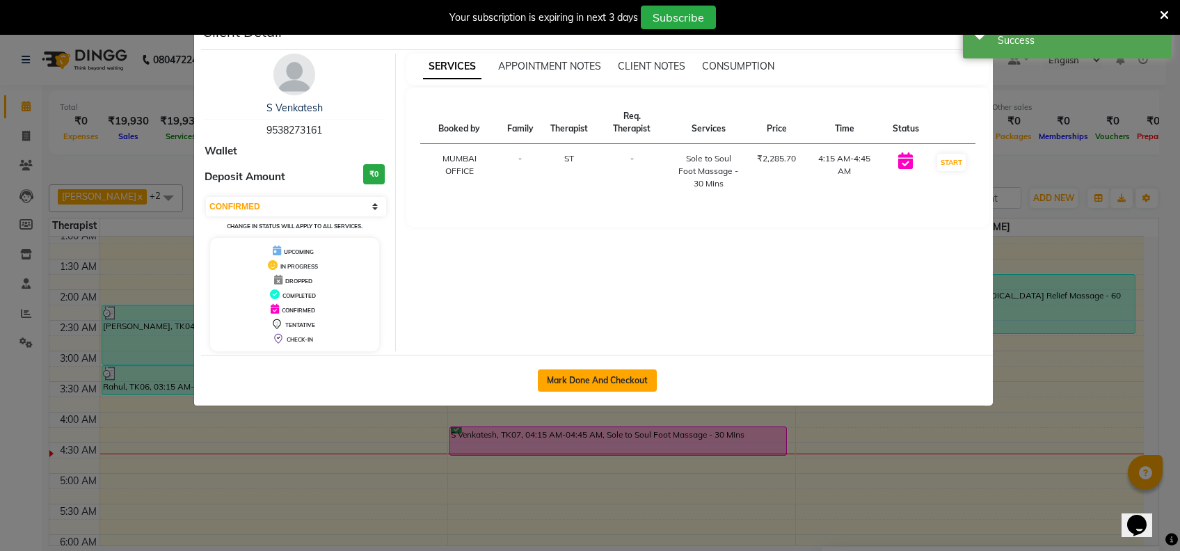
click at [626, 369] on button "Mark Done And Checkout" at bounding box center [597, 380] width 119 height 22
select select "7072"
select select "service"
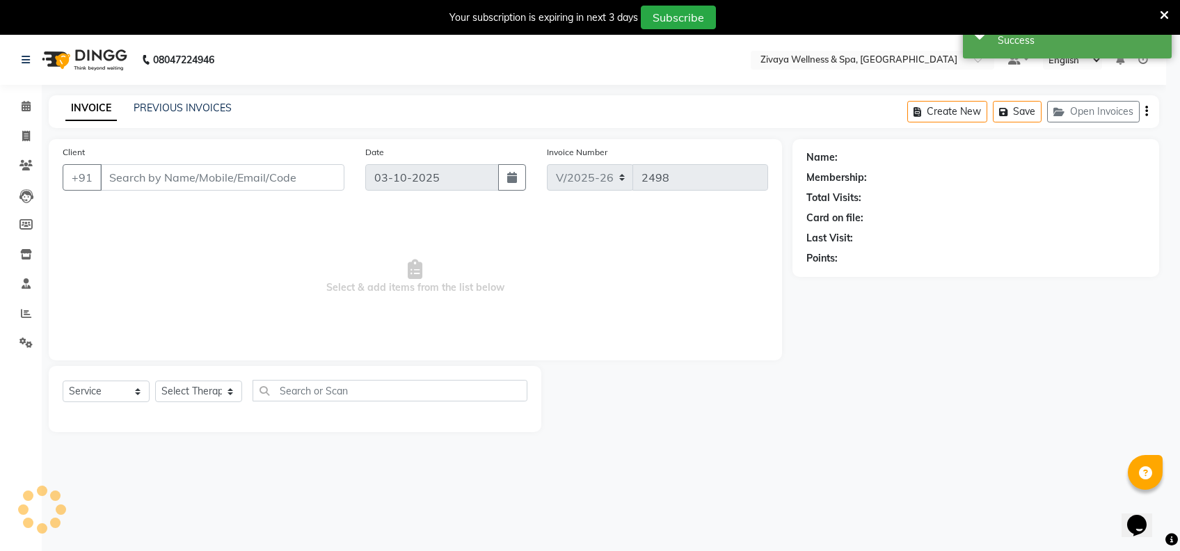
select select "3"
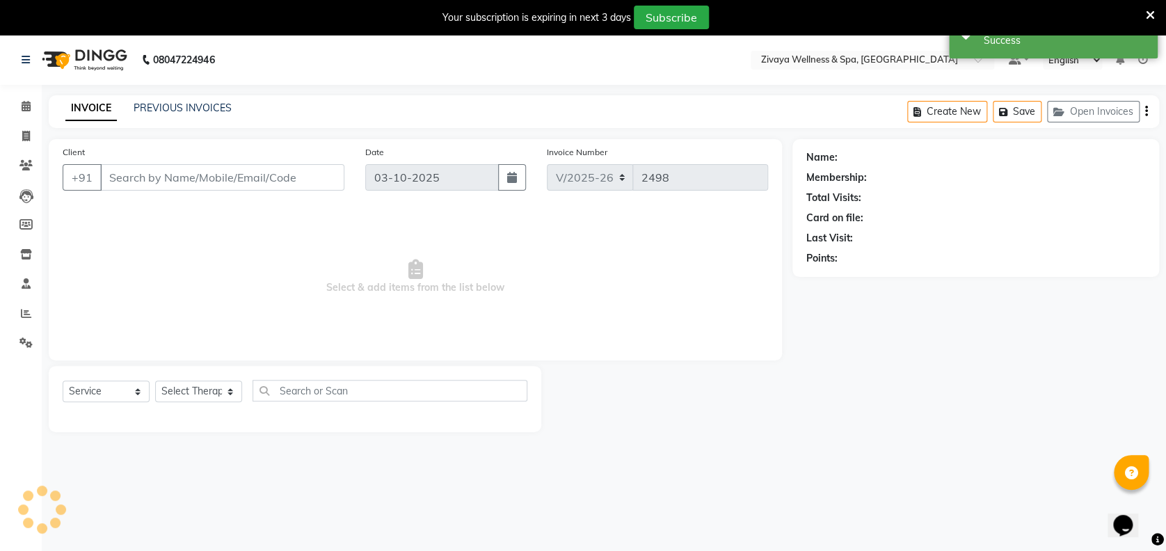
type input "9538273161"
select select "62791"
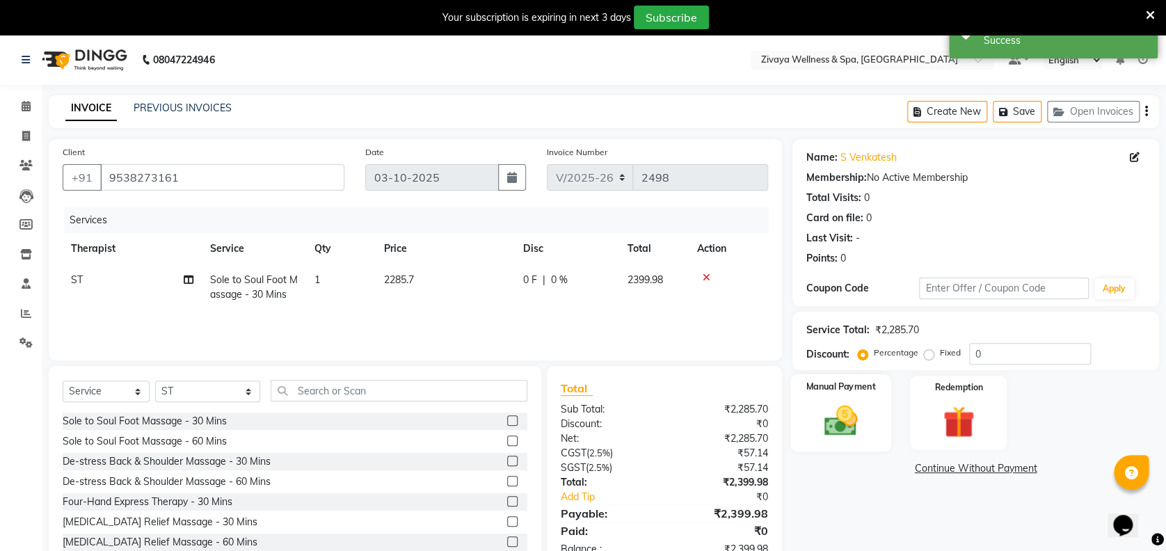
click at [870, 392] on label "Manual Payment" at bounding box center [841, 386] width 70 height 13
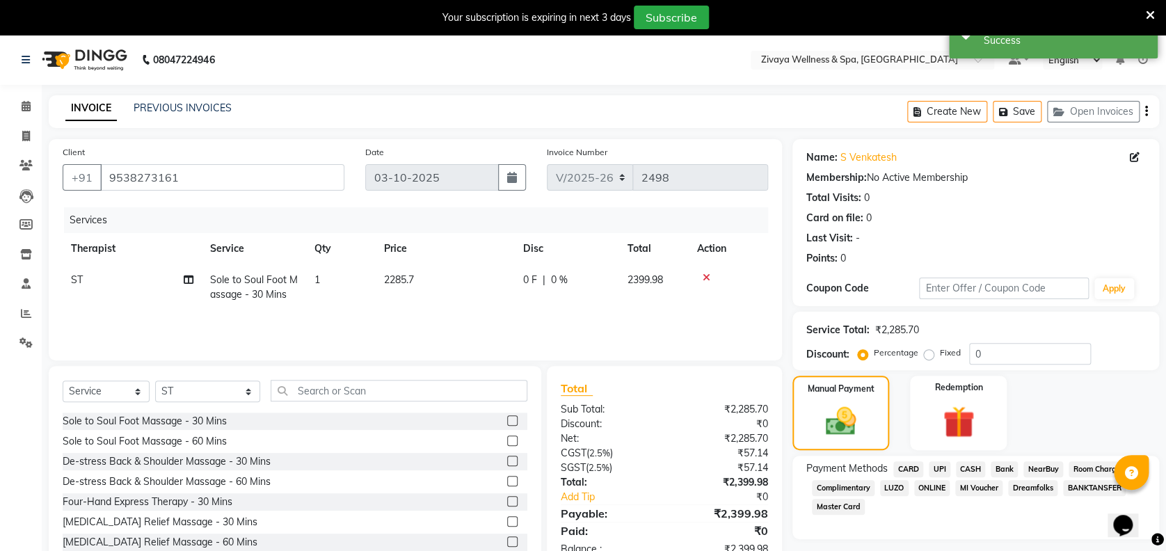
click at [915, 471] on span "CARD" at bounding box center [908, 469] width 30 height 16
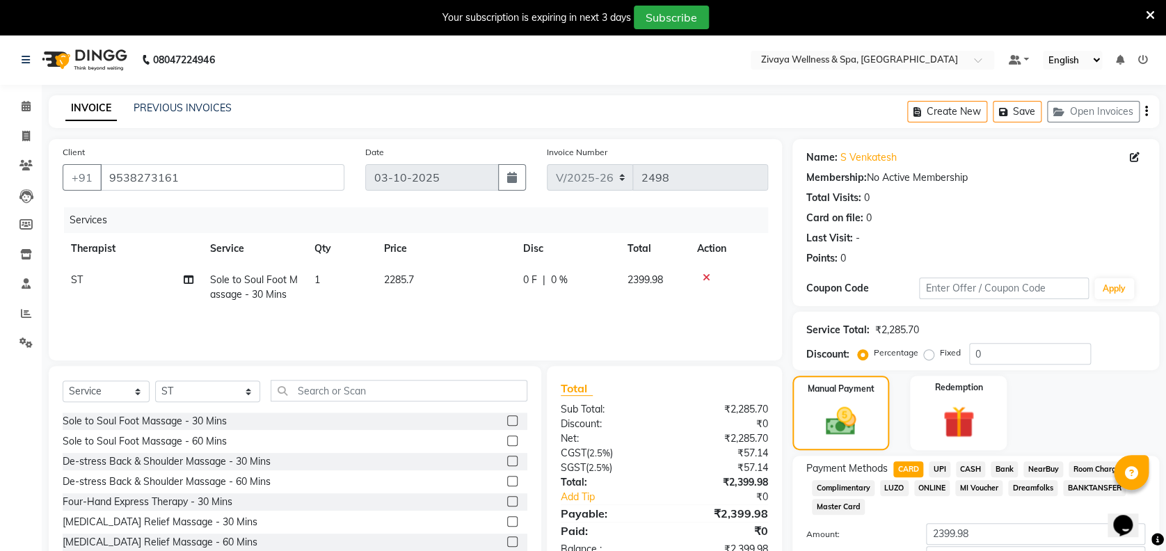
scroll to position [95, 0]
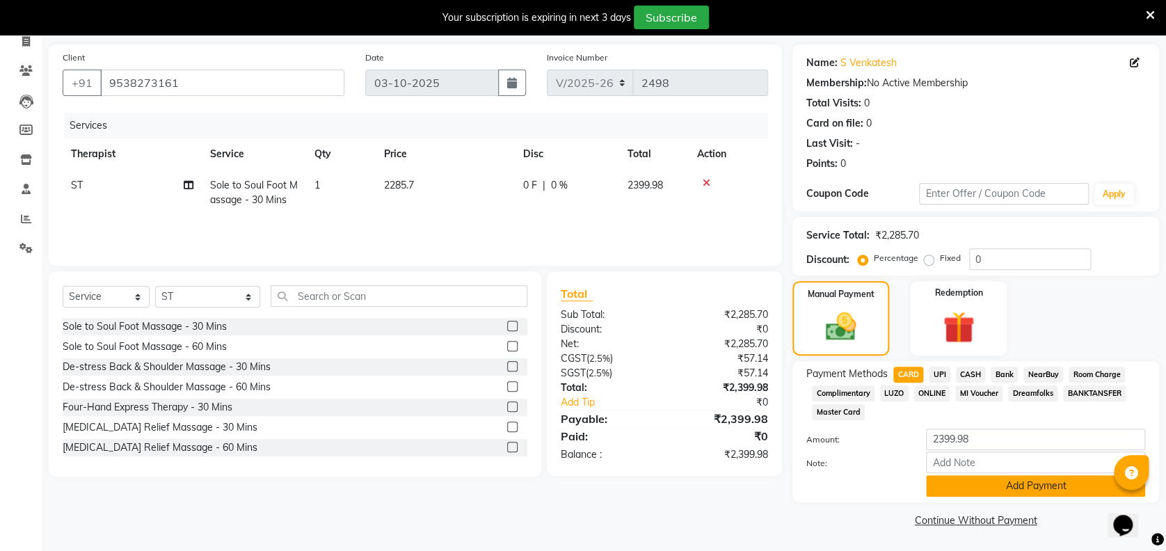
click at [1052, 492] on button "Add Payment" at bounding box center [1035, 486] width 219 height 22
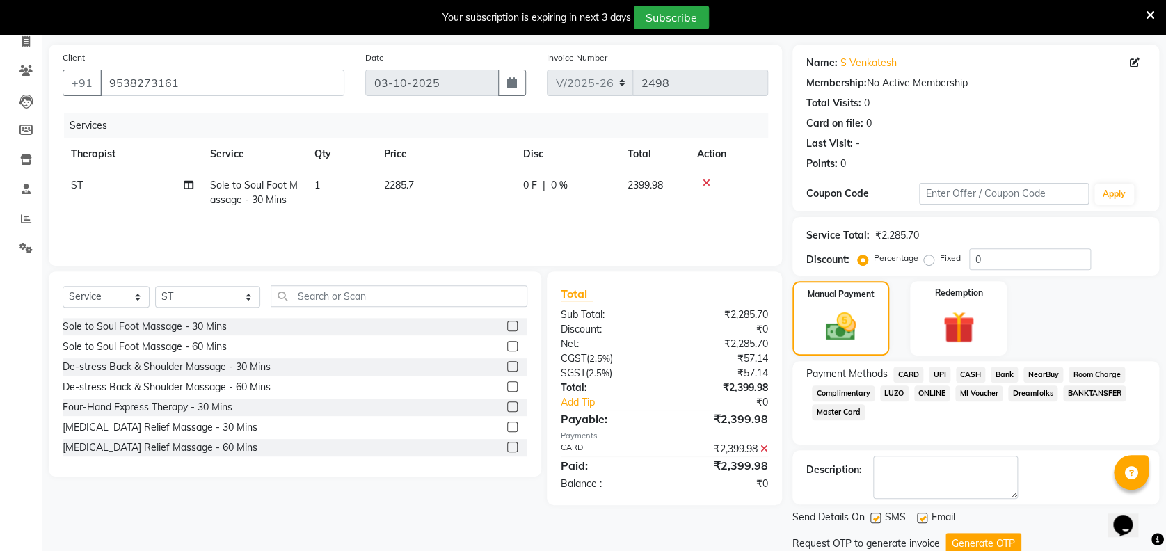
scroll to position [143, 0]
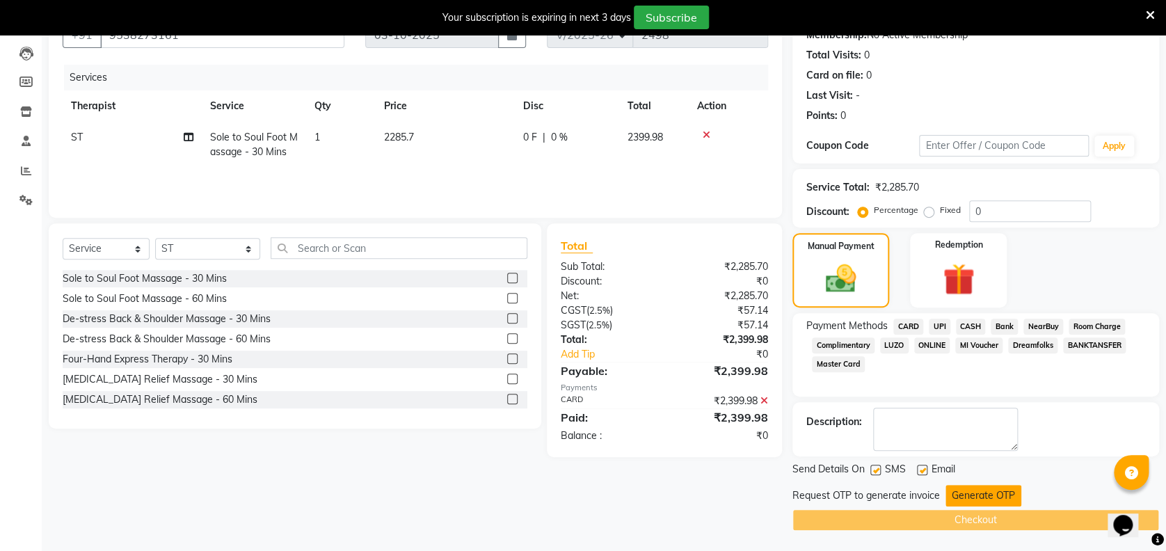
click at [1008, 486] on button "Generate OTP" at bounding box center [984, 496] width 76 height 22
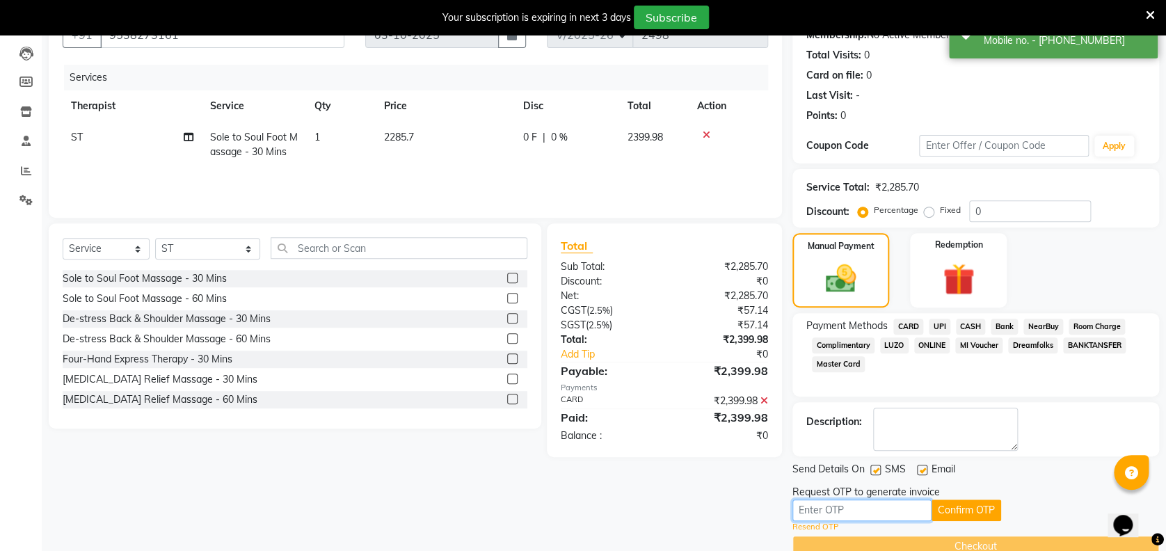
click at [891, 510] on input "text" at bounding box center [862, 511] width 139 height 22
click at [966, 512] on button "Confirm OTP" at bounding box center [967, 511] width 70 height 22
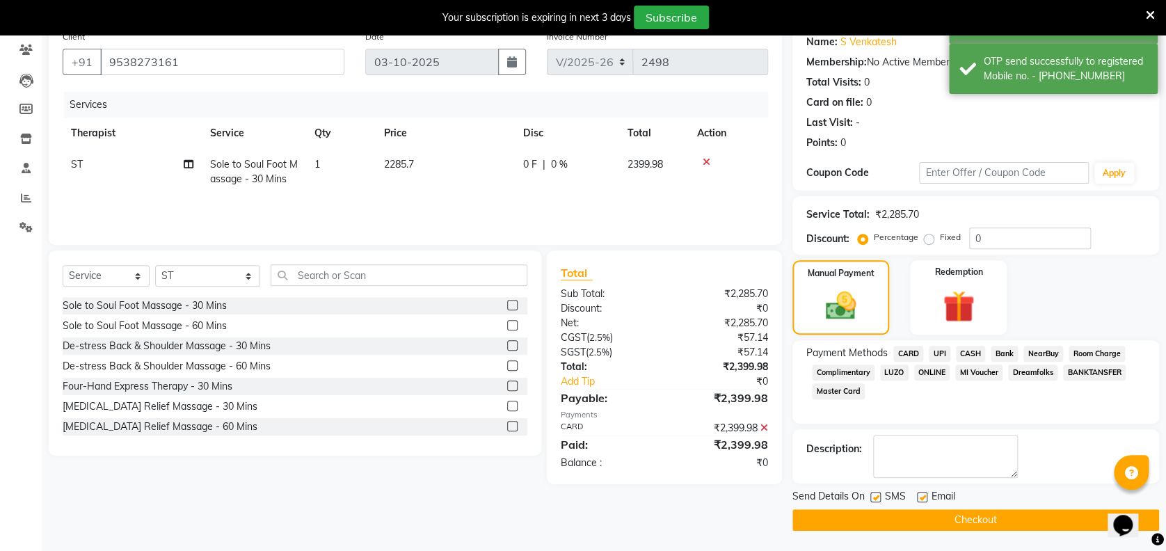
click at [966, 512] on button "Checkout" at bounding box center [976, 520] width 367 height 22
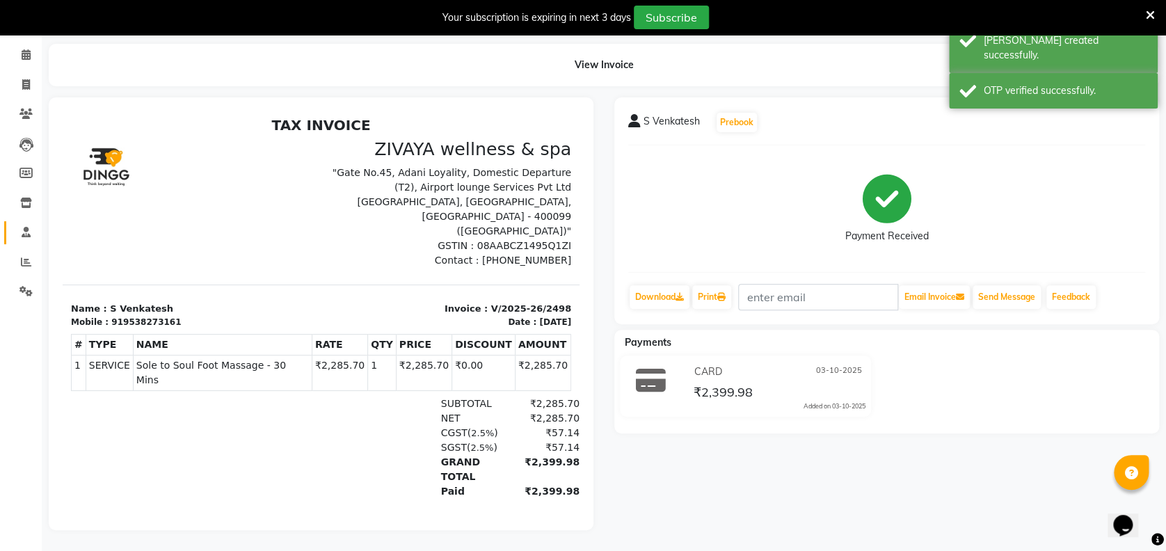
click at [24, 226] on span at bounding box center [26, 233] width 24 height 16
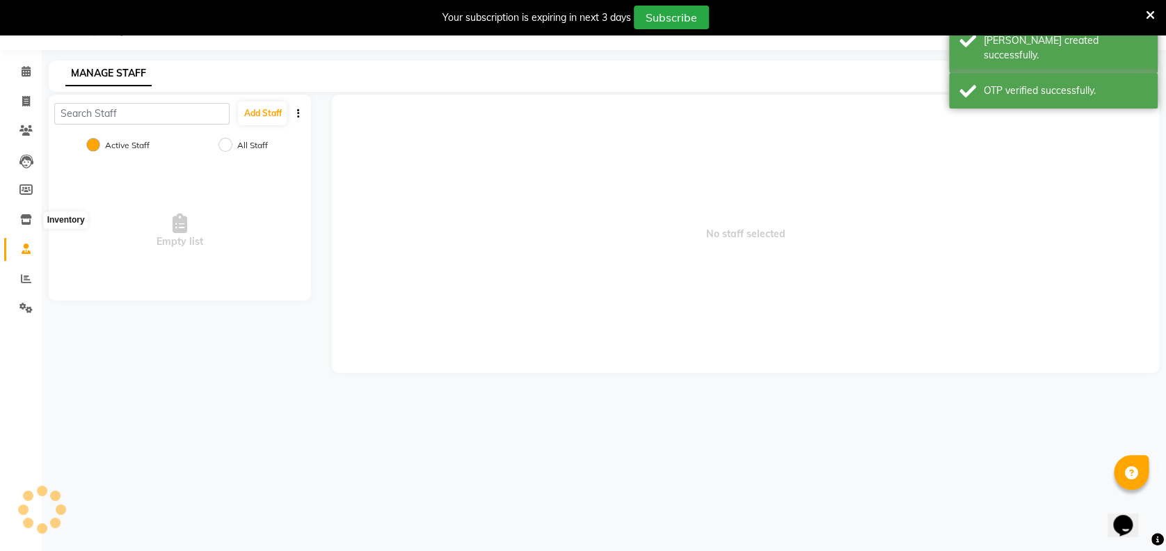
scroll to position [34, 0]
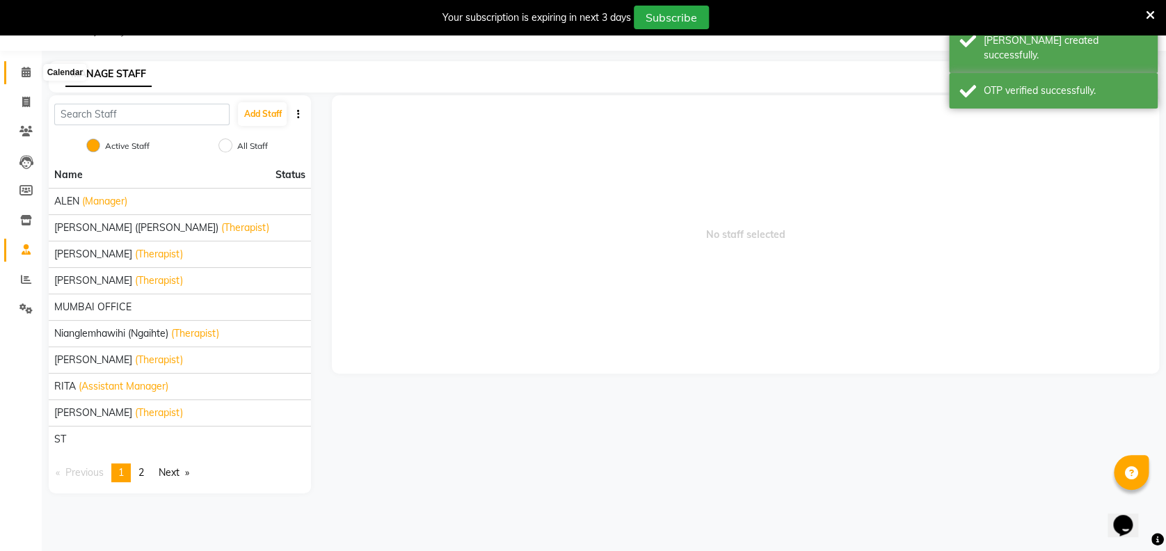
click at [26, 66] on span at bounding box center [26, 73] width 24 height 16
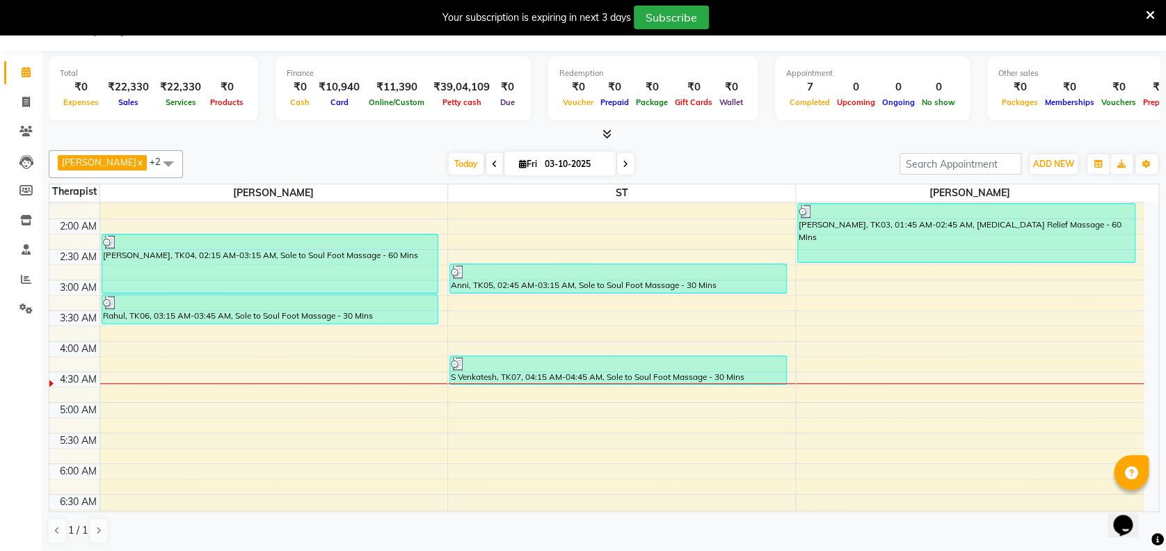
scroll to position [69, 0]
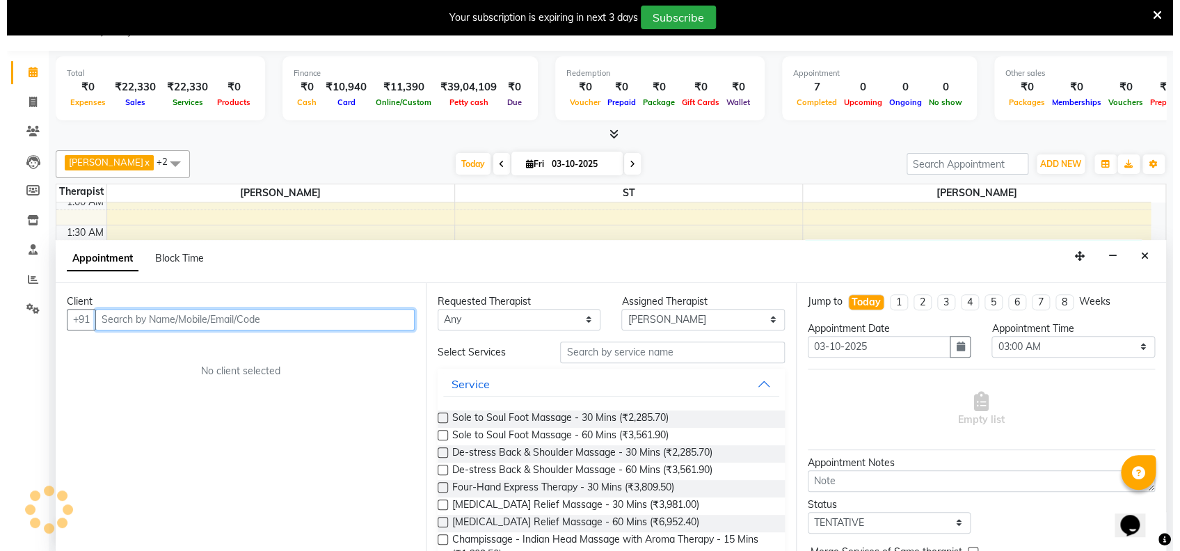
scroll to position [35, 0]
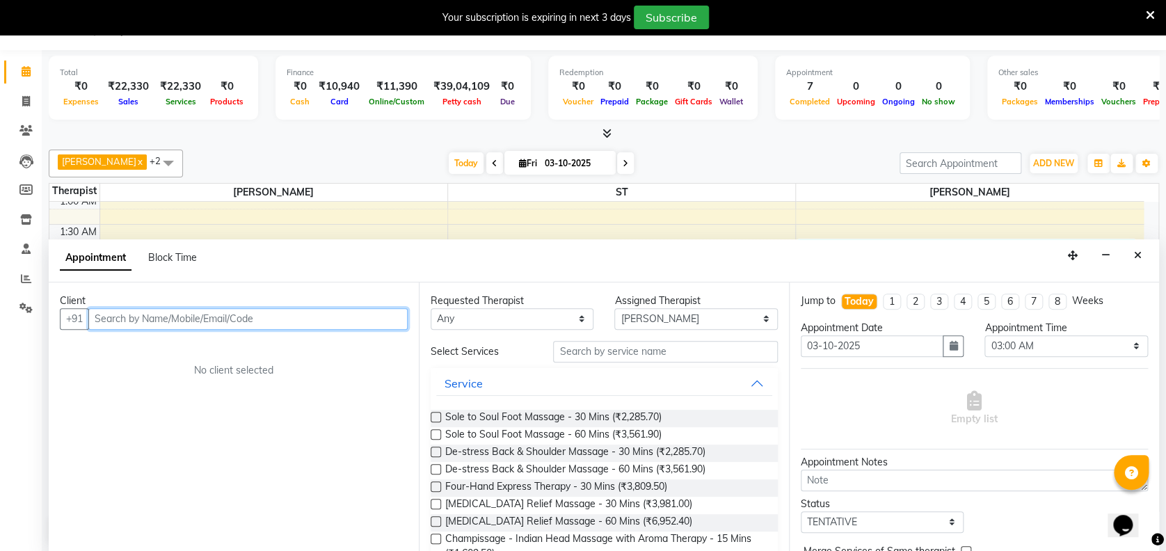
click at [362, 319] on input "text" at bounding box center [247, 319] width 319 height 22
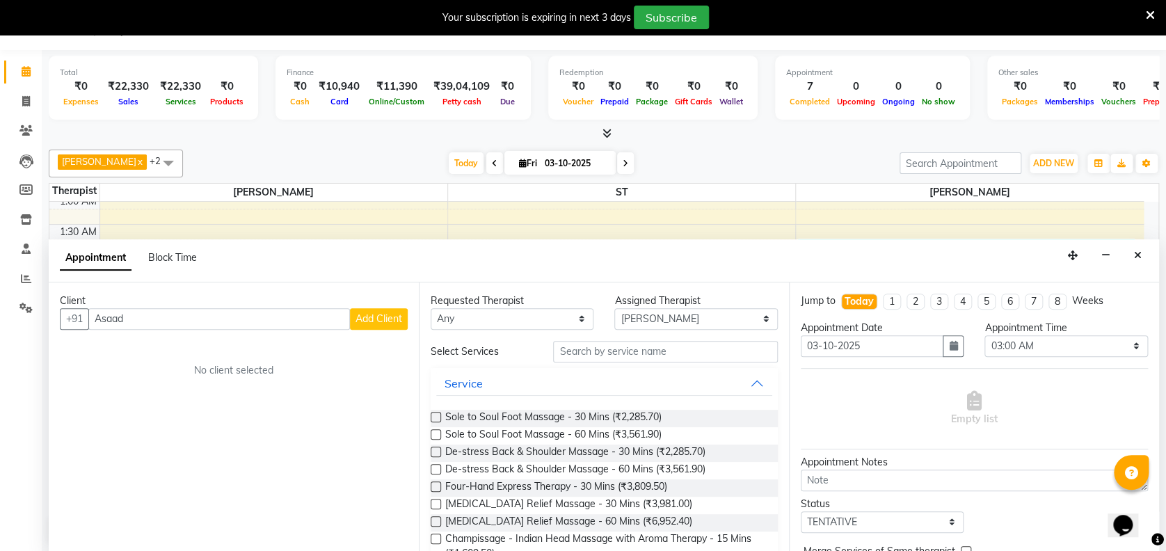
click at [389, 322] on span "Add Client" at bounding box center [379, 318] width 47 height 13
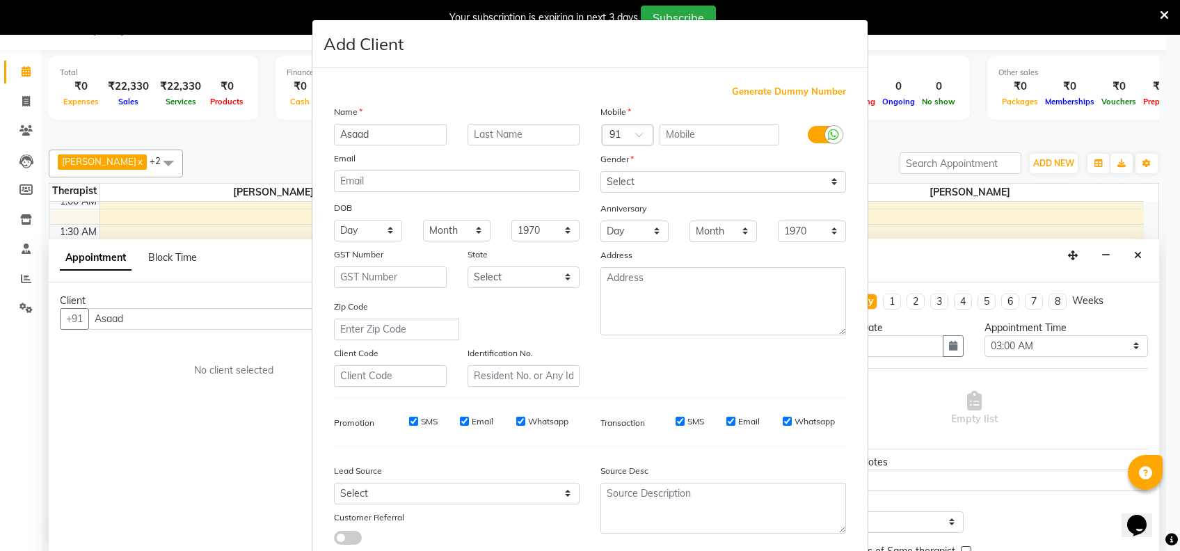
click at [790, 98] on div "Generate Dummy Number Name Asaad Email DOB Day 01 02 03 04 05 06 07 08 09 10 11…" at bounding box center [590, 320] width 533 height 471
click at [790, 97] on span "Generate Dummy Number" at bounding box center [789, 92] width 114 height 14
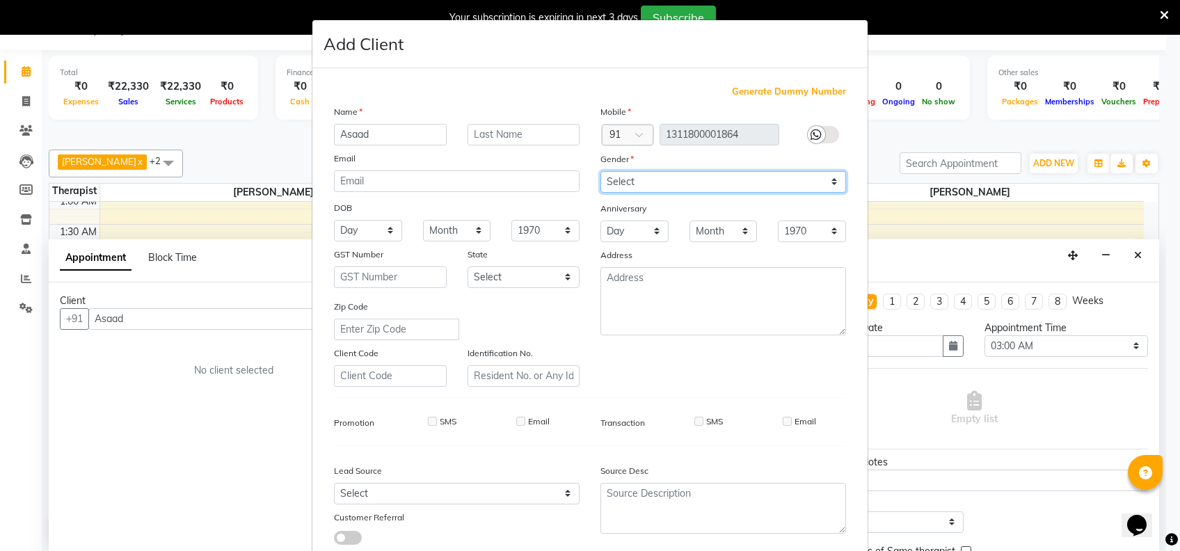
click at [735, 174] on select "Select [DEMOGRAPHIC_DATA] [DEMOGRAPHIC_DATA] Other Prefer Not To Say" at bounding box center [723, 182] width 246 height 22
click at [600, 171] on select "Select [DEMOGRAPHIC_DATA] [DEMOGRAPHIC_DATA] Other Prefer Not To Say" at bounding box center [723, 182] width 246 height 22
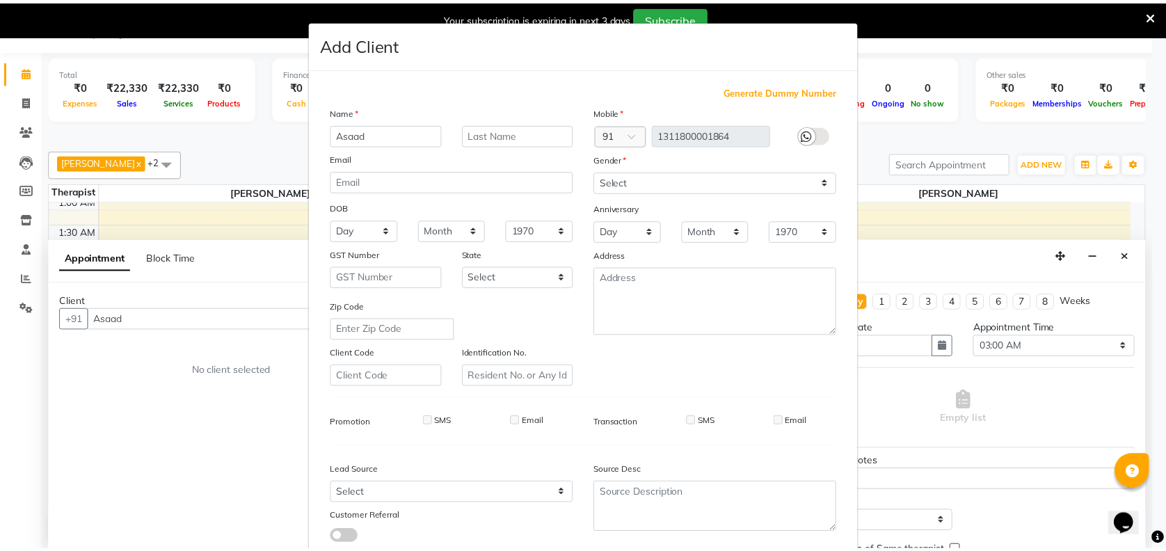
scroll to position [88, 0]
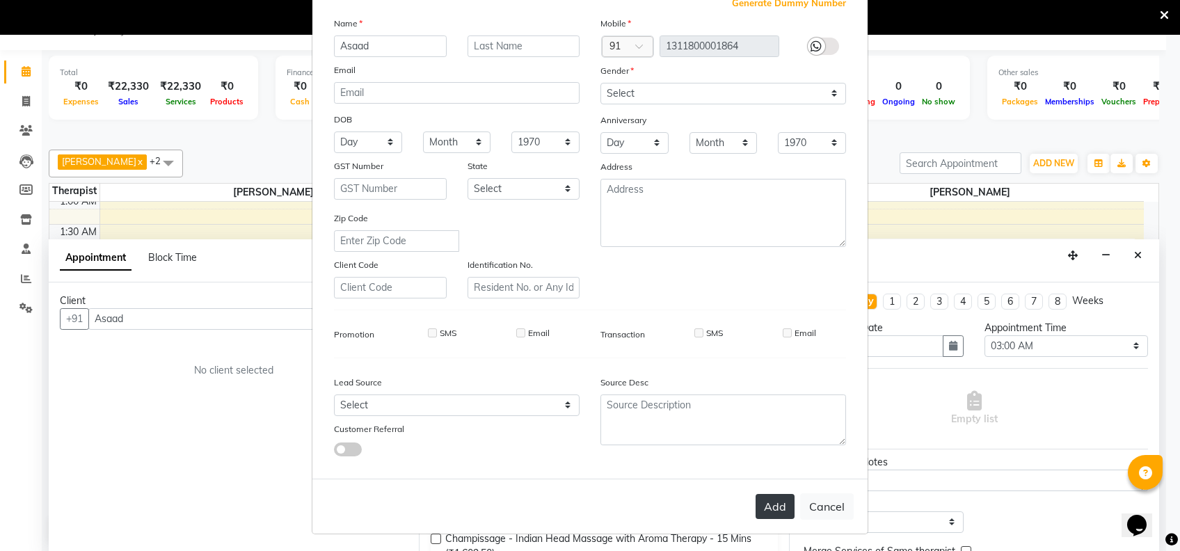
click at [771, 502] on button "Add" at bounding box center [775, 506] width 39 height 25
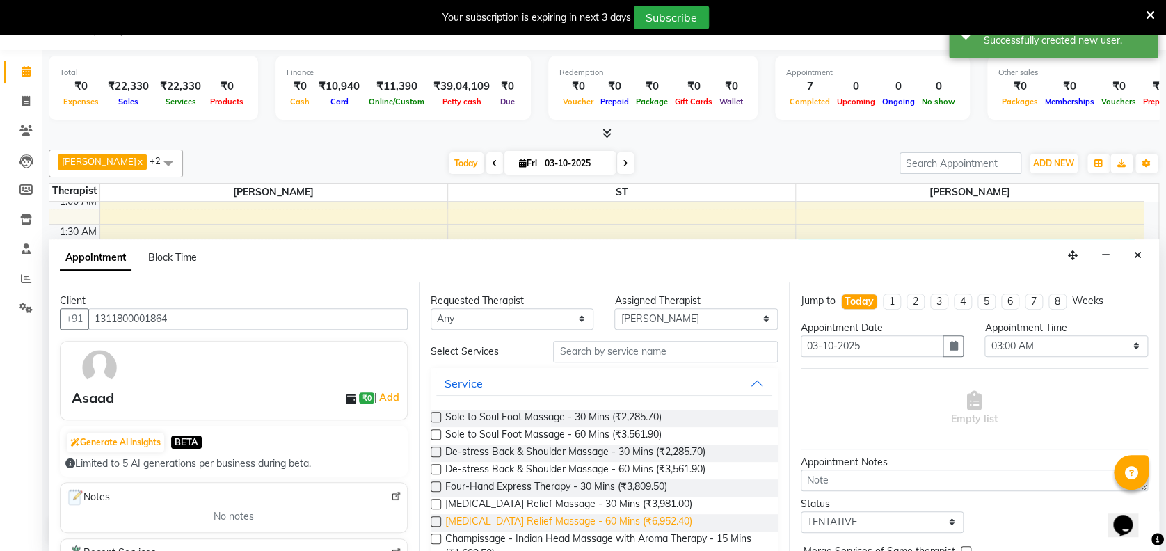
click at [596, 514] on span "[MEDICAL_DATA] Relief Massage - 60 Mins (₹6,952.40)" at bounding box center [568, 522] width 247 height 17
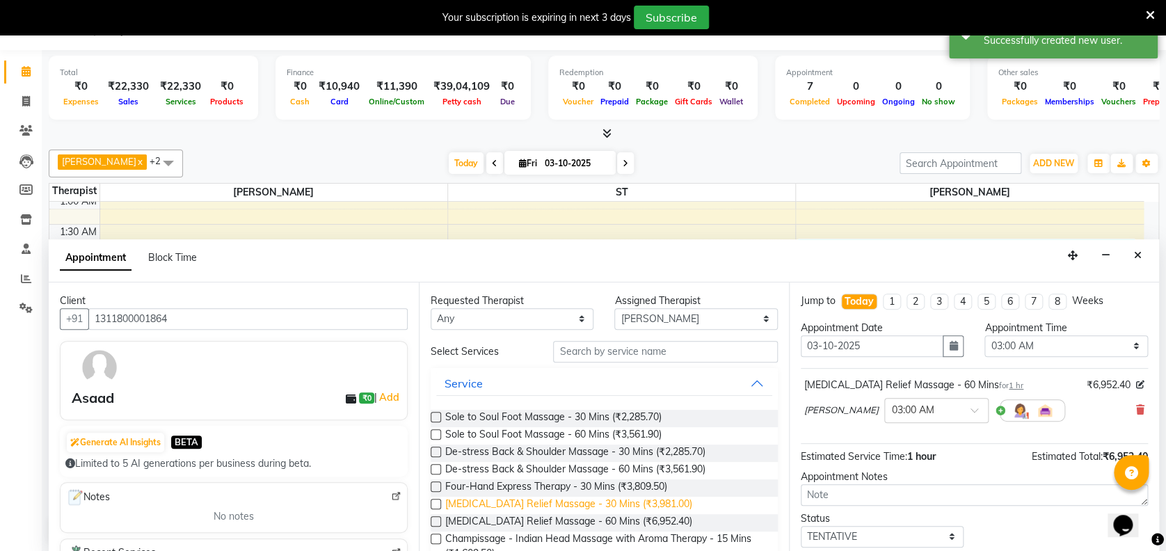
click at [589, 503] on span "[MEDICAL_DATA] Relief Massage - 30 Mins (₹3,981.00)" at bounding box center [568, 505] width 247 height 17
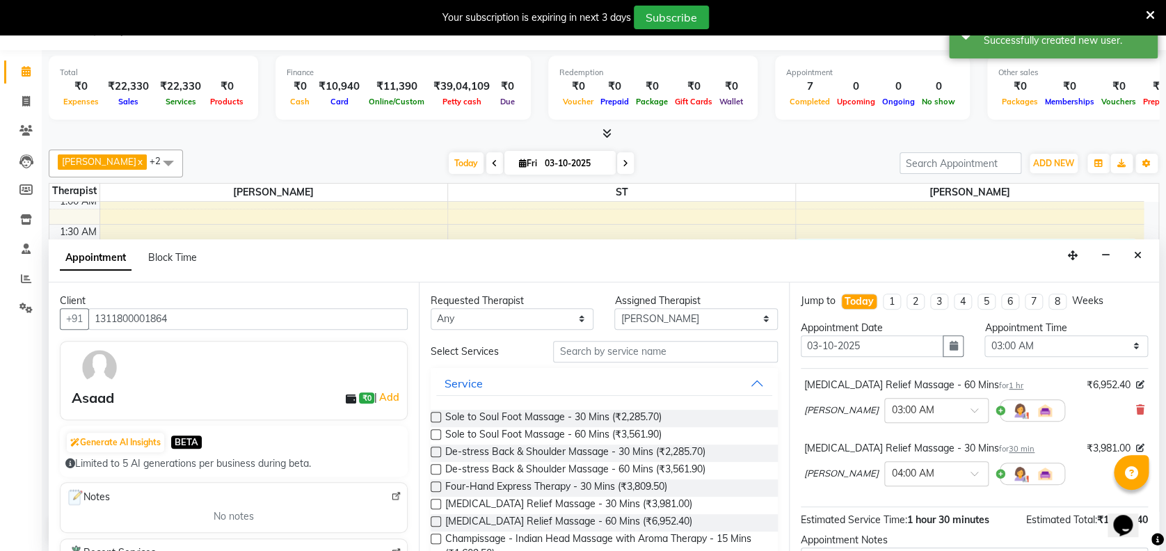
click at [1147, 501] on div "Opens Chat This icon Opens the chat window." at bounding box center [1129, 501] width 33 height 0
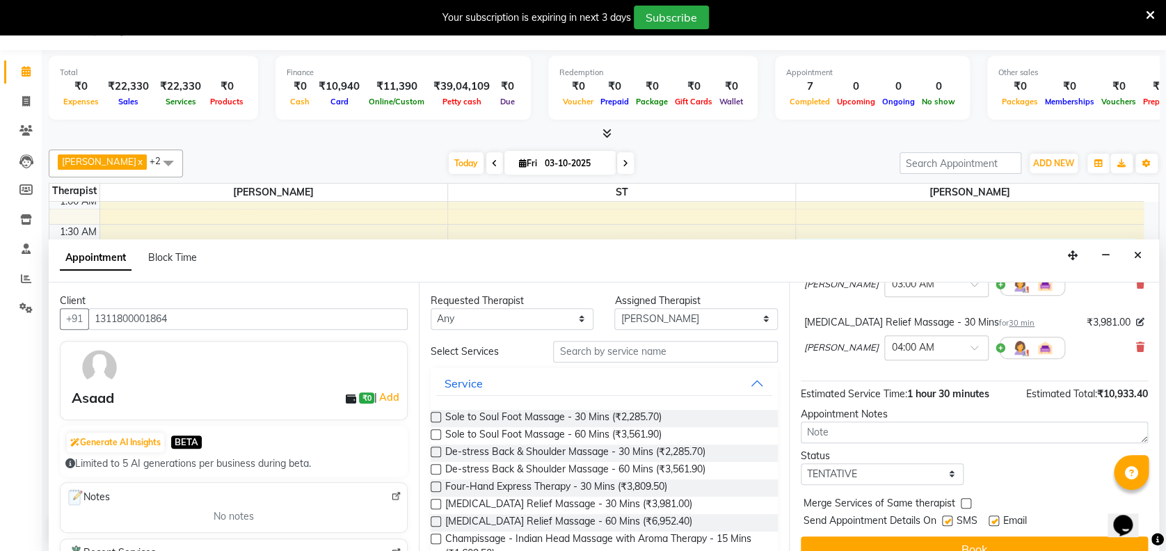
scroll to position [145, 0]
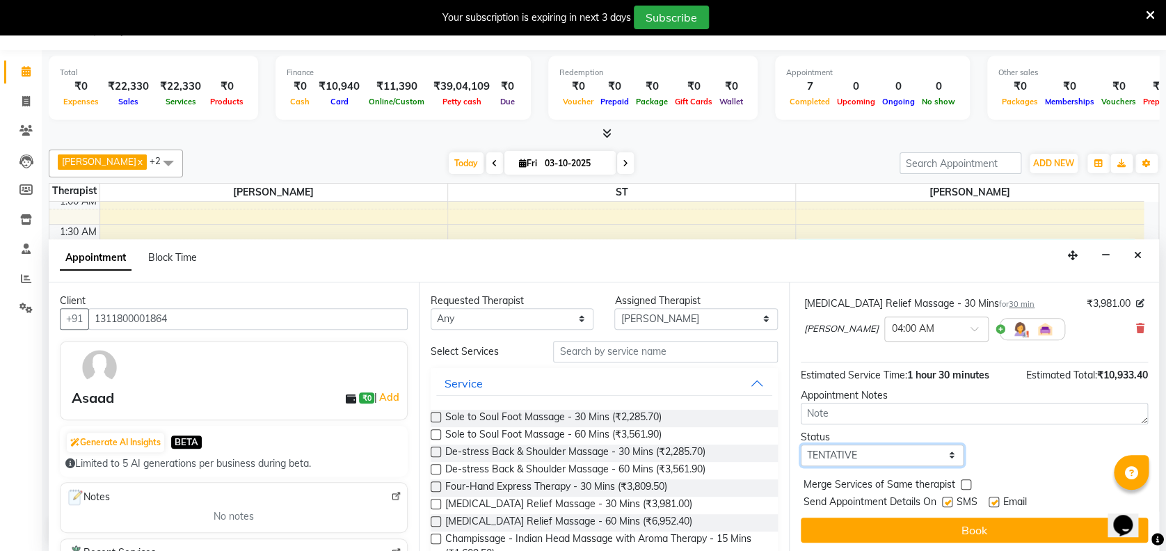
click at [891, 455] on select "Select TENTATIVE CONFIRM CHECK-IN UPCOMING" at bounding box center [882, 456] width 163 height 22
click at [801, 445] on select "Select TENTATIVE CONFIRM CHECK-IN UPCOMING" at bounding box center [882, 456] width 163 height 22
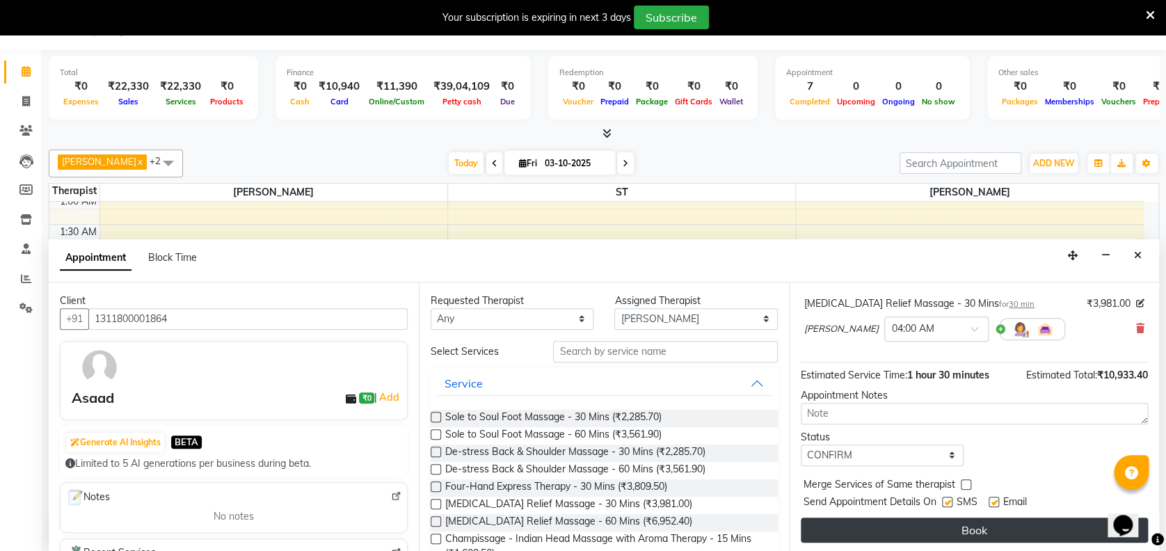
click at [948, 518] on button "Book" at bounding box center [974, 530] width 347 height 25
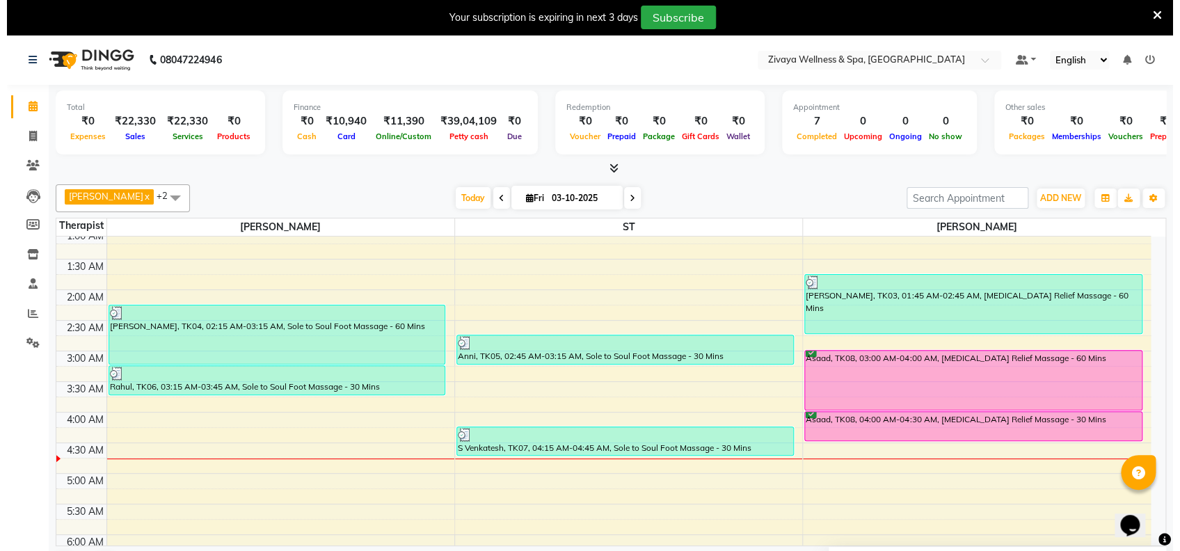
scroll to position [35, 0]
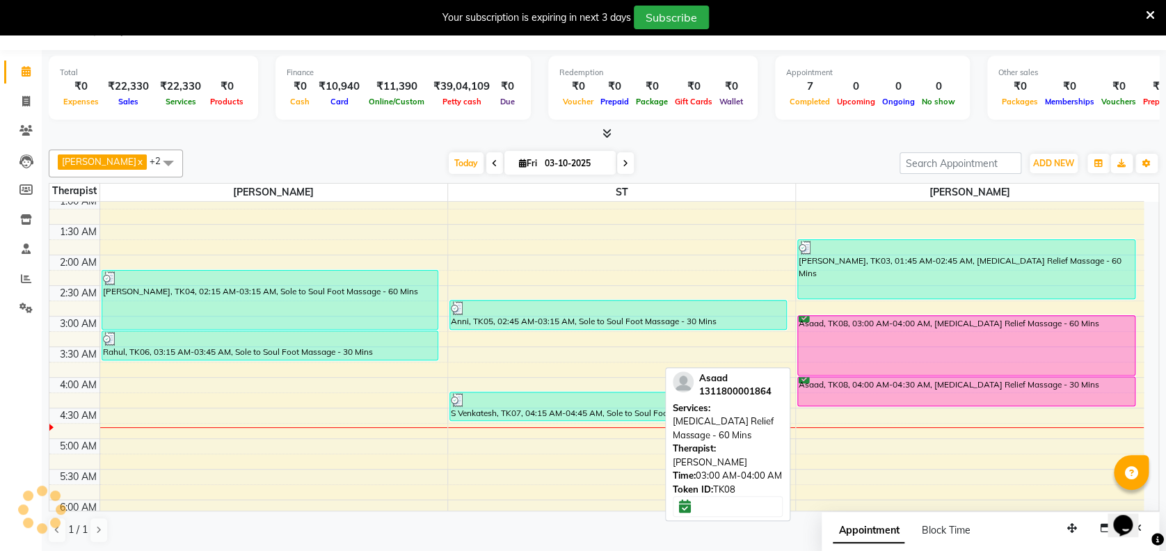
click at [960, 363] on div "Asaad, TK08, 03:00 AM-04:00 AM, [MEDICAL_DATA] Relief Massage - 60 Mins" at bounding box center [966, 345] width 336 height 59
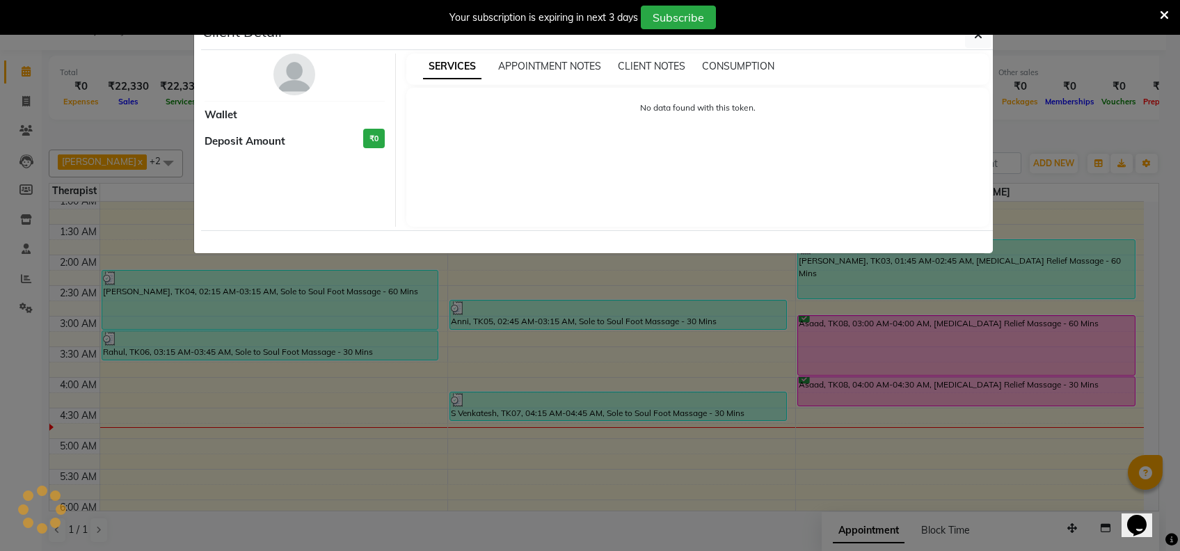
click at [815, 480] on ngb-modal-window "Client Detail Wallet Deposit Amount ₹0 SERVICES APPOINTMENT NOTES CLIENT NOTES …" at bounding box center [590, 275] width 1180 height 551
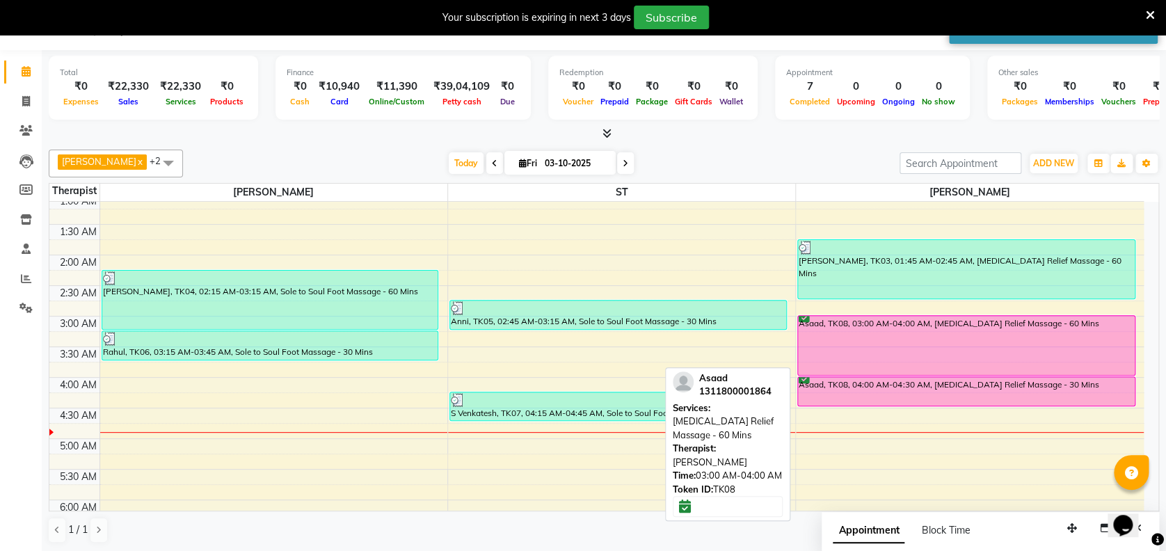
click at [960, 353] on div "Asaad, TK08, 03:00 AM-04:00 AM, [MEDICAL_DATA] Relief Massage - 60 Mins" at bounding box center [966, 345] width 336 height 59
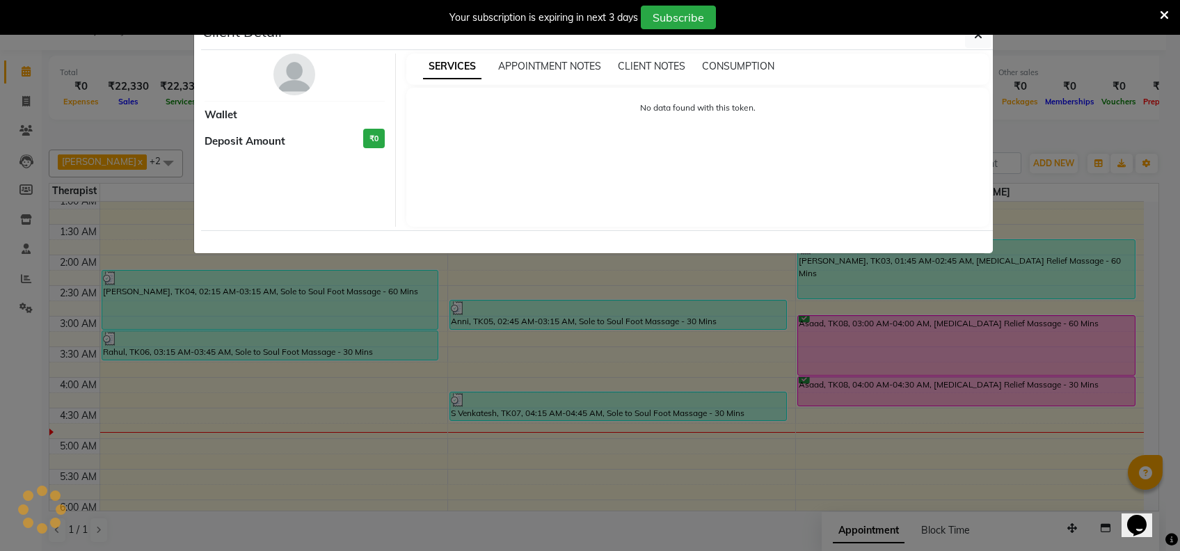
click at [729, 433] on ngb-modal-window "Client Detail Wallet Deposit Amount ₹0 SERVICES APPOINTMENT NOTES CLIENT NOTES …" at bounding box center [590, 275] width 1180 height 551
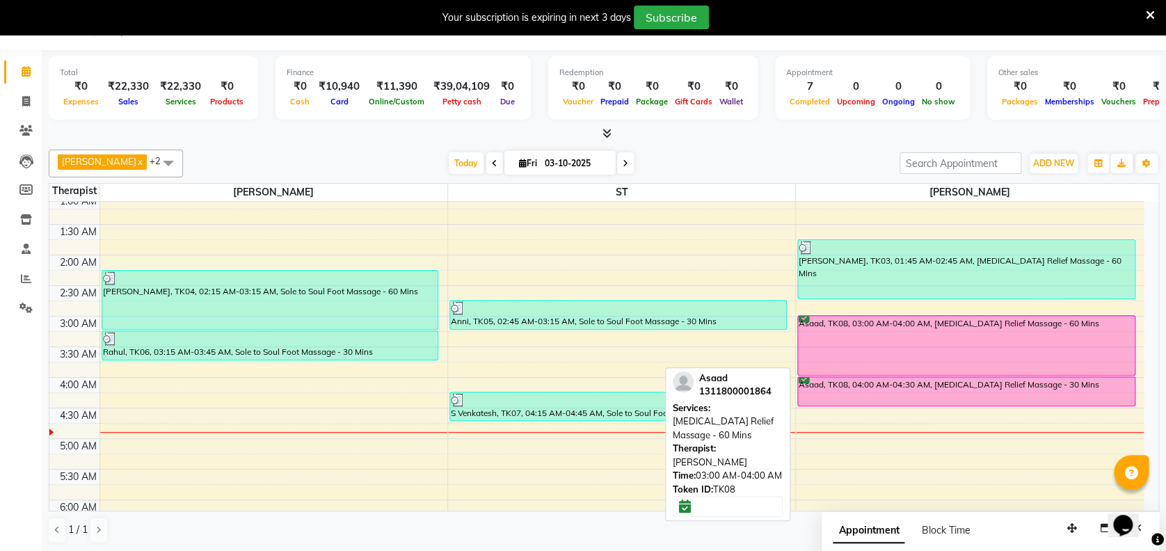
click at [952, 328] on div "Asaad, TK08, 03:00 AM-04:00 AM, [MEDICAL_DATA] Relief Massage - 60 Mins" at bounding box center [966, 345] width 336 height 59
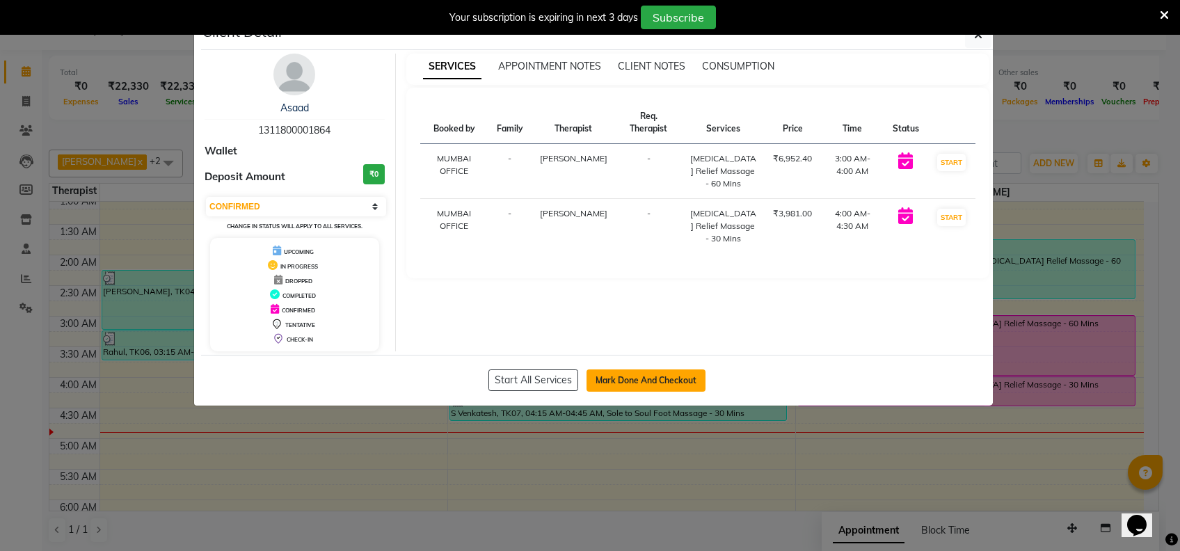
click at [673, 390] on button "Mark Done And Checkout" at bounding box center [646, 380] width 119 height 22
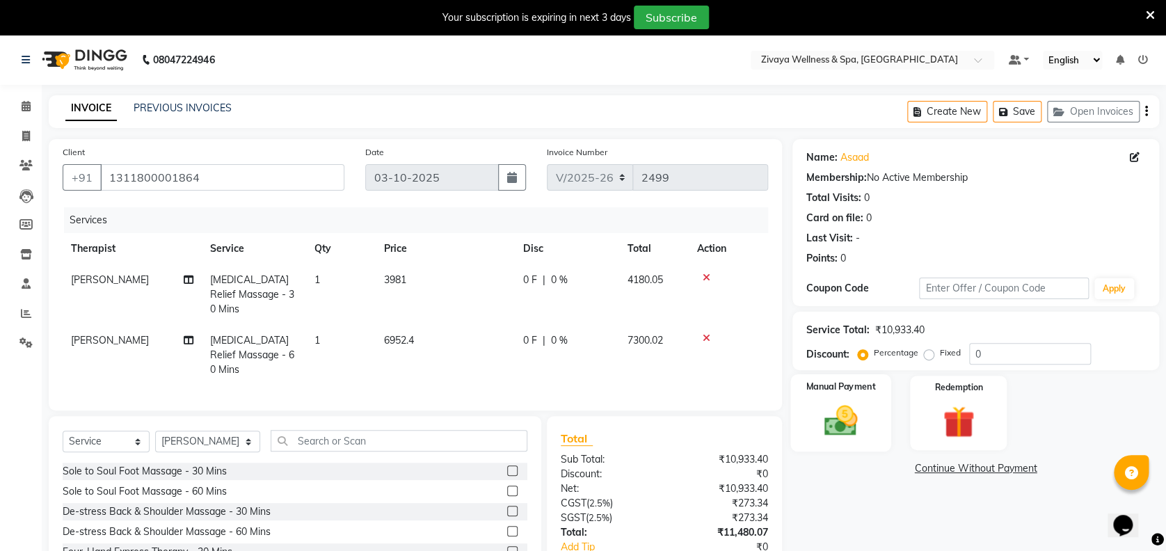
click at [862, 415] on img at bounding box center [841, 420] width 54 height 38
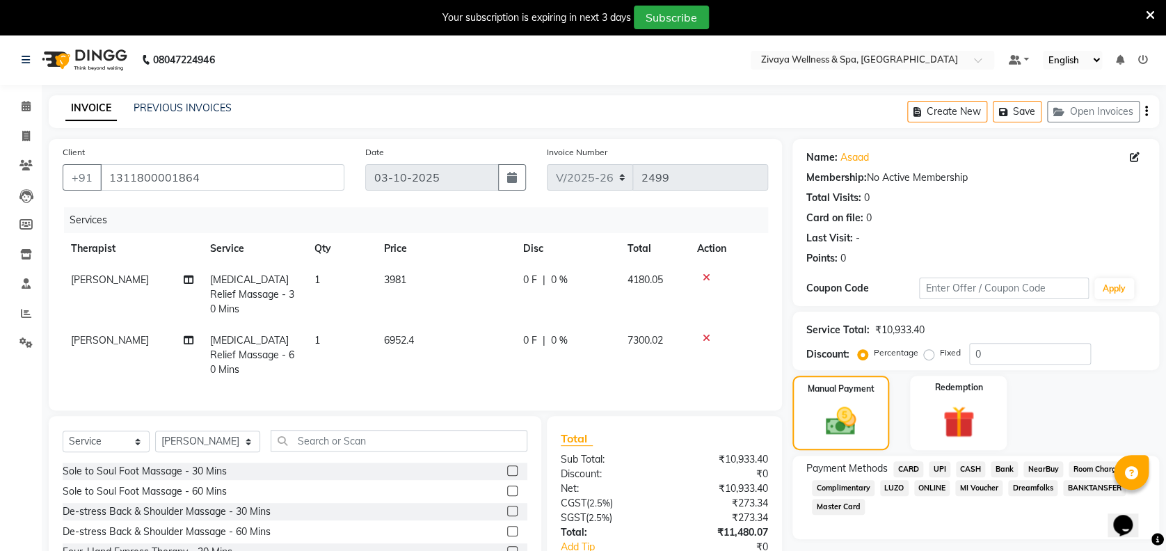
click at [906, 470] on span "CARD" at bounding box center [908, 469] width 30 height 16
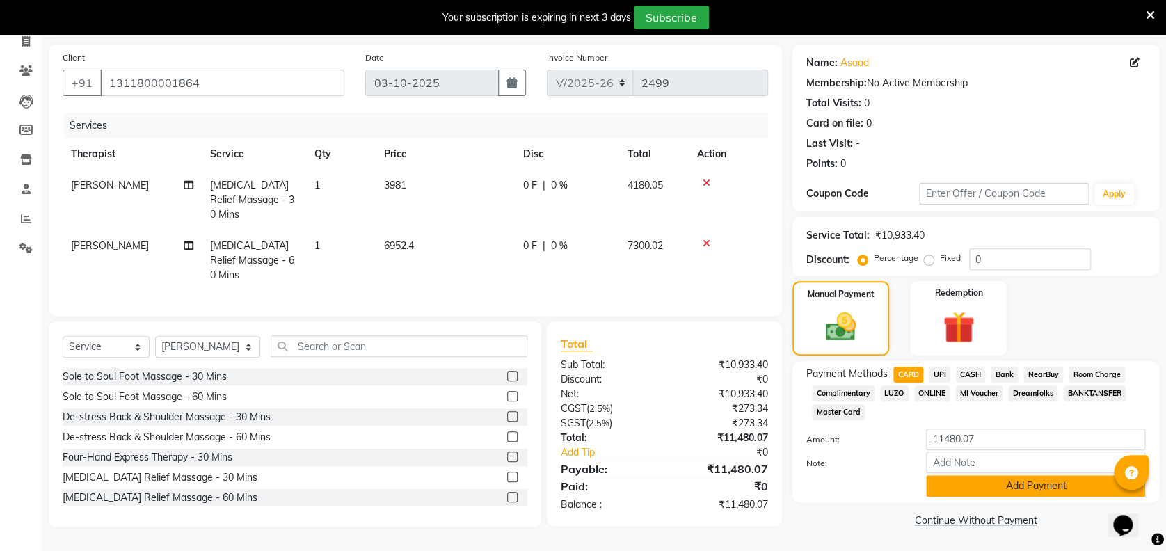
click at [1067, 490] on button "Add Payment" at bounding box center [1035, 486] width 219 height 22
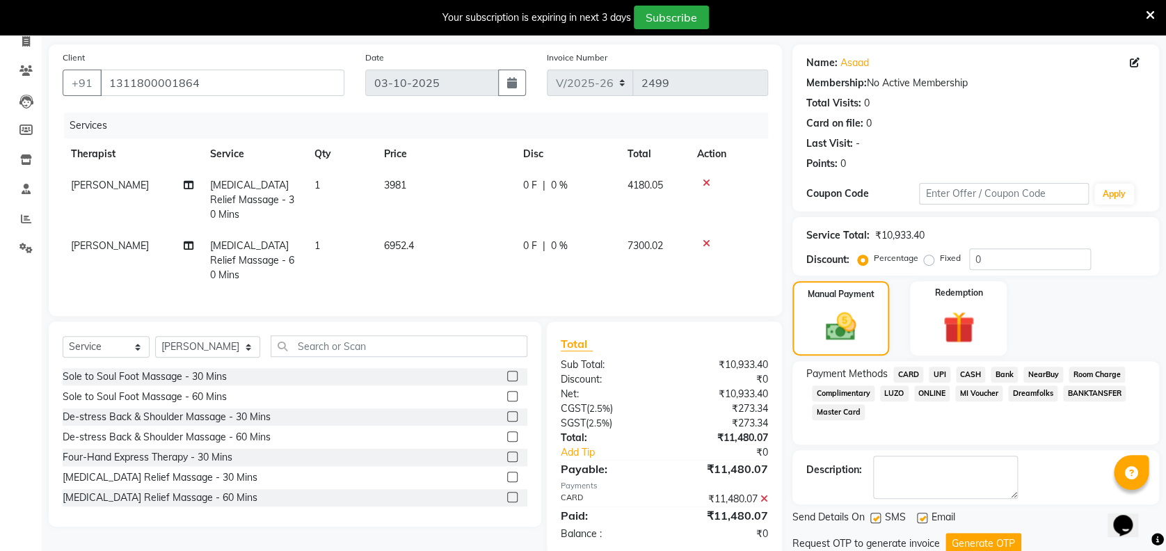
scroll to position [143, 0]
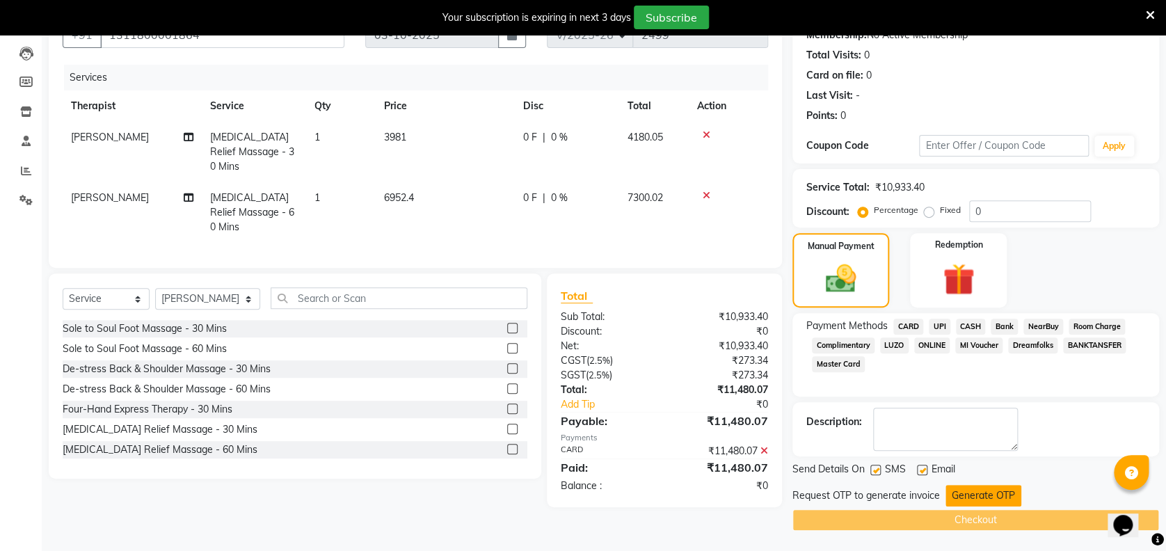
click at [984, 492] on button "Generate OTP" at bounding box center [984, 496] width 76 height 22
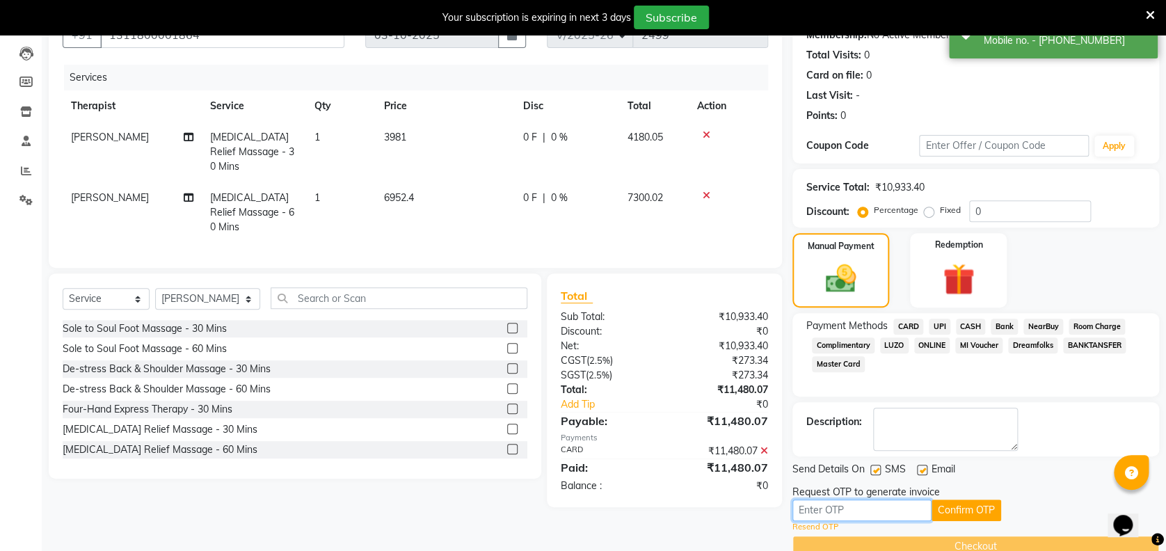
click at [893, 516] on input "text" at bounding box center [862, 511] width 139 height 22
click at [984, 508] on button "Confirm OTP" at bounding box center [967, 511] width 70 height 22
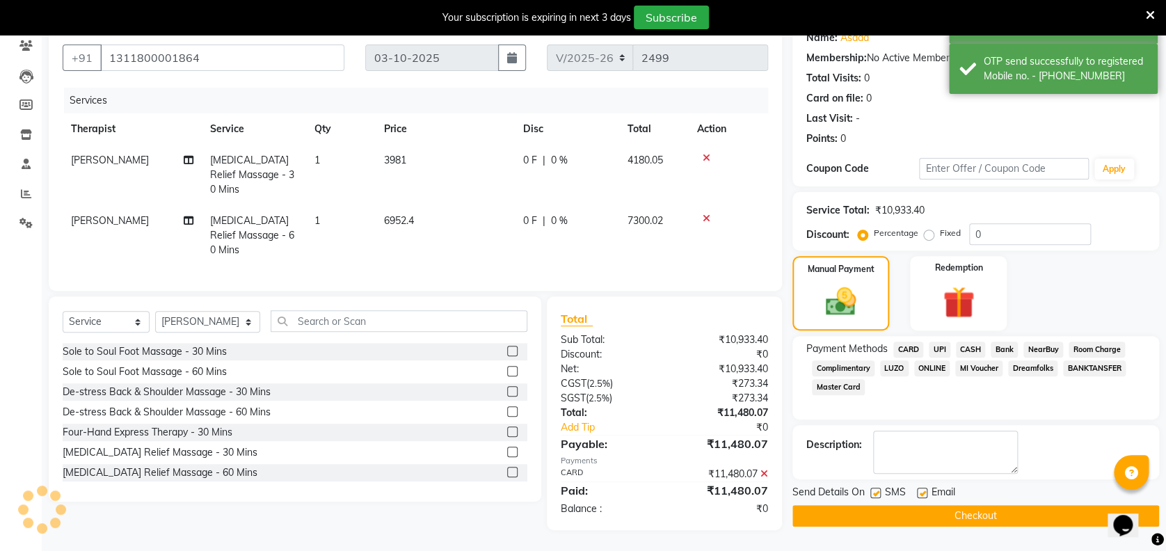
scroll to position [116, 0]
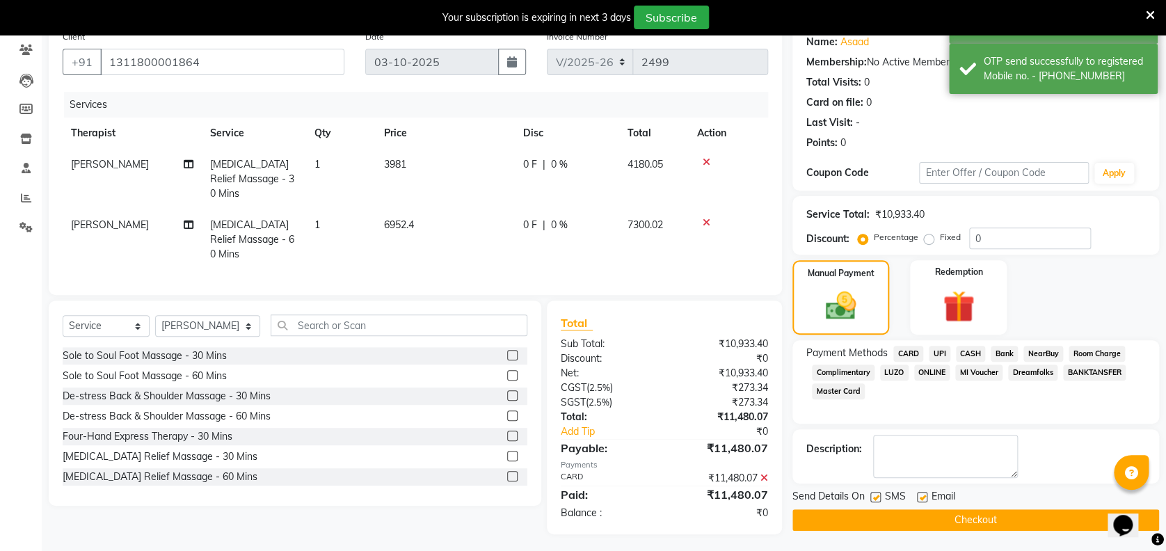
click at [984, 517] on button "Checkout" at bounding box center [976, 520] width 367 height 22
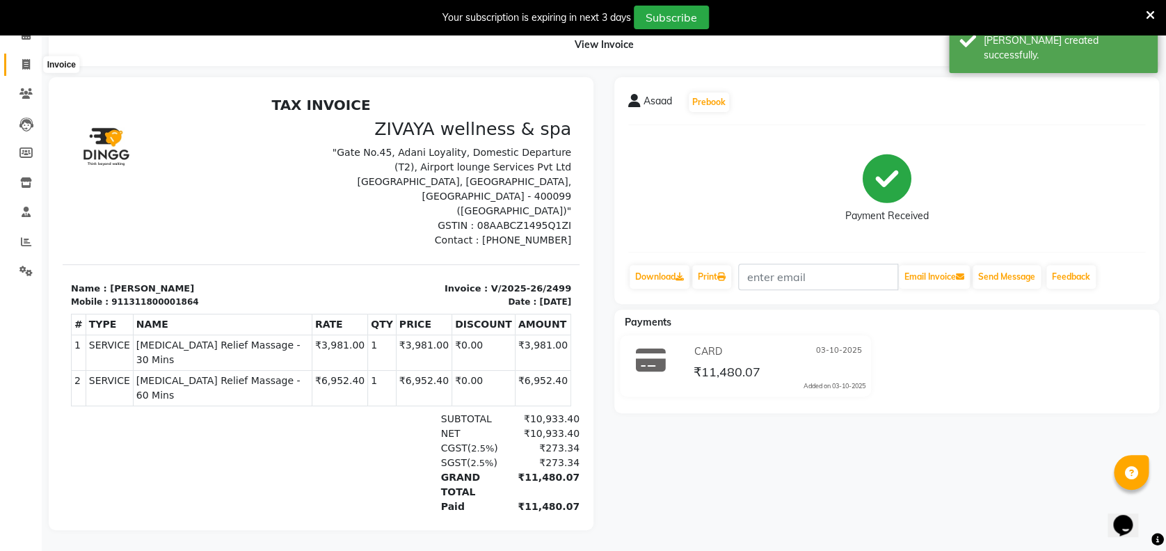
click at [28, 59] on icon at bounding box center [26, 64] width 8 height 10
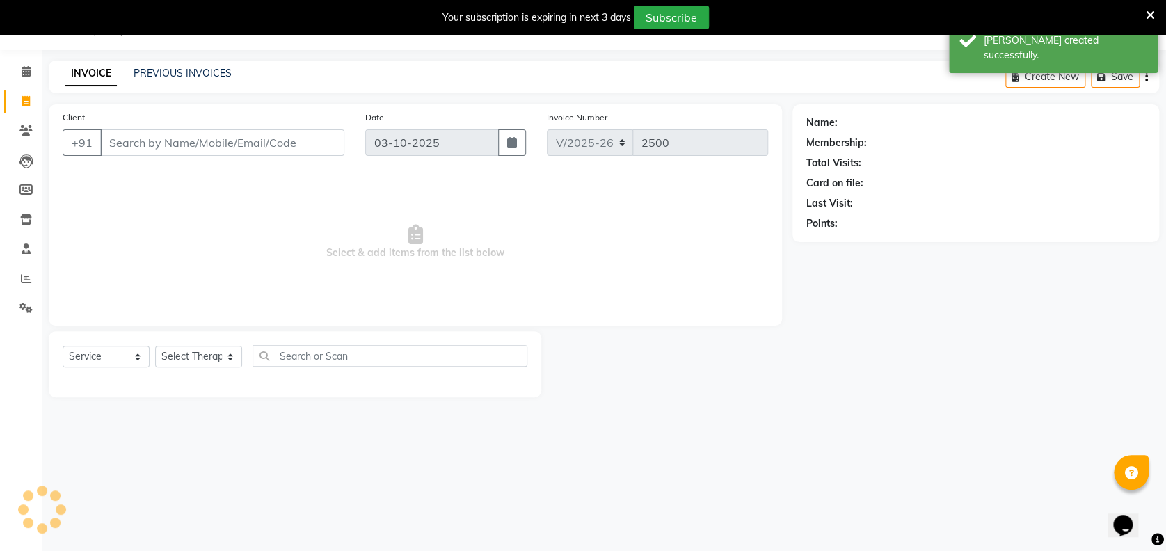
scroll to position [34, 0]
click at [24, 72] on icon at bounding box center [26, 72] width 9 height 10
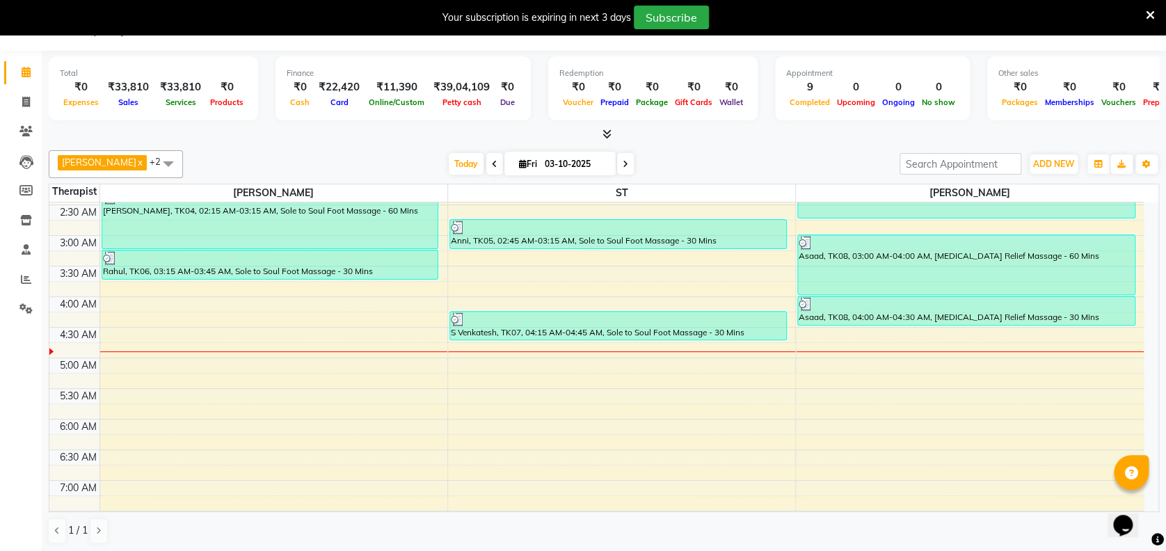
scroll to position [143, 0]
